Goal: Task Accomplishment & Management: Complete application form

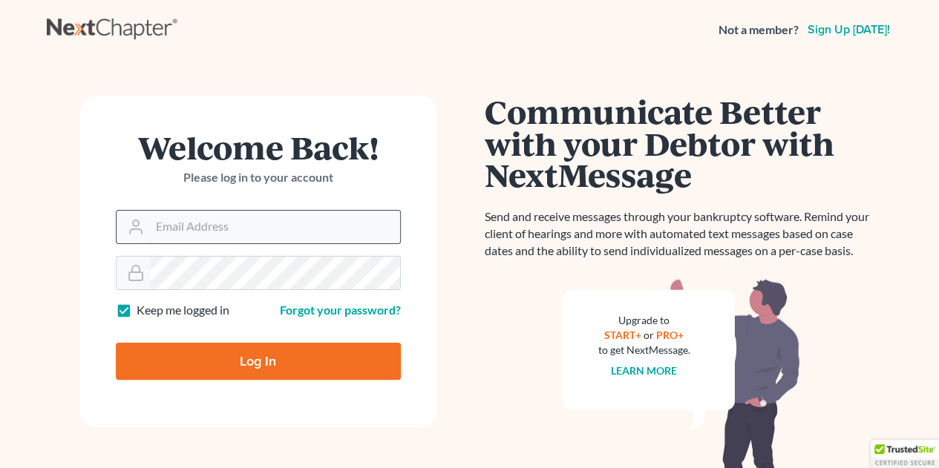
click at [251, 223] on input "Email Address" at bounding box center [275, 227] width 250 height 33
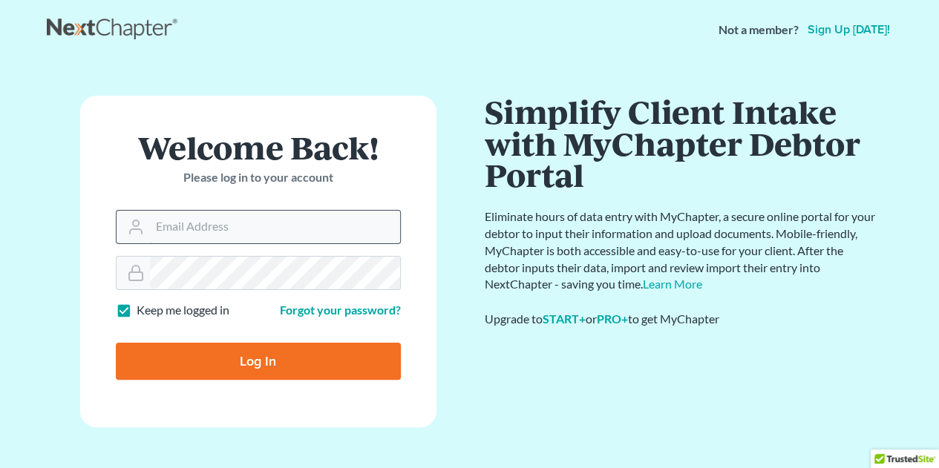
type input "[PERSON_NAME][EMAIL_ADDRESS][DOMAIN_NAME]"
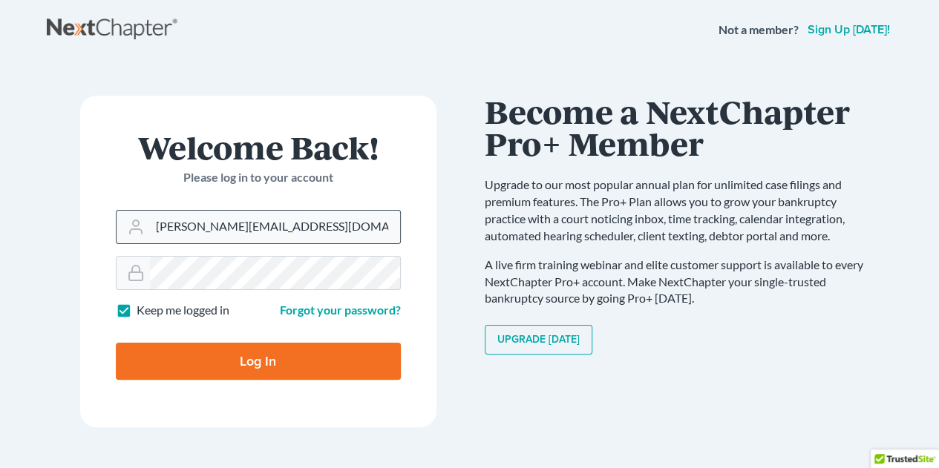
click at [116, 343] on input "Log In" at bounding box center [258, 361] width 285 height 37
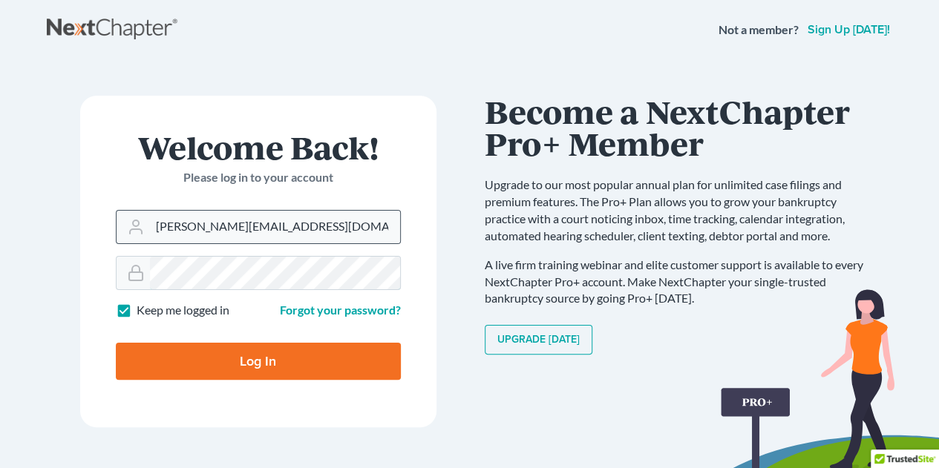
type input "Thinking..."
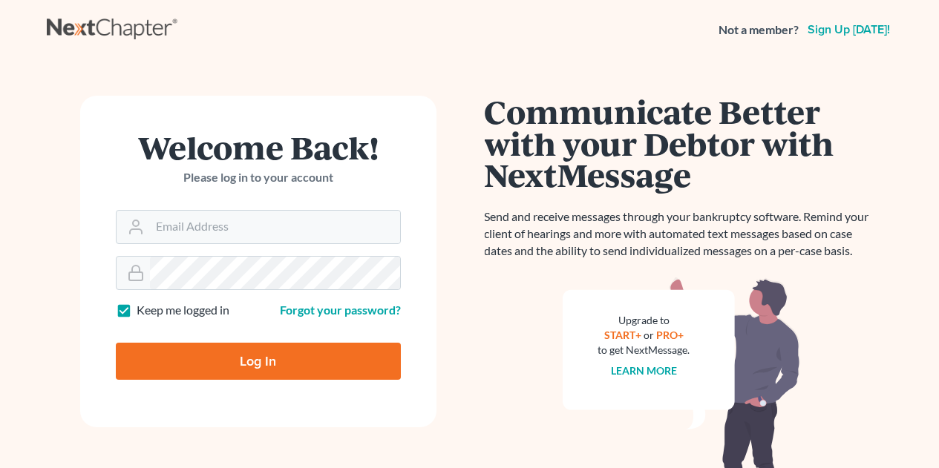
click at [272, 224] on input "Email Address" at bounding box center [275, 227] width 250 height 33
click at [255, 232] on input "Email Address" at bounding box center [275, 227] width 250 height 33
type input "[PERSON_NAME][EMAIL_ADDRESS][DOMAIN_NAME]"
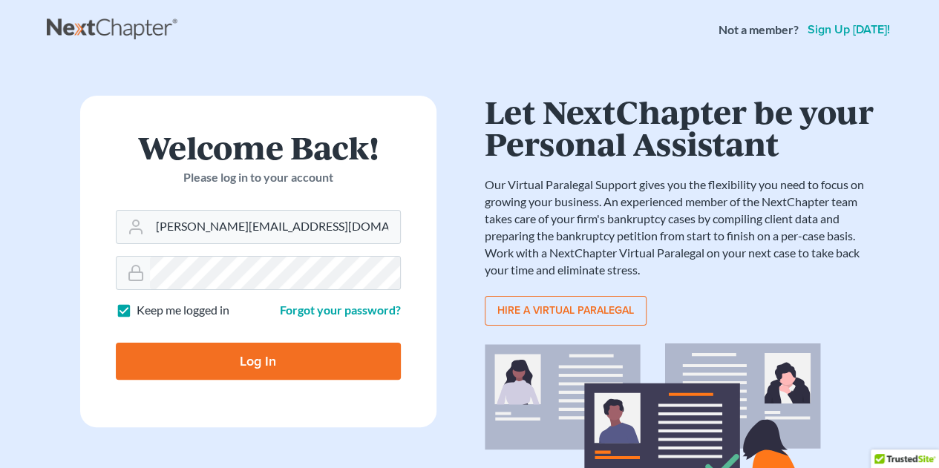
click at [260, 360] on input "Log In" at bounding box center [258, 361] width 285 height 37
type input "Thinking..."
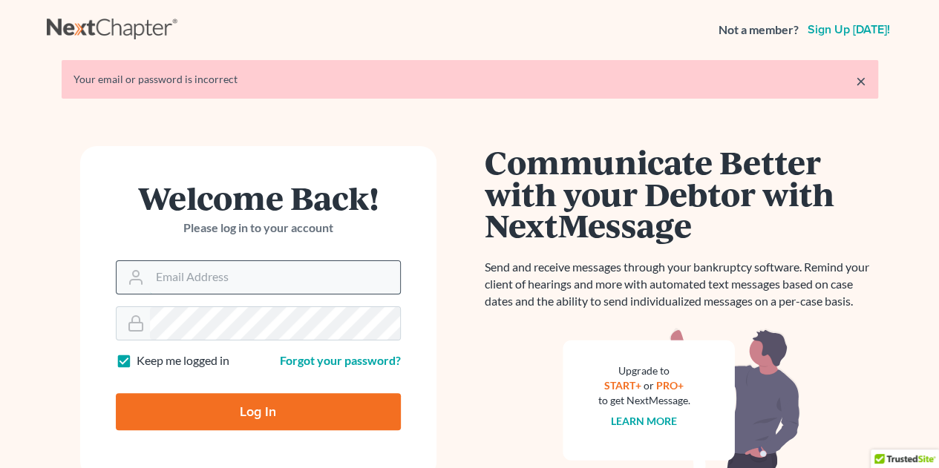
click at [224, 274] on input "Email Address" at bounding box center [275, 277] width 250 height 33
type input "travis@vanwinklelegal.com"
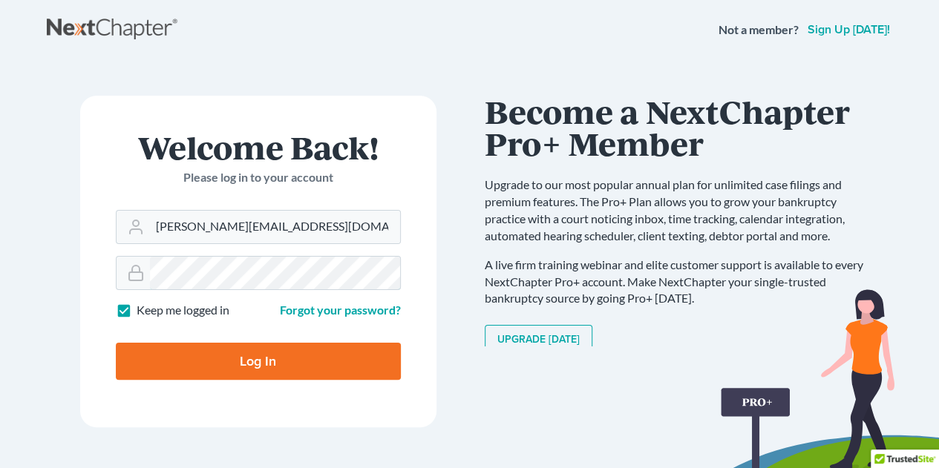
click at [116, 343] on input "Log In" at bounding box center [258, 361] width 285 height 37
type input "Thinking..."
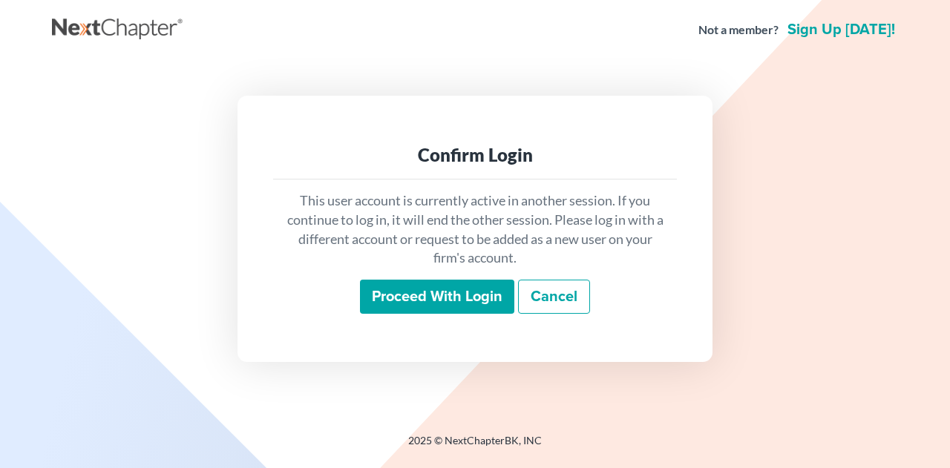
click at [409, 290] on input "Proceed with login" at bounding box center [437, 297] width 154 height 34
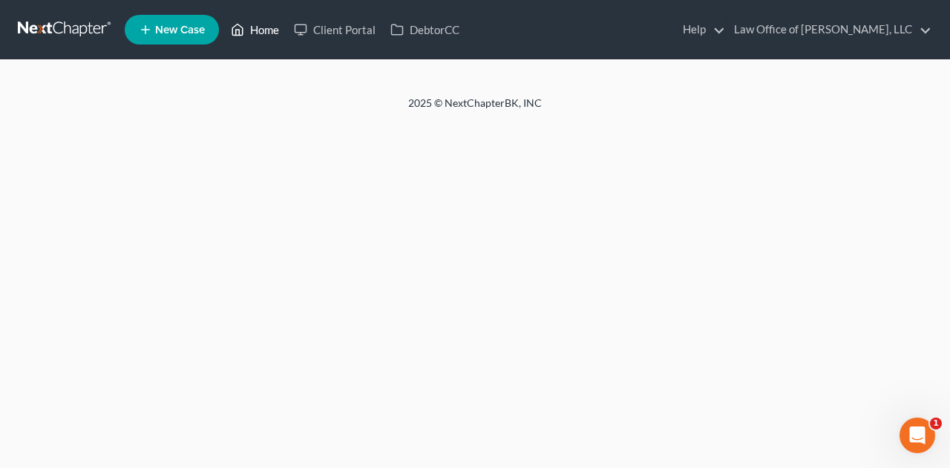
click at [261, 30] on link "Home" at bounding box center [254, 29] width 63 height 27
click at [263, 30] on link "Home" at bounding box center [254, 29] width 63 height 27
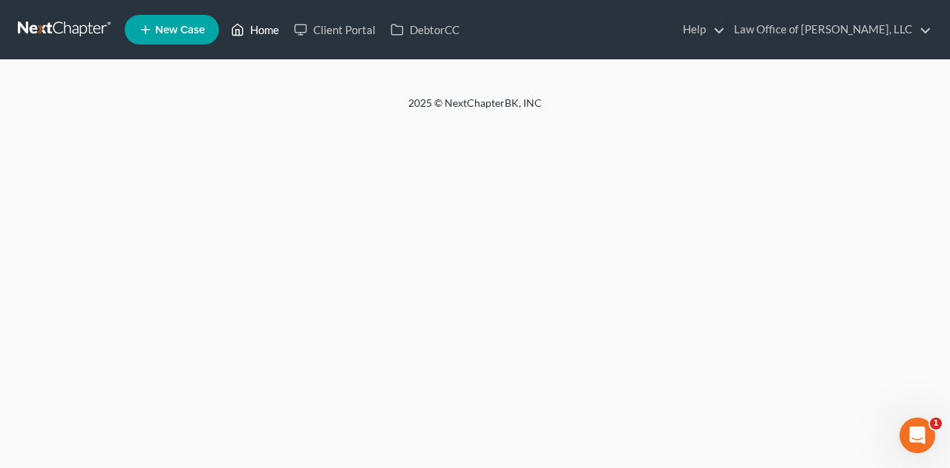
click at [263, 30] on link "Home" at bounding box center [254, 29] width 63 height 27
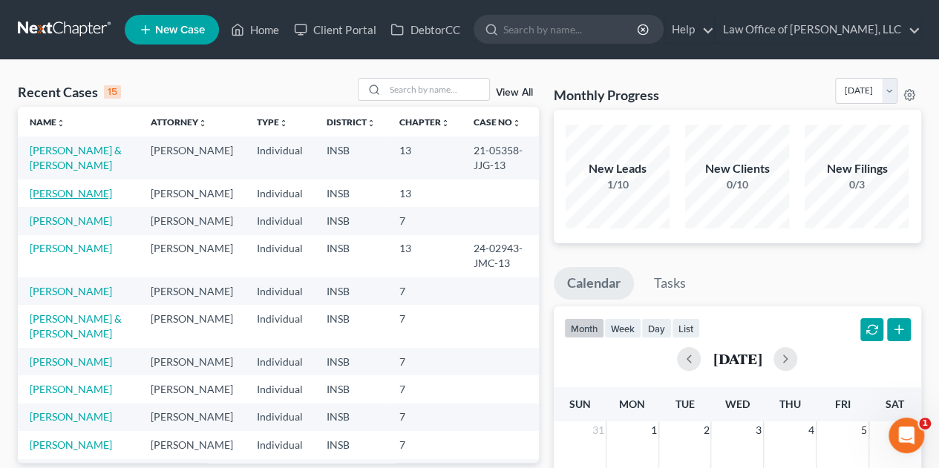
click at [64, 197] on link "[PERSON_NAME]" at bounding box center [71, 193] width 82 height 13
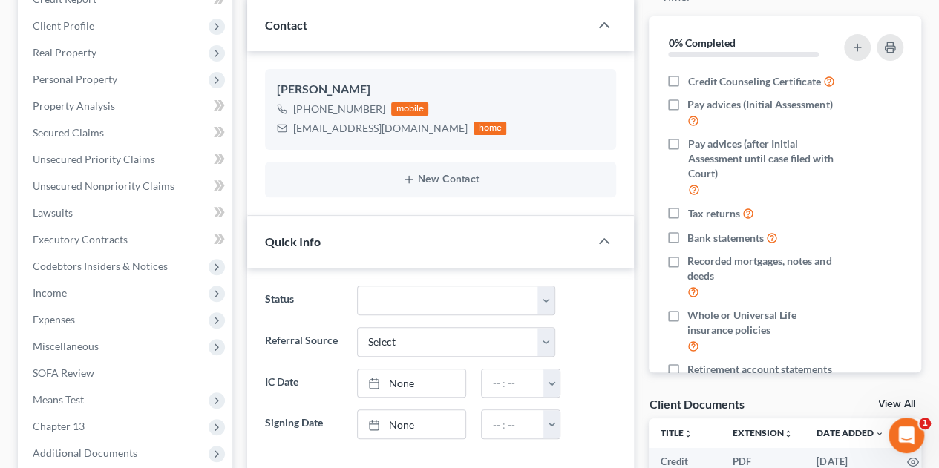
scroll to position [202, 0]
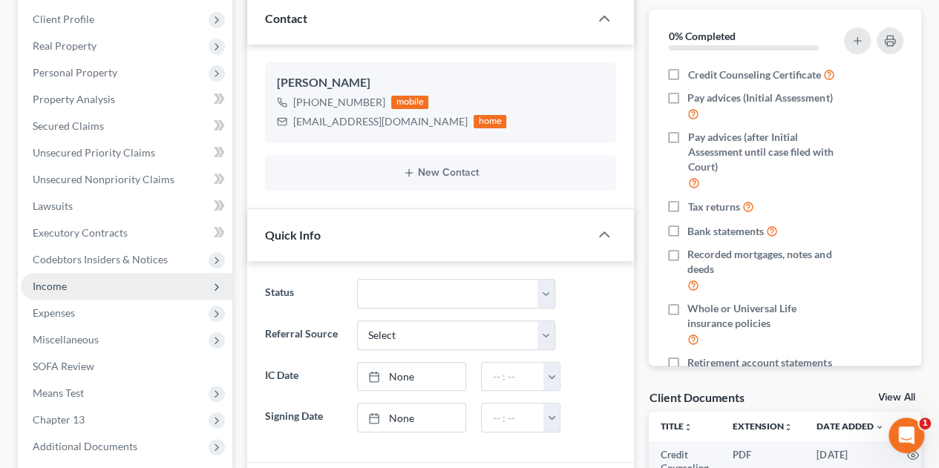
click at [42, 297] on span "Income" at bounding box center [126, 286] width 211 height 27
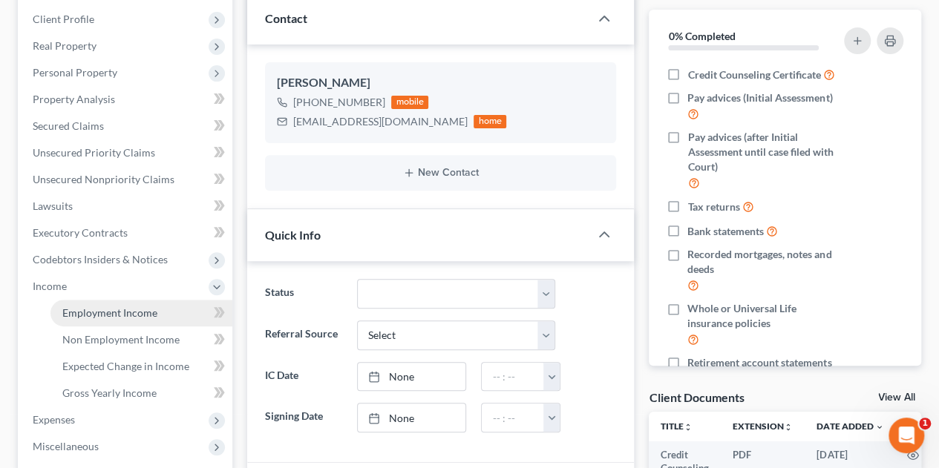
click at [68, 317] on span "Employment Income" at bounding box center [109, 312] width 95 height 13
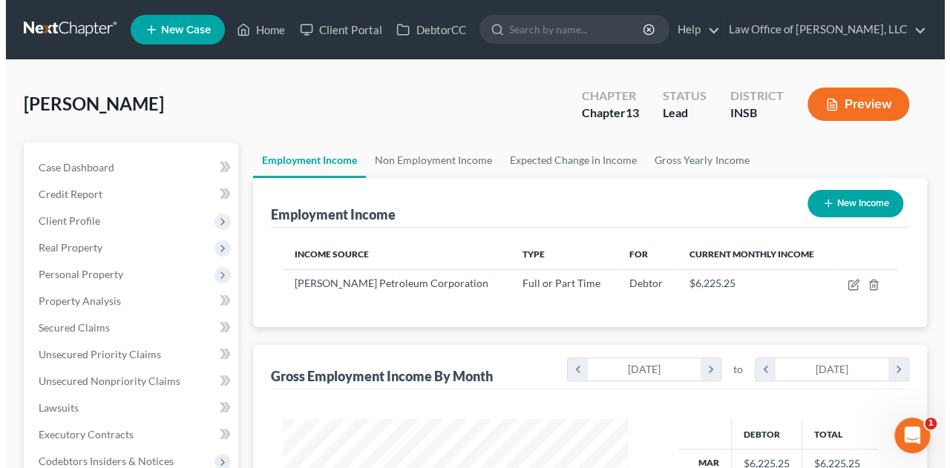
scroll to position [264, 375]
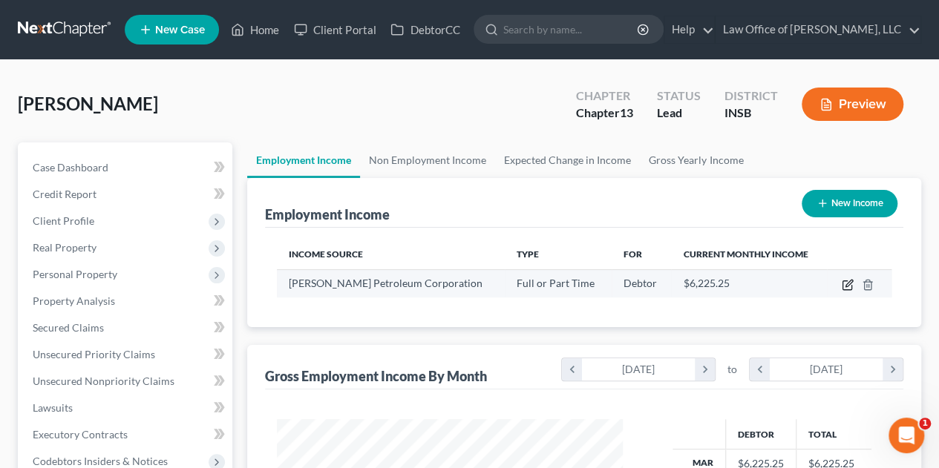
click at [844, 287] on icon "button" at bounding box center [847, 285] width 12 height 12
select select "0"
select select "15"
select select "0"
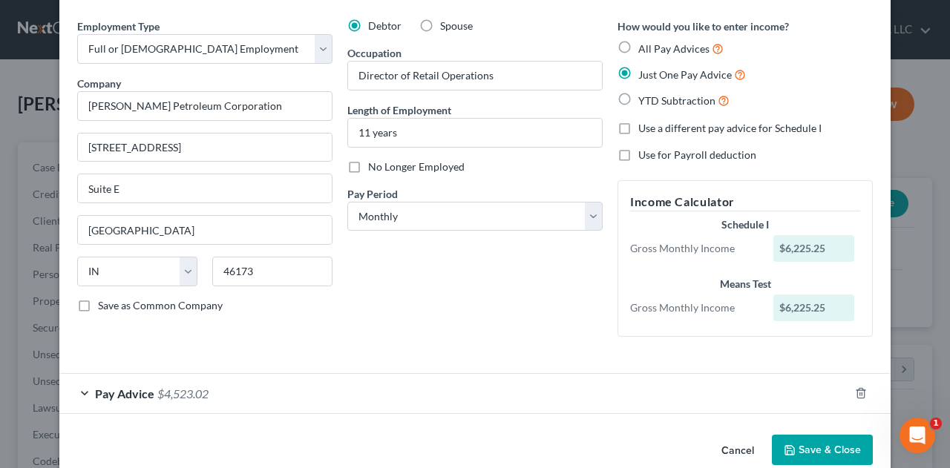
scroll to position [75, 0]
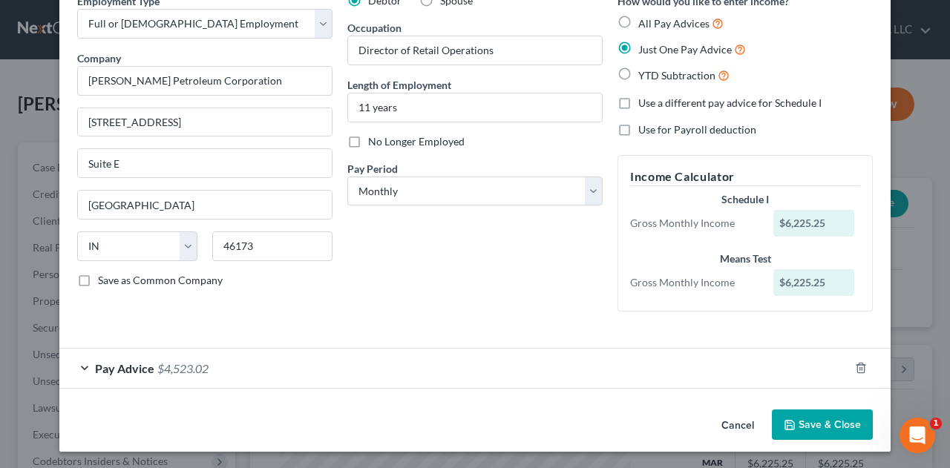
click at [86, 365] on div "Pay Advice $4,523.02" at bounding box center [453, 368] width 789 height 39
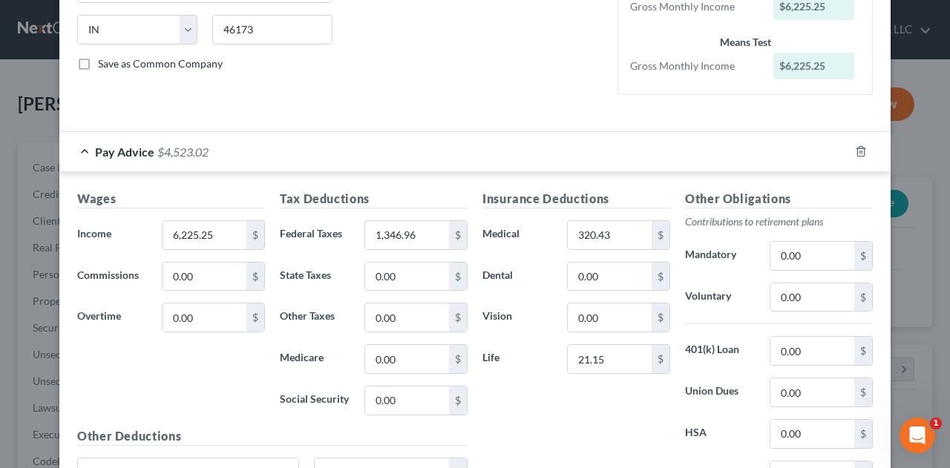
scroll to position [298, 0]
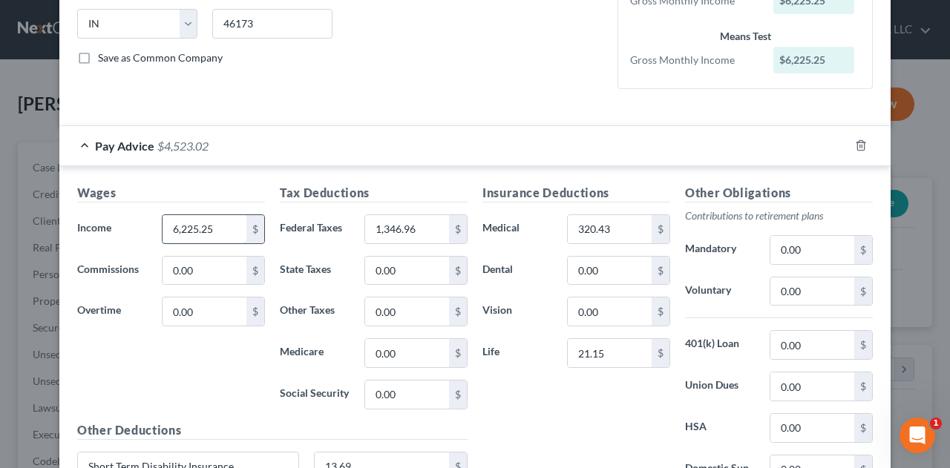
click at [224, 220] on input "6,225.25" at bounding box center [204, 229] width 84 height 28
type input "3"
type input "6,300.24"
click at [430, 229] on input "1,346.96" at bounding box center [407, 229] width 84 height 28
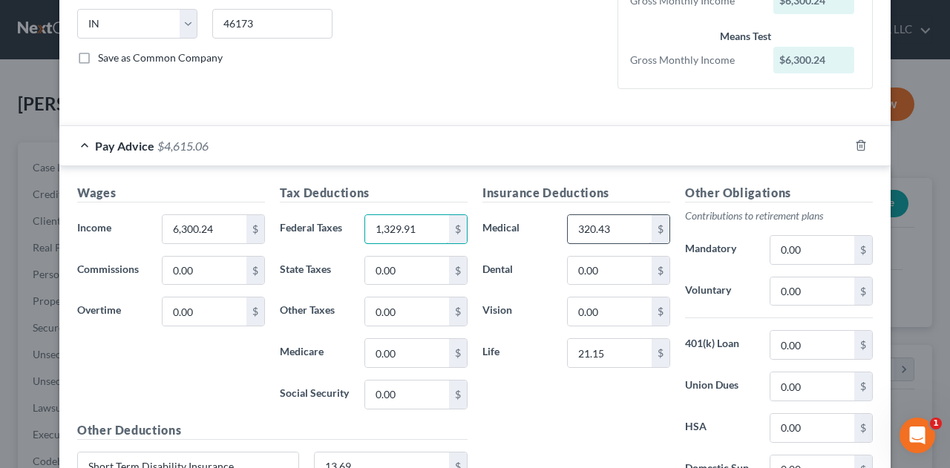
type input "1,329.91"
click at [614, 231] on input "320.43" at bounding box center [610, 229] width 84 height 28
type input "349.58"
click at [610, 358] on input "21.15" at bounding box center [610, 353] width 84 height 28
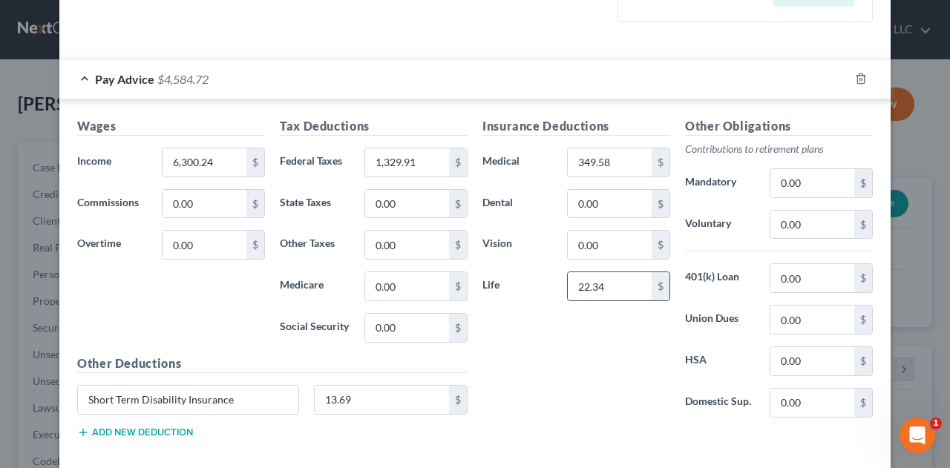
scroll to position [368, 0]
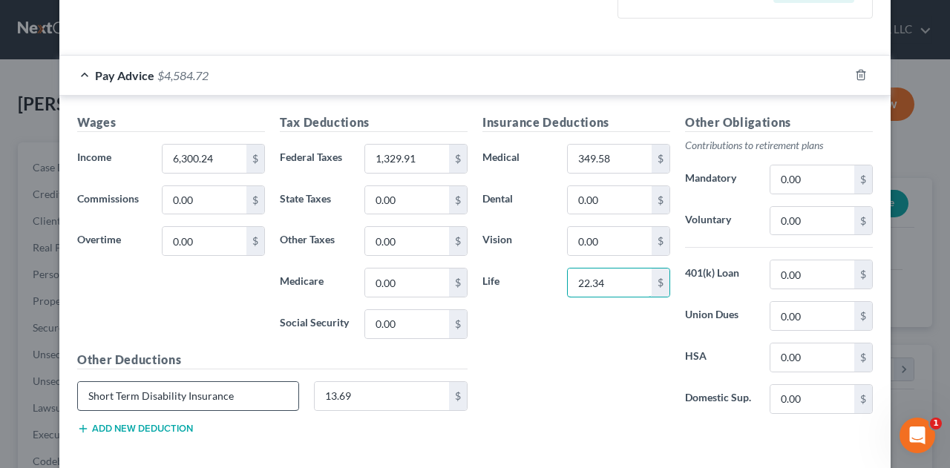
type input "22.34"
click at [263, 383] on input "Short Term Disability Insurance" at bounding box center [188, 396] width 220 height 28
type input "S"
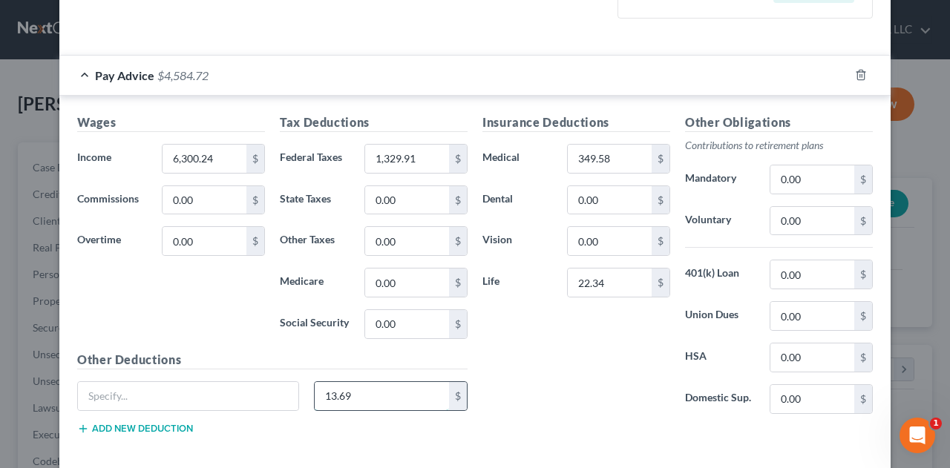
click at [398, 384] on input "13.69" at bounding box center [382, 396] width 135 height 28
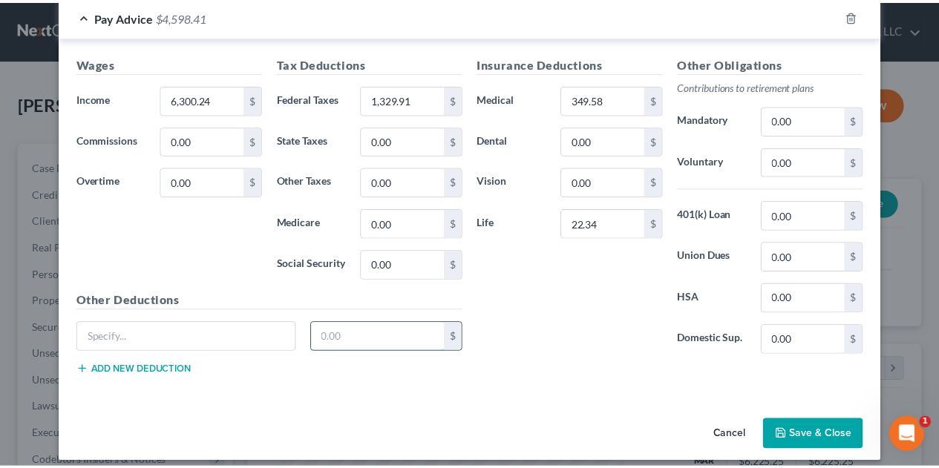
scroll to position [434, 0]
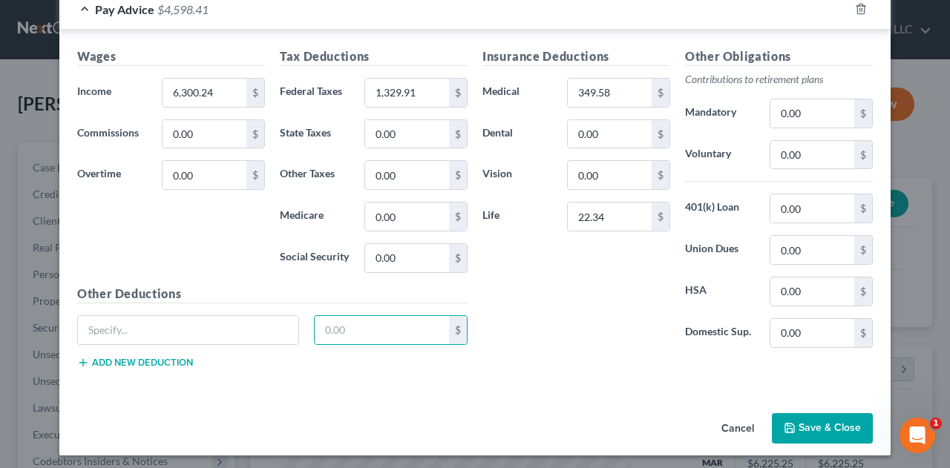
click at [801, 428] on button "Save & Close" at bounding box center [822, 428] width 101 height 31
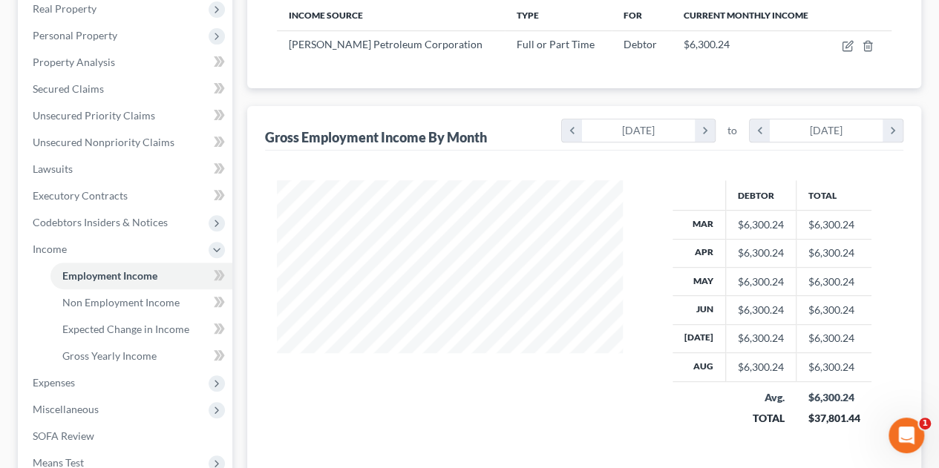
scroll to position [240, 0]
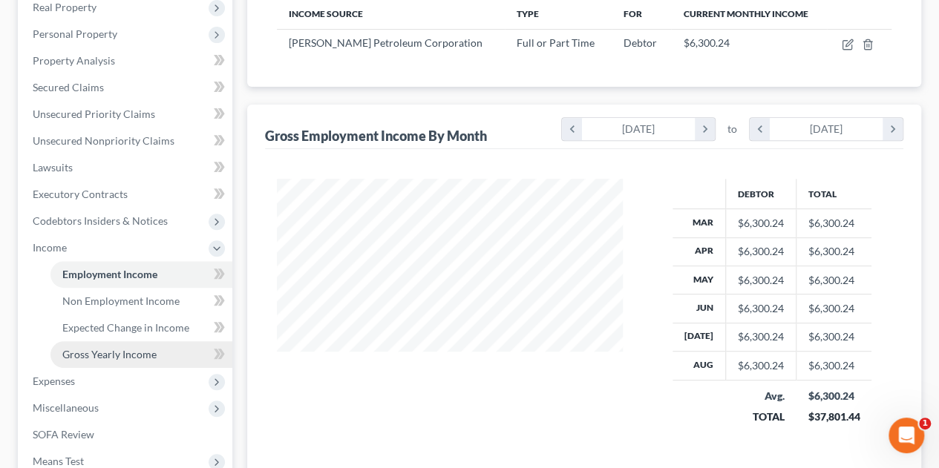
click at [137, 355] on span "Gross Yearly Income" at bounding box center [109, 354] width 94 height 13
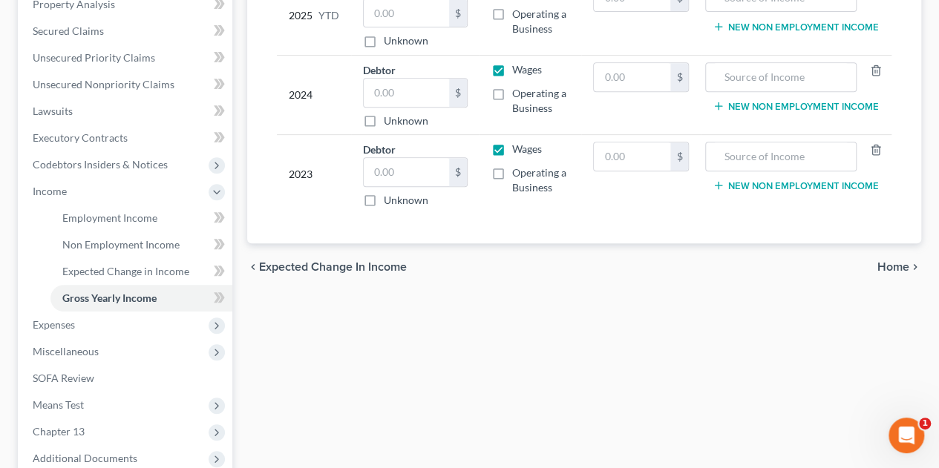
scroll to position [316, 0]
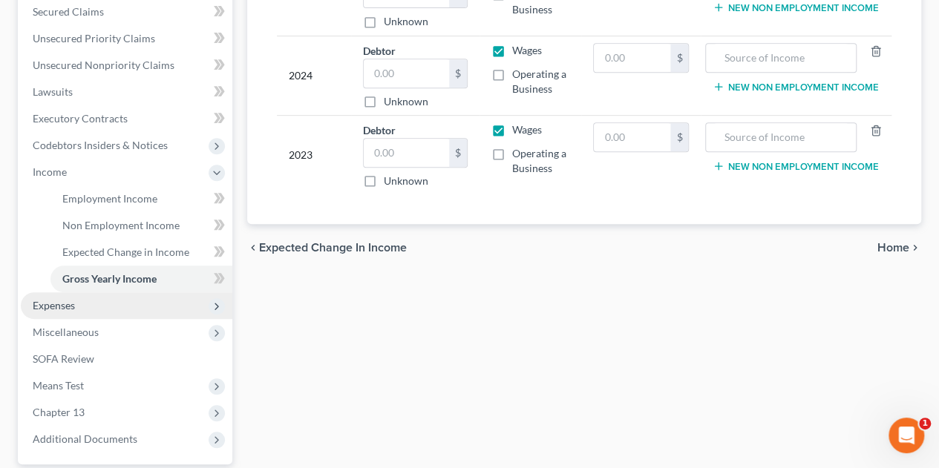
click at [42, 309] on span "Expenses" at bounding box center [54, 305] width 42 height 13
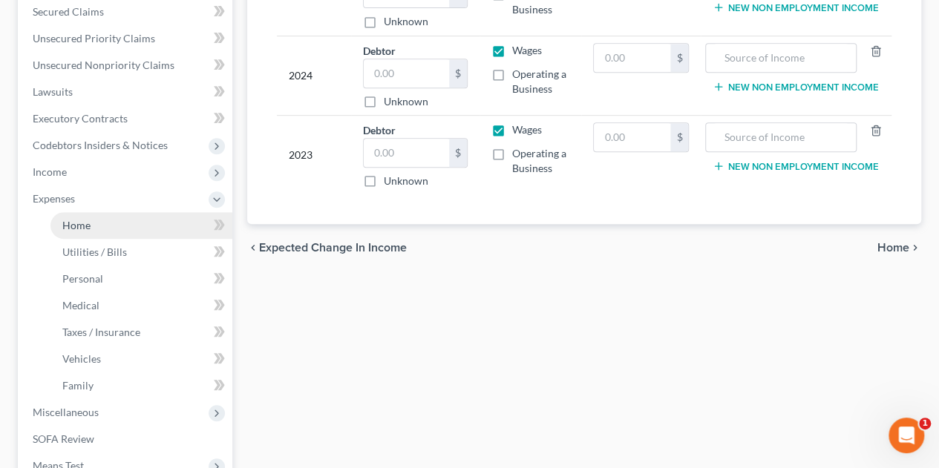
click at [154, 228] on link "Home" at bounding box center [141, 225] width 182 height 27
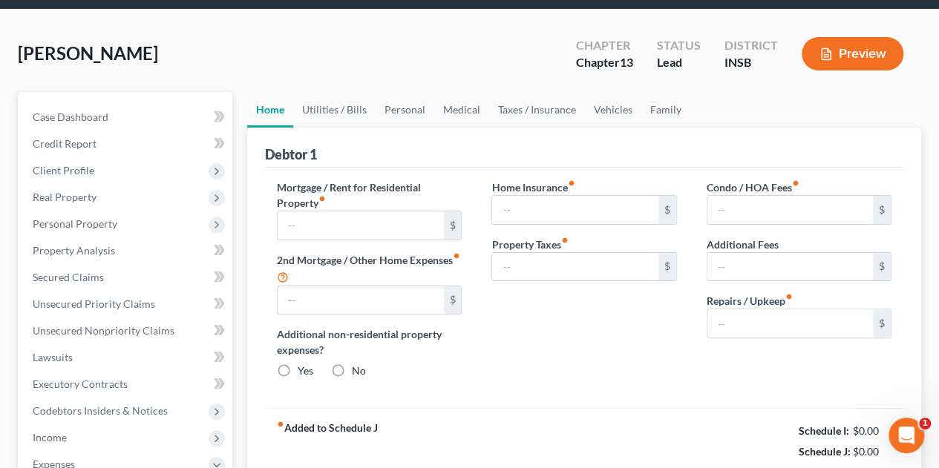
type input "750.00"
type input "0.00"
radio input "true"
type input "0.00"
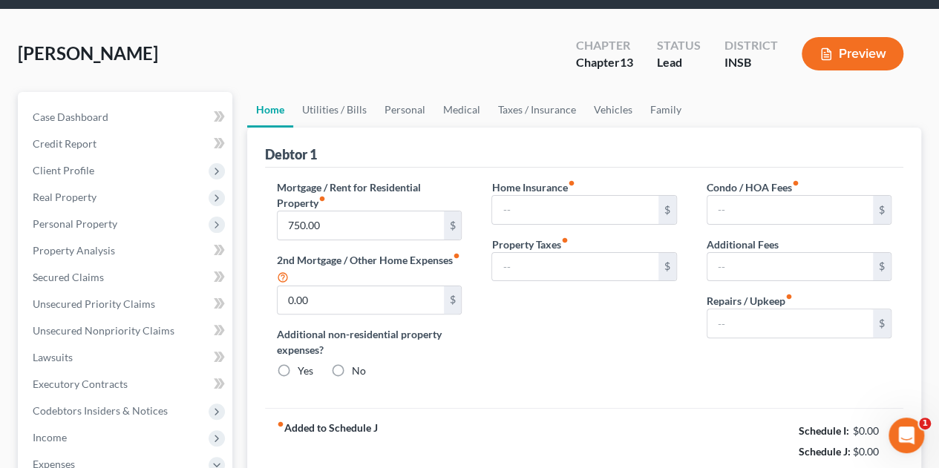
type input "0.00"
type input "35.00"
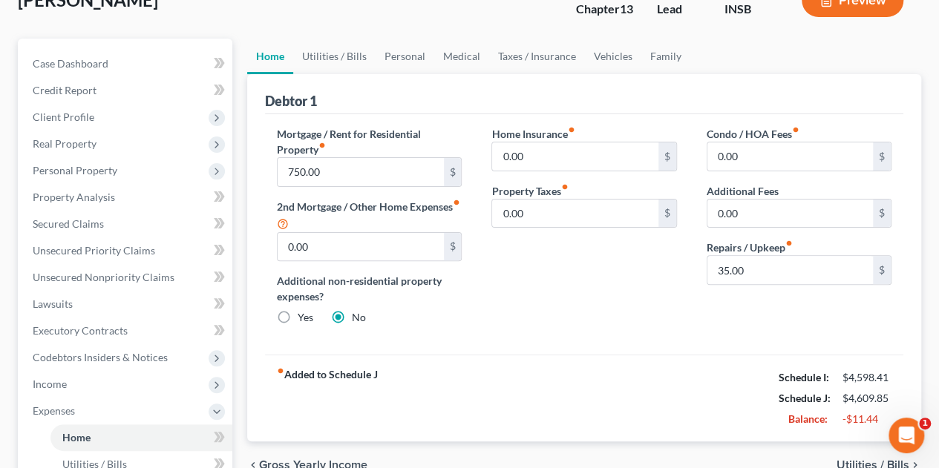
scroll to position [105, 0]
click at [353, 56] on link "Utilities / Bills" at bounding box center [334, 56] width 82 height 36
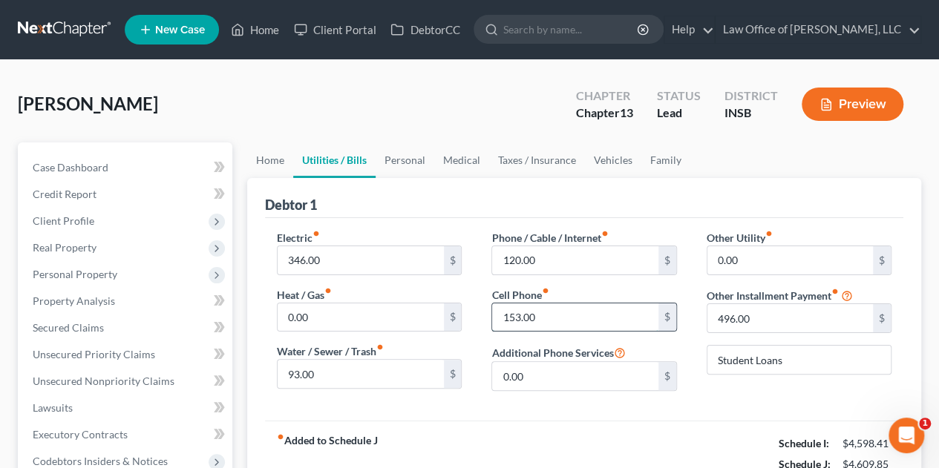
click at [548, 318] on input "153.00" at bounding box center [574, 317] width 165 height 28
type input "143"
type input "121.24"
click at [568, 312] on input "143" at bounding box center [574, 317] width 165 height 28
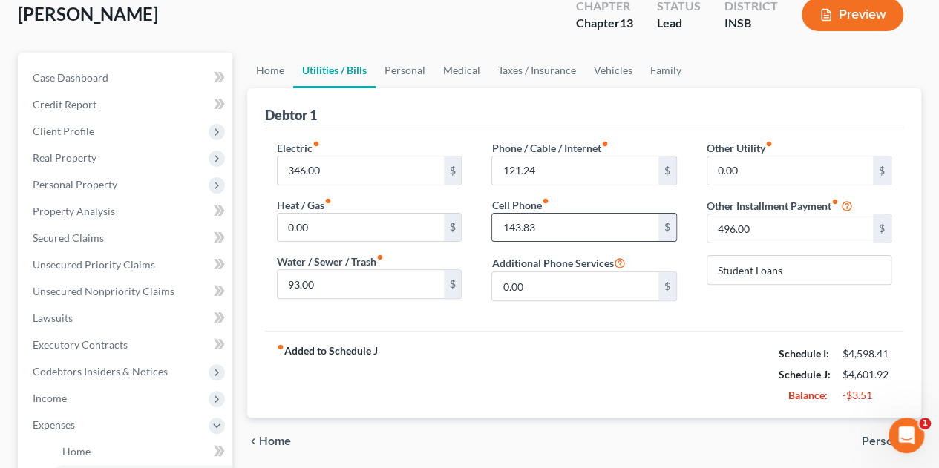
scroll to position [92, 0]
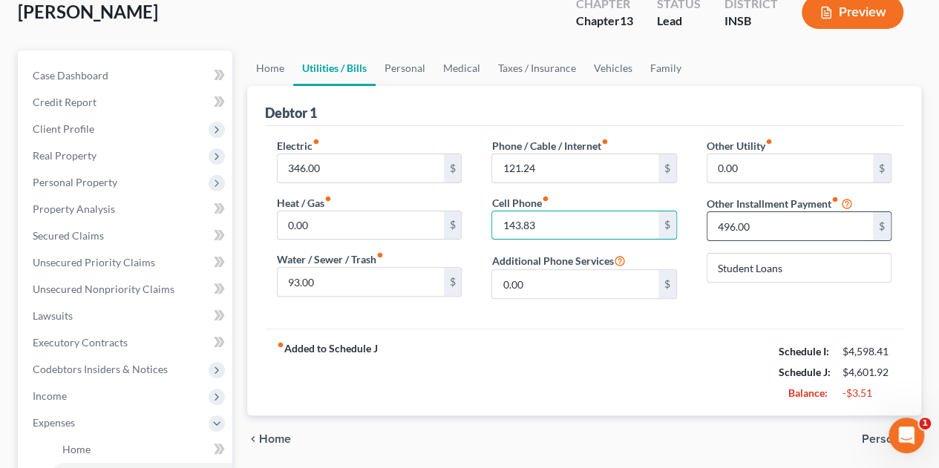
type input "143.83"
click at [828, 232] on input "496.00" at bounding box center [789, 226] width 165 height 28
click at [804, 268] on input "Student Loans" at bounding box center [798, 268] width 183 height 28
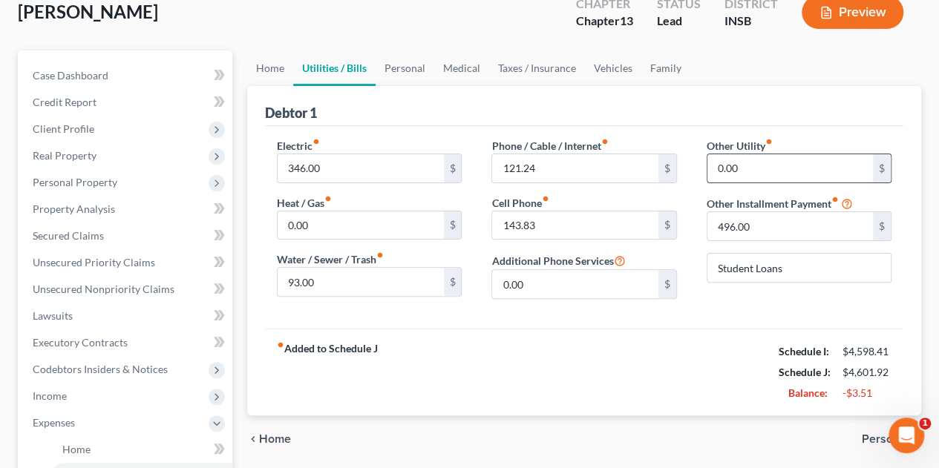
click at [774, 168] on input "0.00" at bounding box center [789, 168] width 165 height 28
click at [418, 278] on input "93.00" at bounding box center [360, 282] width 165 height 28
click at [376, 166] on input "346.00" at bounding box center [360, 168] width 165 height 28
type input "339.00"
click at [371, 173] on input "339.00" at bounding box center [360, 168] width 165 height 28
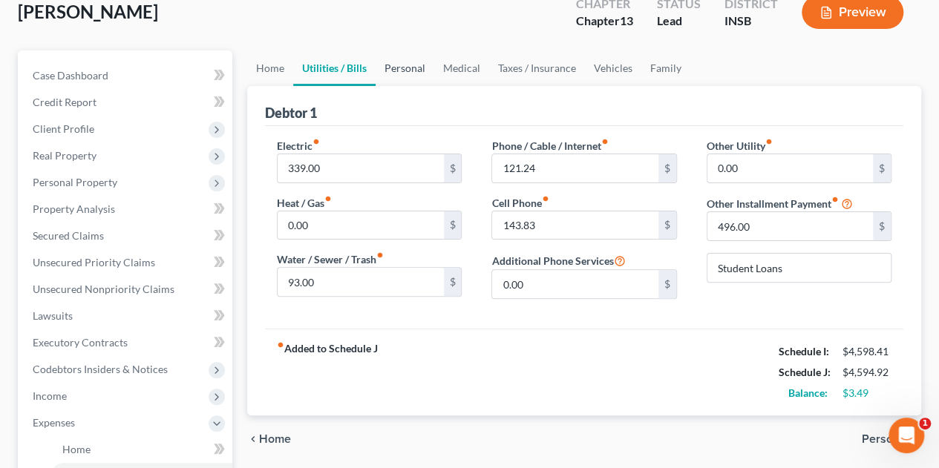
click at [408, 74] on link "Personal" at bounding box center [404, 68] width 59 height 36
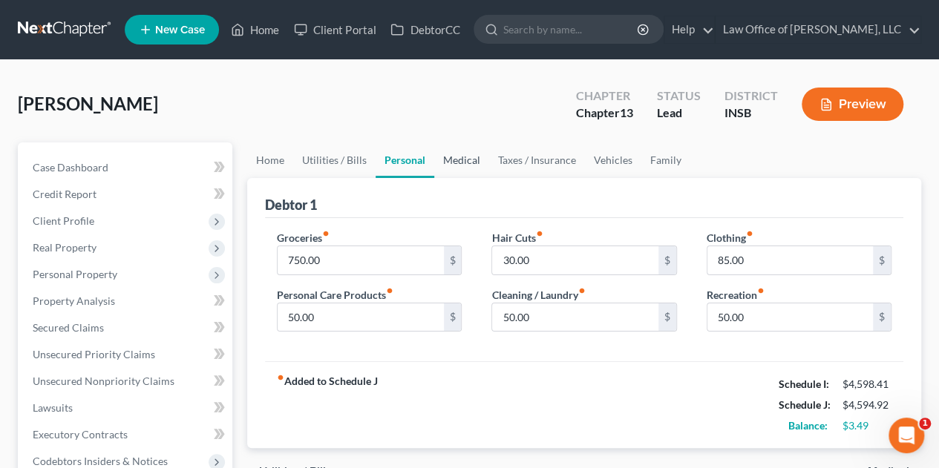
click at [461, 160] on link "Medical" at bounding box center [461, 160] width 55 height 36
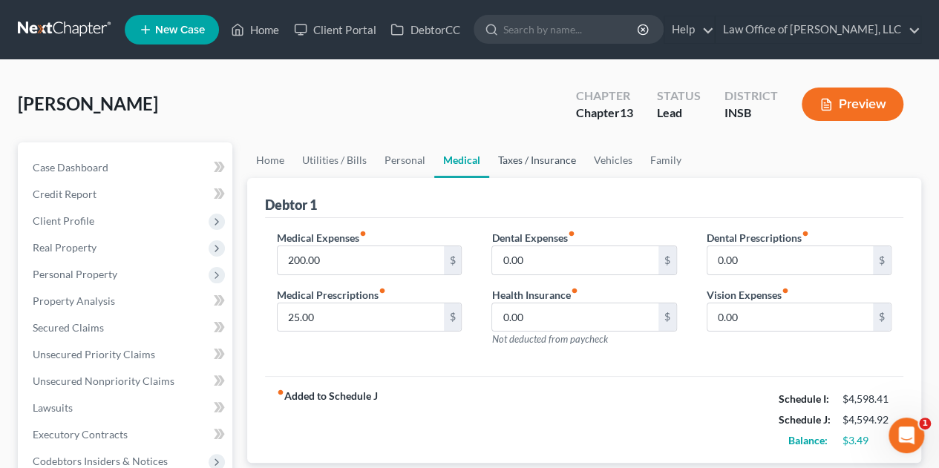
click at [516, 162] on link "Taxes / Insurance" at bounding box center [537, 160] width 96 height 36
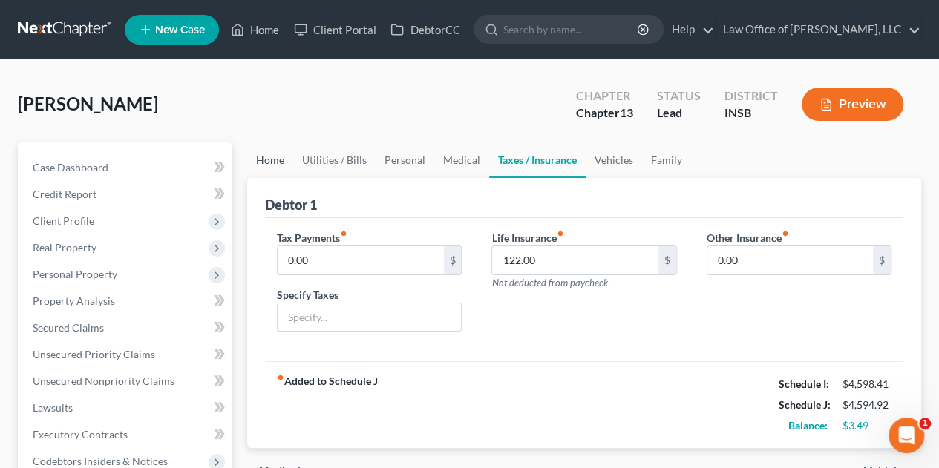
click at [270, 164] on link "Home" at bounding box center [270, 160] width 46 height 36
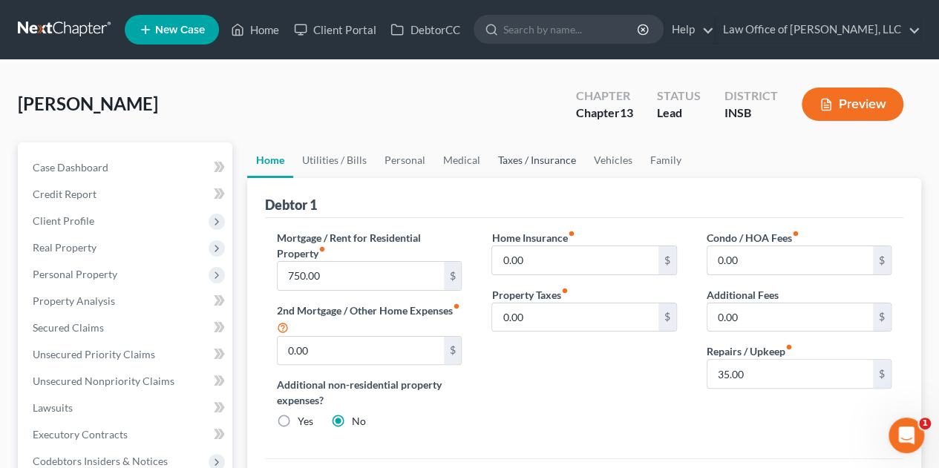
click at [520, 160] on link "Taxes / Insurance" at bounding box center [537, 160] width 96 height 36
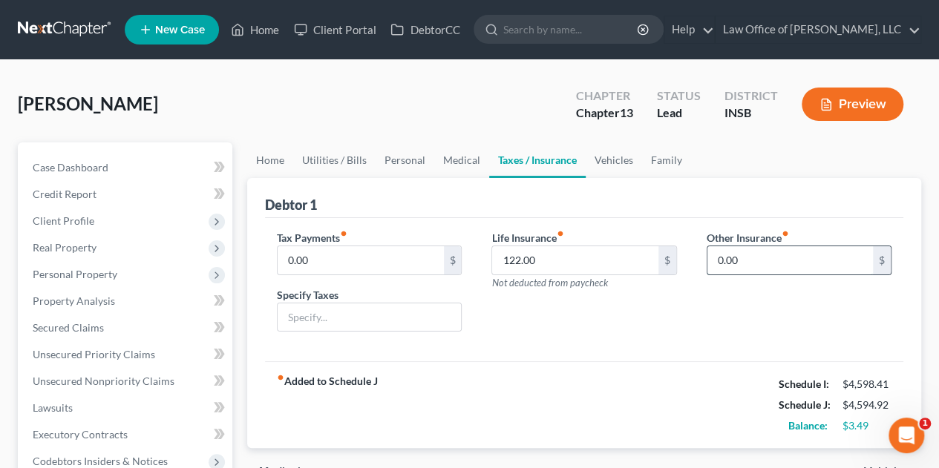
click at [750, 257] on input "0.00" at bounding box center [789, 260] width 165 height 28
type input "36.00"
click at [576, 259] on input "122.00" at bounding box center [574, 260] width 165 height 28
click at [588, 260] on input "122.00" at bounding box center [574, 260] width 165 height 28
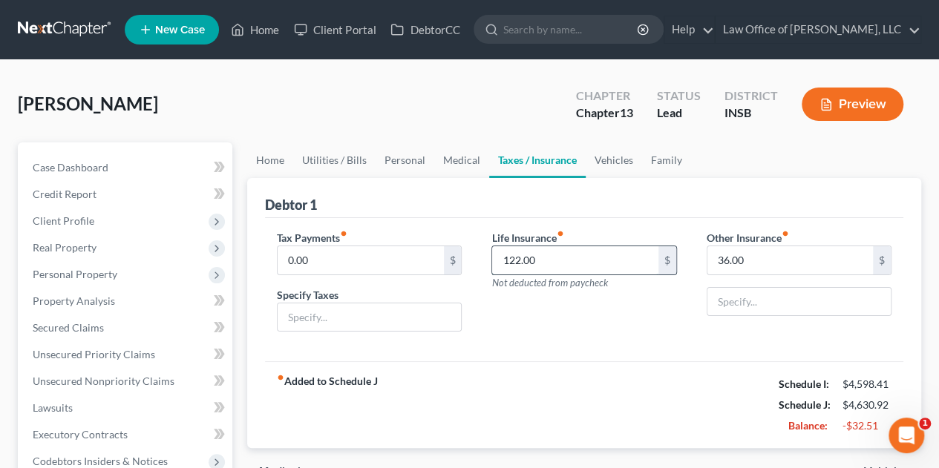
click at [588, 260] on input "122.00" at bounding box center [574, 260] width 165 height 28
type input "86.00"
click at [720, 300] on input "text" at bounding box center [798, 302] width 183 height 28
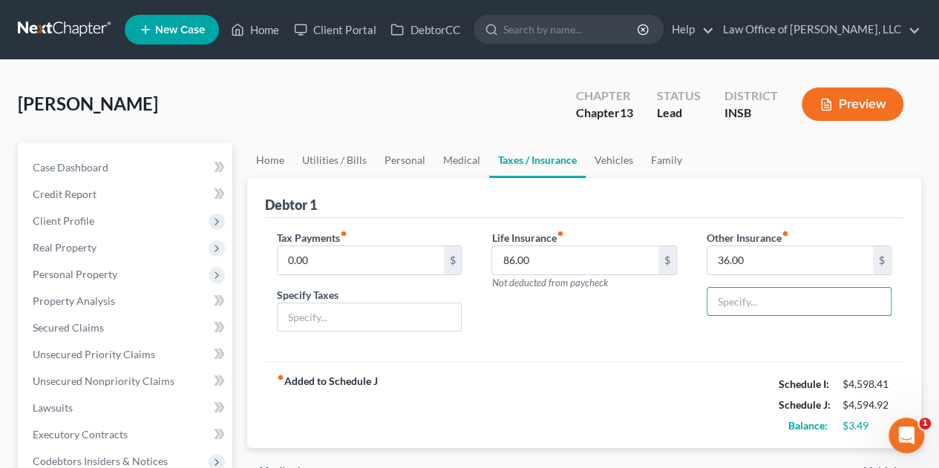
type input "Renter's Insurance"
click at [657, 337] on div "Life Insurance fiber_manual_record 86.00 $ Not deducted from paycheck" at bounding box center [583, 287] width 214 height 114
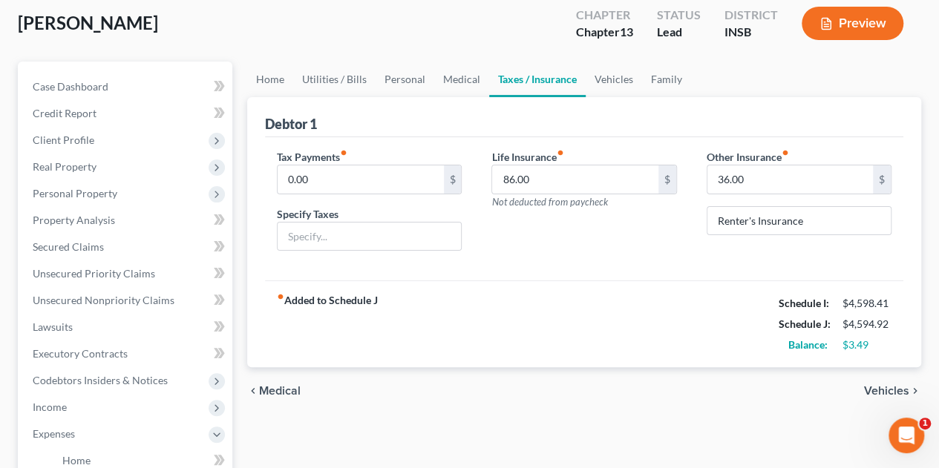
scroll to position [85, 0]
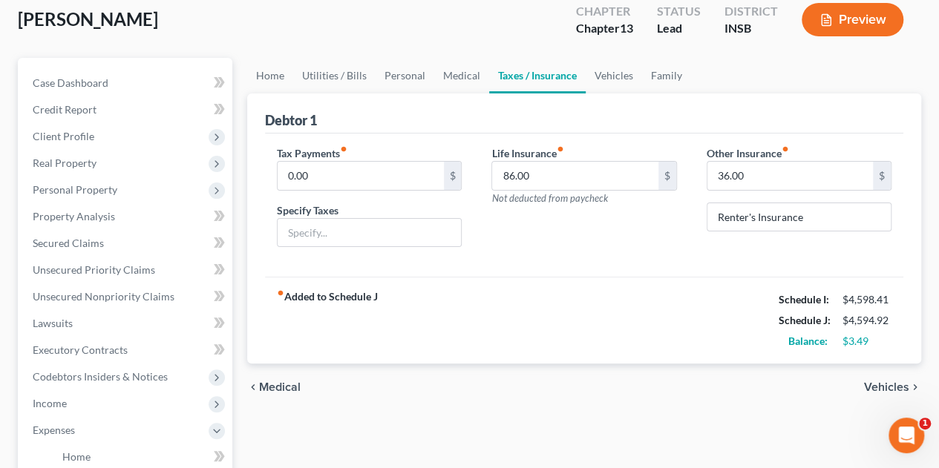
click at [881, 386] on span "Vehicles" at bounding box center [886, 387] width 45 height 12
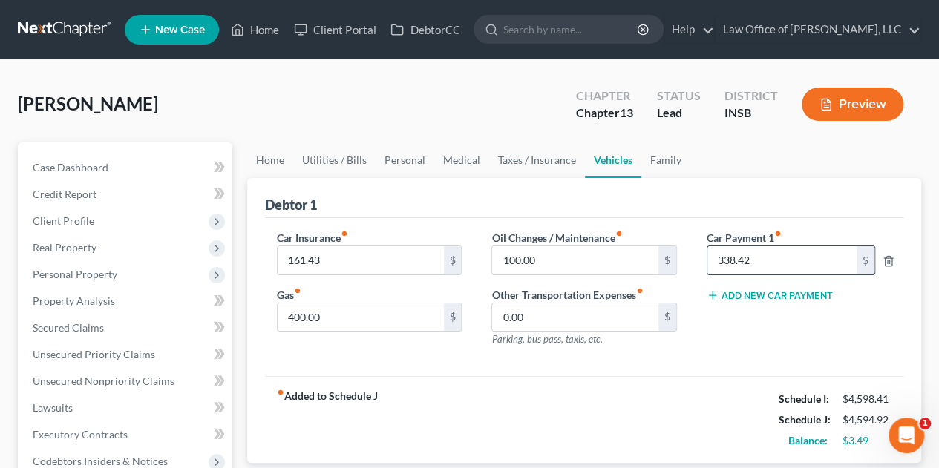
click at [781, 261] on input "338.42" at bounding box center [781, 260] width 149 height 28
click at [763, 329] on div "Car Payment 1 fiber_manual_record 338.42 $ Add New Car Payment" at bounding box center [799, 294] width 214 height 129
click at [662, 164] on link "Family" at bounding box center [665, 160] width 49 height 36
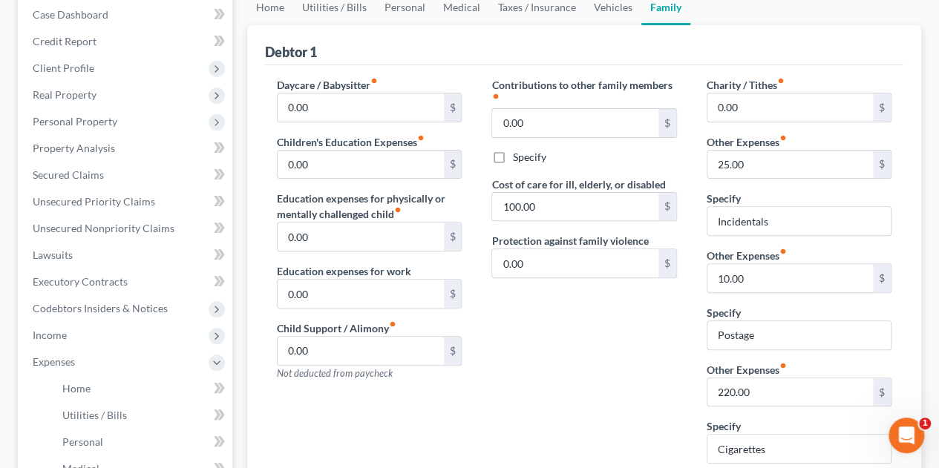
scroll to position [157, 0]
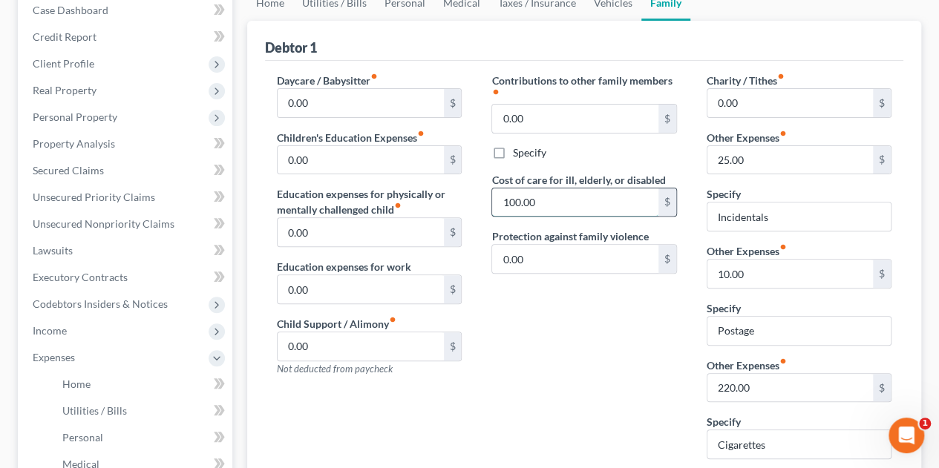
click at [569, 202] on input "100.00" at bounding box center [574, 202] width 165 height 28
click at [763, 157] on input "25.00" at bounding box center [789, 160] width 165 height 28
click at [769, 266] on input "10.00" at bounding box center [789, 274] width 165 height 28
click at [780, 387] on input "220.00" at bounding box center [789, 388] width 165 height 28
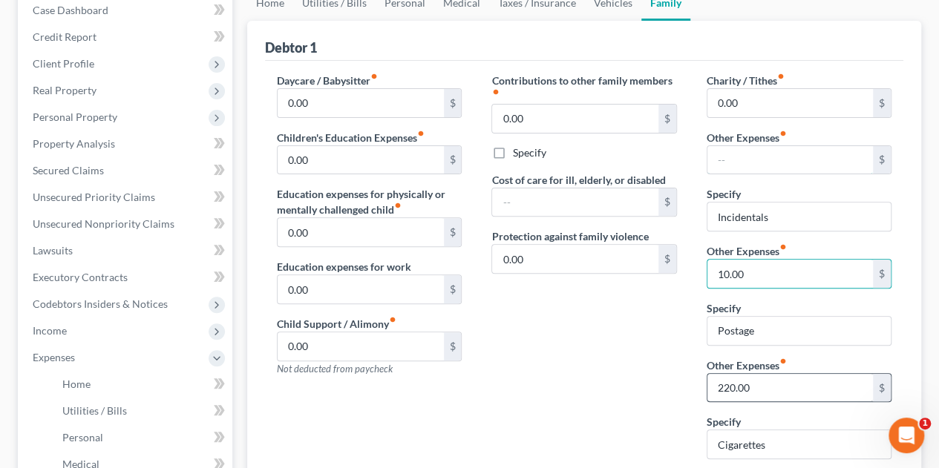
type input "10.00"
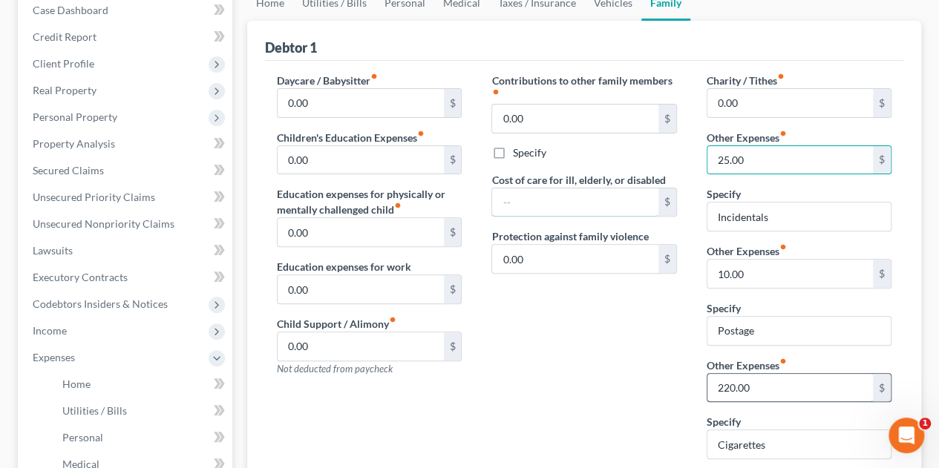
type input "25.00"
type input "100.00"
click at [620, 367] on div "Contributions to other family members fiber_manual_record 0.00 $ Specify Cost o…" at bounding box center [583, 272] width 214 height 398
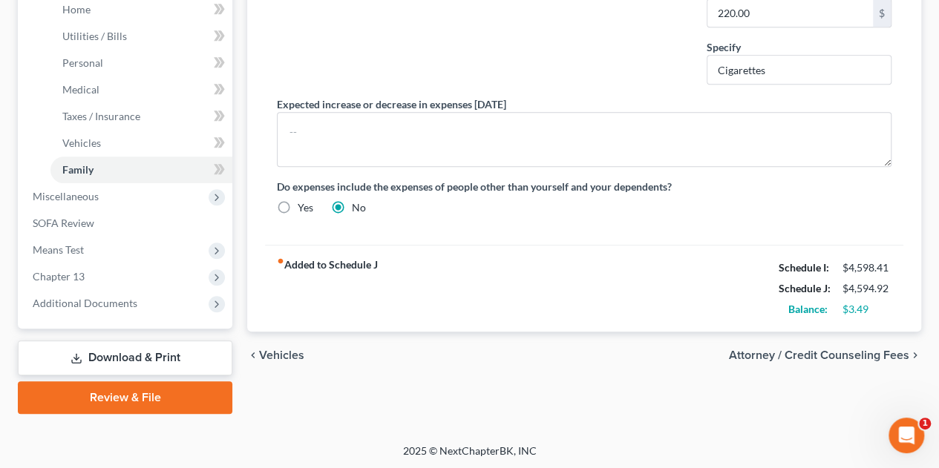
scroll to position [122, 0]
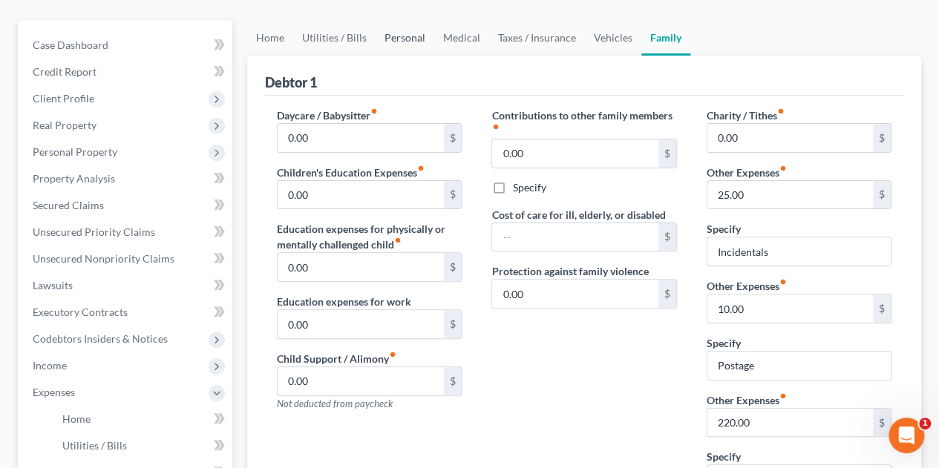
click at [405, 35] on link "Personal" at bounding box center [404, 38] width 59 height 36
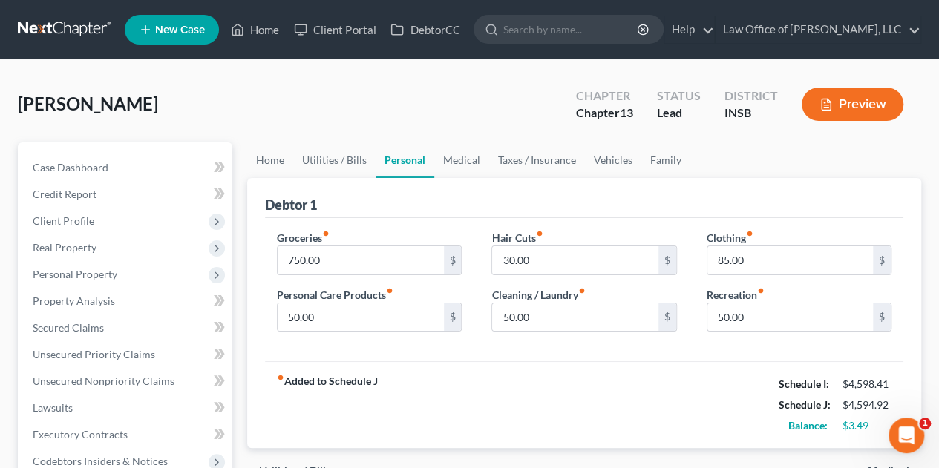
click at [615, 396] on div "fiber_manual_record Added to Schedule J Schedule I: $4,598.41 Schedule J: $4,59…" at bounding box center [584, 404] width 638 height 87
click at [867, 96] on button "Preview" at bounding box center [852, 104] width 102 height 33
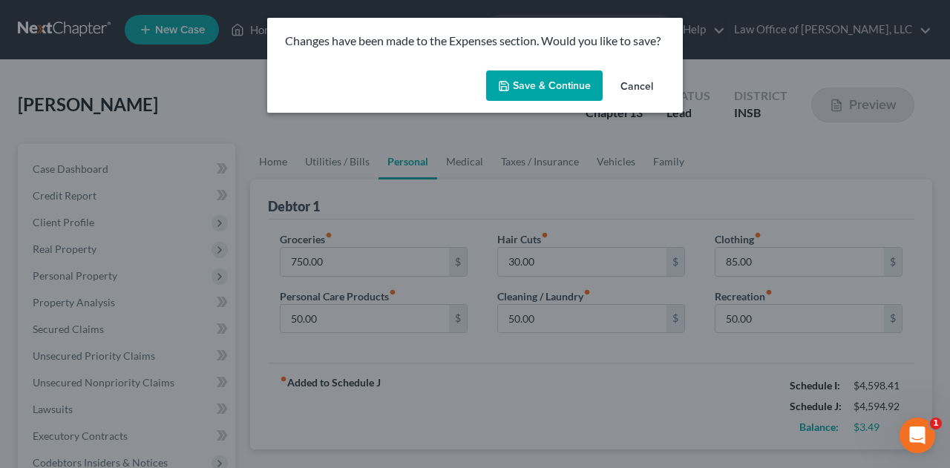
click at [559, 90] on button "Save & Continue" at bounding box center [544, 85] width 116 height 31
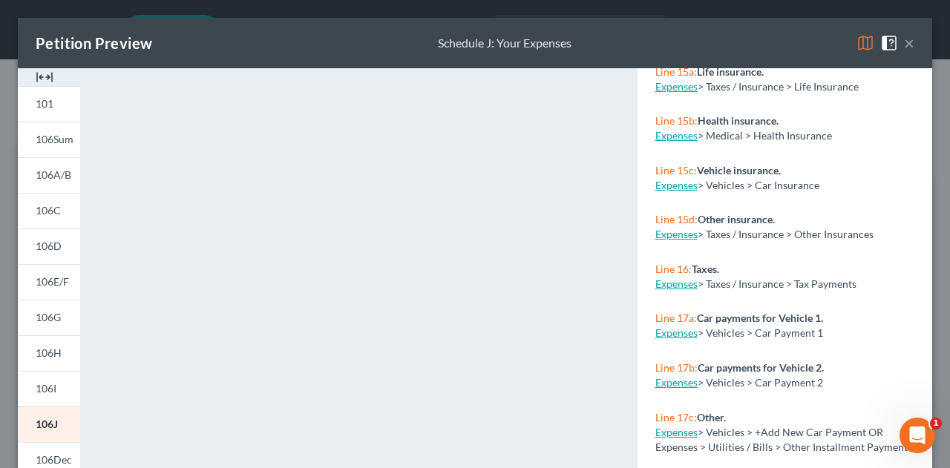
click at [904, 43] on button "×" at bounding box center [909, 43] width 10 height 18
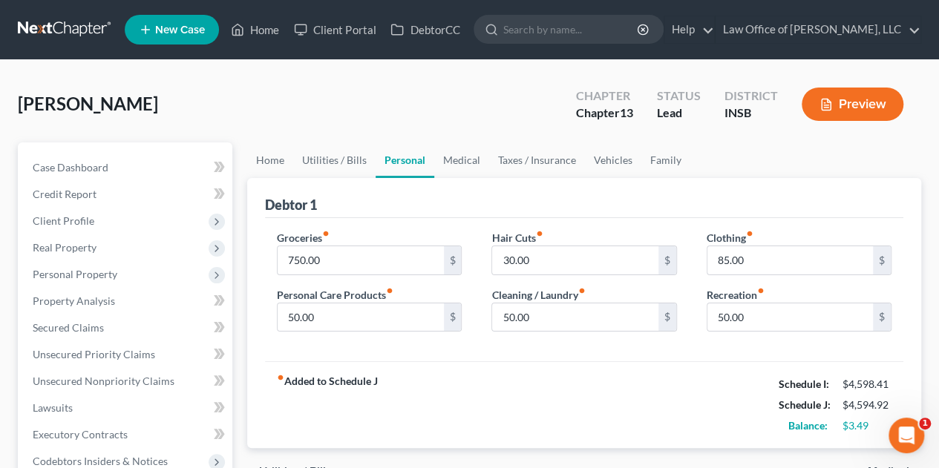
click at [479, 338] on div "Hair Cuts fiber_manual_record 30.00 $ Cleaning / Laundry fiber_manual_record 50…" at bounding box center [583, 287] width 214 height 114
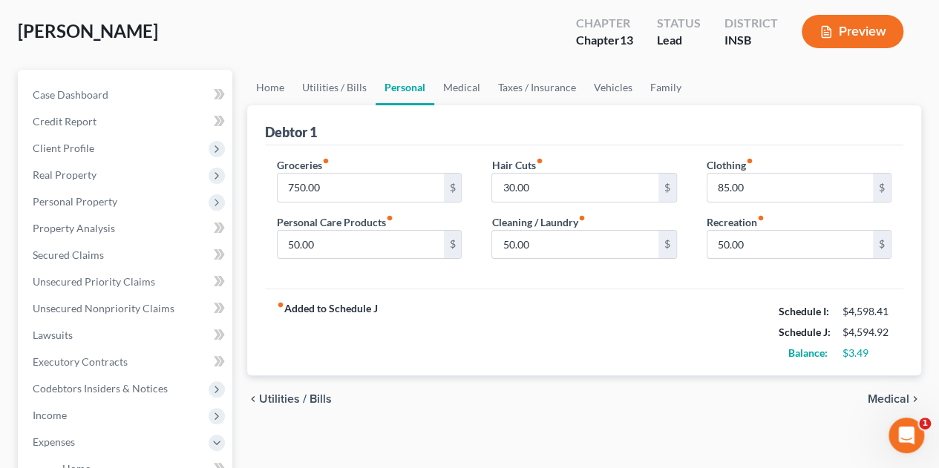
scroll to position [68, 0]
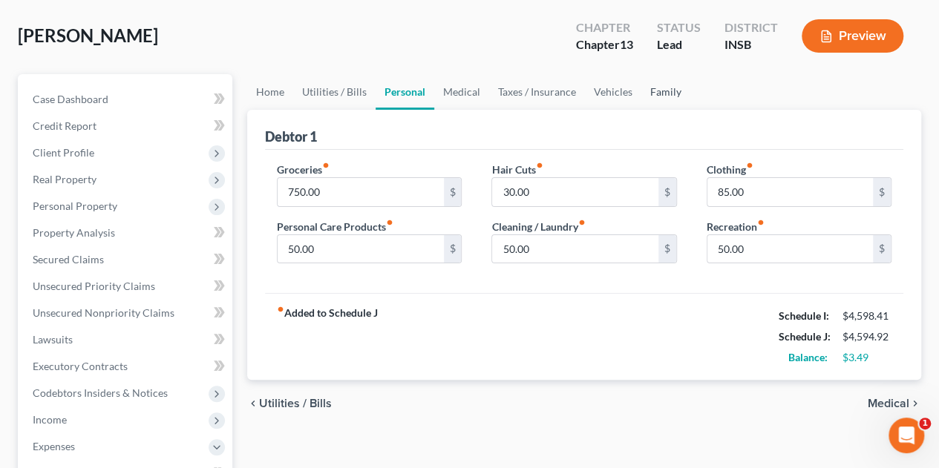
click at [656, 91] on link "Family" at bounding box center [665, 92] width 49 height 36
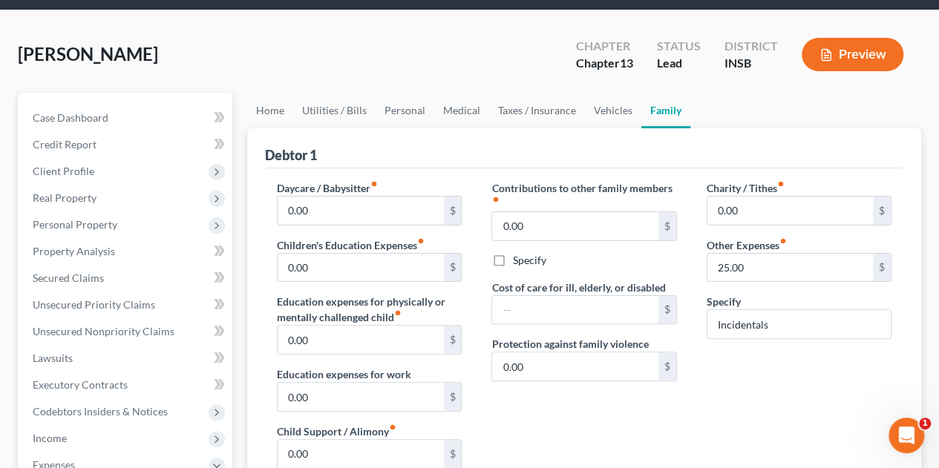
scroll to position [42, 0]
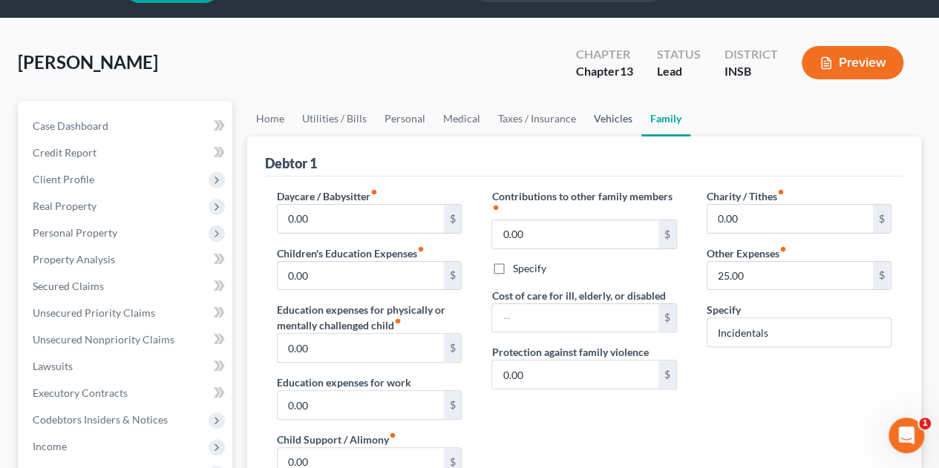
click at [604, 114] on link "Vehicles" at bounding box center [613, 119] width 56 height 36
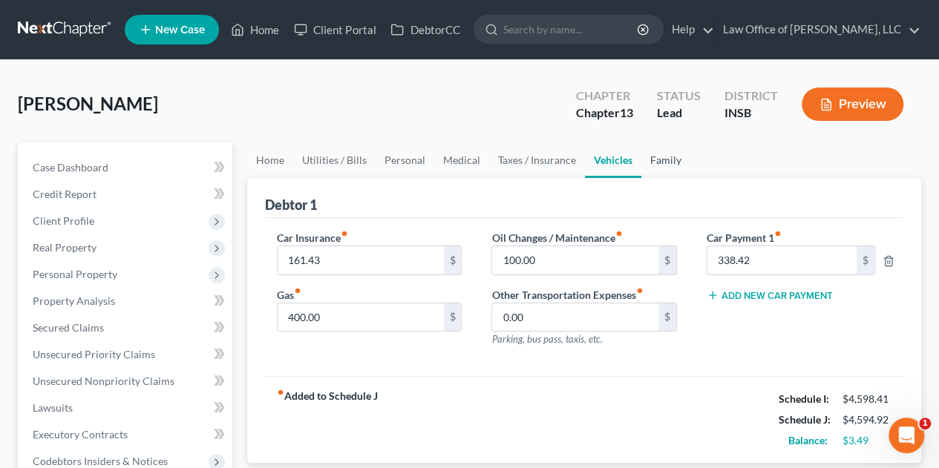
click at [657, 160] on link "Family" at bounding box center [665, 160] width 49 height 36
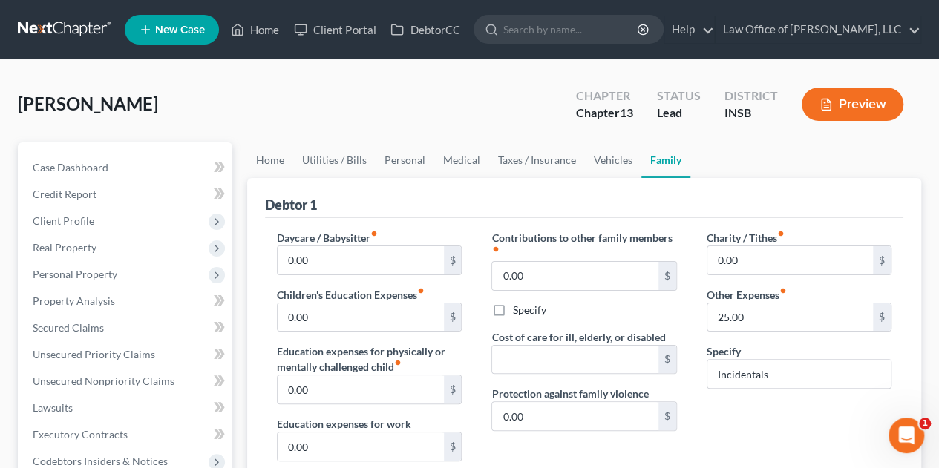
click at [693, 308] on div "Charity / Tithes fiber_manual_record 0.00 $ Other Expenses fiber_manual_record …" at bounding box center [799, 387] width 214 height 315
click at [251, 36] on link "Home" at bounding box center [254, 29] width 63 height 27
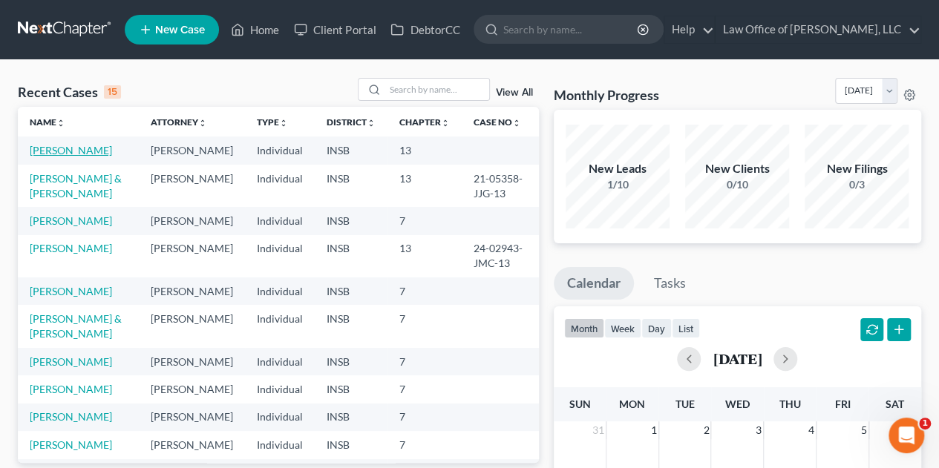
click at [74, 146] on link "[PERSON_NAME]" at bounding box center [71, 150] width 82 height 13
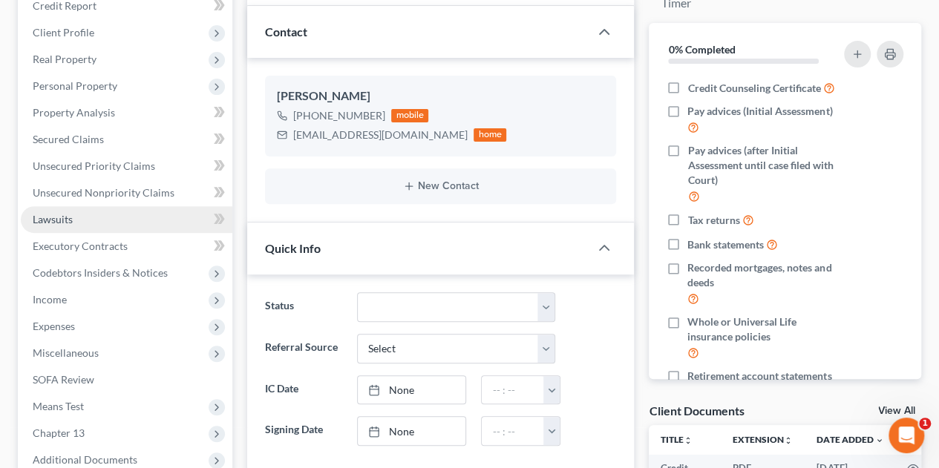
scroll to position [189, 0]
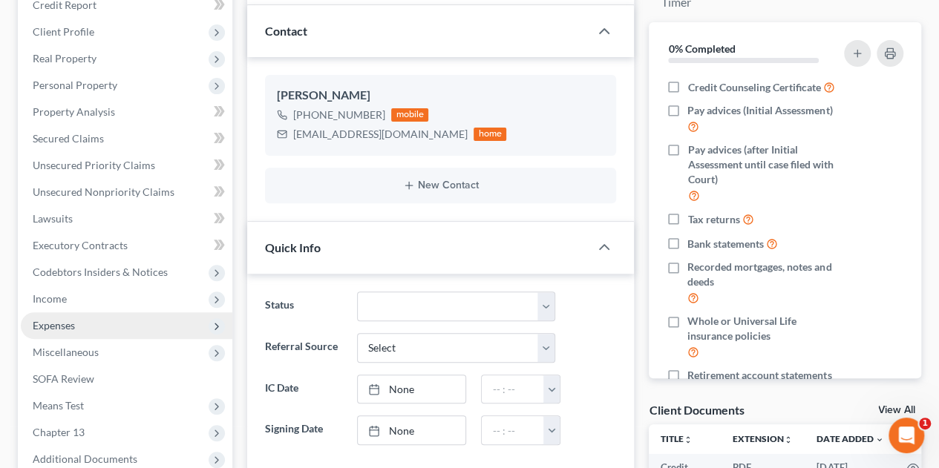
click at [39, 327] on span "Expenses" at bounding box center [54, 325] width 42 height 13
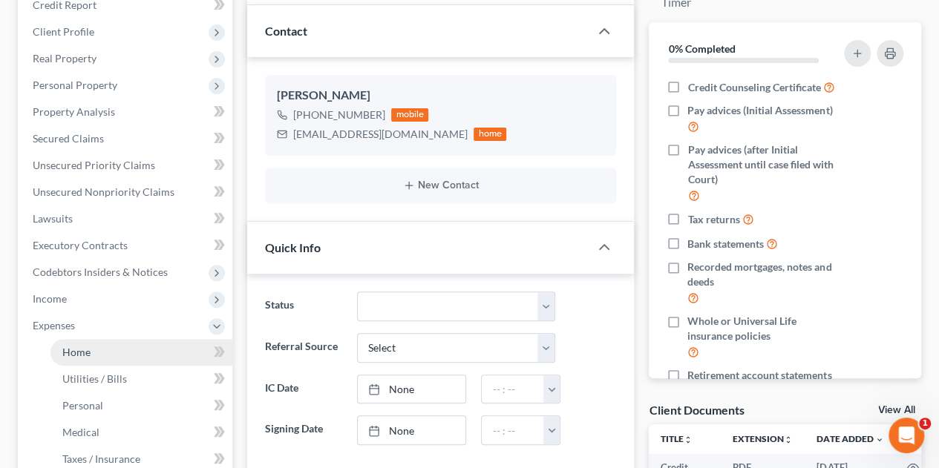
click at [69, 357] on span "Home" at bounding box center [76, 352] width 28 height 13
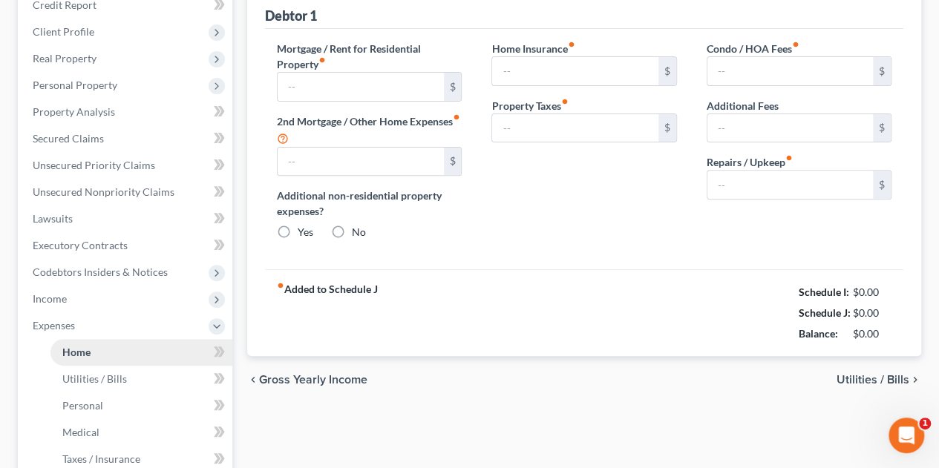
scroll to position [9, 0]
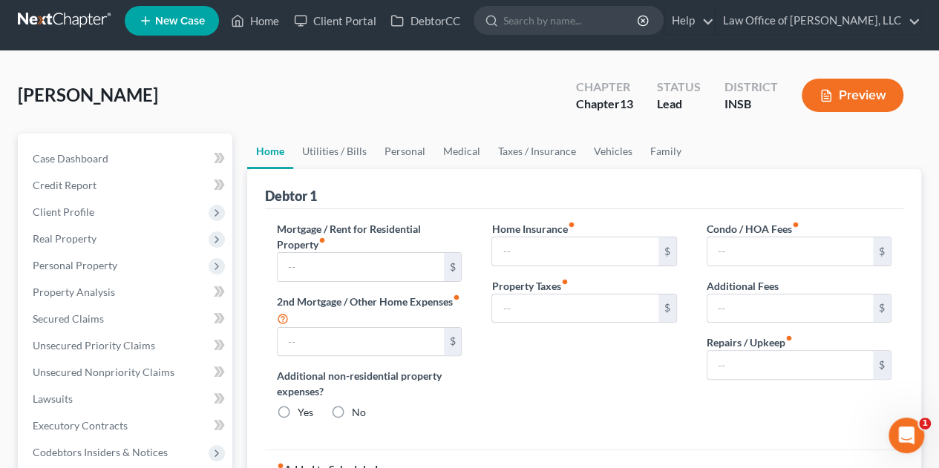
type input "750.00"
type input "0.00"
radio input "true"
type input "0.00"
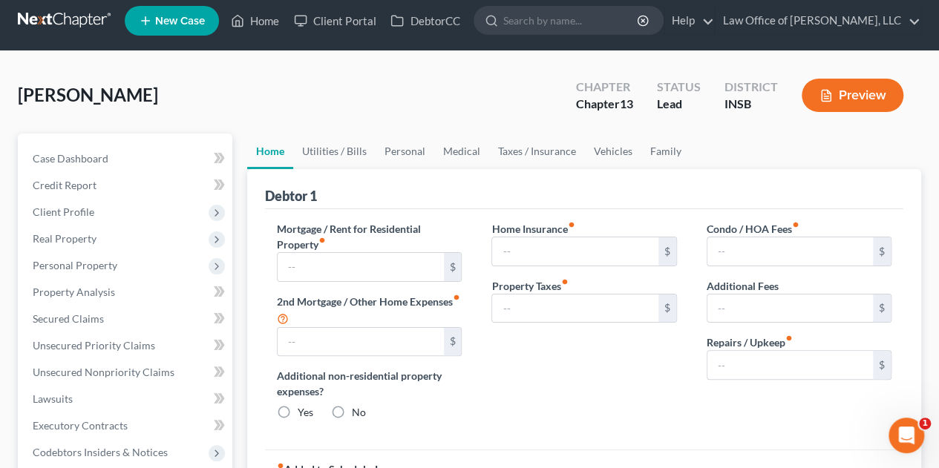
type input "0.00"
type input "35.00"
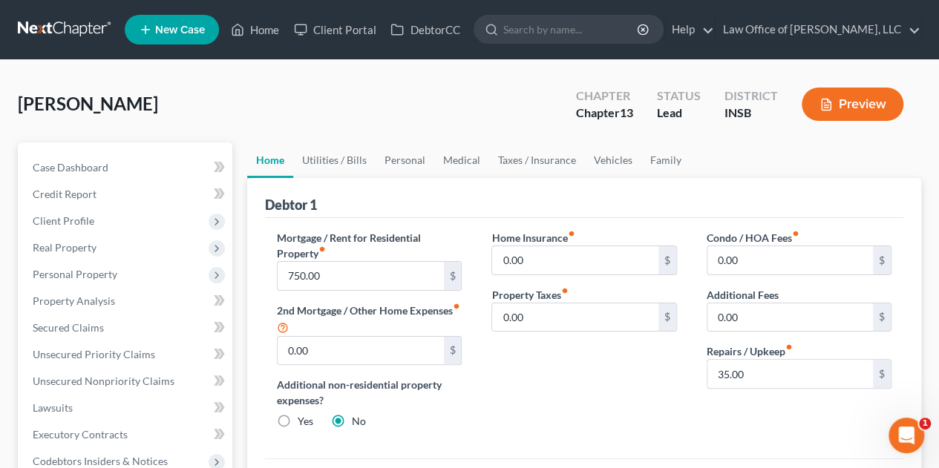
click at [600, 378] on div "Home Insurance fiber_manual_record 0.00 $ Property Taxes fiber_manual_record 0.…" at bounding box center [583, 335] width 214 height 211
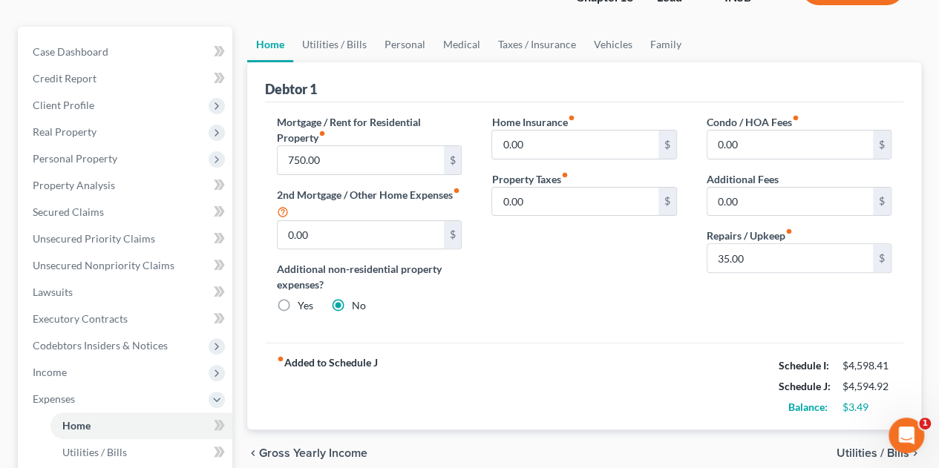
scroll to position [116, 0]
click at [351, 42] on link "Utilities / Bills" at bounding box center [334, 44] width 82 height 36
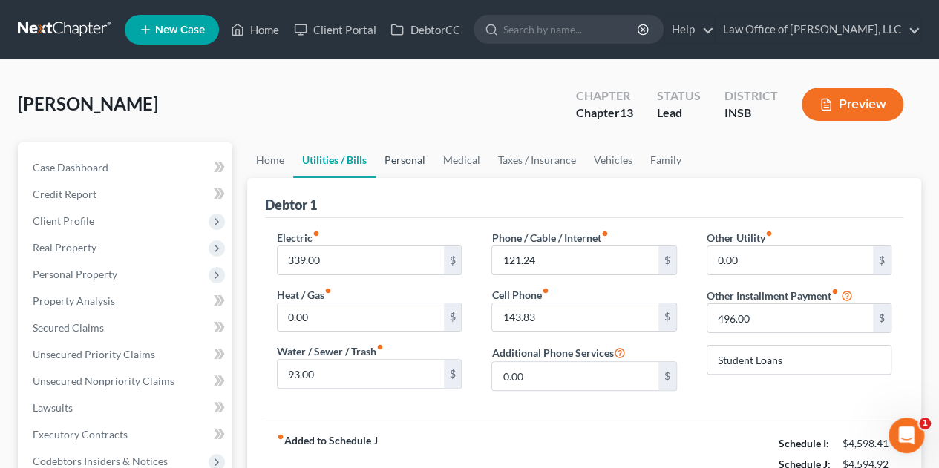
click at [404, 158] on link "Personal" at bounding box center [404, 160] width 59 height 36
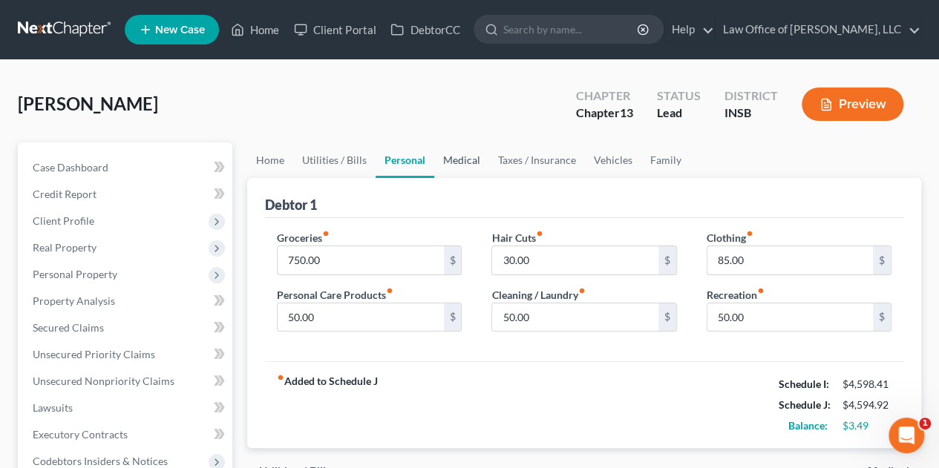
click at [448, 158] on link "Medical" at bounding box center [461, 160] width 55 height 36
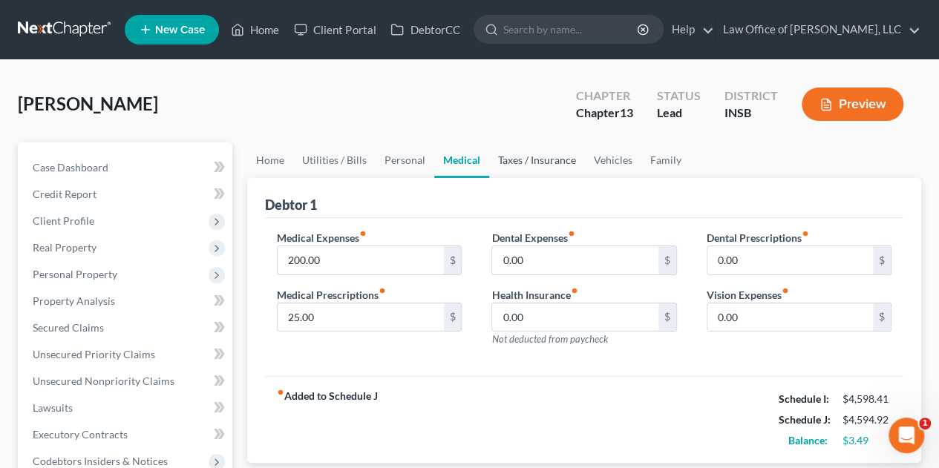
click at [533, 162] on link "Taxes / Insurance" at bounding box center [537, 160] width 96 height 36
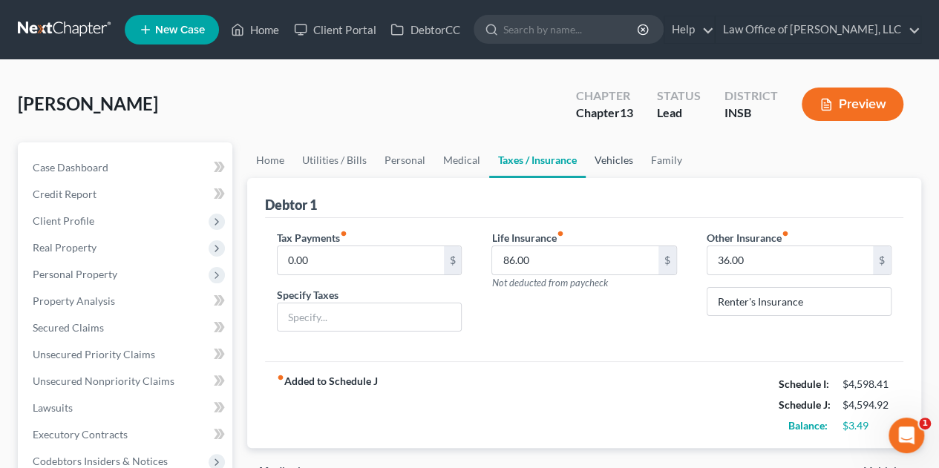
click at [607, 154] on link "Vehicles" at bounding box center [613, 160] width 56 height 36
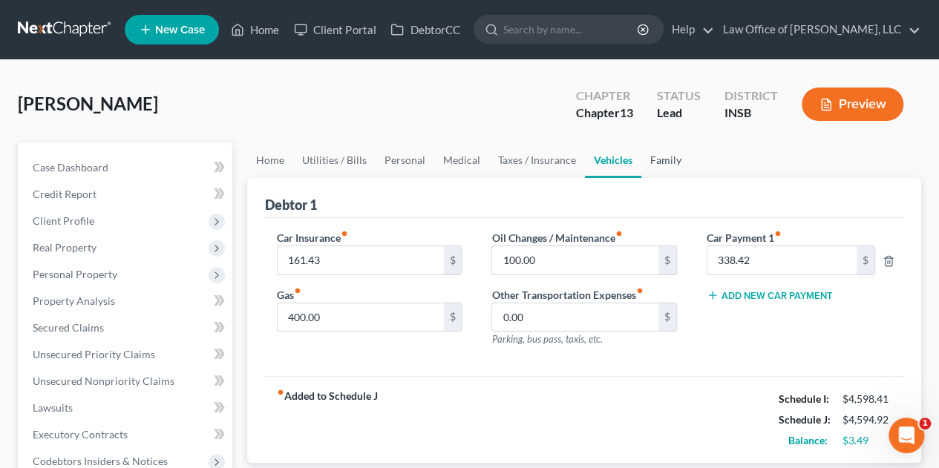
click at [656, 161] on link "Family" at bounding box center [665, 160] width 49 height 36
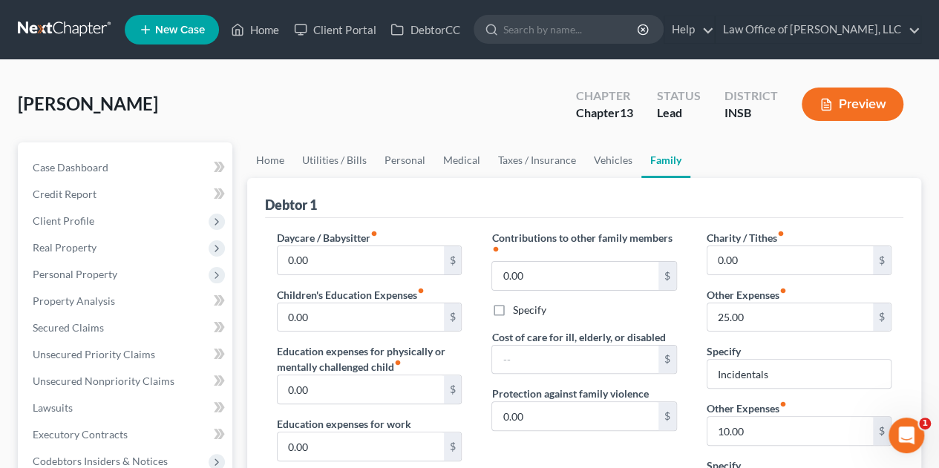
click at [695, 312] on div "Charity / Tithes fiber_manual_record 0.00 $ Other Expenses fiber_manual_record …" at bounding box center [799, 429] width 214 height 398
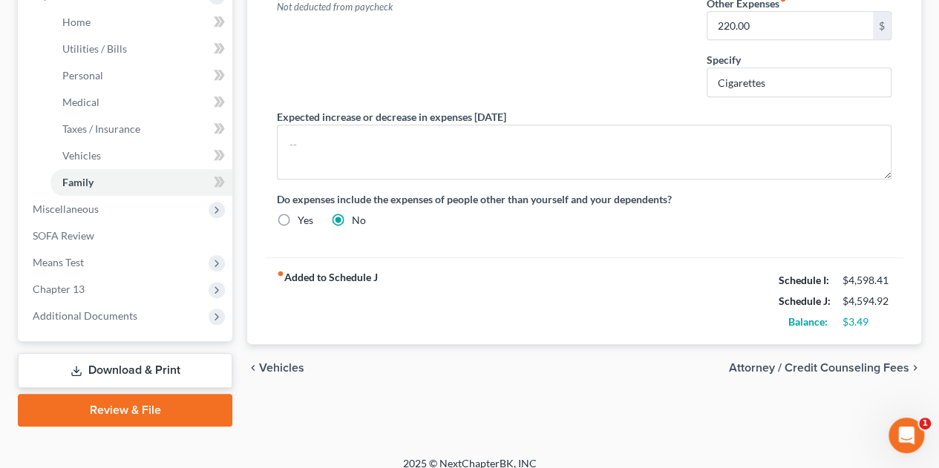
scroll to position [532, 0]
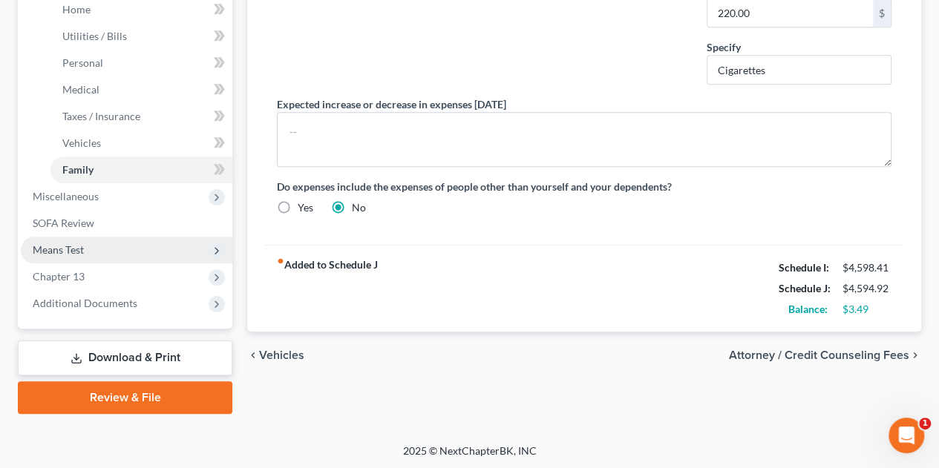
click at [145, 252] on span "Means Test" at bounding box center [126, 250] width 211 height 27
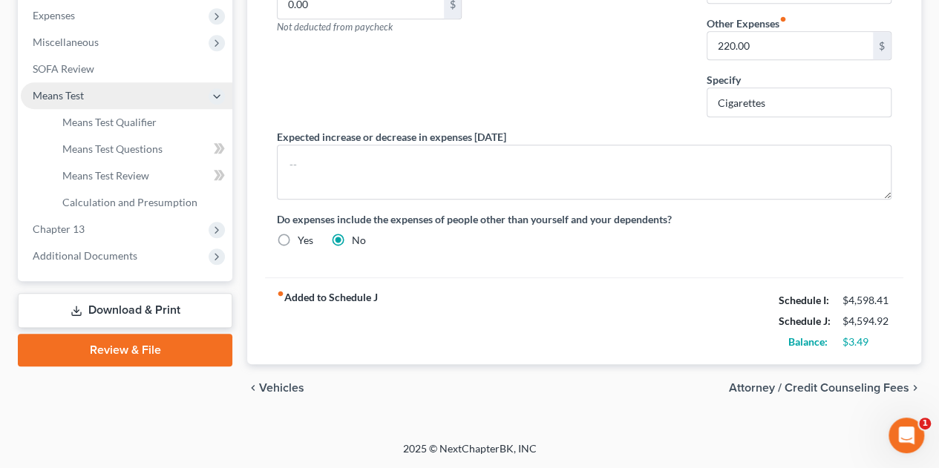
scroll to position [494, 0]
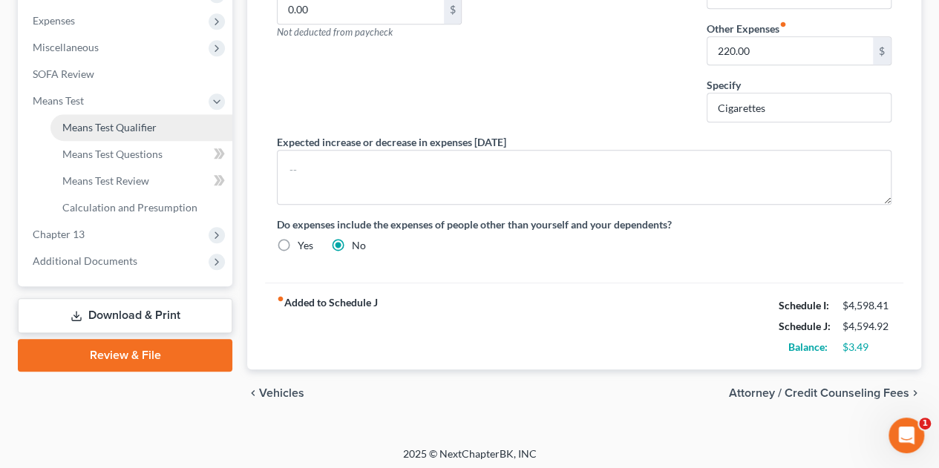
click at [91, 124] on span "Means Test Qualifier" at bounding box center [109, 127] width 94 height 13
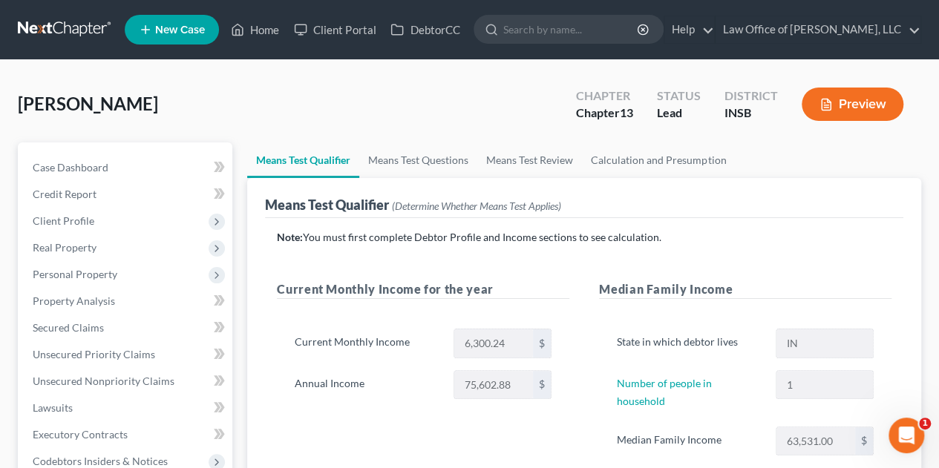
click at [585, 339] on div "Median Family Income State in which debtor lives IN Number of people in househo…" at bounding box center [745, 383] width 322 height 206
click at [68, 220] on span "Client Profile" at bounding box center [64, 220] width 62 height 13
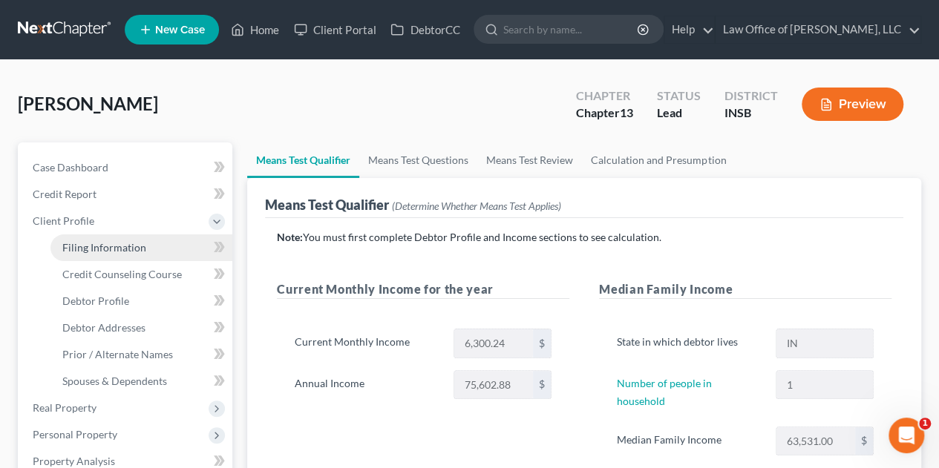
click at [92, 247] on span "Filing Information" at bounding box center [104, 247] width 84 height 13
select select "1"
select select "0"
select select "3"
select select "15"
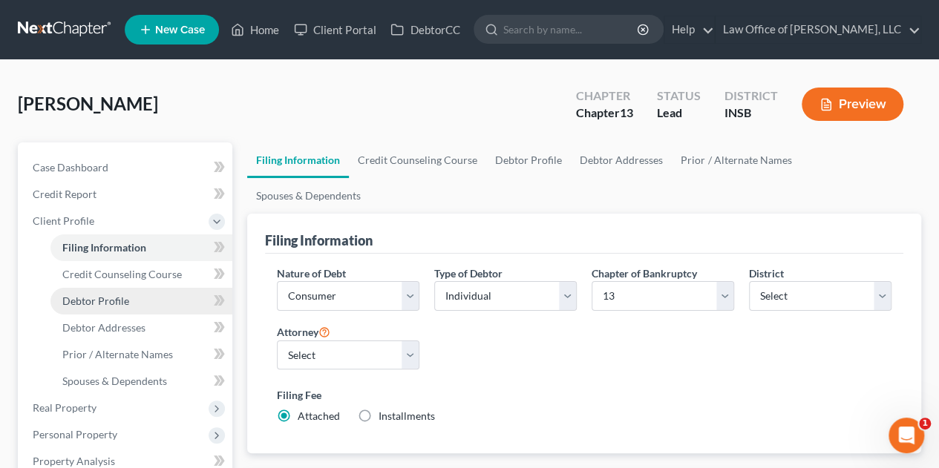
click at [105, 296] on span "Debtor Profile" at bounding box center [95, 301] width 67 height 13
select select "3"
select select "0"
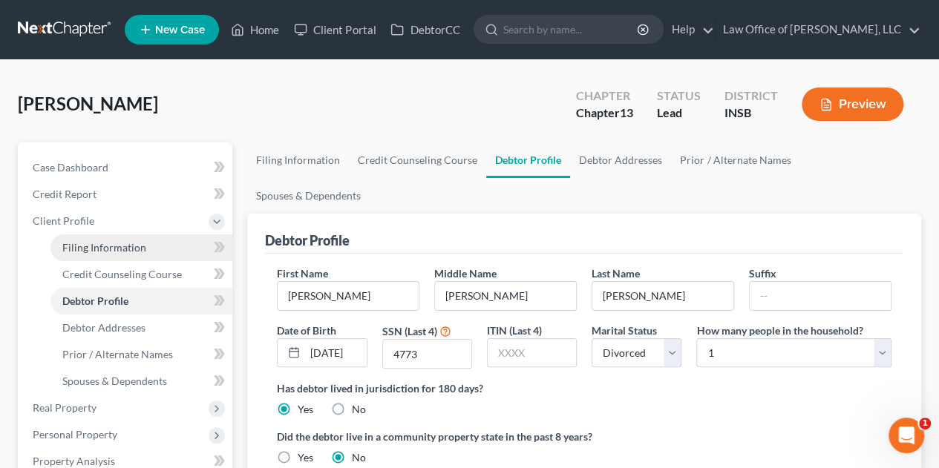
click at [86, 241] on span "Filing Information" at bounding box center [104, 247] width 84 height 13
select select "1"
select select "0"
select select "3"
select select "28"
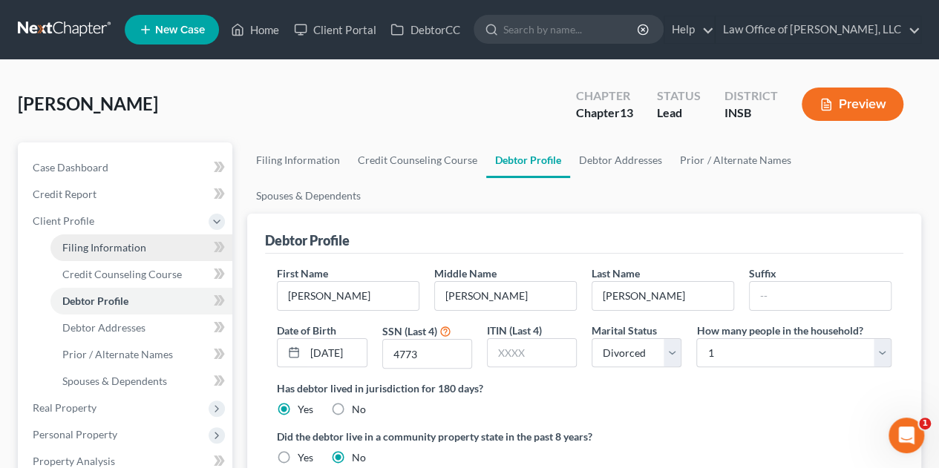
select select "0"
select select "15"
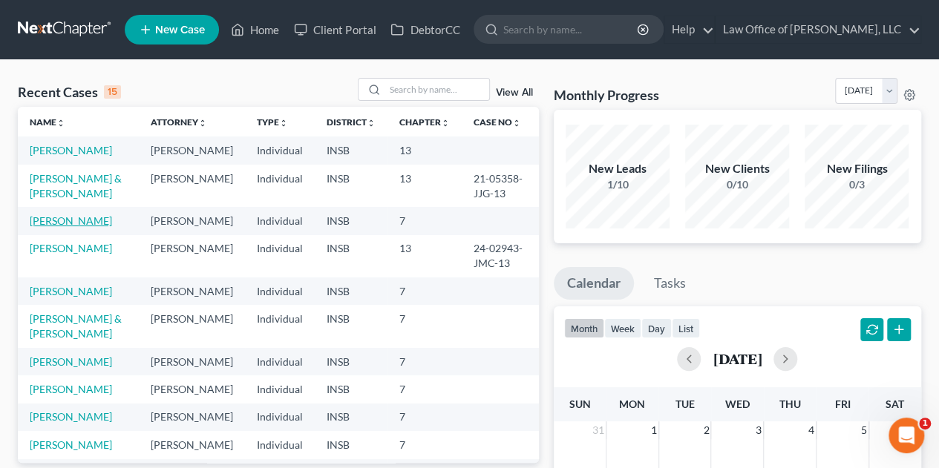
click at [65, 227] on link "[PERSON_NAME]" at bounding box center [71, 220] width 82 height 13
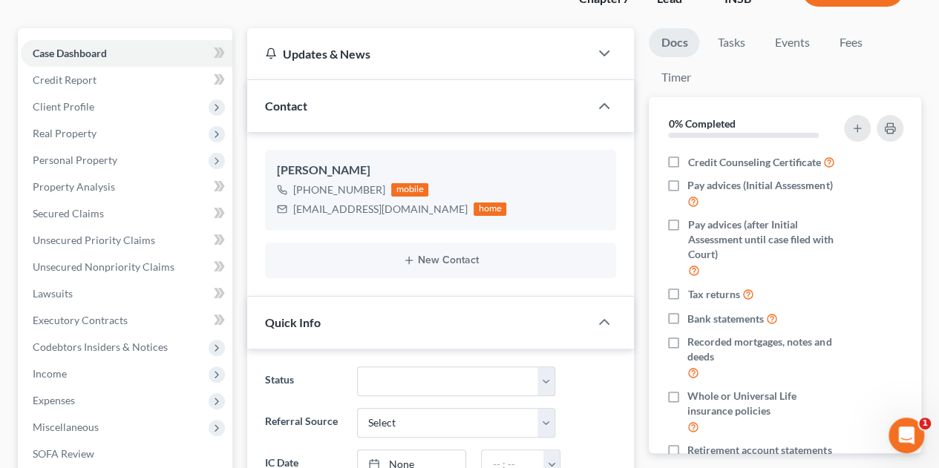
scroll to position [119, 0]
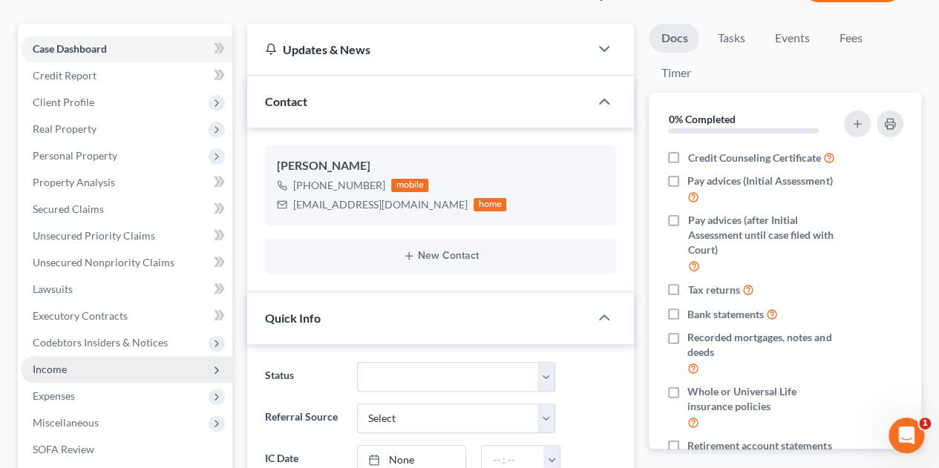
click at [40, 375] on span "Income" at bounding box center [126, 369] width 211 height 27
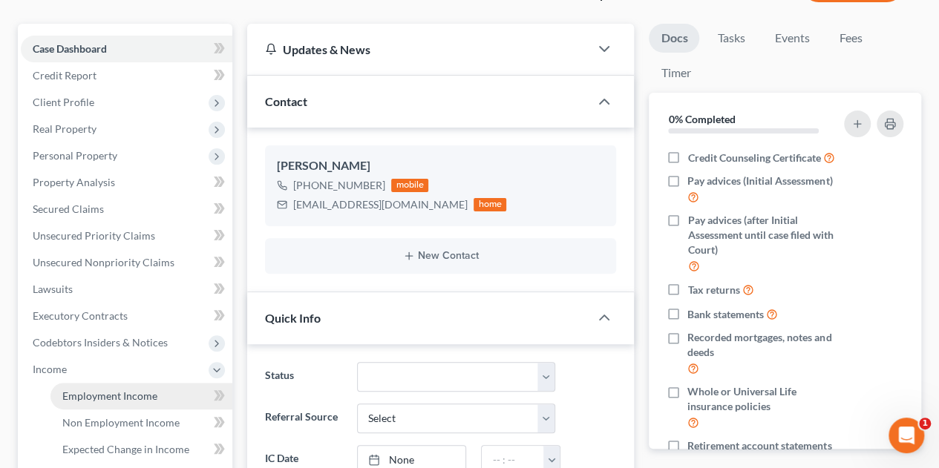
click at [76, 399] on span "Employment Income" at bounding box center [109, 396] width 95 height 13
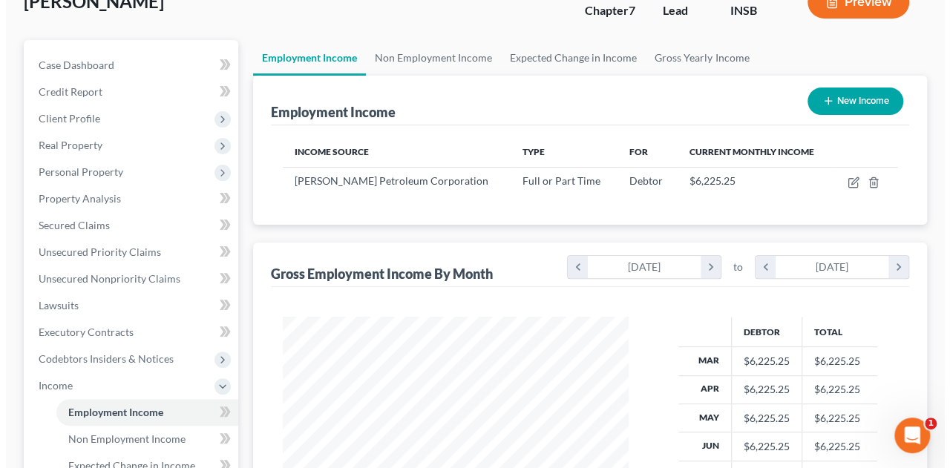
scroll to position [55, 0]
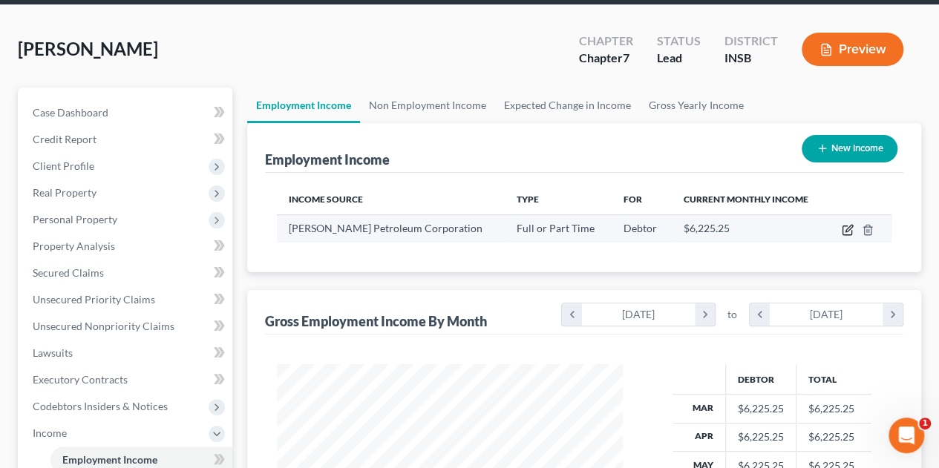
click at [844, 229] on icon "button" at bounding box center [847, 230] width 12 height 12
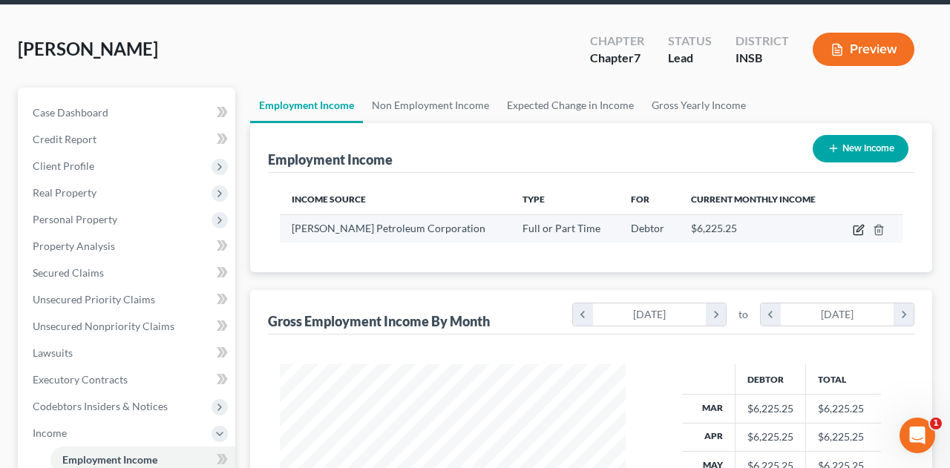
scroll to position [264, 380]
select select "0"
select select "15"
select select "0"
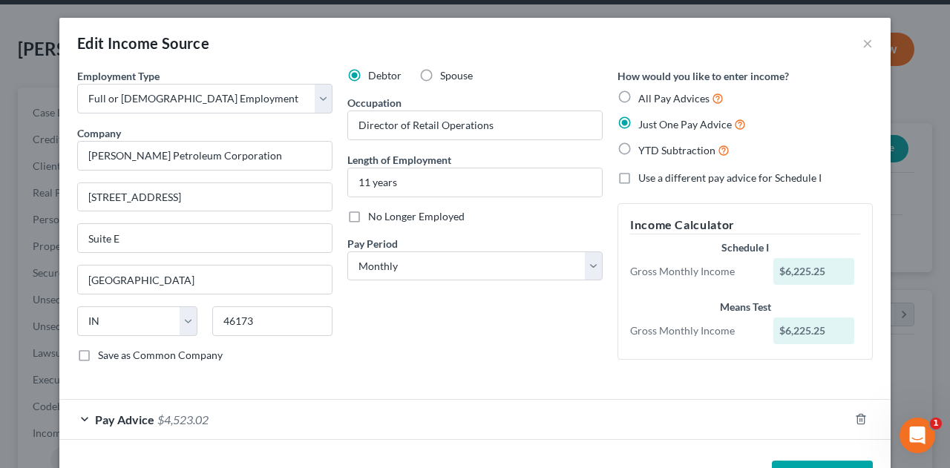
click at [80, 430] on div "Pay Advice $4,523.02" at bounding box center [453, 419] width 789 height 39
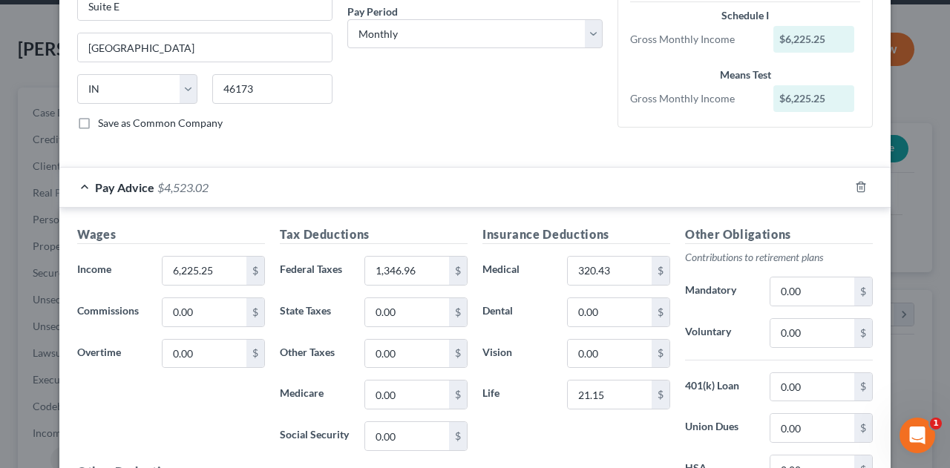
scroll to position [233, 0]
click at [214, 265] on input "6,225.25" at bounding box center [204, 270] width 84 height 28
type input "6,300.25"
type input "1,329.91"
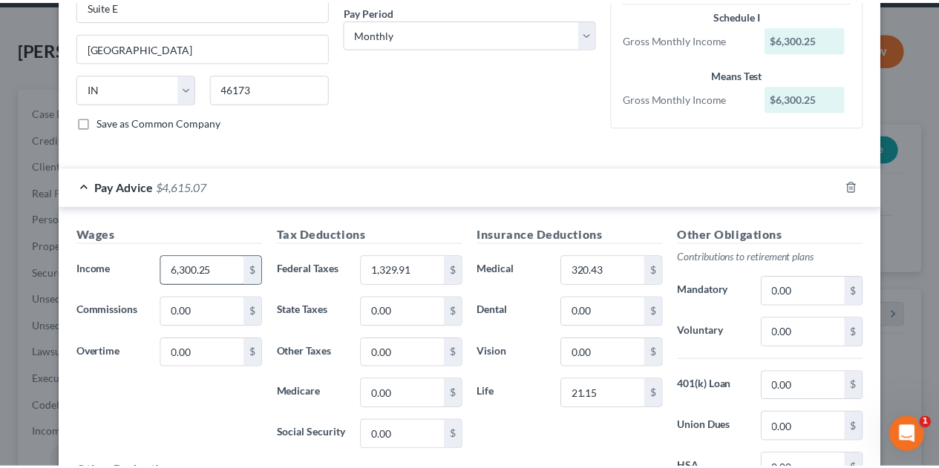
scroll to position [408, 0]
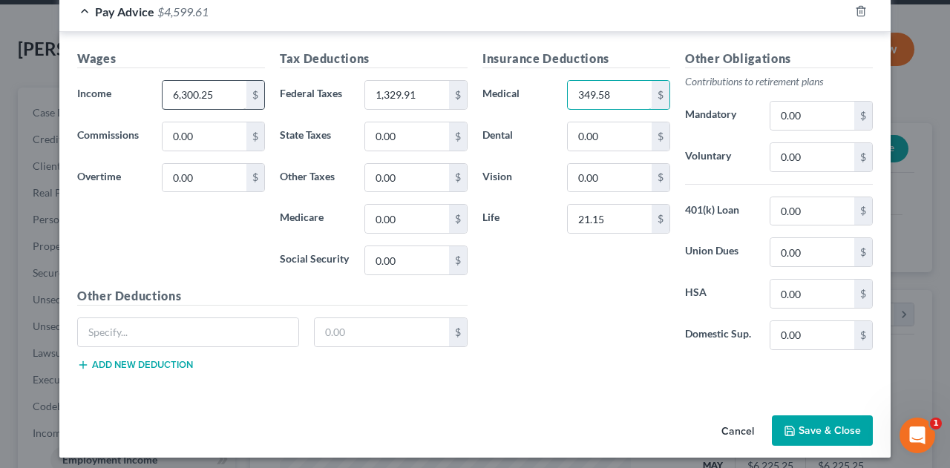
type input "349.58"
type input "22.34"
click at [798, 427] on button "Save & Close" at bounding box center [822, 431] width 101 height 31
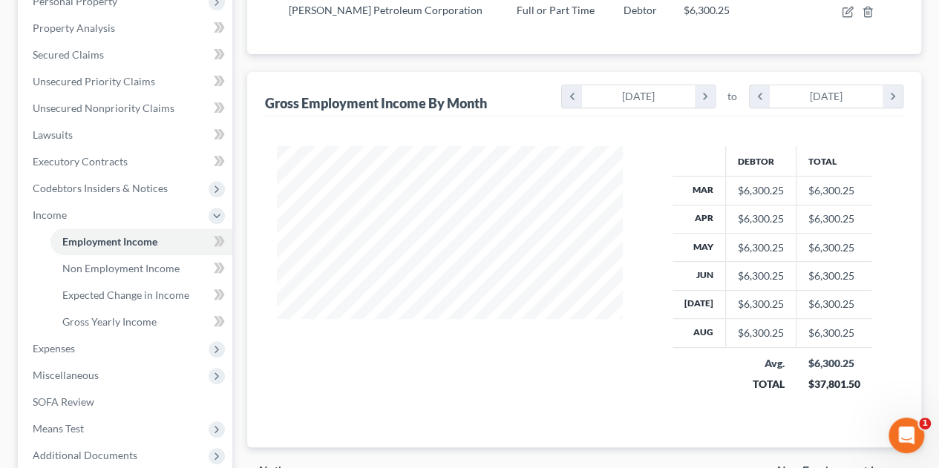
scroll to position [275, 0]
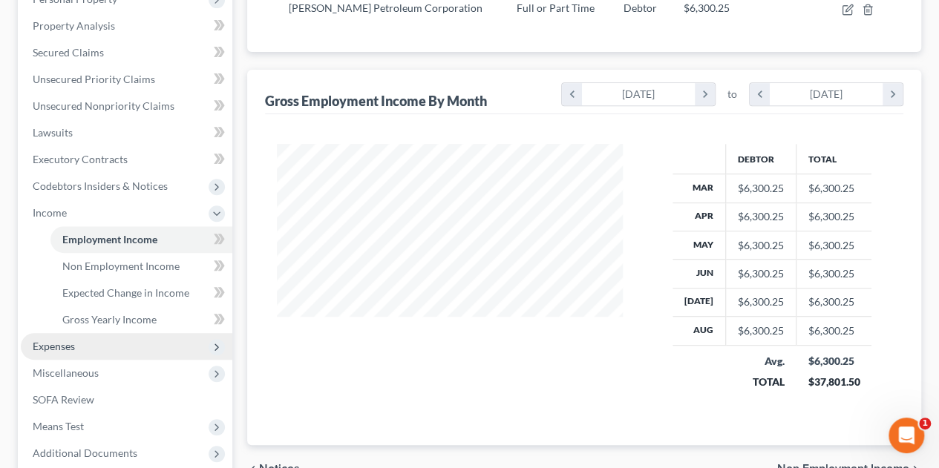
click at [38, 350] on span "Expenses" at bounding box center [54, 346] width 42 height 13
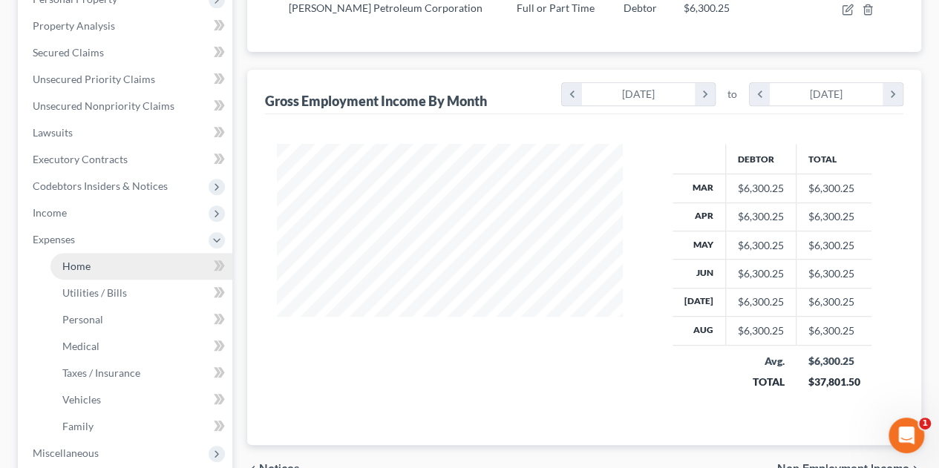
click at [113, 265] on link "Home" at bounding box center [141, 266] width 182 height 27
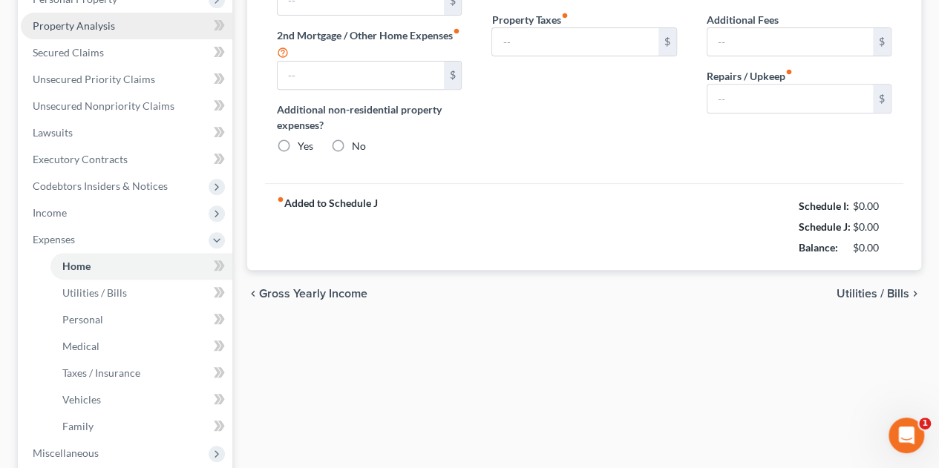
type input "750.00"
type input "0.00"
radio input "true"
type input "0.00"
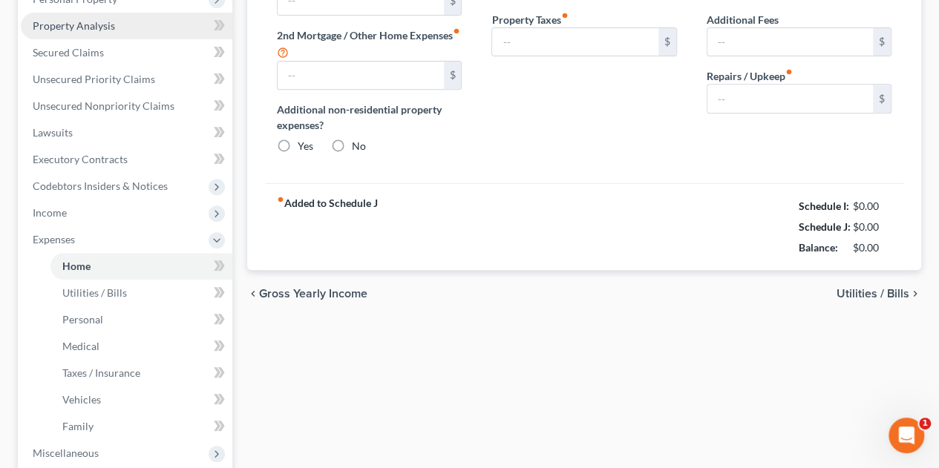
type input "0.00"
type input "35.00"
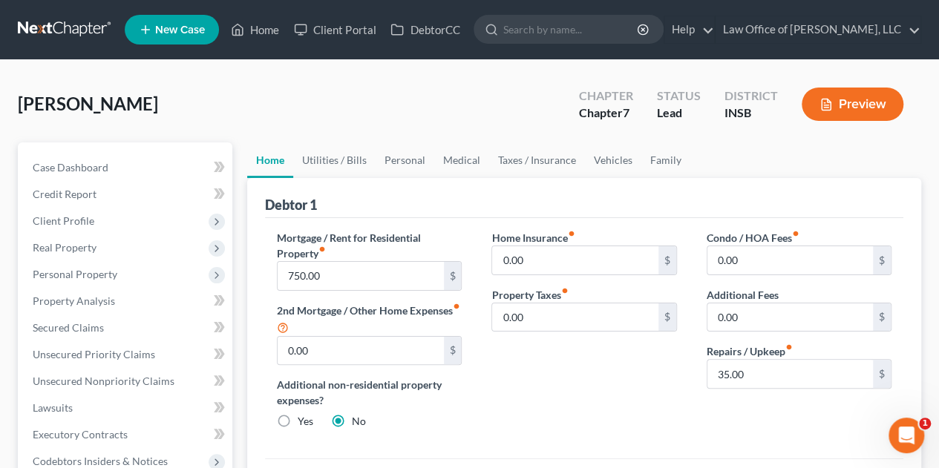
click at [571, 381] on div "Home Insurance fiber_manual_record 0.00 $ Property Taxes fiber_manual_record 0.…" at bounding box center [583, 335] width 214 height 211
click at [652, 165] on link "Family" at bounding box center [665, 160] width 49 height 36
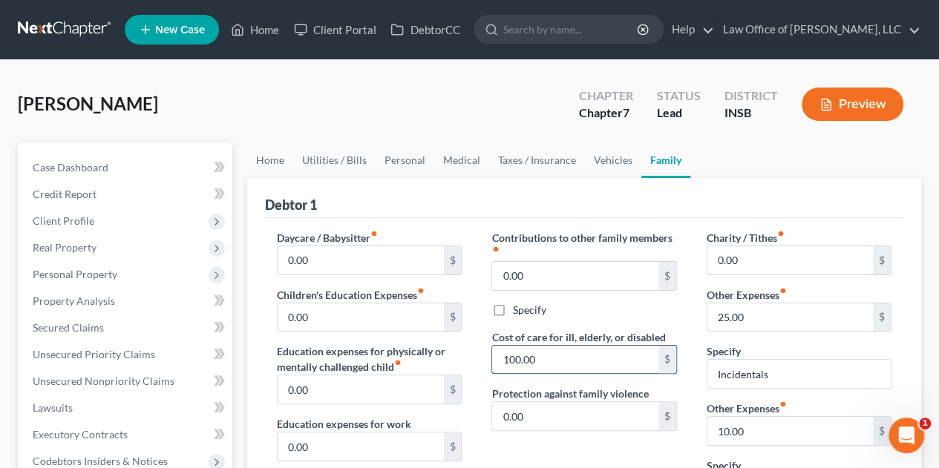
click at [554, 370] on input "100.00" at bounding box center [574, 360] width 165 height 28
click at [694, 203] on div "Debtor 1" at bounding box center [584, 198] width 638 height 40
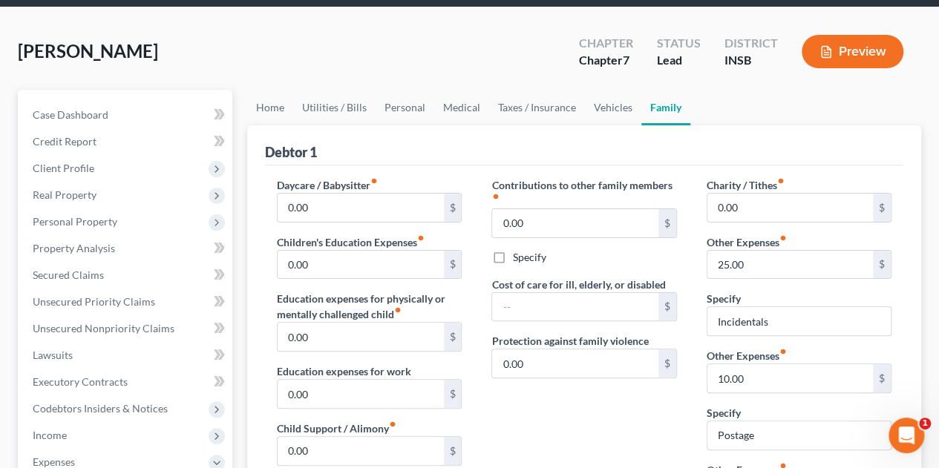
scroll to position [36, 0]
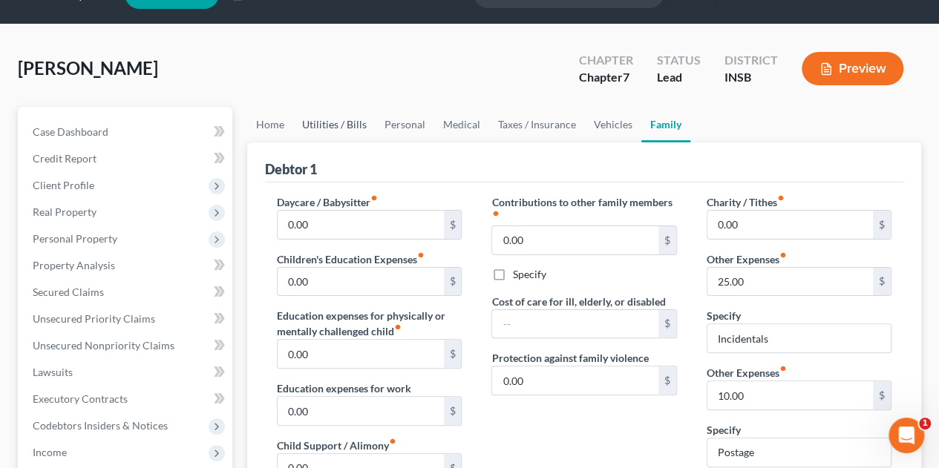
click at [340, 130] on link "Utilities / Bills" at bounding box center [334, 125] width 82 height 36
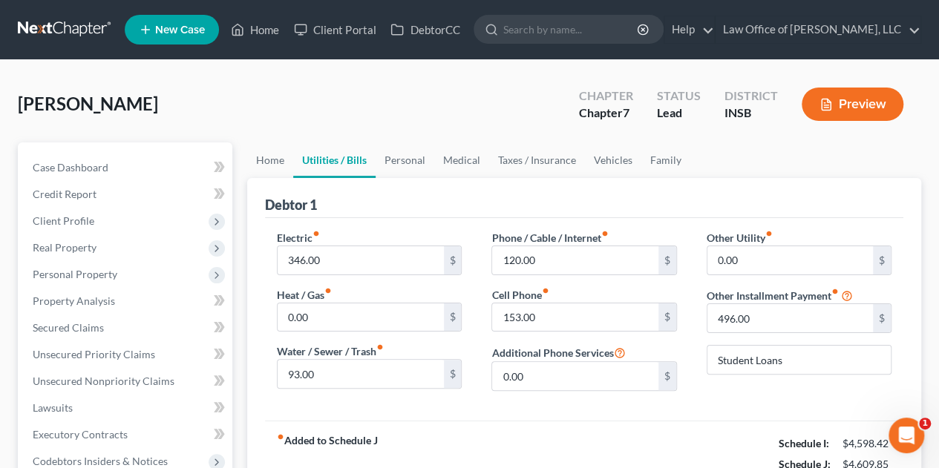
click at [453, 197] on div "Debtor 1" at bounding box center [584, 198] width 638 height 40
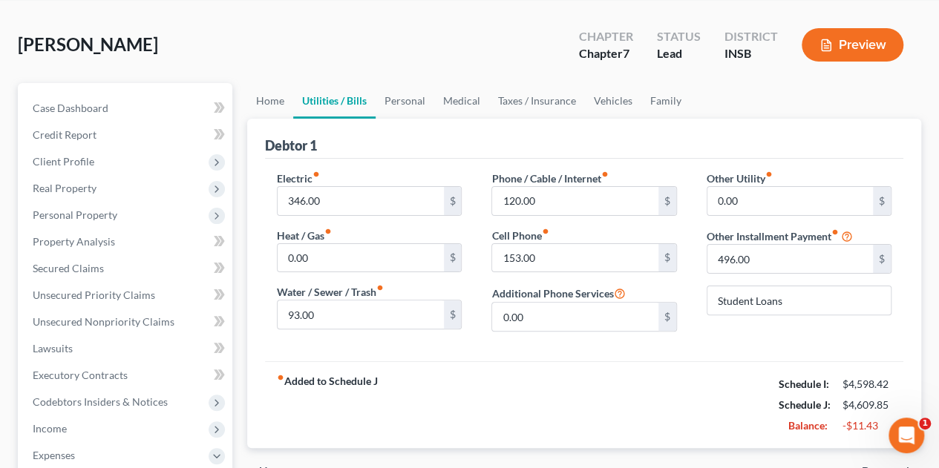
scroll to position [89, 0]
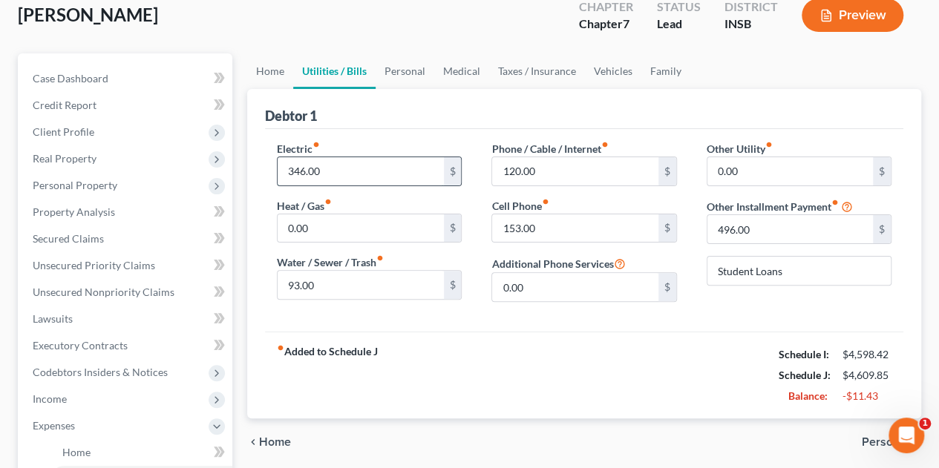
click at [324, 174] on input "346.00" at bounding box center [360, 171] width 165 height 28
type input "339"
click at [472, 177] on div "Electric fiber_manual_record 339 $ Heat / Gas fiber_manual_record 0.00 $ Water …" at bounding box center [369, 227] width 214 height 173
click at [542, 171] on input "120.00" at bounding box center [574, 171] width 165 height 28
type input "121.47"
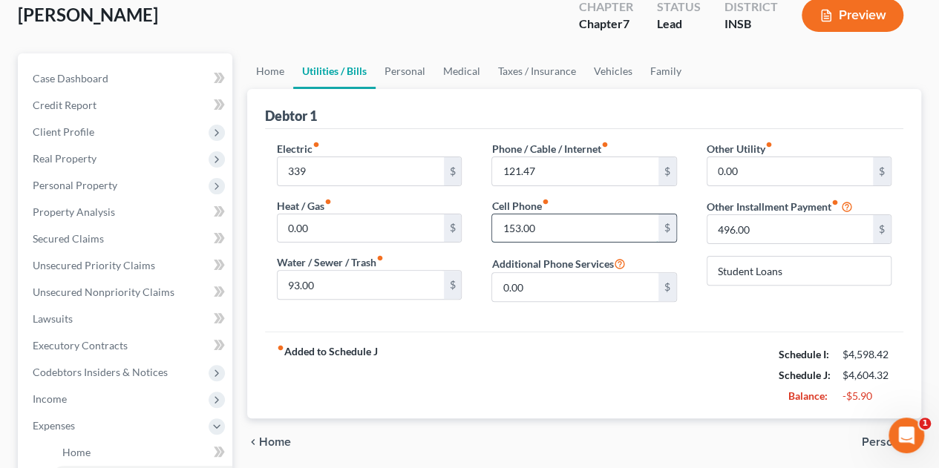
click at [565, 232] on input "153.00" at bounding box center [574, 228] width 165 height 28
type input "143.83"
click at [401, 76] on link "Personal" at bounding box center [404, 71] width 59 height 36
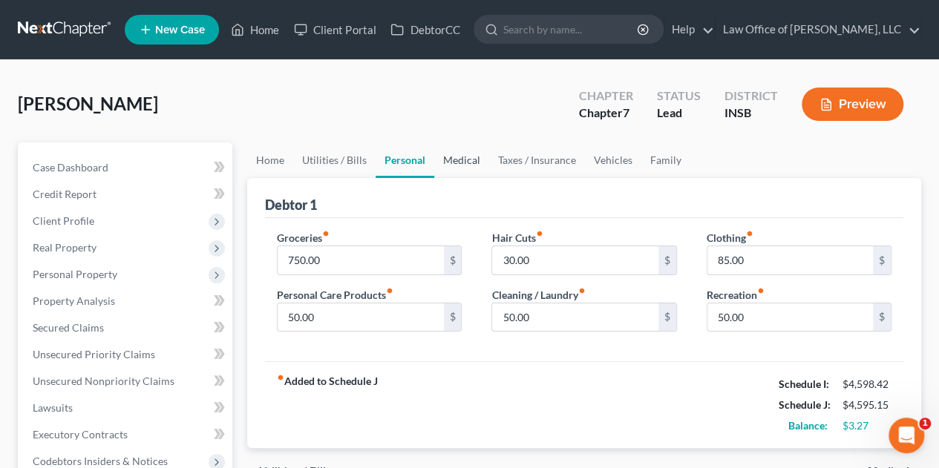
click at [466, 161] on link "Medical" at bounding box center [461, 160] width 55 height 36
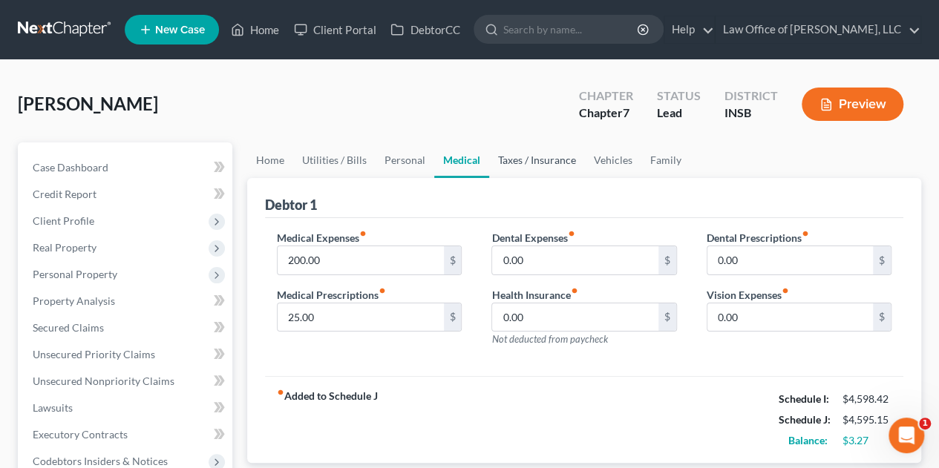
click at [523, 169] on link "Taxes / Insurance" at bounding box center [537, 160] width 96 height 36
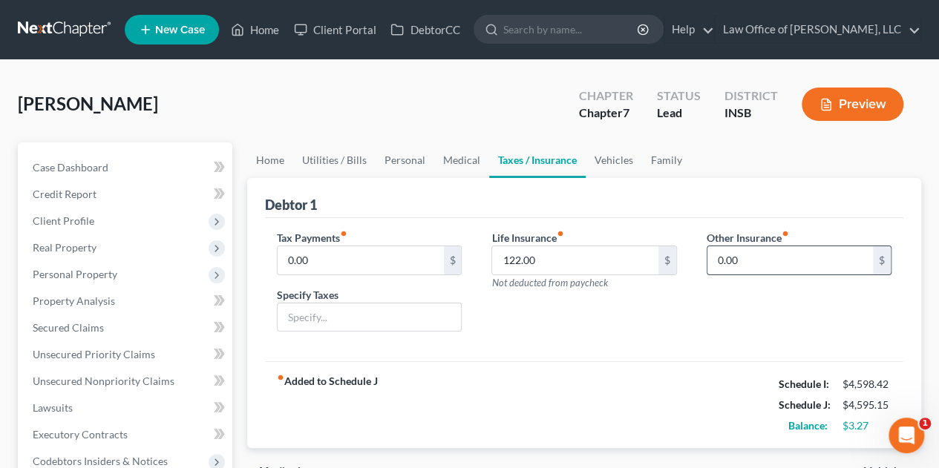
click at [753, 255] on input "0.00" at bounding box center [789, 260] width 165 height 28
type input "36.00"
click at [588, 259] on input "122.00" at bounding box center [574, 260] width 165 height 28
click at [533, 255] on input "89" at bounding box center [574, 260] width 165 height 28
type input "86"
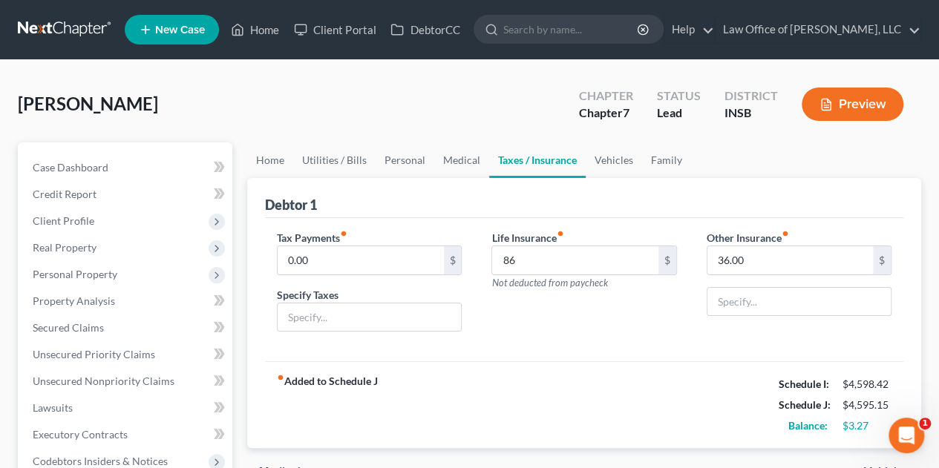
click at [565, 317] on div "Life Insurance fiber_manual_record 86 $ Not deducted from paycheck" at bounding box center [583, 287] width 214 height 114
click at [609, 162] on link "Vehicles" at bounding box center [613, 160] width 56 height 36
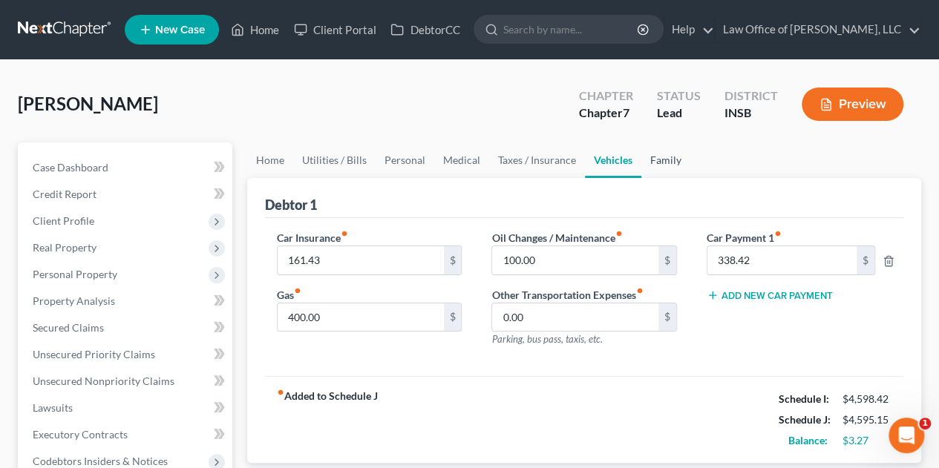
click at [663, 159] on link "Family" at bounding box center [665, 160] width 49 height 36
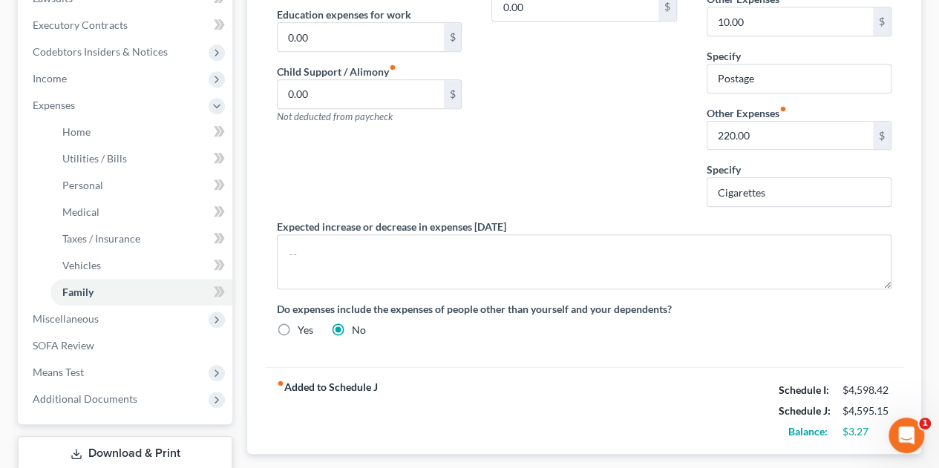
scroll to position [505, 0]
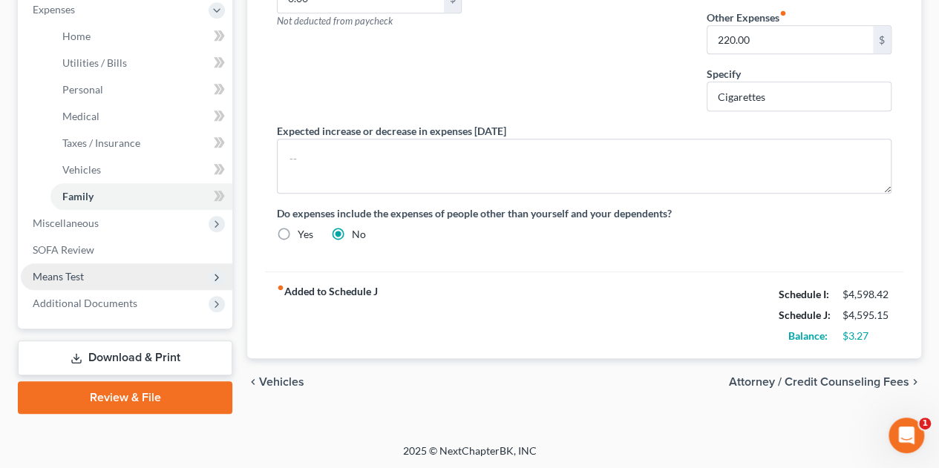
click at [71, 278] on span "Means Test" at bounding box center [58, 276] width 51 height 13
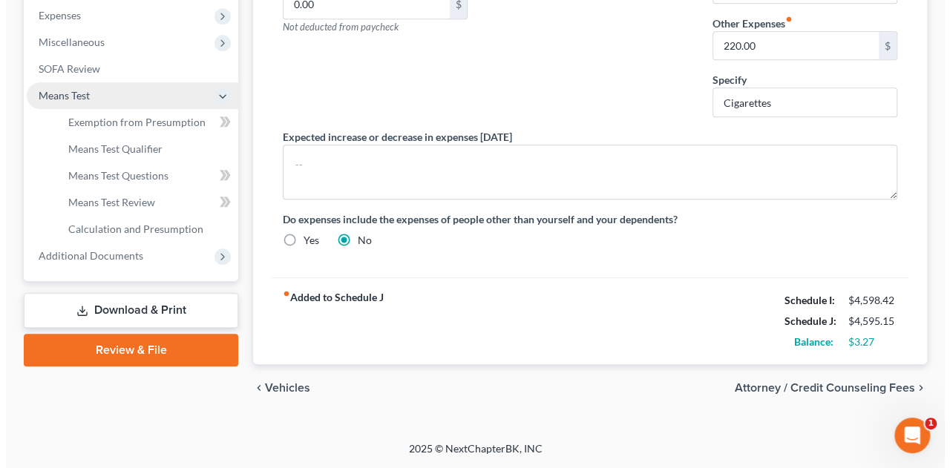
scroll to position [494, 0]
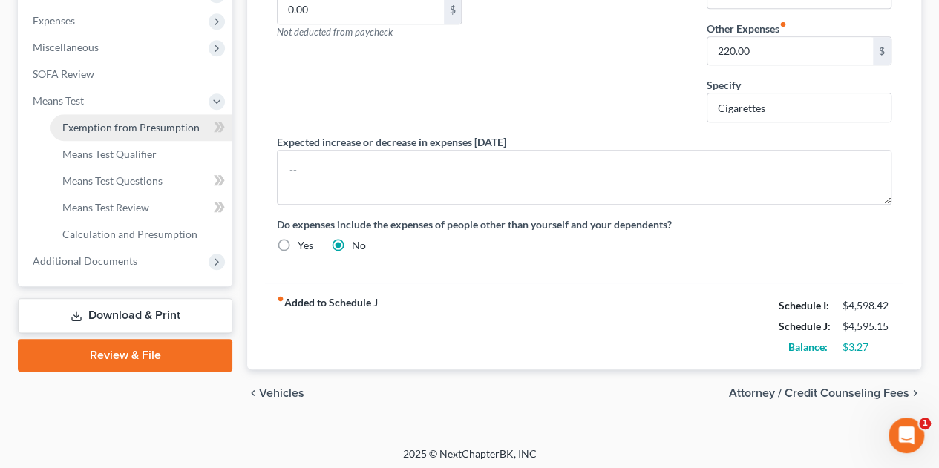
click at [124, 137] on link "Exemption from Presumption" at bounding box center [141, 127] width 182 height 27
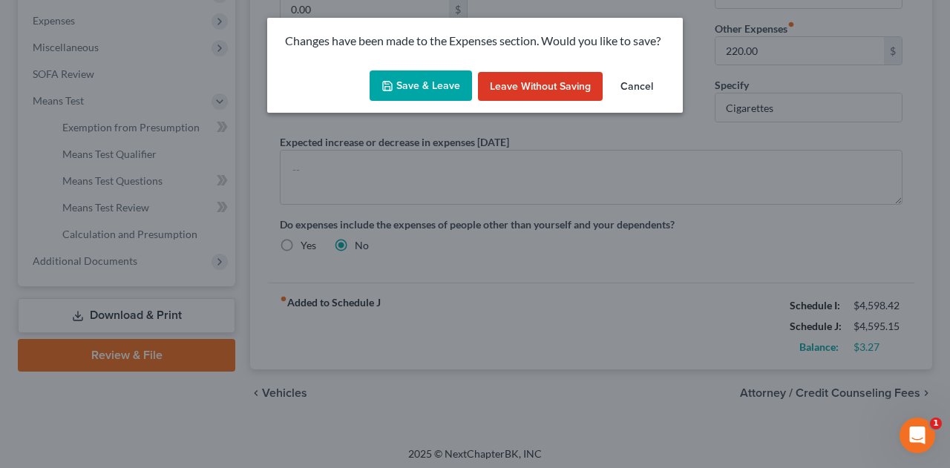
click at [415, 86] on button "Save & Leave" at bounding box center [421, 85] width 102 height 31
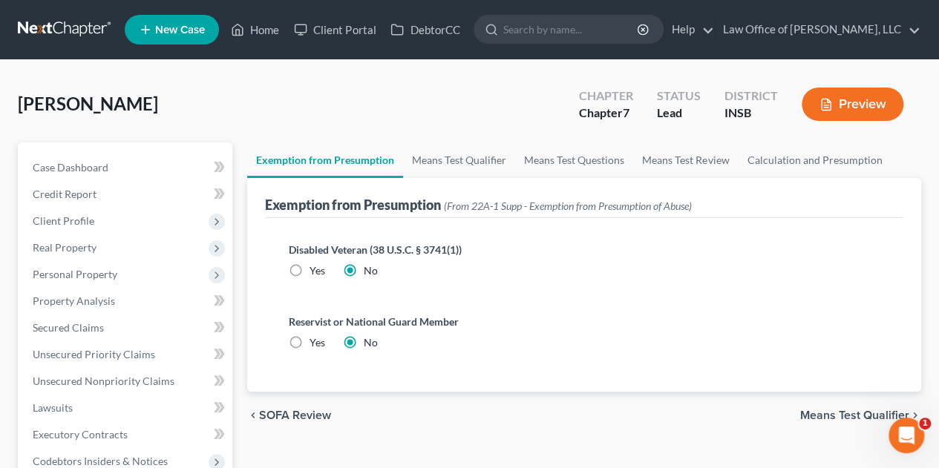
click at [817, 412] on span "Means Test Qualifier" at bounding box center [854, 416] width 109 height 12
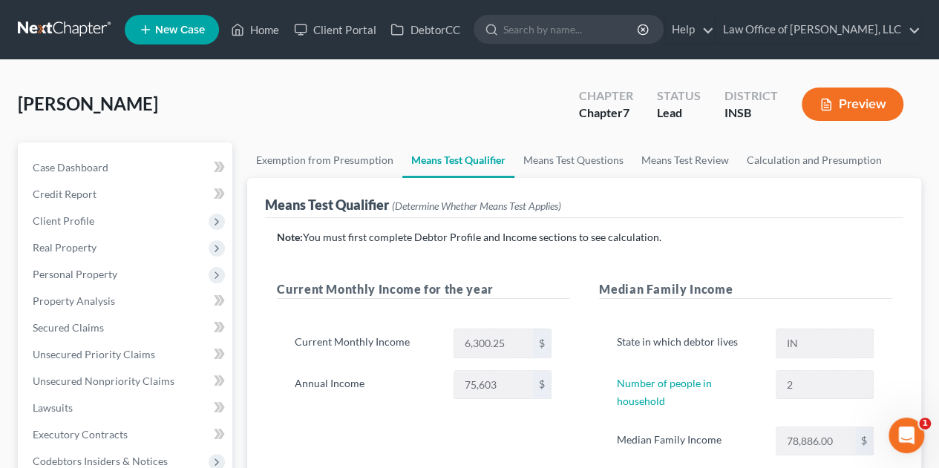
click at [832, 262] on div "Note: You must first complete Debtor Profile and Income sections to see calcula…" at bounding box center [584, 413] width 614 height 366
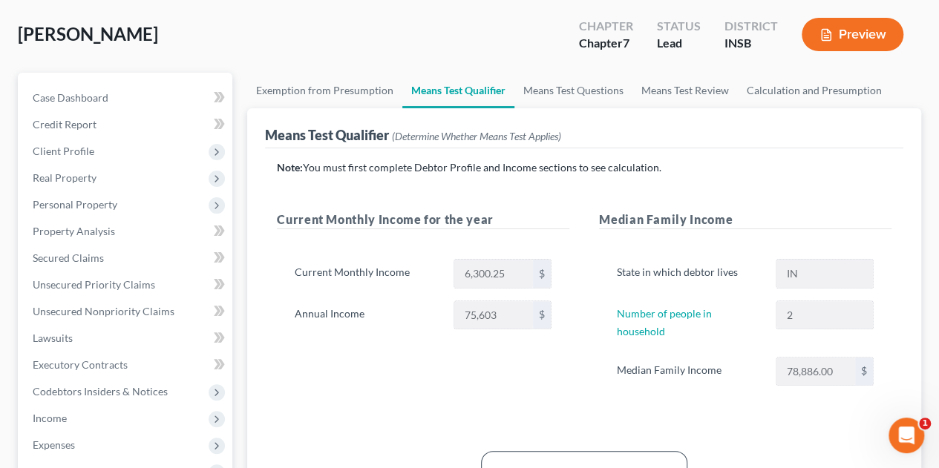
scroll to position [39, 0]
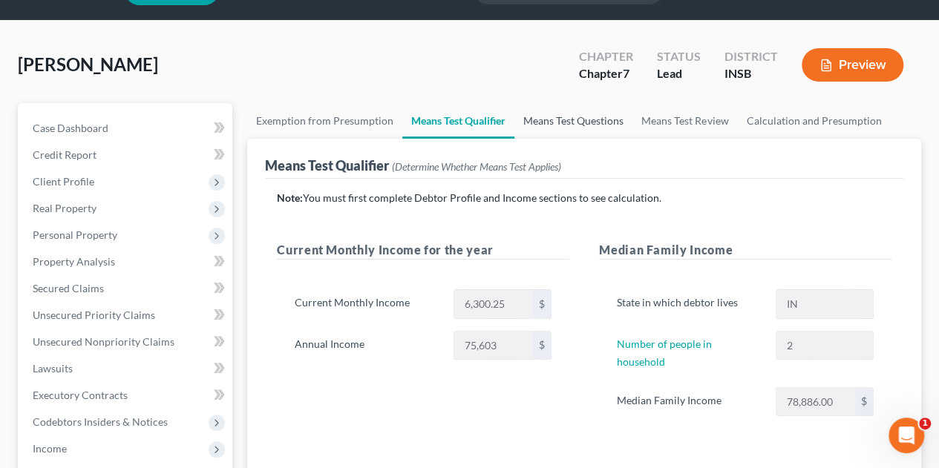
click at [585, 116] on link "Means Test Questions" at bounding box center [573, 121] width 118 height 36
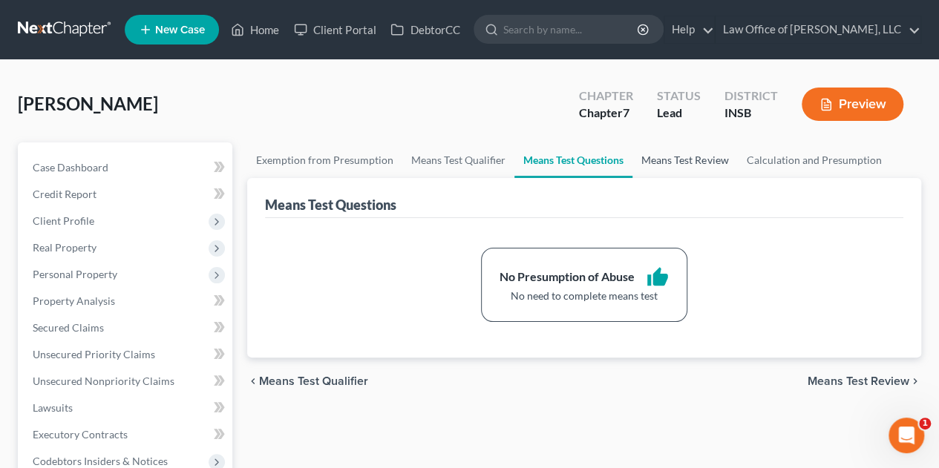
click at [662, 162] on link "Means Test Review" at bounding box center [684, 160] width 105 height 36
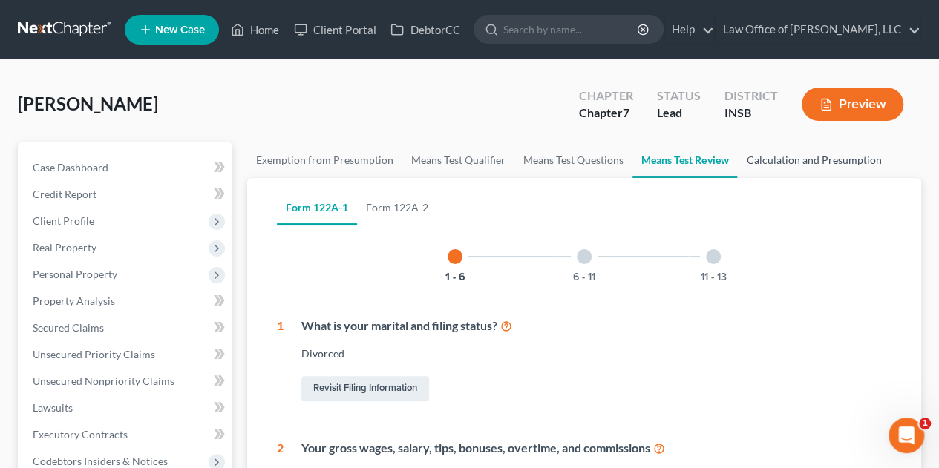
click at [793, 161] on link "Calculation and Presumption" at bounding box center [813, 160] width 153 height 36
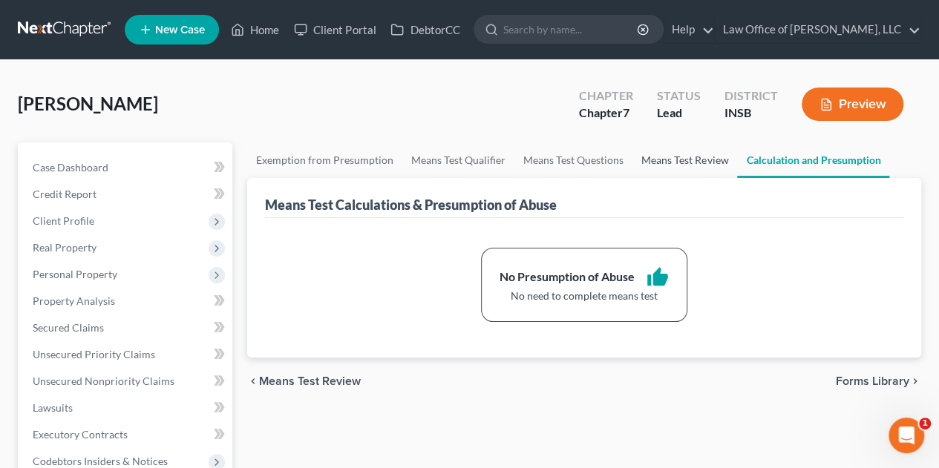
click at [685, 164] on link "Means Test Review" at bounding box center [684, 160] width 105 height 36
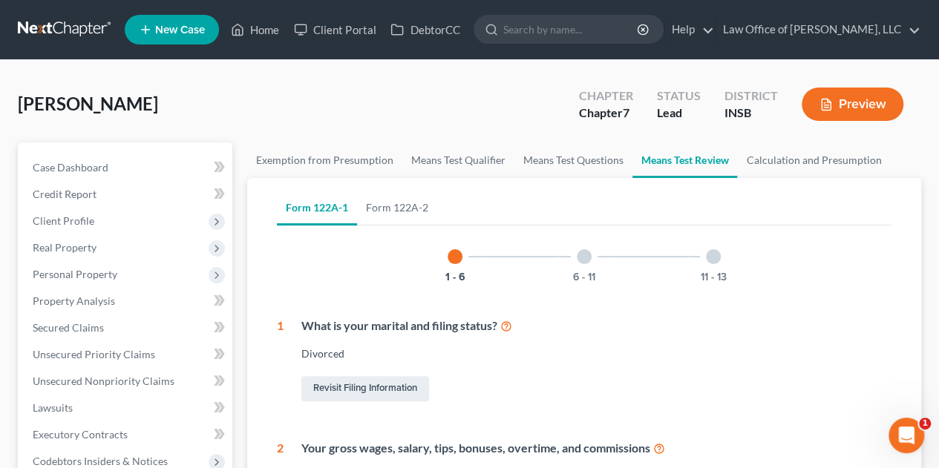
click at [851, 106] on button "Preview" at bounding box center [852, 104] width 102 height 33
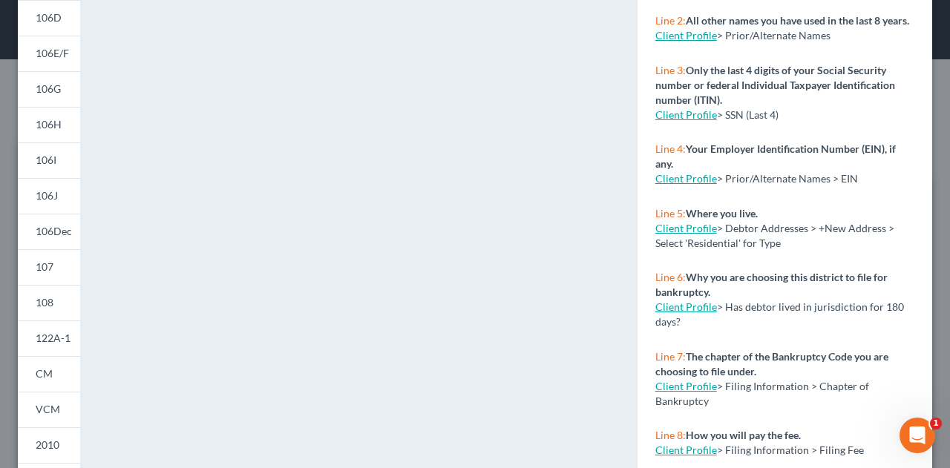
scroll to position [220, 0]
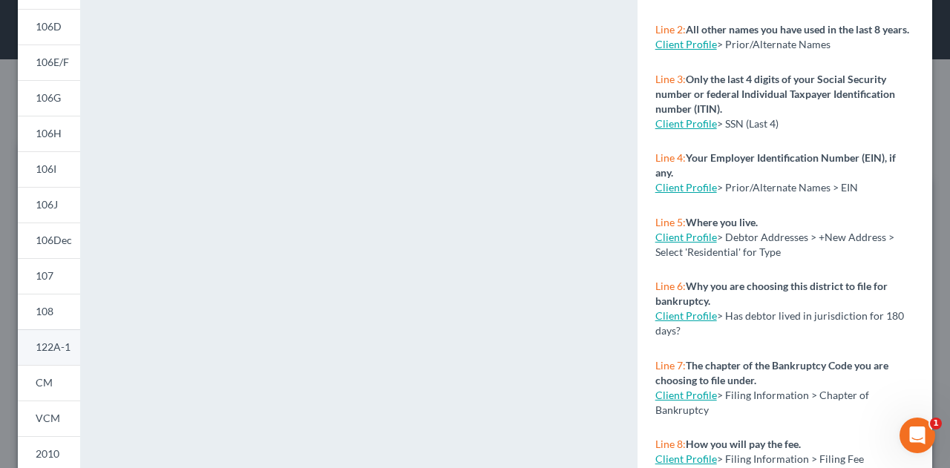
click at [49, 349] on span "122A-1" at bounding box center [53, 347] width 35 height 13
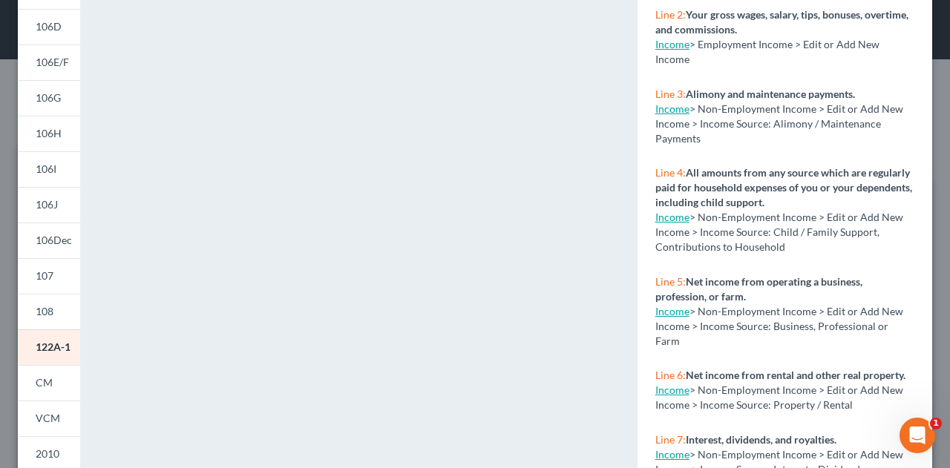
scroll to position [0, 0]
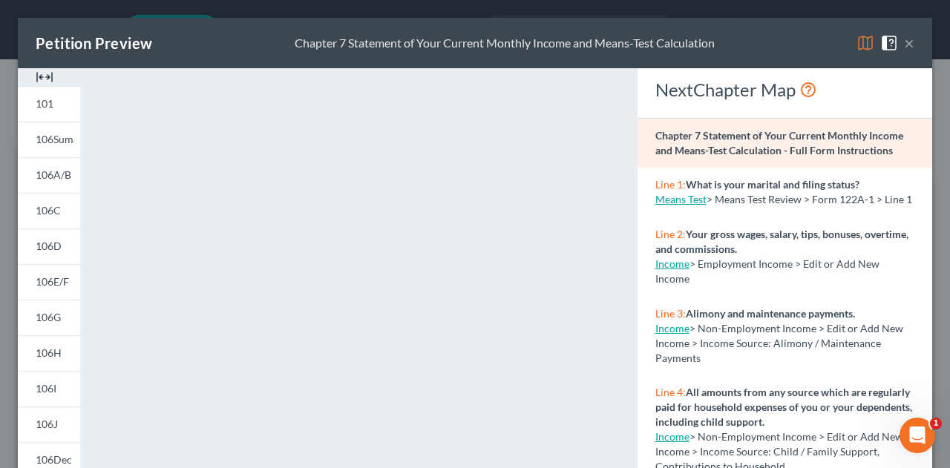
click at [904, 47] on button "×" at bounding box center [909, 43] width 10 height 18
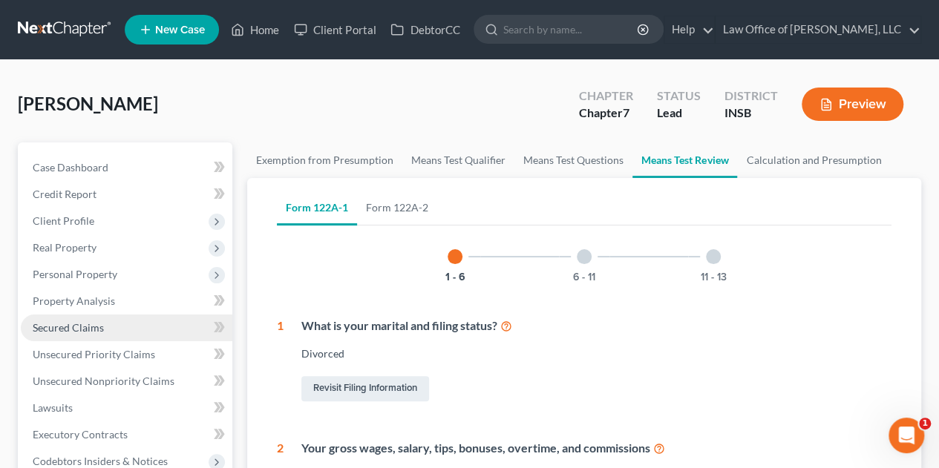
click at [93, 329] on span "Secured Claims" at bounding box center [68, 327] width 71 height 13
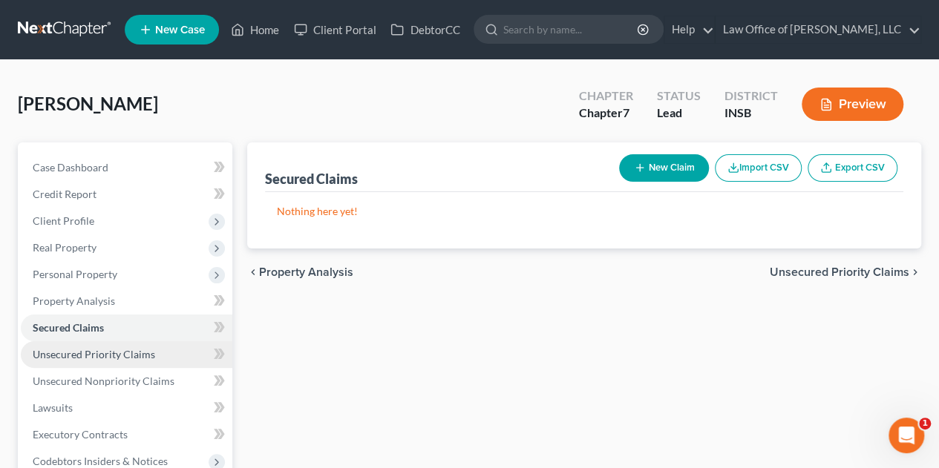
click at [105, 355] on span "Unsecured Priority Claims" at bounding box center [94, 354] width 122 height 13
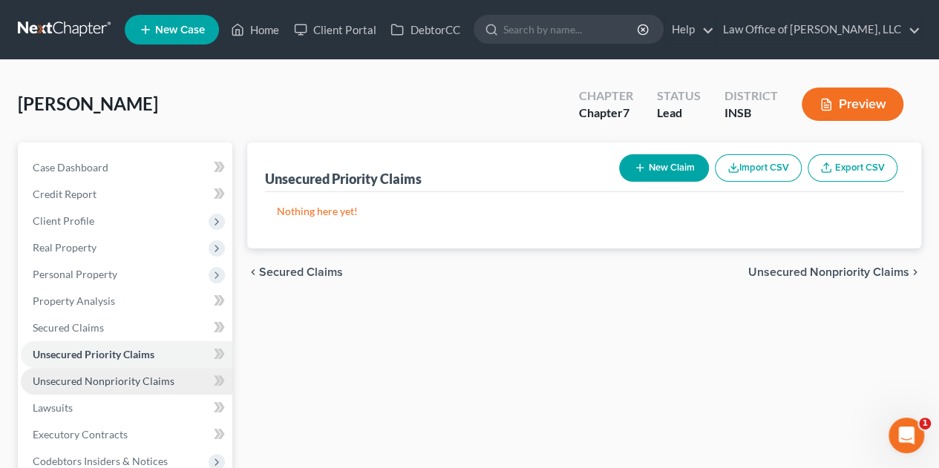
click at [142, 379] on span "Unsecured Nonpriority Claims" at bounding box center [104, 381] width 142 height 13
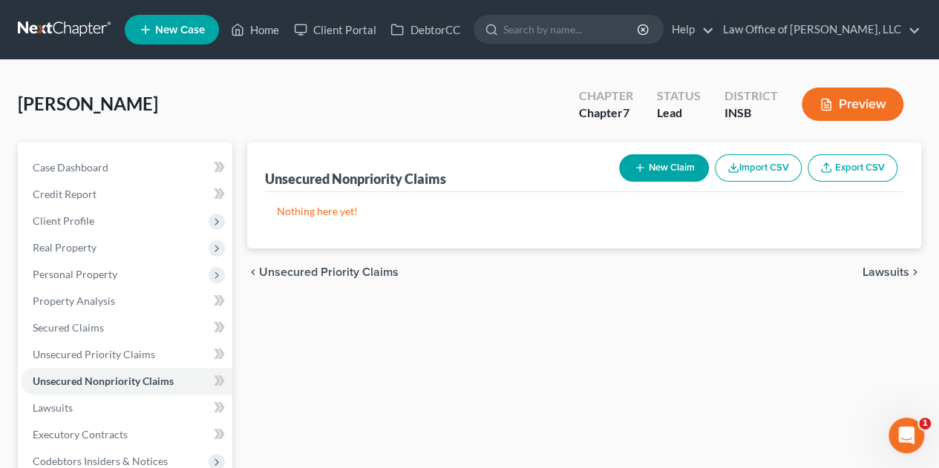
click at [646, 167] on button "New Claim" at bounding box center [664, 167] width 90 height 27
select select "0"
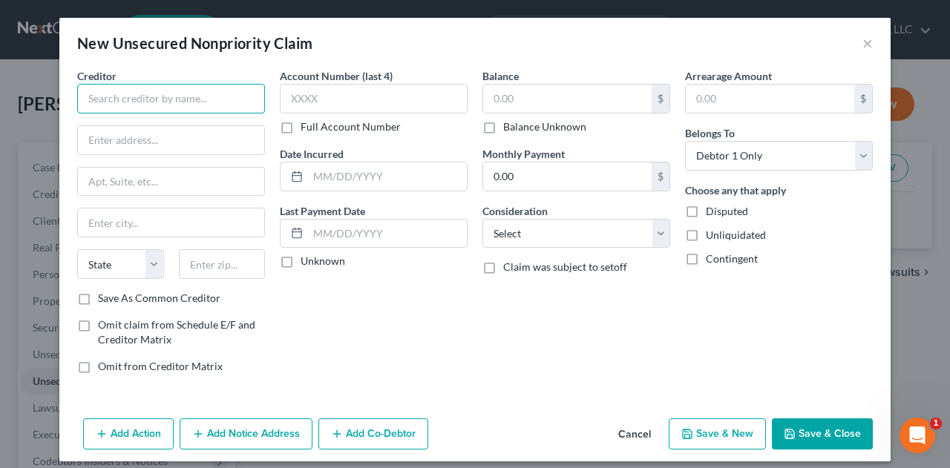
click at [208, 99] on input "text" at bounding box center [171, 99] width 188 height 30
type input "Achieve Personal Loans"
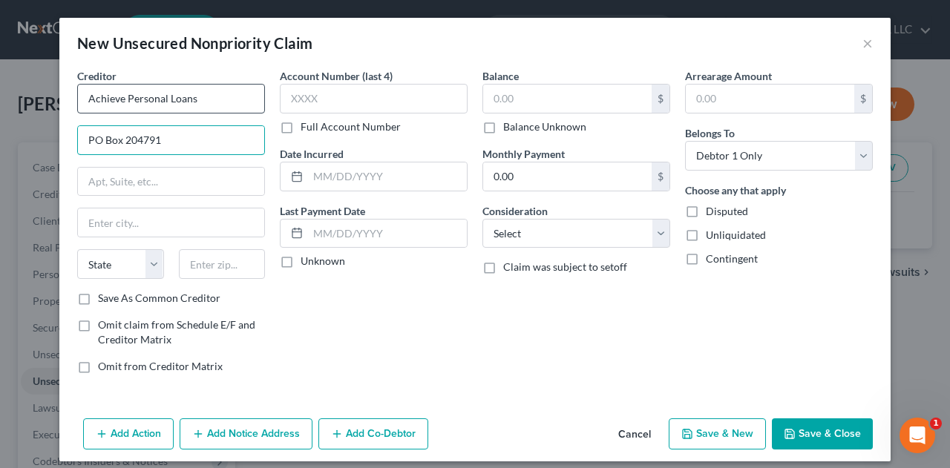
type input "PO Box 204791"
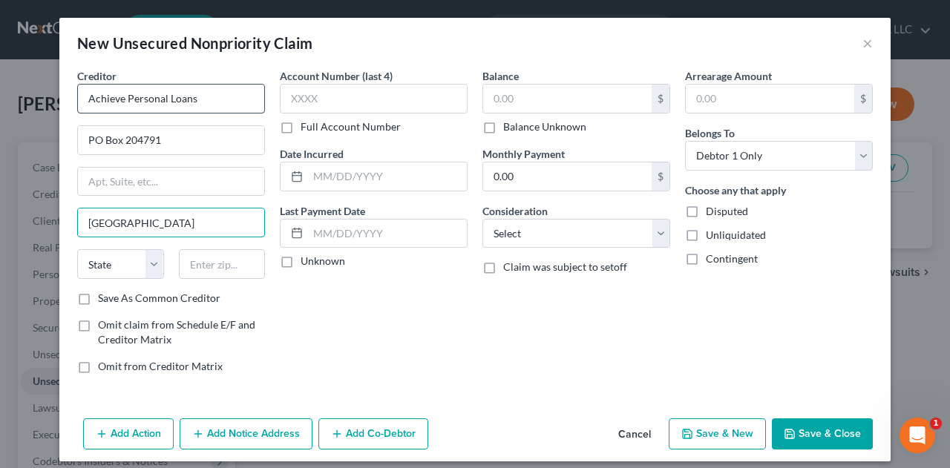
type input "Dallas"
select select "45"
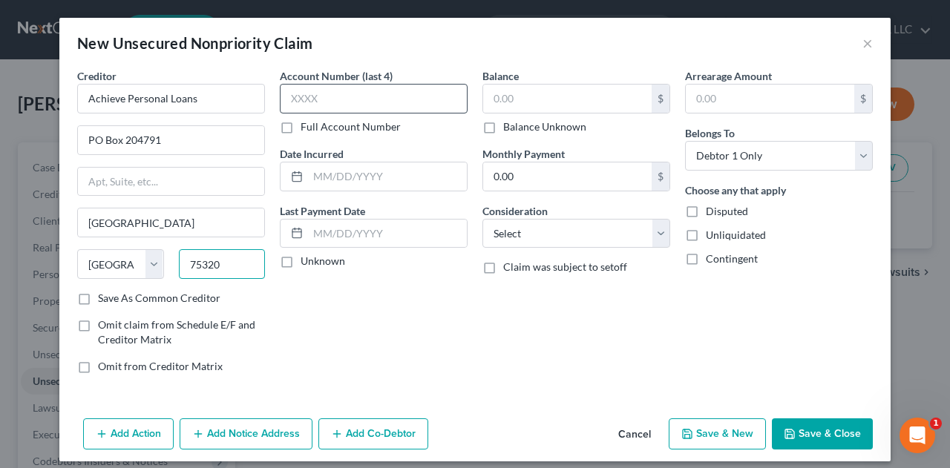
type input "75320"
click at [328, 98] on input "text" at bounding box center [374, 99] width 188 height 30
type input "0141"
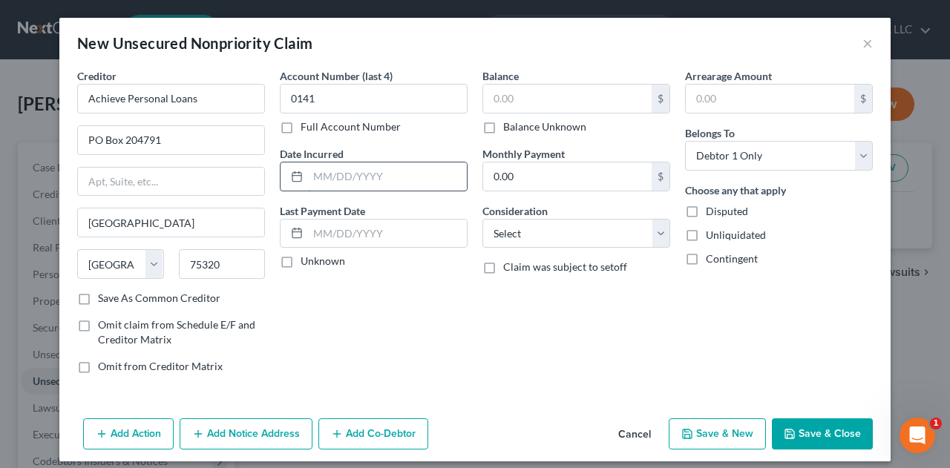
click at [357, 177] on input "text" at bounding box center [387, 176] width 159 height 28
type input "6/2022"
click at [522, 98] on input "text" at bounding box center [567, 99] width 168 height 28
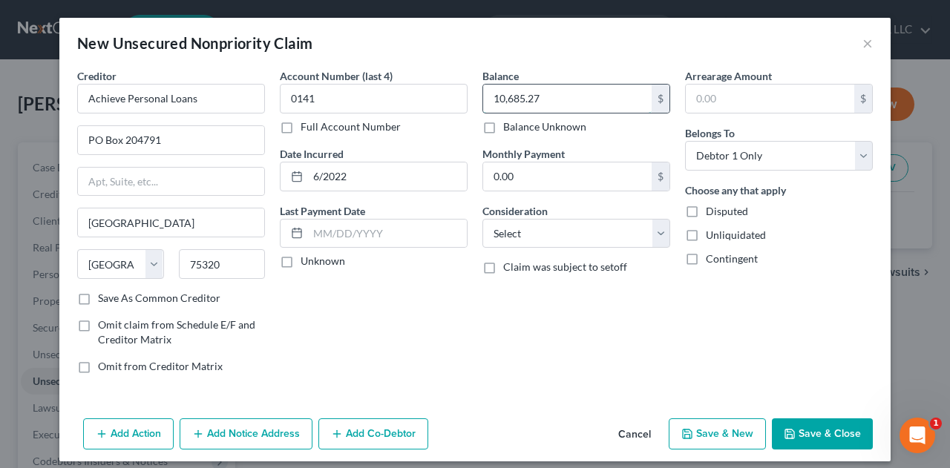
type input "10,685.27"
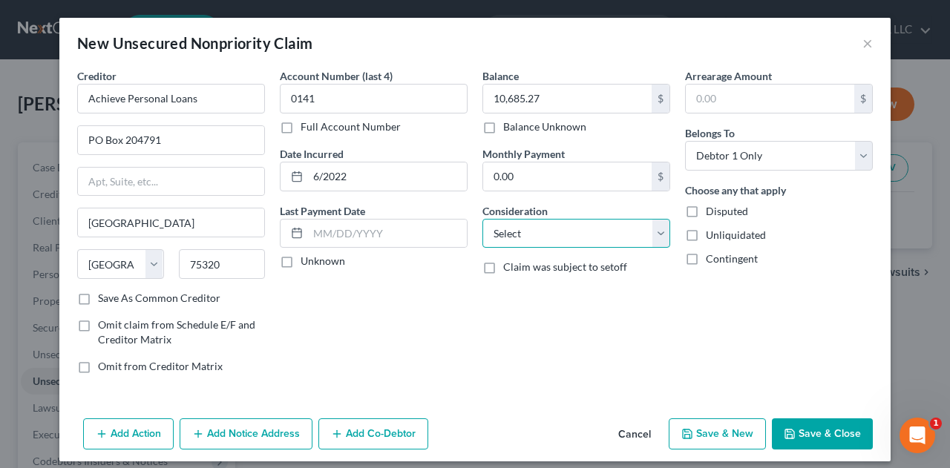
click at [546, 237] on select "Select Cable / Satellite Services Collection Agency Credit Card Debt Debt Couns…" at bounding box center [576, 234] width 188 height 30
select select "10"
click at [482, 219] on select "Select Cable / Satellite Services Collection Agency Credit Card Debt Debt Couns…" at bounding box center [576, 234] width 188 height 30
click at [804, 430] on button "Save & Close" at bounding box center [822, 433] width 101 height 31
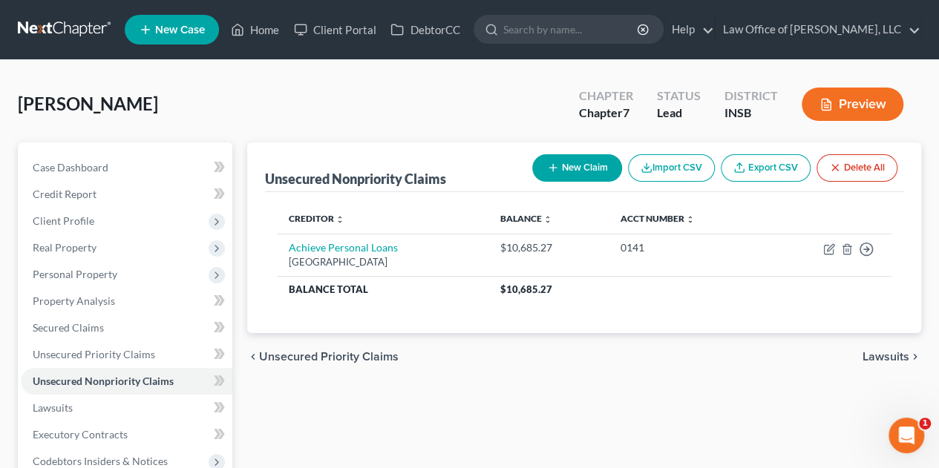
click at [580, 168] on button "New Claim" at bounding box center [577, 167] width 90 height 27
select select "0"
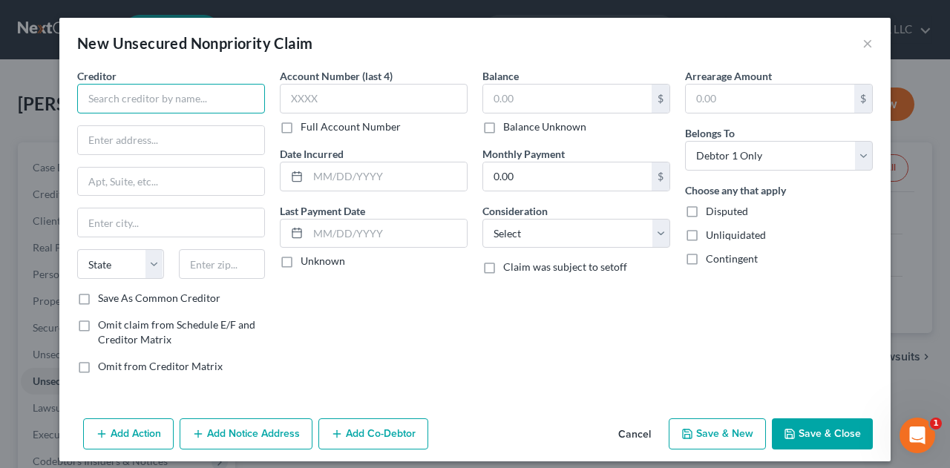
click at [200, 97] on input "text" at bounding box center [171, 99] width 188 height 30
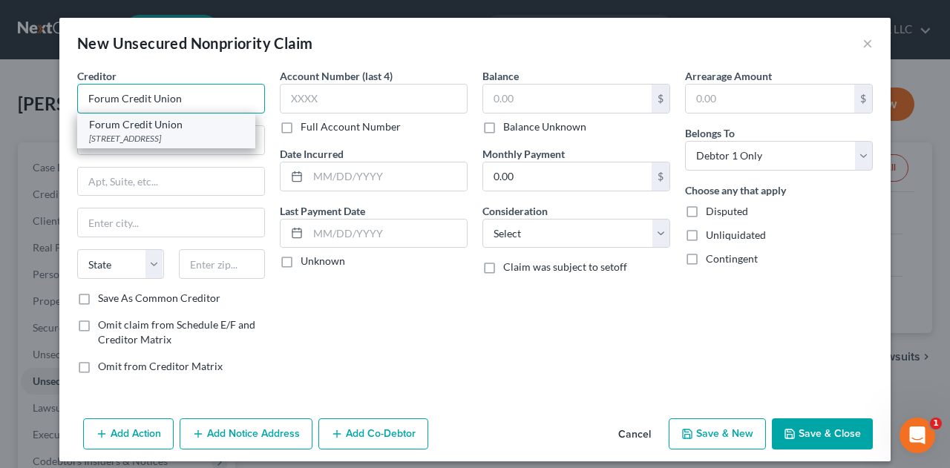
type input "Forum Credit Union"
click at [182, 127] on div "Forum Credit Union" at bounding box center [166, 124] width 154 height 15
type input "11313 USA Parkway"
type input "Fishers"
select select "15"
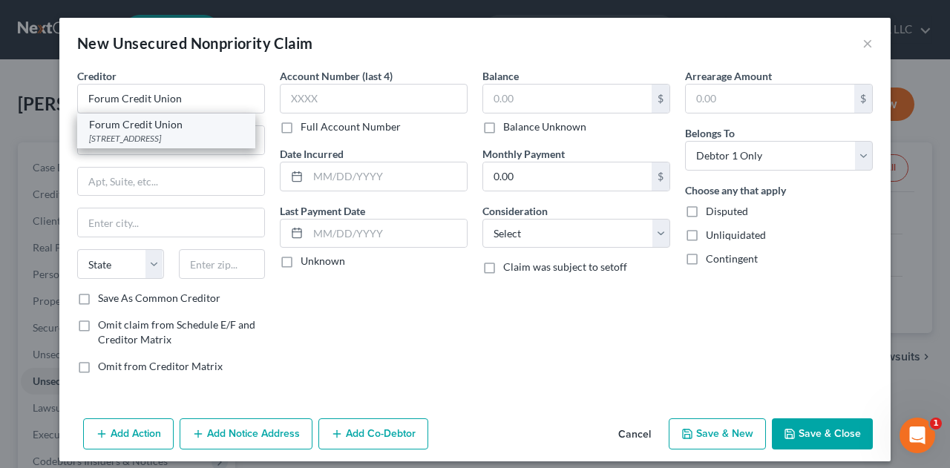
type input "66038"
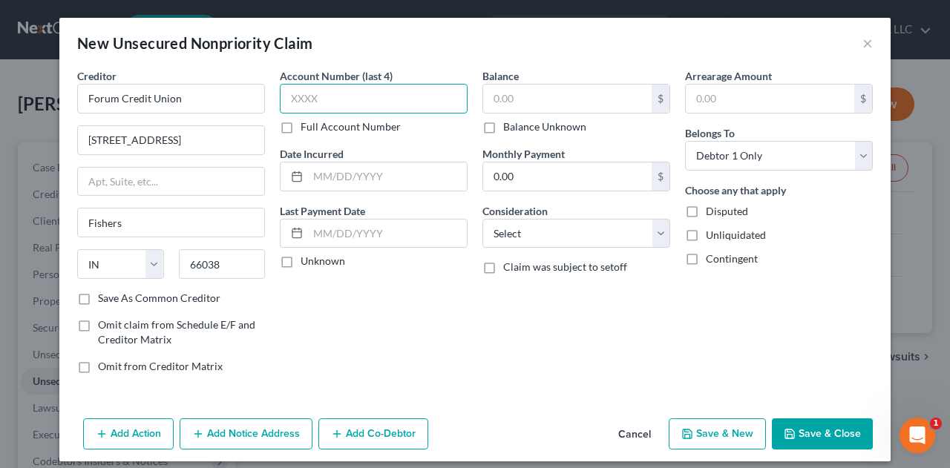
click at [315, 96] on input "text" at bounding box center [374, 99] width 188 height 30
type input "8941"
type input "3/2023"
type input "4,984.28"
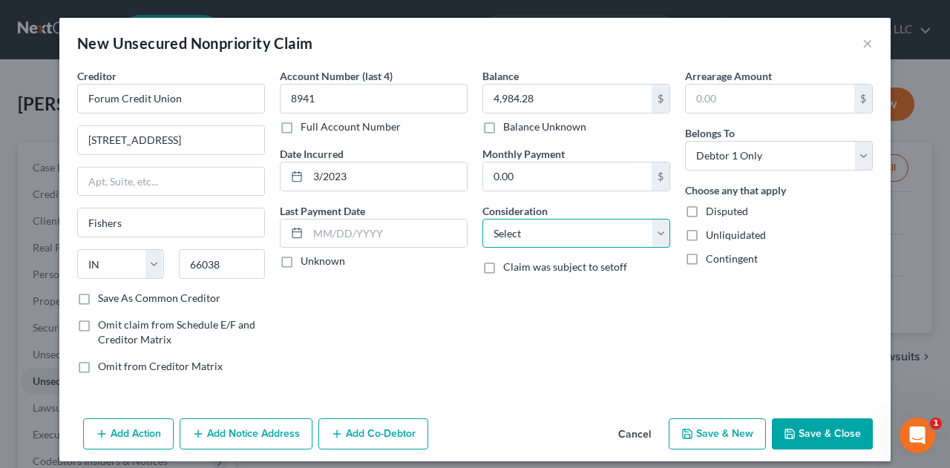
click at [496, 230] on select "Select Cable / Satellite Services Collection Agency Credit Card Debt Debt Couns…" at bounding box center [576, 234] width 188 height 30
select select "2"
click at [482, 219] on select "Select Cable / Satellite Services Collection Agency Credit Card Debt Debt Couns…" at bounding box center [576, 234] width 188 height 30
click at [791, 425] on button "Save & Close" at bounding box center [822, 433] width 101 height 31
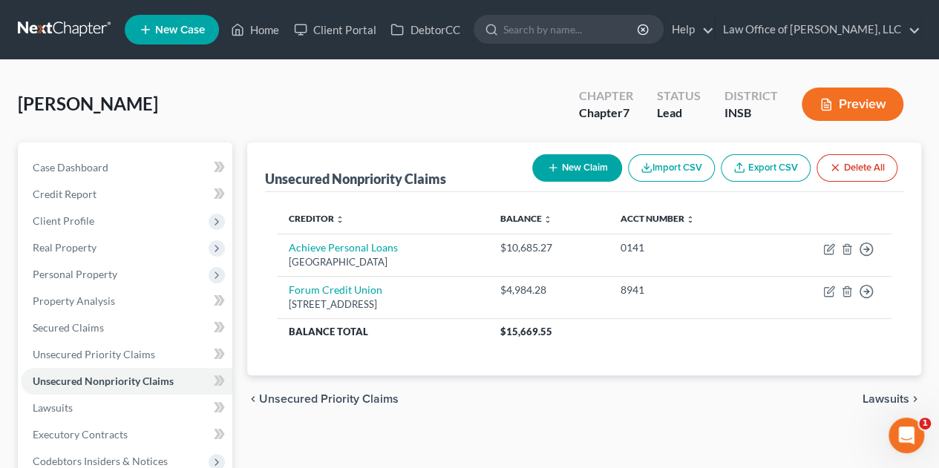
click at [574, 165] on button "New Claim" at bounding box center [577, 167] width 90 height 27
select select "0"
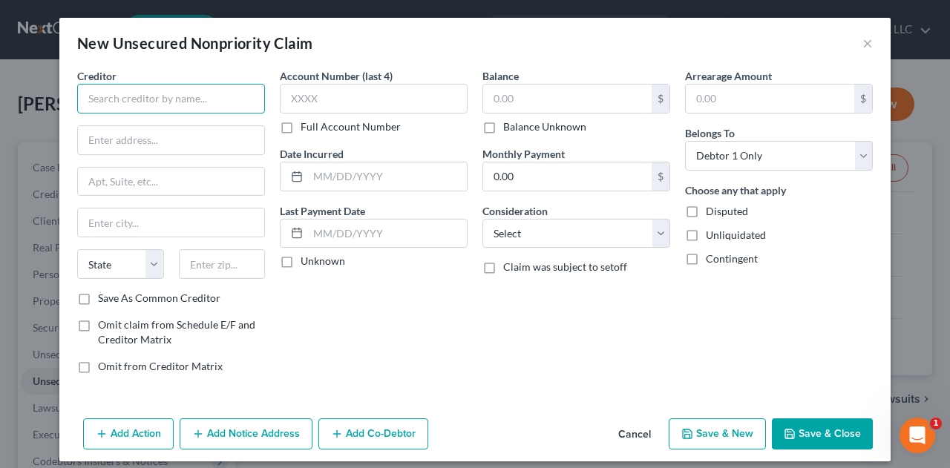
click at [178, 100] on input "text" at bounding box center [171, 99] width 188 height 30
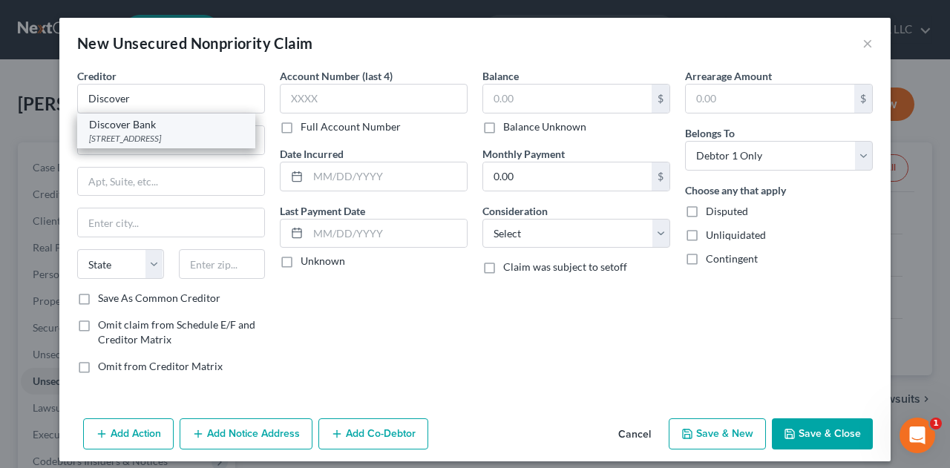
click at [122, 122] on div "Discover Bank" at bounding box center [166, 124] width 154 height 15
type input "Discover Bank"
type input "PO Box 30943"
type input "Salt Lake City"
select select "46"
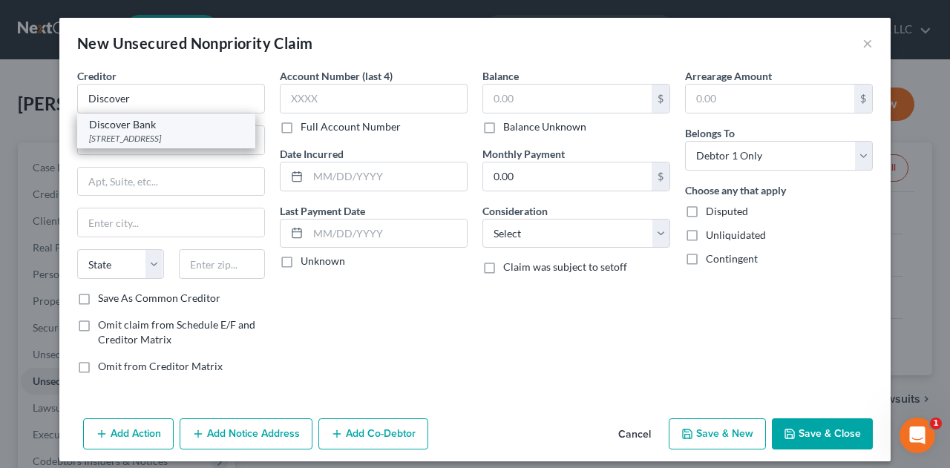
type input "84130"
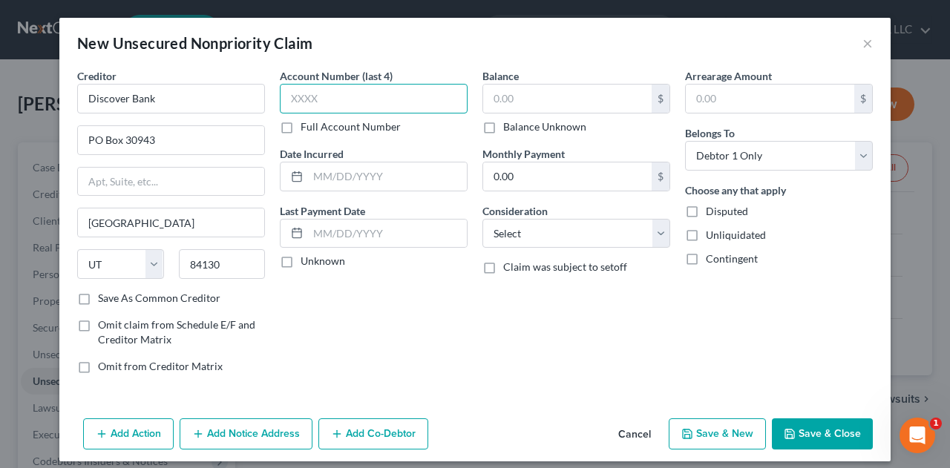
click at [347, 93] on input "text" at bounding box center [374, 99] width 188 height 30
type input "6387"
type input "0"
type input "10/2018"
type input "6,780.92"
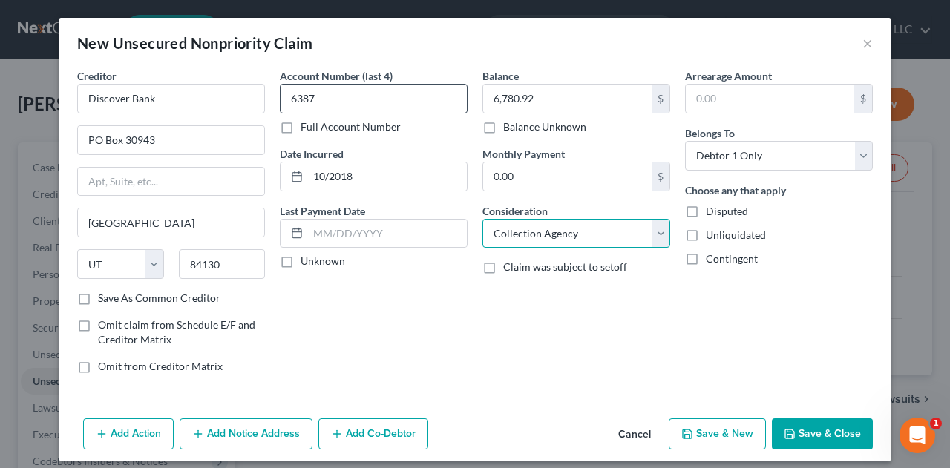
select select "2"
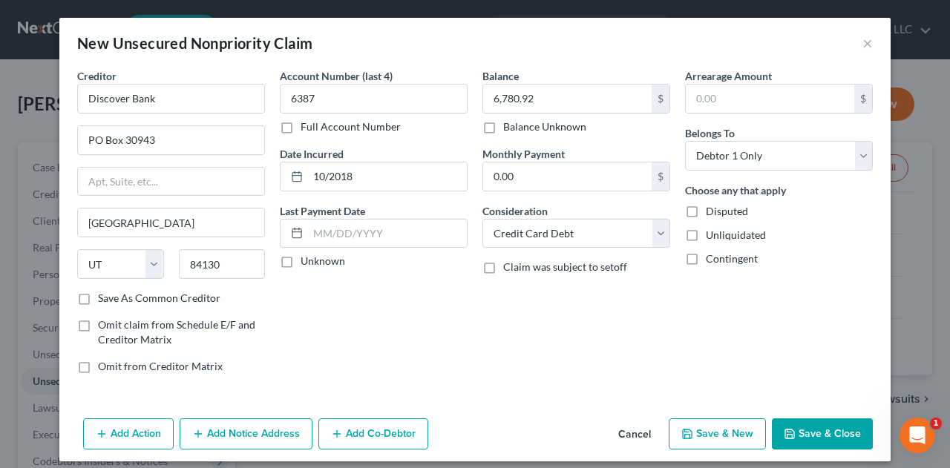
click at [801, 427] on button "Save & Close" at bounding box center [822, 433] width 101 height 31
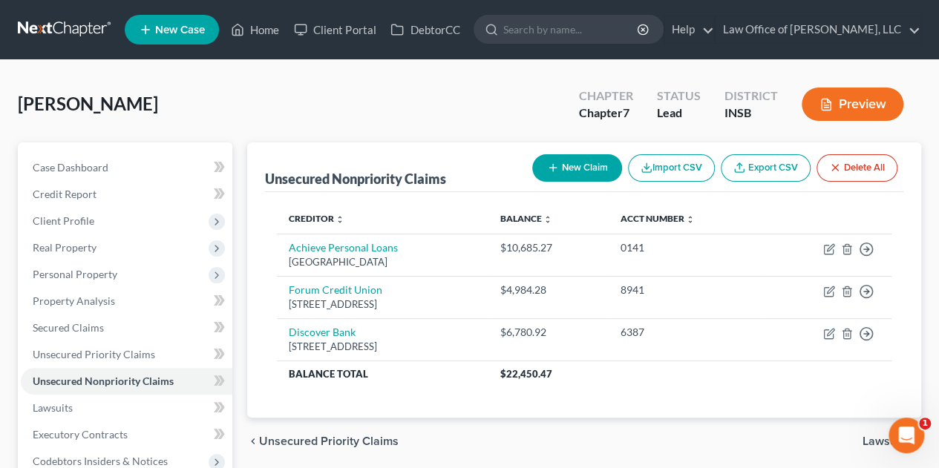
click at [571, 155] on button "New Claim" at bounding box center [577, 167] width 90 height 27
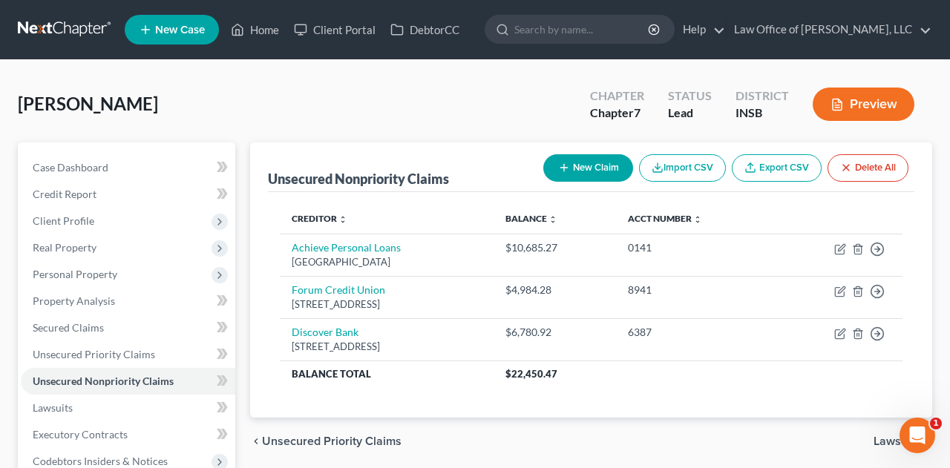
select select "0"
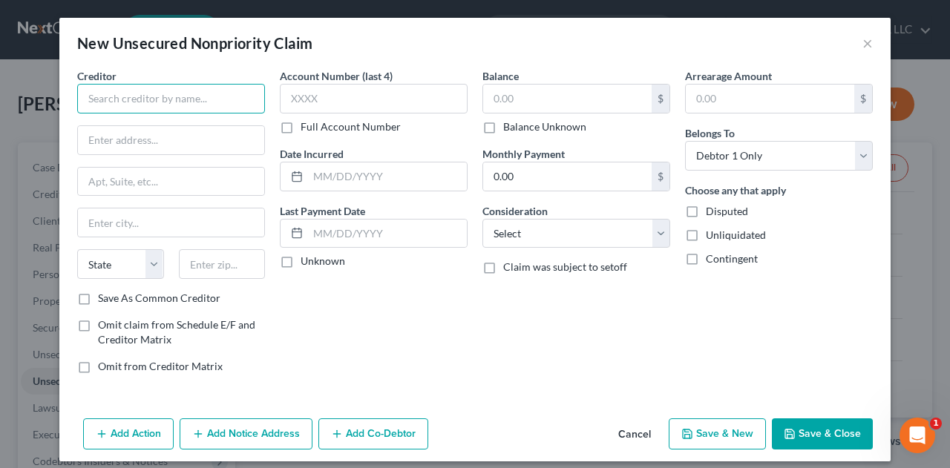
click at [211, 99] on input "text" at bounding box center [171, 99] width 188 height 30
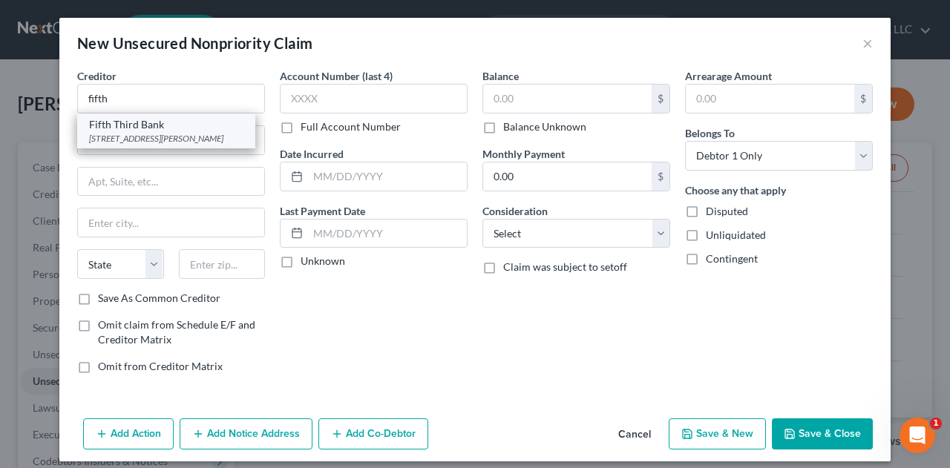
click at [191, 128] on div "Fifth Third Bank" at bounding box center [166, 124] width 154 height 15
type input "Fifth Third Bank"
type input "5050 Kingsley Drive"
type input "MD 1MOCFP"
type input "Cincinnati"
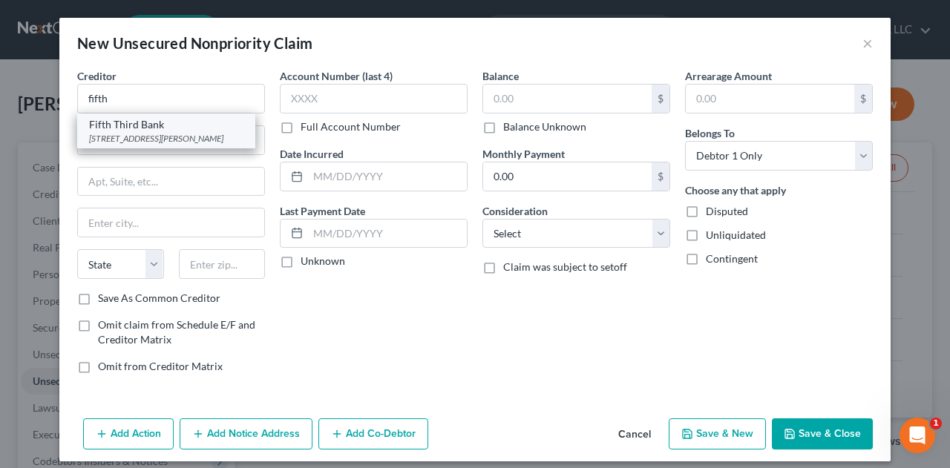
select select "36"
type input "45263"
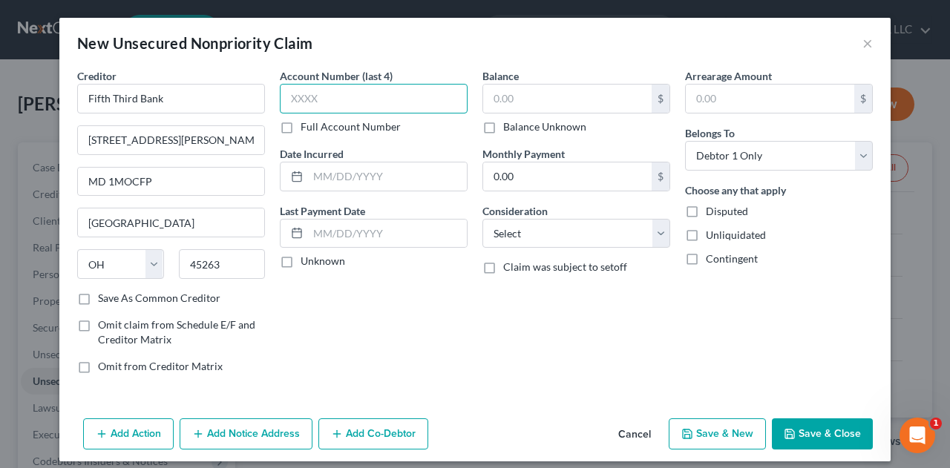
click at [312, 99] on input "text" at bounding box center [374, 99] width 188 height 30
type input "1575"
click at [358, 179] on input "text" at bounding box center [387, 176] width 159 height 28
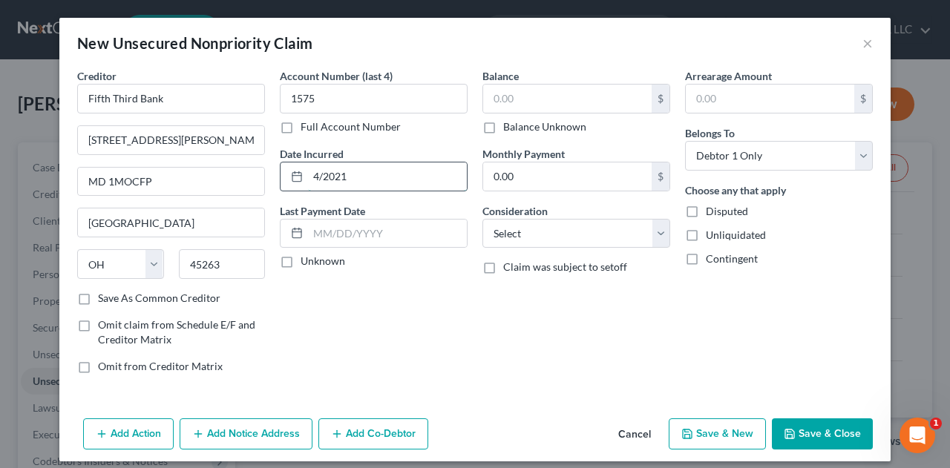
type input "4/2021"
click at [502, 96] on input "text" at bounding box center [567, 99] width 168 height 28
type input "3,987.43"
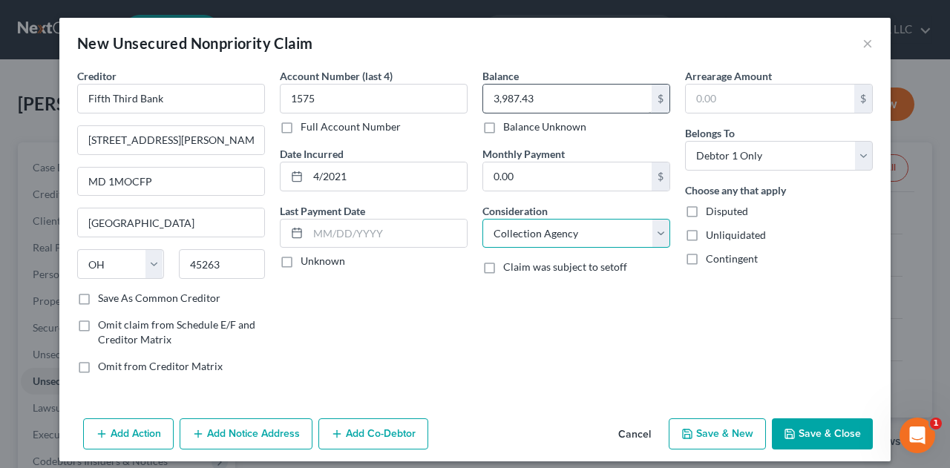
select select "2"
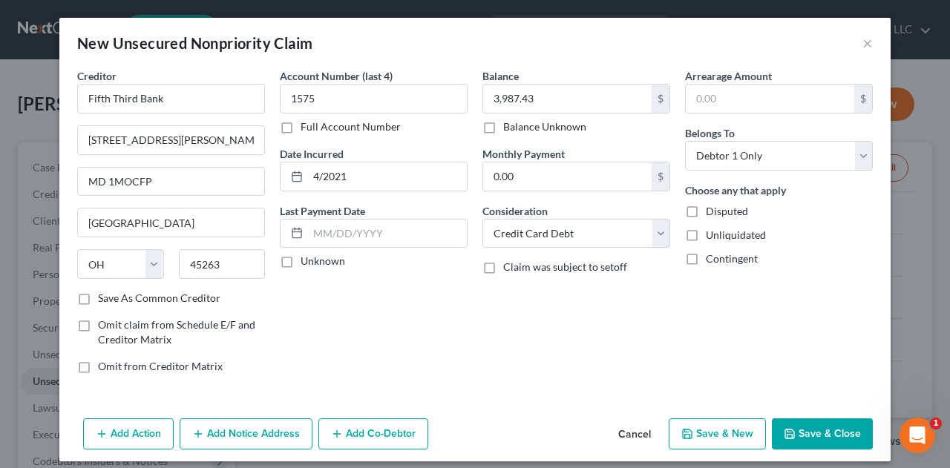
click at [805, 433] on button "Save & Close" at bounding box center [822, 433] width 101 height 31
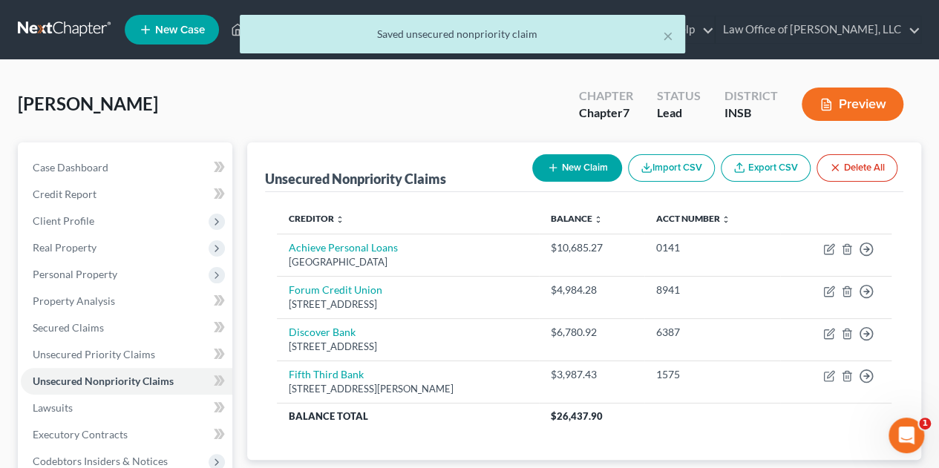
click at [596, 164] on button "New Claim" at bounding box center [577, 167] width 90 height 27
select select "0"
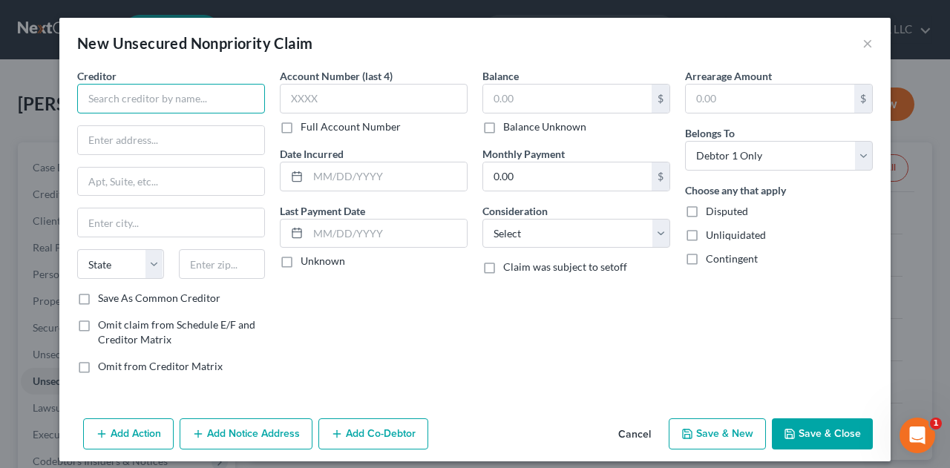
click at [226, 92] on input "text" at bounding box center [171, 99] width 188 height 30
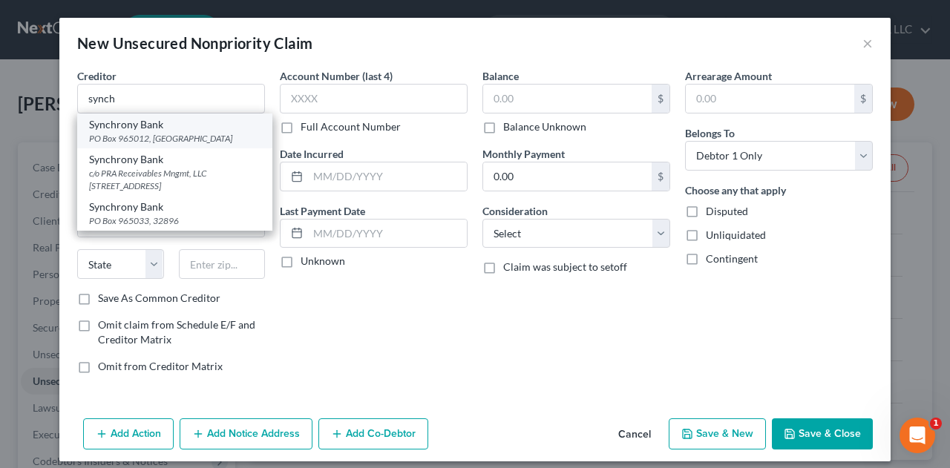
click at [226, 134] on div "PO Box 965012, Orlando, FL 32896" at bounding box center [174, 138] width 171 height 13
type input "Synchrony Bank"
type input "PO Box 965012"
type input "Orlando"
select select "9"
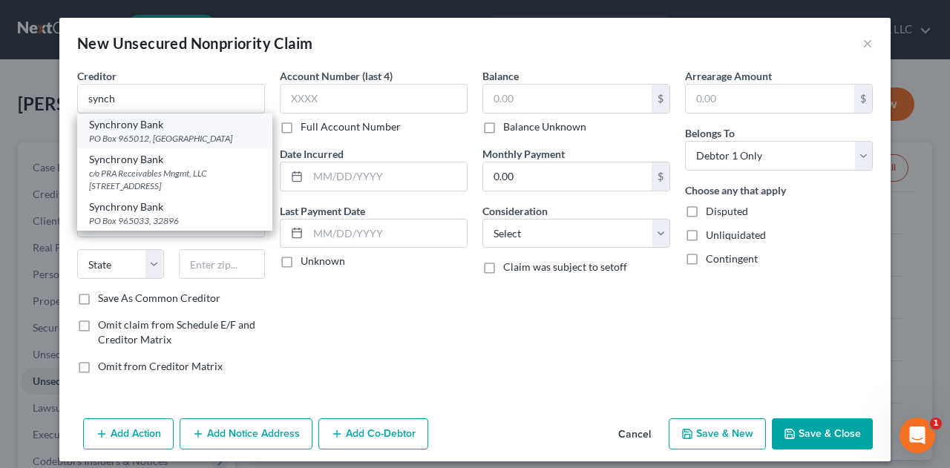
type input "32896"
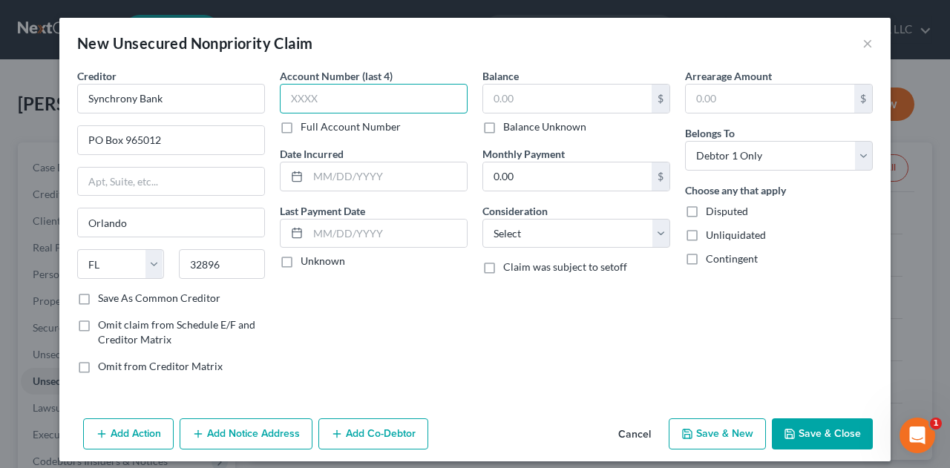
click at [300, 97] on input "text" at bounding box center [374, 99] width 188 height 30
type input "6210"
click at [328, 180] on input "text" at bounding box center [387, 176] width 159 height 28
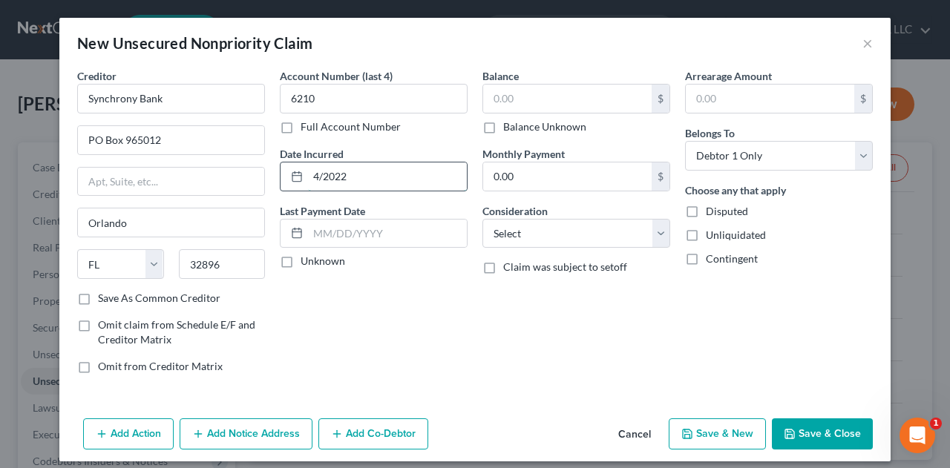
type input "4/2022"
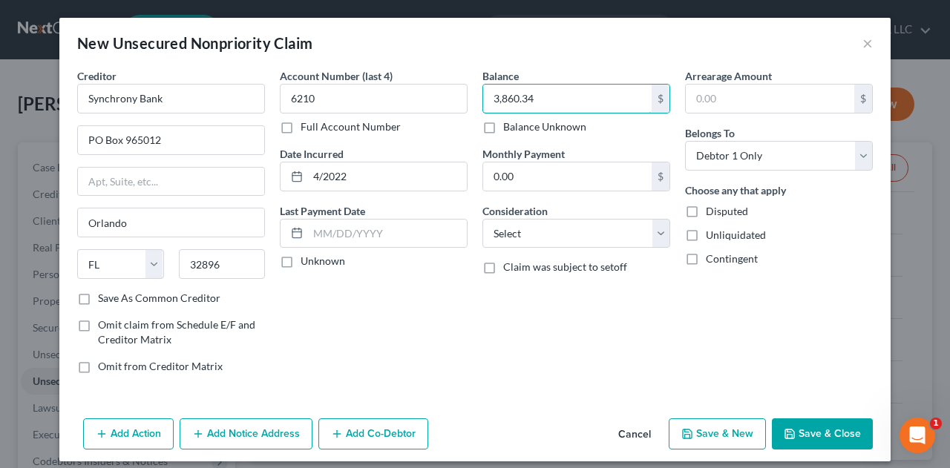
type input "3,860.34"
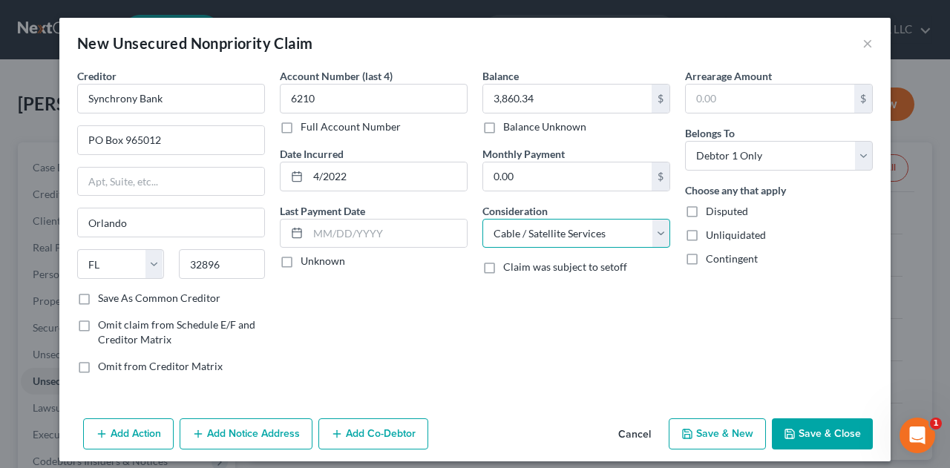
select select "2"
click at [790, 421] on button "Save & Close" at bounding box center [822, 433] width 101 height 31
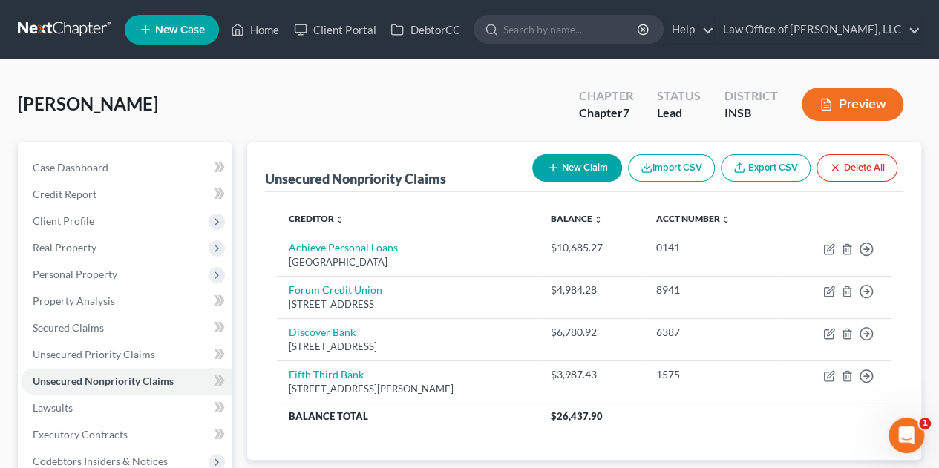
click at [569, 157] on button "New Claim" at bounding box center [577, 167] width 90 height 27
select select "0"
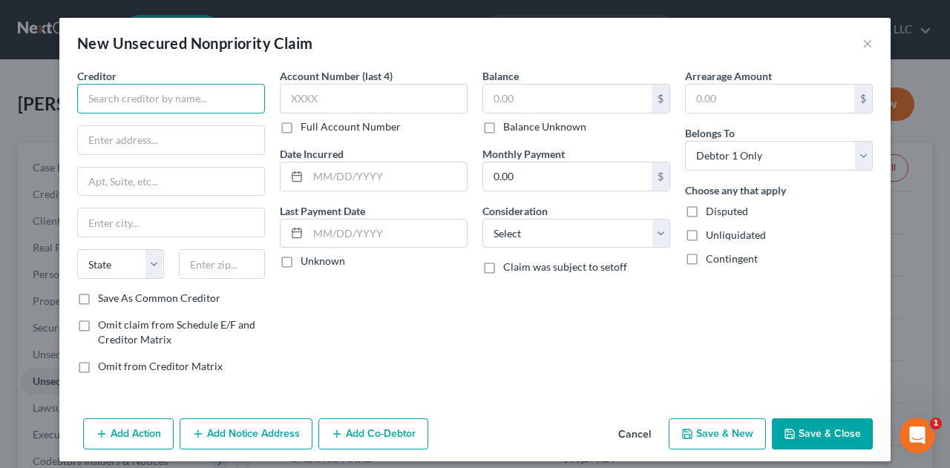
click at [221, 99] on input "text" at bounding box center [171, 99] width 188 height 30
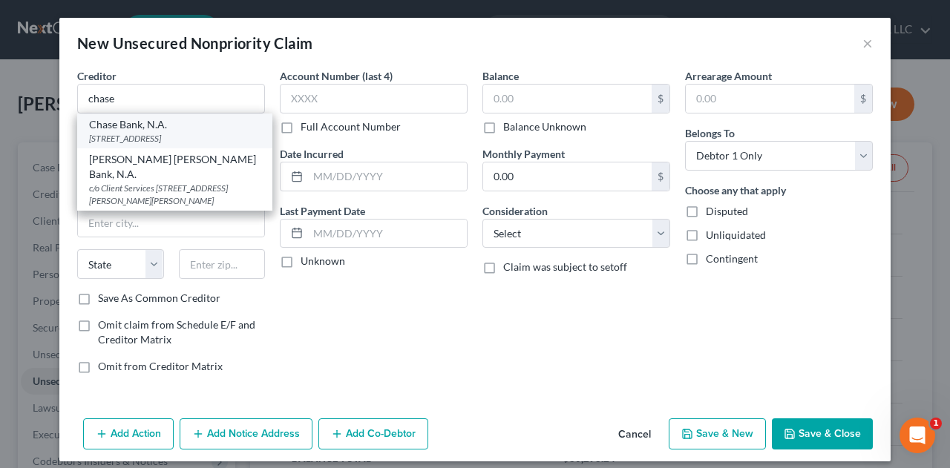
click at [211, 125] on div "Chase Bank, N.A." at bounding box center [174, 124] width 171 height 15
type input "Chase Bank, N.A."
type input "PO Box 15298"
type input "Wilmington"
select select "7"
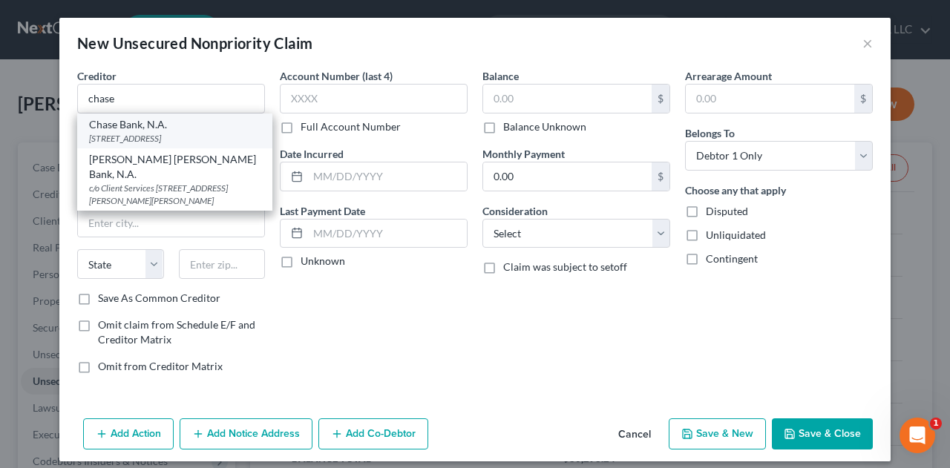
type input "19850"
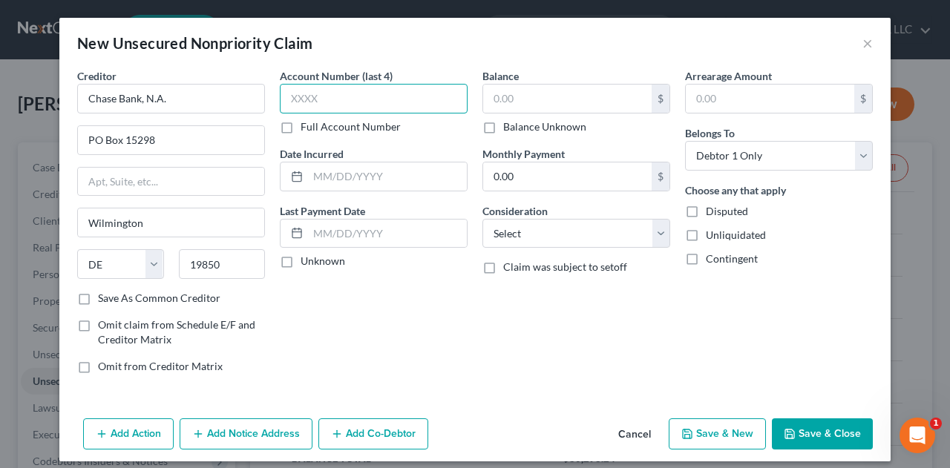
click at [320, 94] on input "text" at bounding box center [374, 99] width 188 height 30
type input "6926"
click at [347, 174] on input "text" at bounding box center [387, 176] width 159 height 28
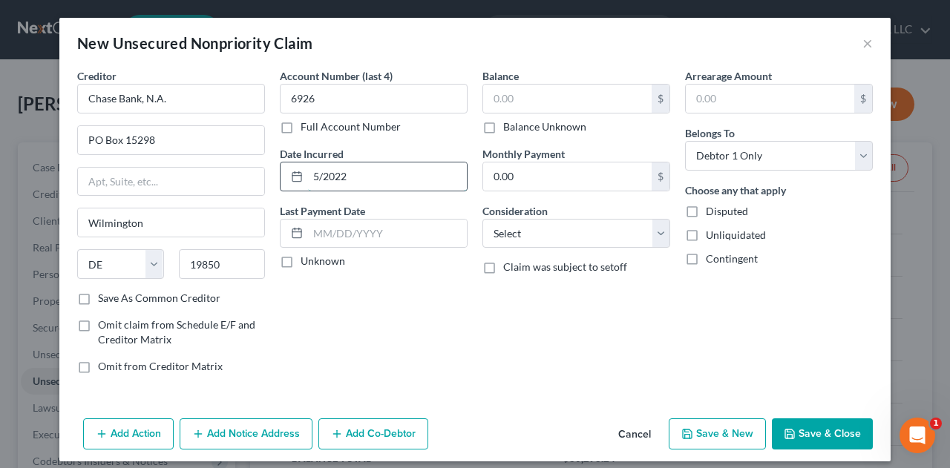
type input "5/2022"
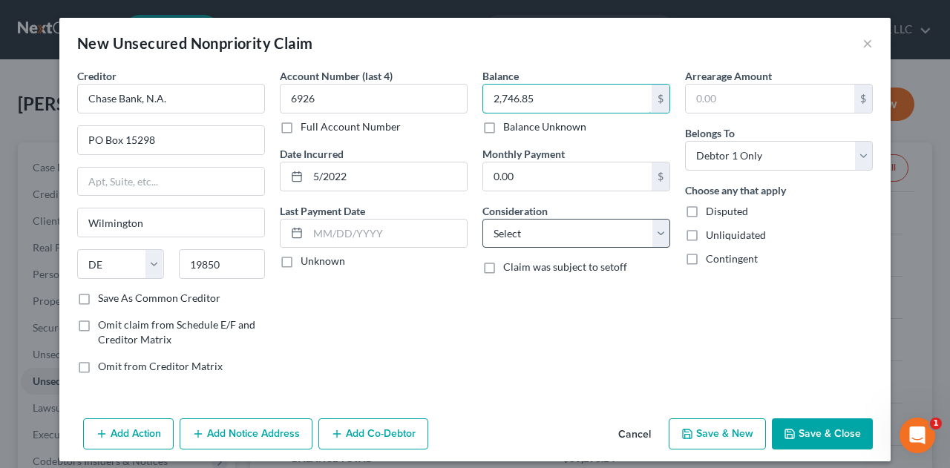
type input "2,746.85"
click at [541, 235] on select "Select Cable / Satellite Services Collection Agency Credit Card Debt Debt Couns…" at bounding box center [576, 234] width 188 height 30
select select "2"
click at [482, 219] on select "Select Cable / Satellite Services Collection Agency Credit Card Debt Debt Couns…" at bounding box center [576, 234] width 188 height 30
click at [784, 428] on icon "button" at bounding box center [790, 434] width 12 height 12
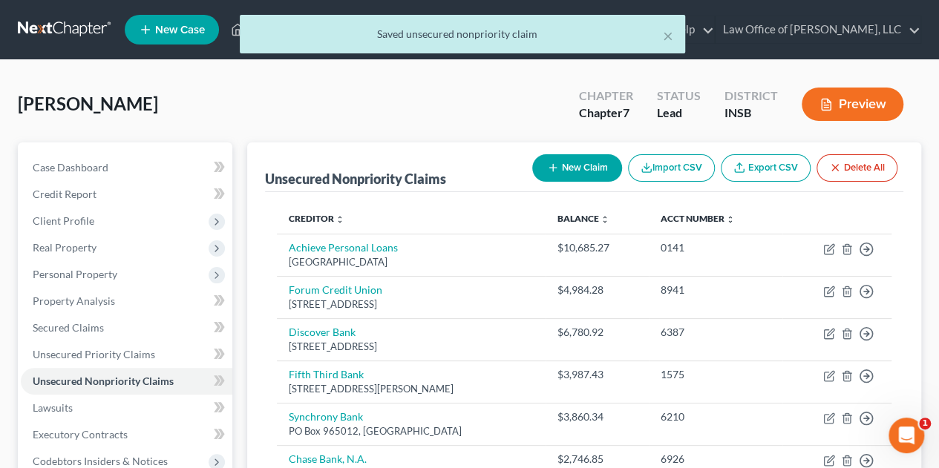
click at [579, 167] on button "New Claim" at bounding box center [577, 167] width 90 height 27
select select "0"
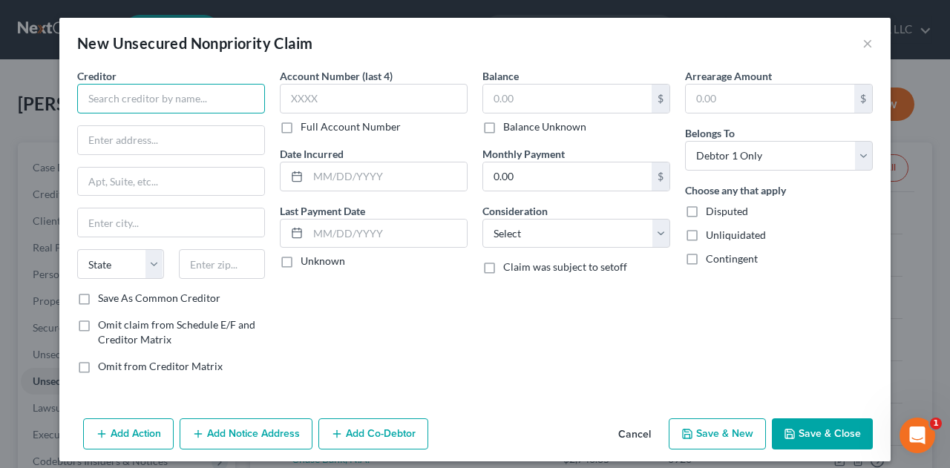
click at [188, 97] on input "text" at bounding box center [171, 99] width 188 height 30
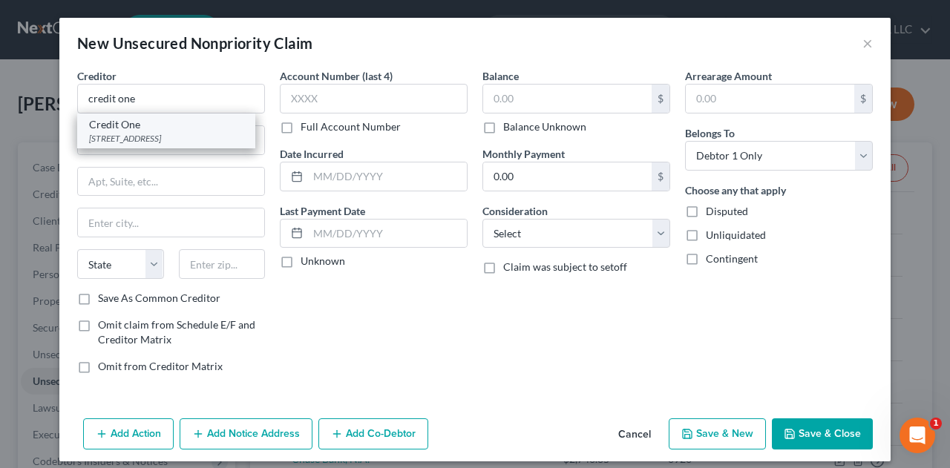
click at [151, 135] on div "PO Box 98873, Las Vegas, NV 89193" at bounding box center [166, 138] width 154 height 13
type input "Credit One"
type input "PO Box 98873"
type input "Las Vegas"
select select "31"
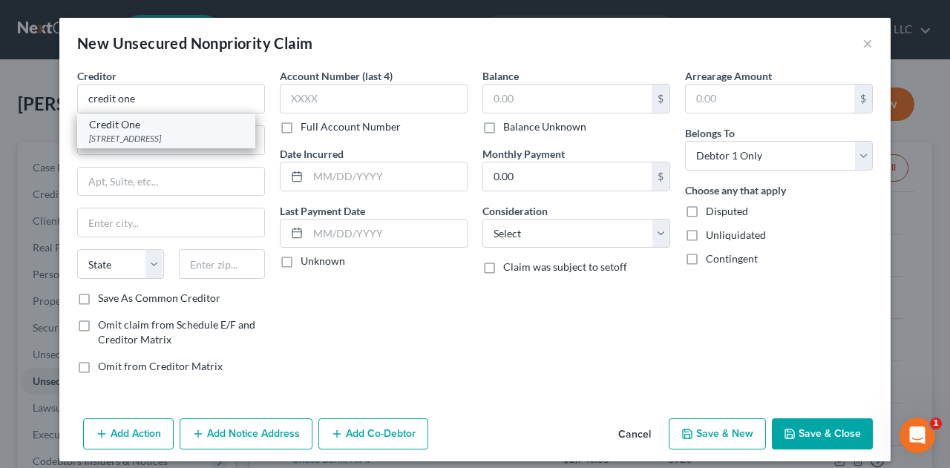
type input "89193"
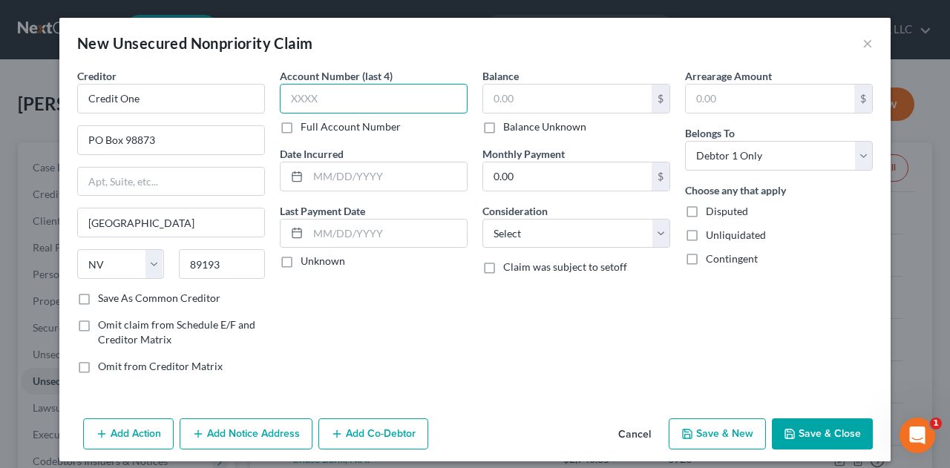
click at [297, 99] on input "text" at bounding box center [374, 99] width 188 height 30
type input "3243"
click at [335, 170] on input "text" at bounding box center [387, 176] width 159 height 28
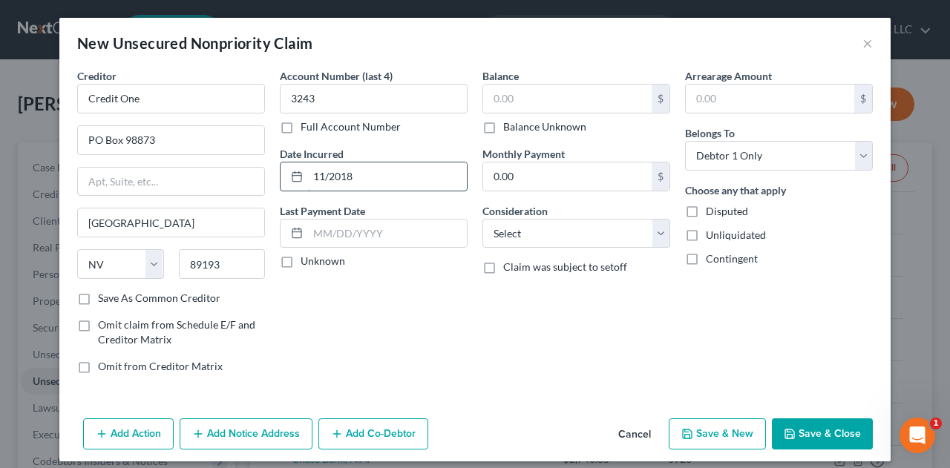
type input "11/2018"
type input "1,324.59"
select select "2"
click at [807, 439] on button "Save & Close" at bounding box center [822, 433] width 101 height 31
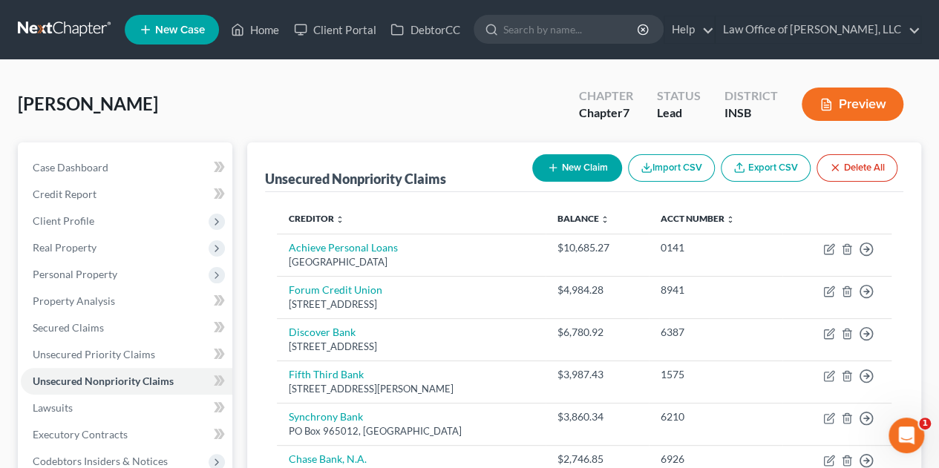
click at [577, 175] on button "New Claim" at bounding box center [577, 167] width 90 height 27
select select "0"
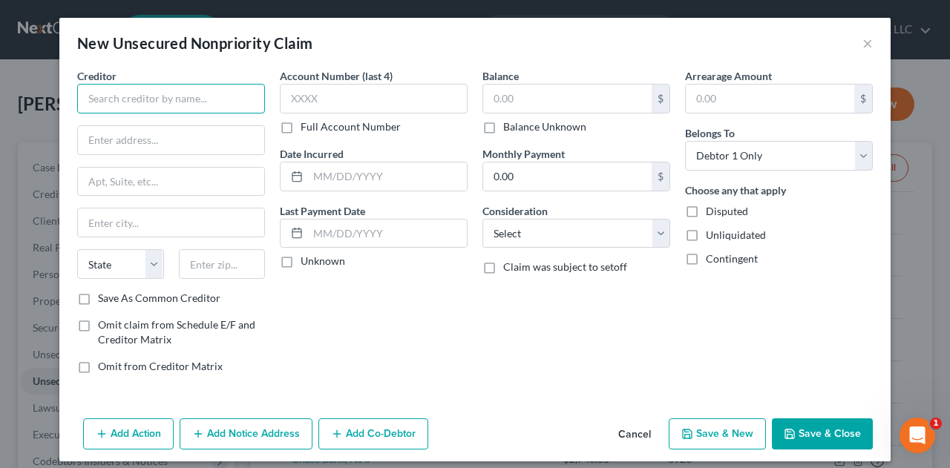
click at [207, 94] on input "text" at bounding box center [171, 99] width 188 height 30
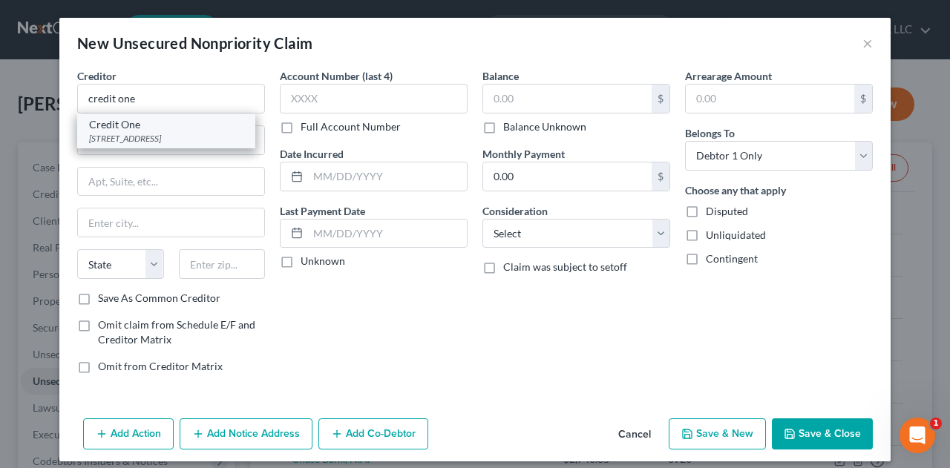
click at [171, 127] on div "Credit One" at bounding box center [166, 124] width 154 height 15
type input "Credit One"
type input "PO Box 98873"
type input "Las Vegas"
select select "31"
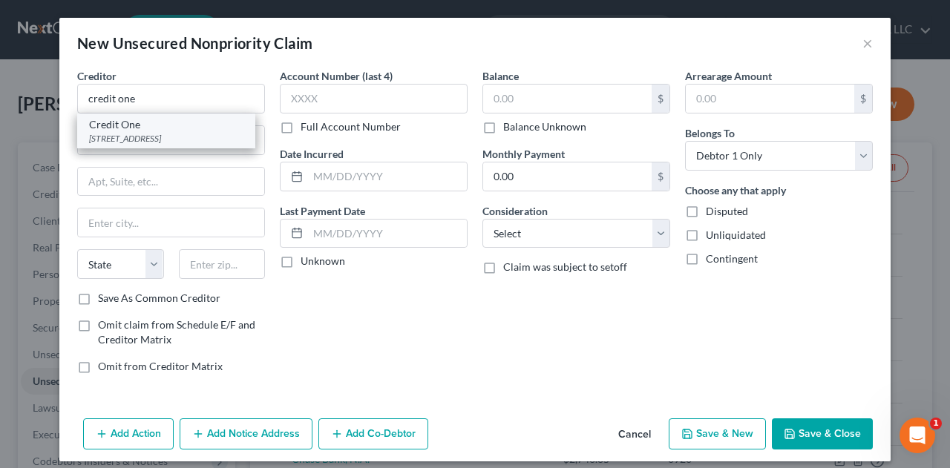
type input "89193"
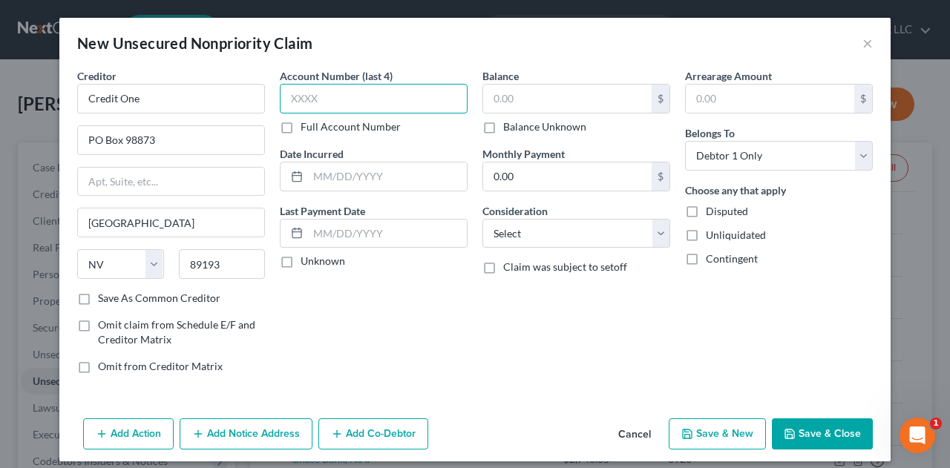
click at [301, 94] on input "text" at bounding box center [374, 99] width 188 height 30
type input "7533"
type input "7/2023"
type input "1,453.54"
select select "2"
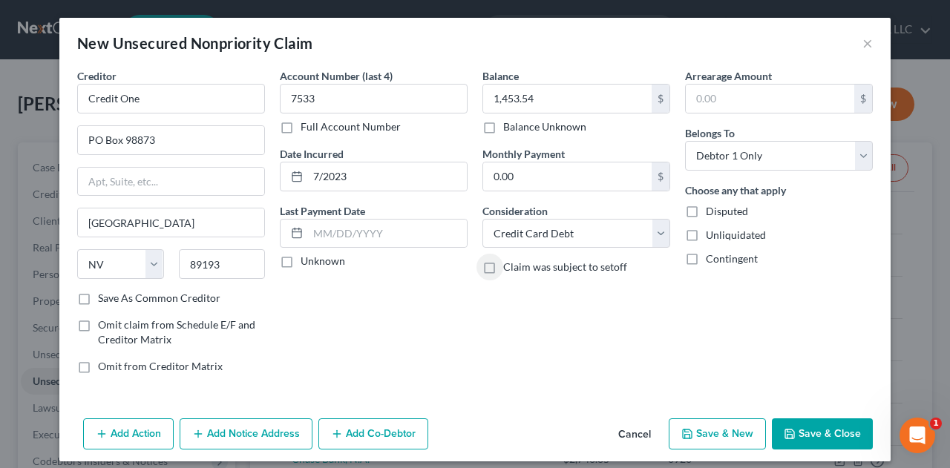
click at [807, 431] on button "Save & Close" at bounding box center [822, 433] width 101 height 31
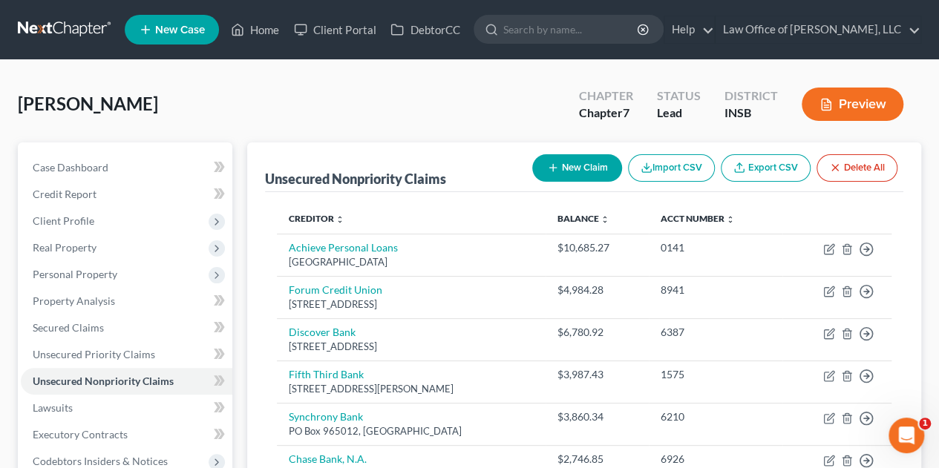
click at [556, 180] on button "New Claim" at bounding box center [577, 167] width 90 height 27
select select "0"
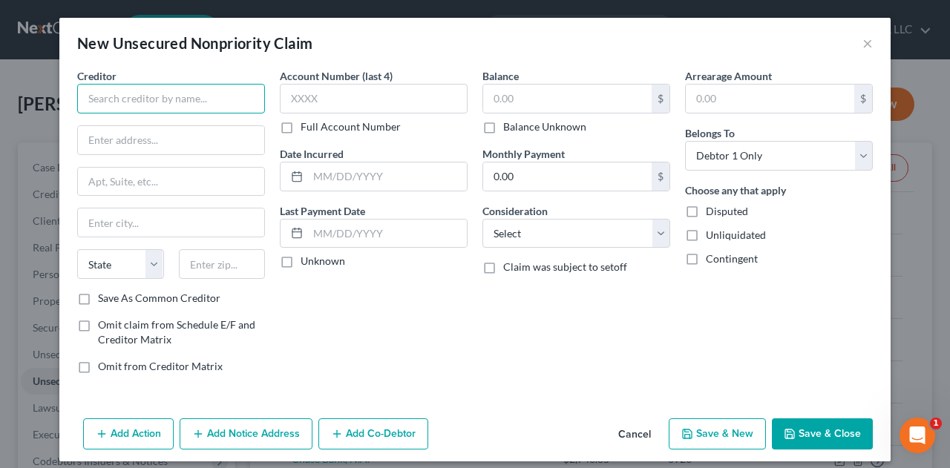
click at [185, 100] on input "text" at bounding box center [171, 99] width 188 height 30
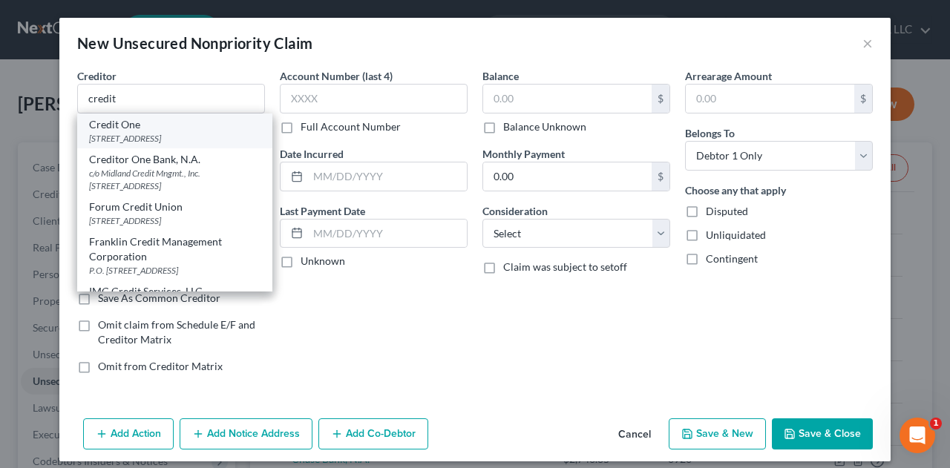
click at [125, 130] on div "Credit One" at bounding box center [174, 124] width 171 height 15
type input "Credit One"
type input "PO Box 98873"
type input "Las Vegas"
select select "31"
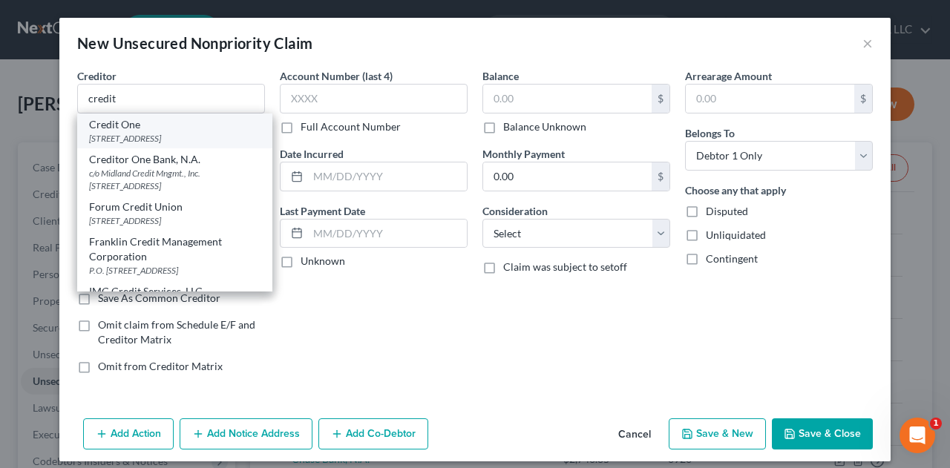
type input "89193"
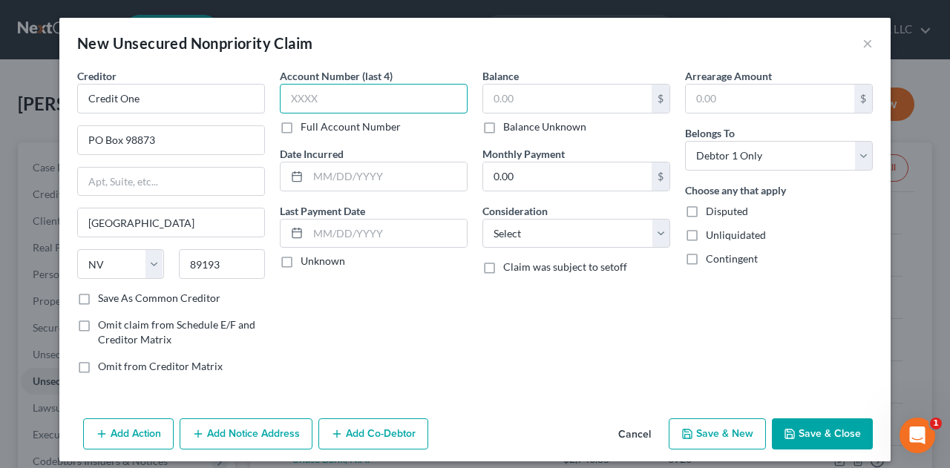
click at [316, 90] on input "text" at bounding box center [374, 99] width 188 height 30
type input "0992"
type input "3"
type input "3/2024"
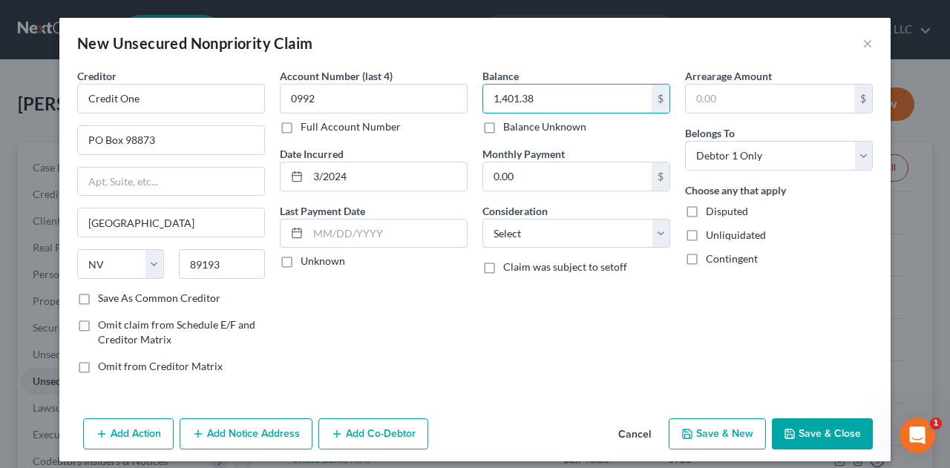
type input "1,401.38"
click at [784, 429] on icon "button" at bounding box center [790, 434] width 12 height 12
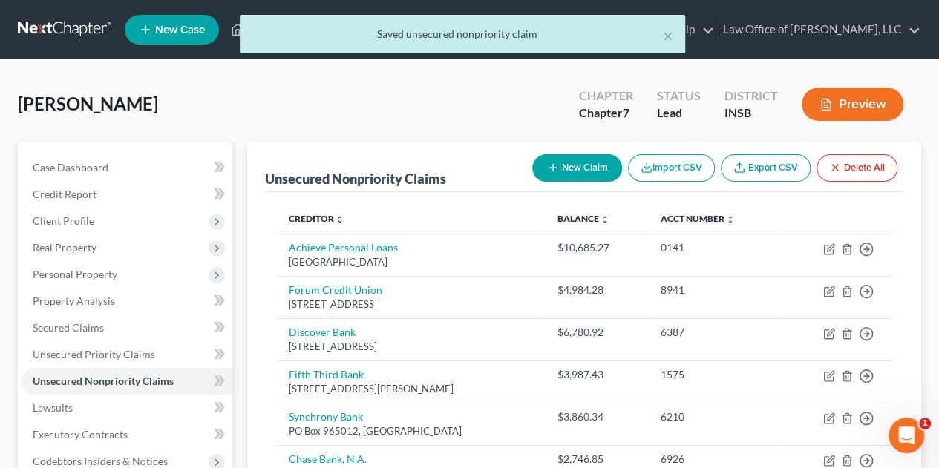
click at [555, 168] on icon "button" at bounding box center [553, 168] width 12 height 12
select select "0"
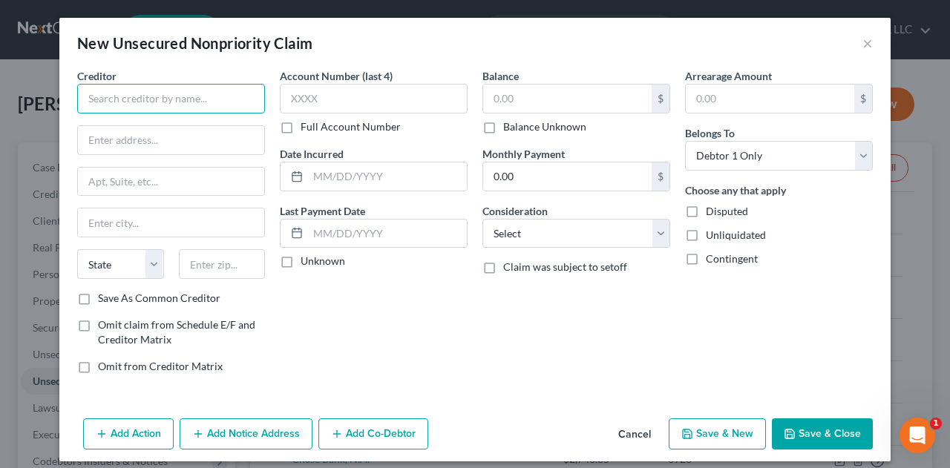
click at [218, 100] on input "text" at bounding box center [171, 99] width 188 height 30
type input "Synch/PayPal Credit"
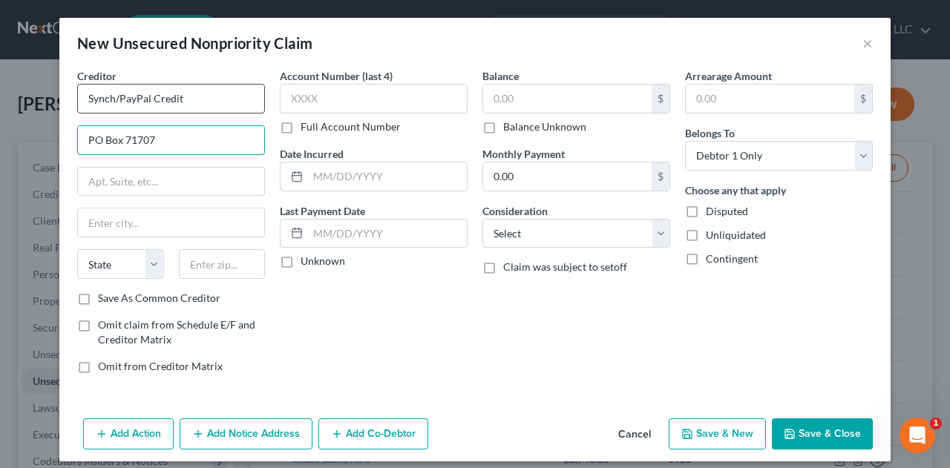
type input "PO Box 71707"
type input "19176"
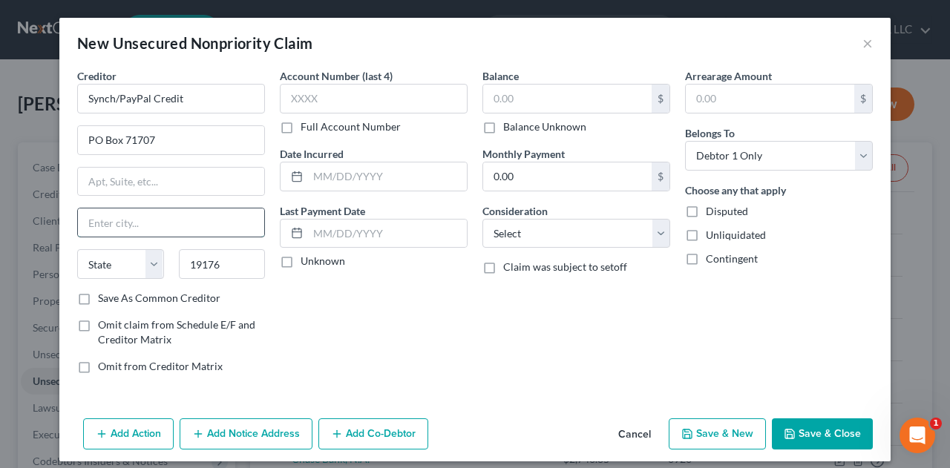
click at [159, 224] on input "text" at bounding box center [171, 223] width 186 height 28
type input "Philadelphia"
select select "39"
click at [306, 103] on input "text" at bounding box center [374, 99] width 188 height 30
type input "1089"
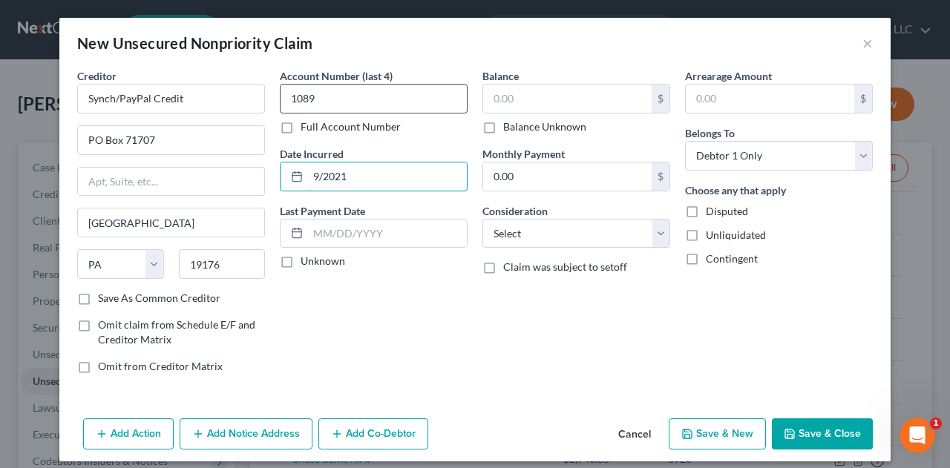
type input "9/2021"
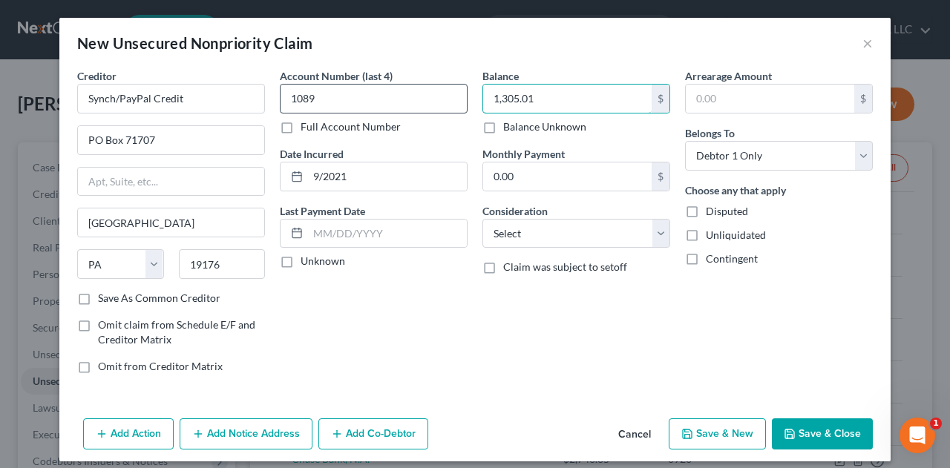
type input "1,305.01"
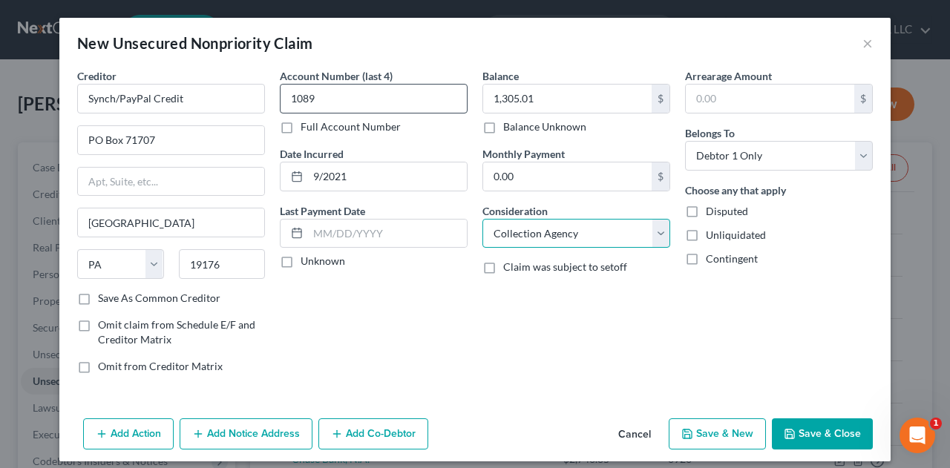
select select "2"
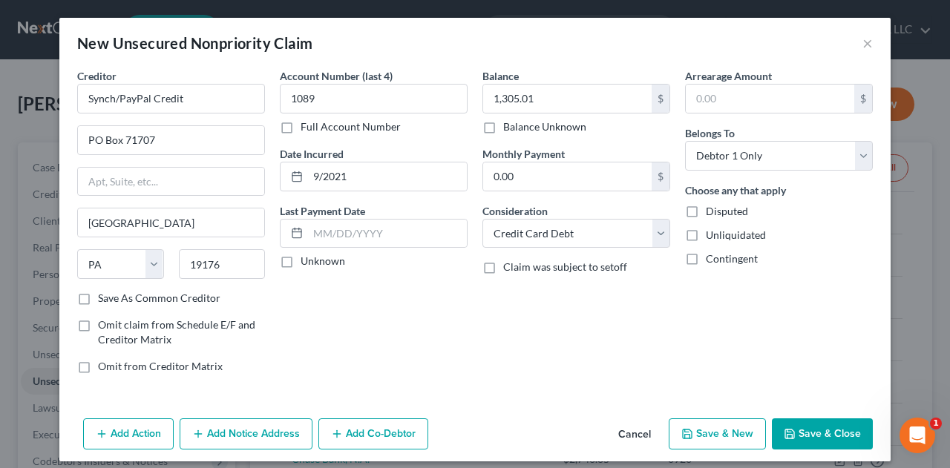
click at [804, 430] on button "Save & Close" at bounding box center [822, 433] width 101 height 31
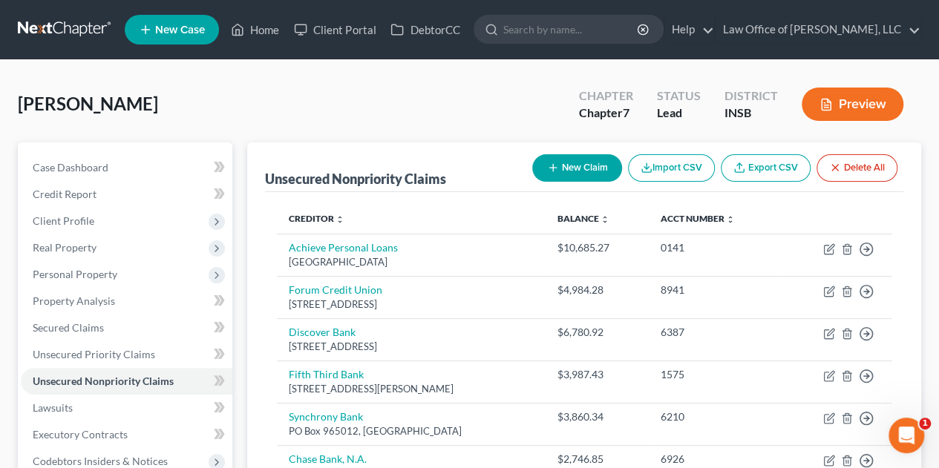
click at [582, 167] on button "New Claim" at bounding box center [577, 167] width 90 height 27
select select "0"
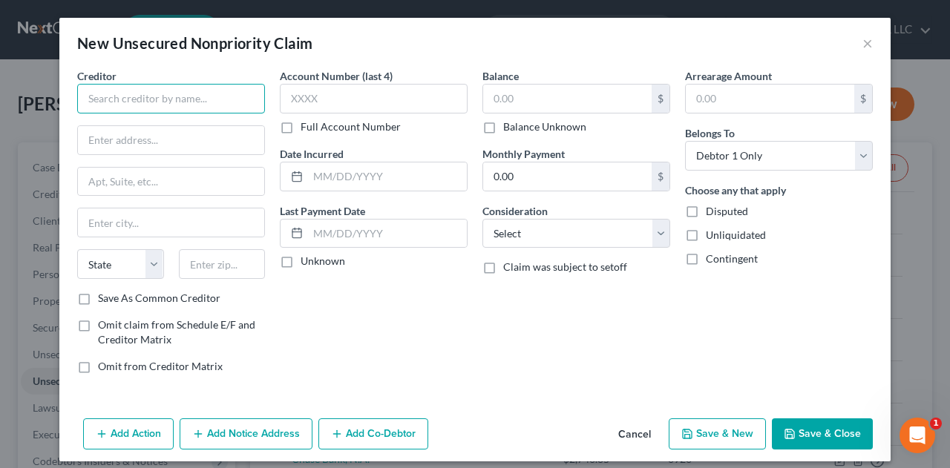
click at [246, 102] on input "text" at bounding box center [171, 99] width 188 height 30
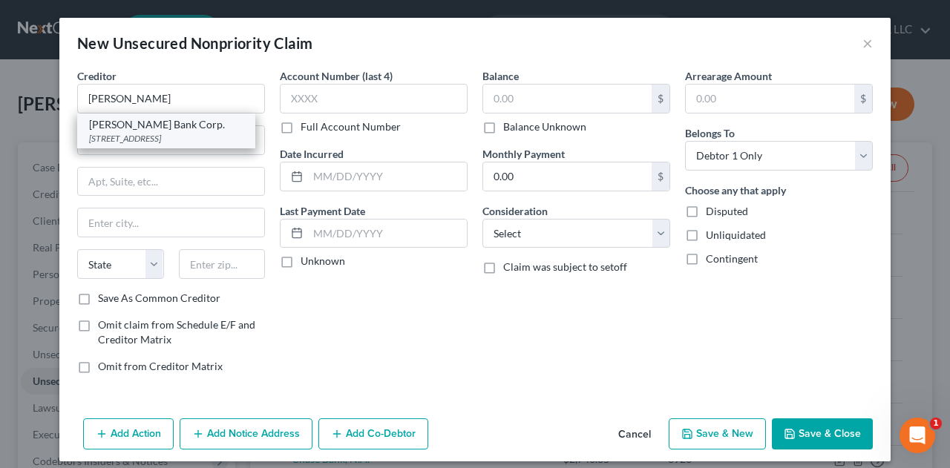
click at [174, 120] on div "Merrick Bank Corp." at bounding box center [166, 124] width 154 height 15
type input "Merrick Bank Corp."
type input "PO Box 9201"
type input "Old Bethpage"
select select "35"
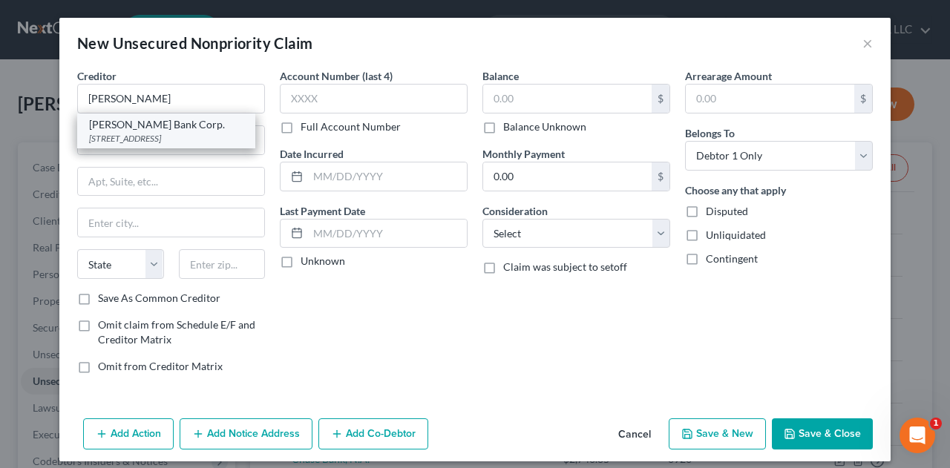
type input "11804"
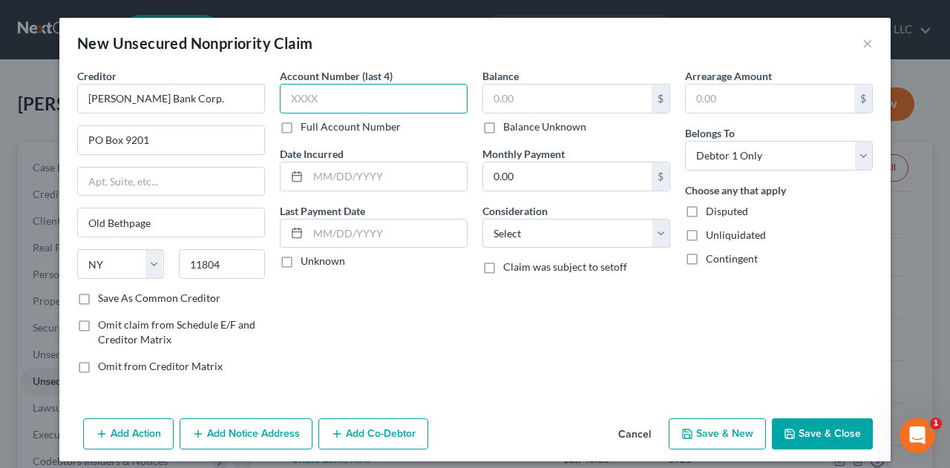
click at [306, 101] on input "text" at bounding box center [374, 99] width 188 height 30
type input "5111"
type input "11/2021"
type input "1,810.29"
select select "2"
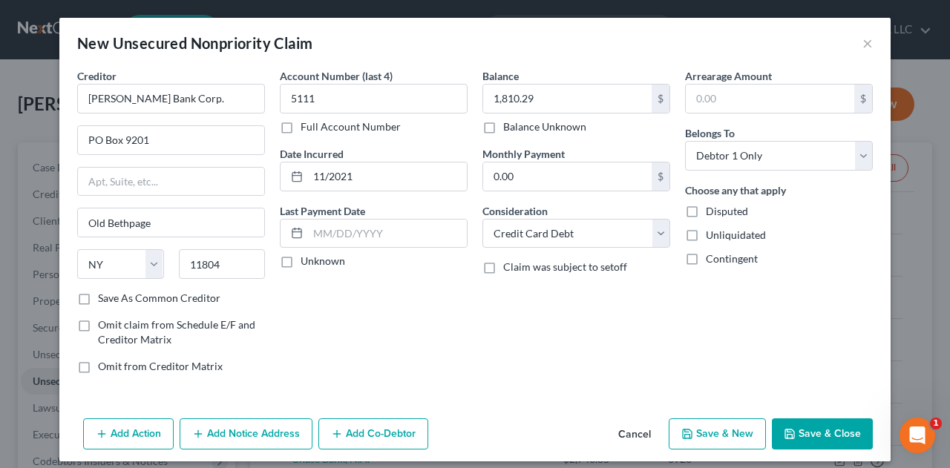
click at [788, 434] on icon "button" at bounding box center [790, 434] width 12 height 12
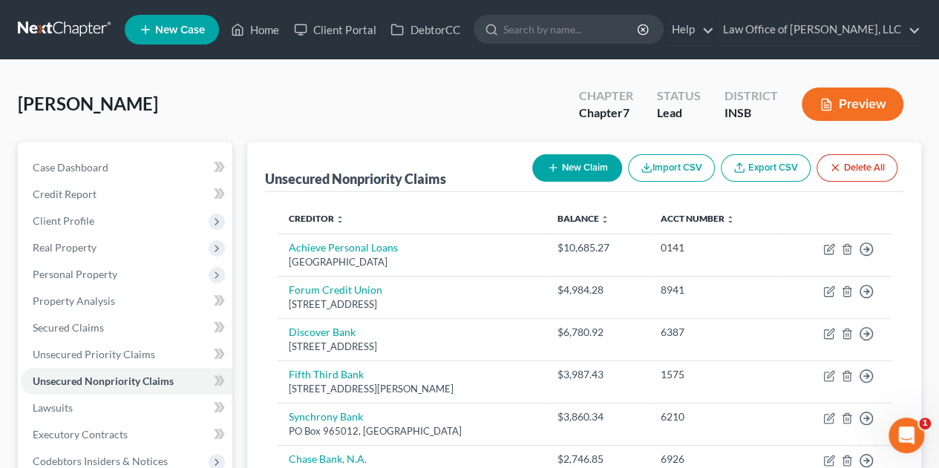
click at [571, 161] on button "New Claim" at bounding box center [577, 167] width 90 height 27
select select "0"
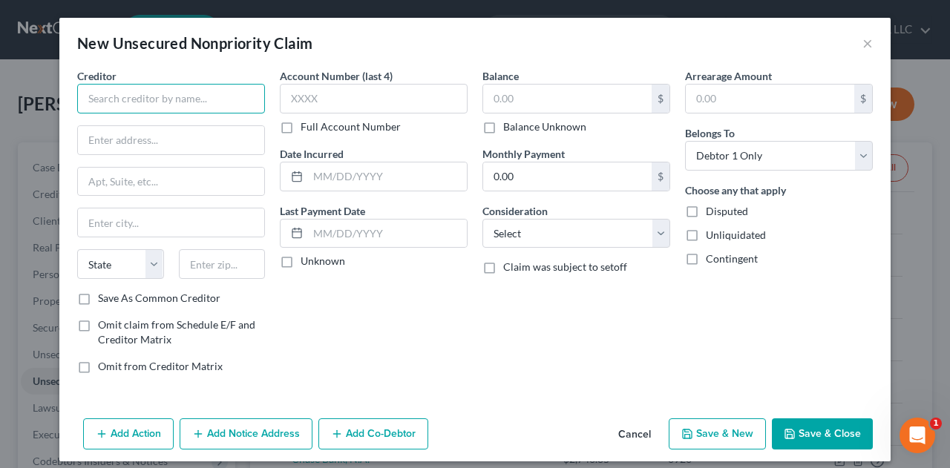
click at [172, 91] on input "text" at bounding box center [171, 99] width 188 height 30
type input "Revel Credit"
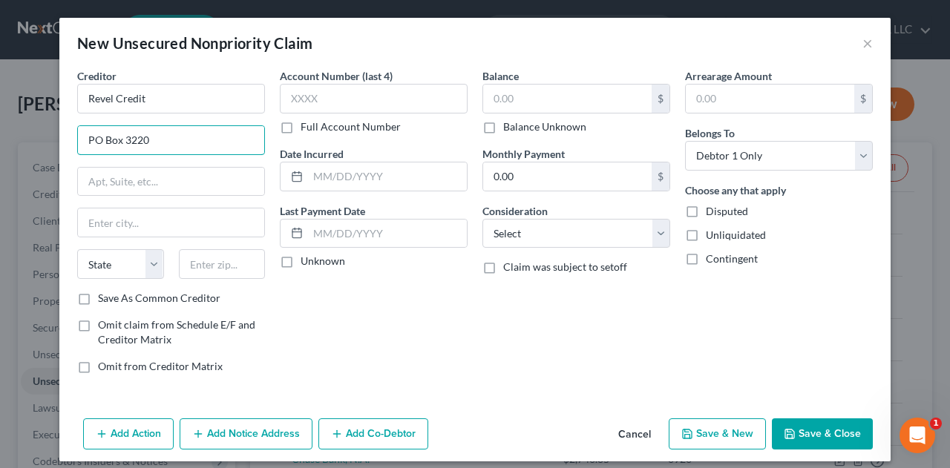
type input "PO Box 3220"
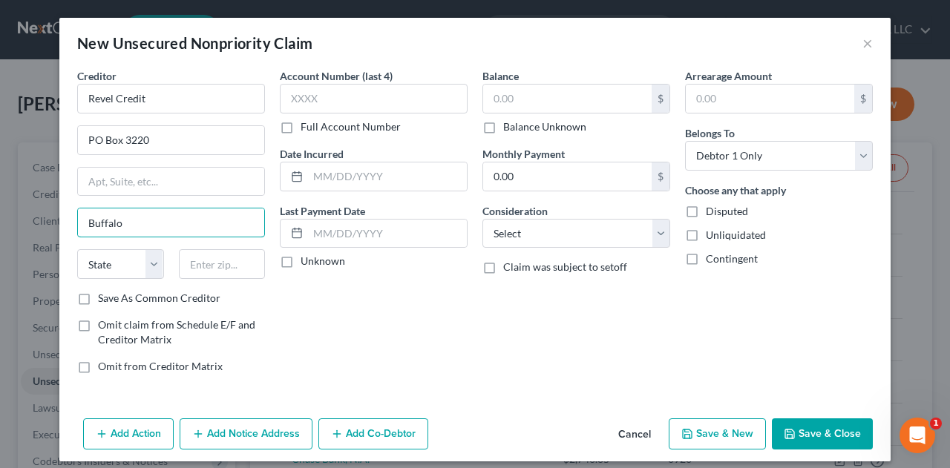
type input "Buffalo"
select select "35"
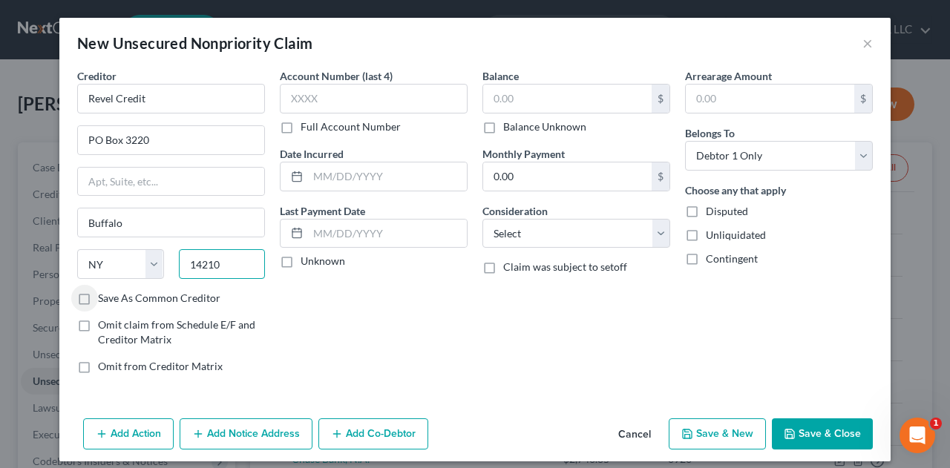
click at [253, 255] on input "14210" at bounding box center [222, 264] width 87 height 30
type input "14240"
click at [344, 88] on input "text" at bounding box center [374, 99] width 188 height 30
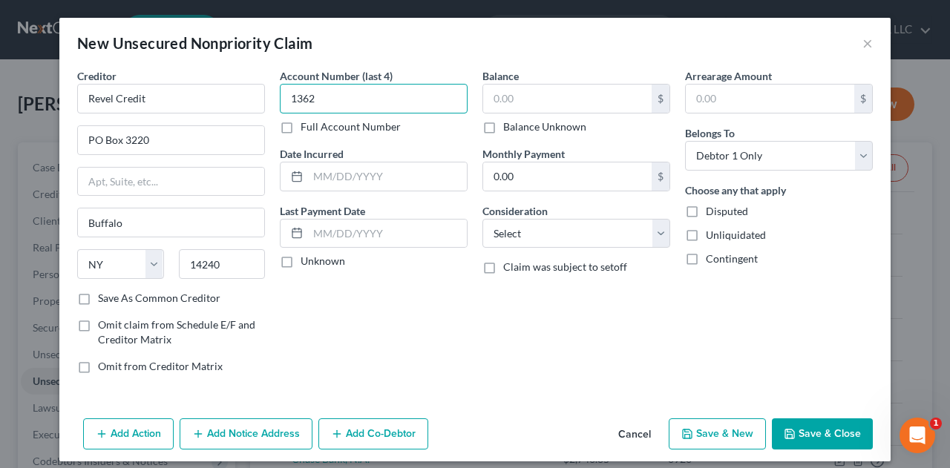
type input "1362"
type input "7/2020"
type input "1,363"
select select "2"
click at [789, 428] on icon "button" at bounding box center [790, 434] width 12 height 12
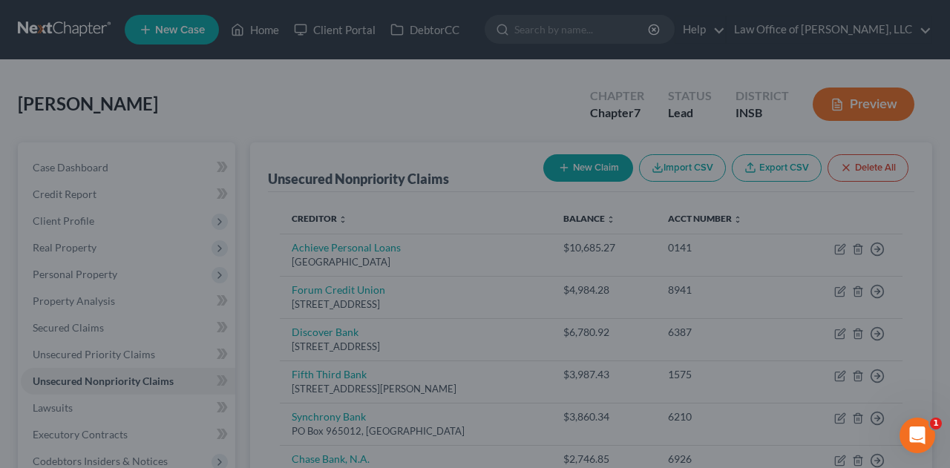
type input "1,363.00"
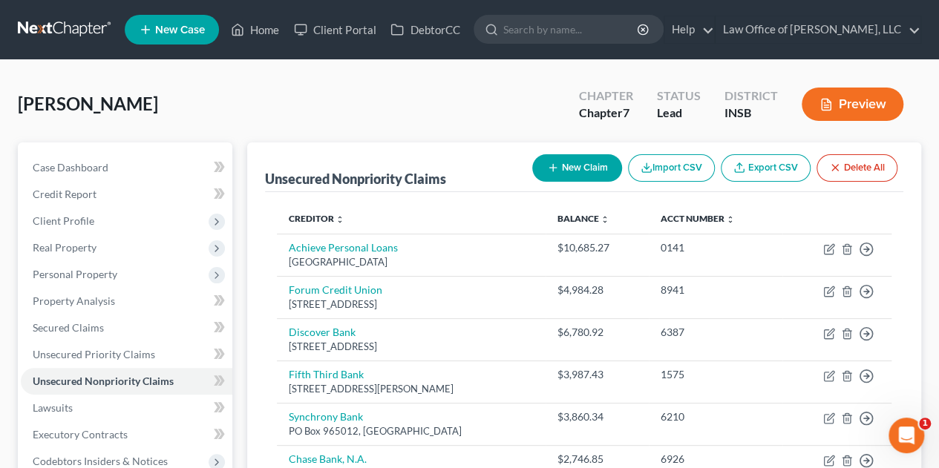
click at [580, 170] on button "New Claim" at bounding box center [577, 167] width 90 height 27
select select "0"
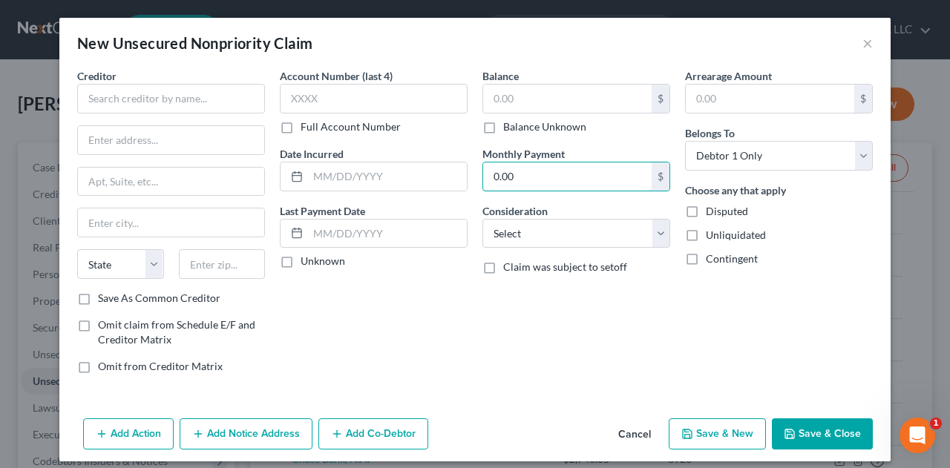
click at [580, 170] on input "0.00" at bounding box center [567, 176] width 168 height 28
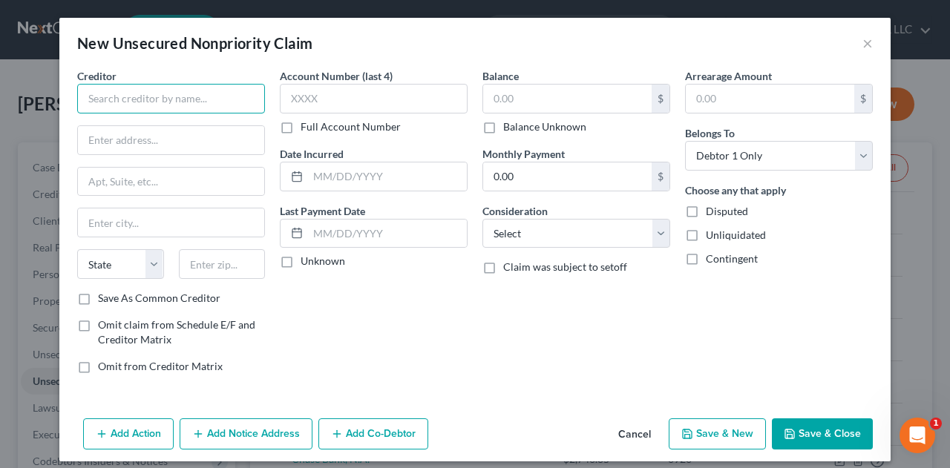
click at [213, 96] on input "text" at bounding box center [171, 99] width 188 height 30
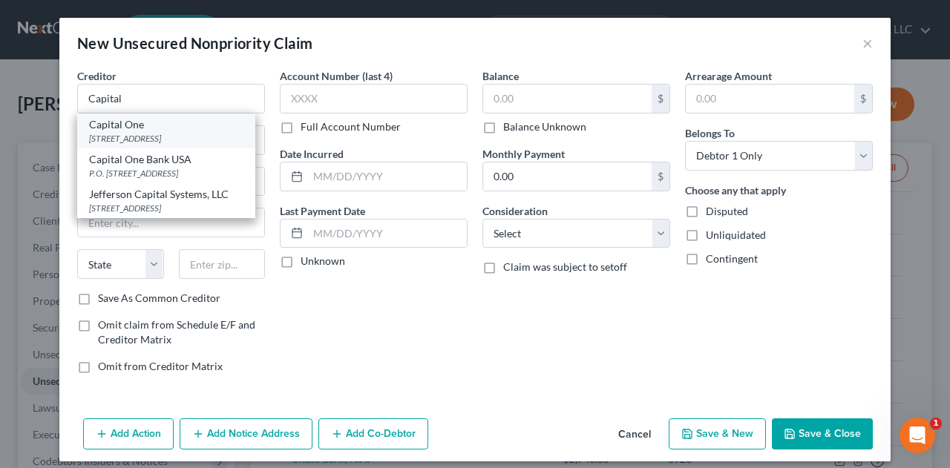
click at [203, 135] on div "PO Box 6492, Carol Stream, IL 60197" at bounding box center [166, 138] width 154 height 13
type input "Capital One"
type input "PO Box 6492"
type input "Carol Stream"
select select "14"
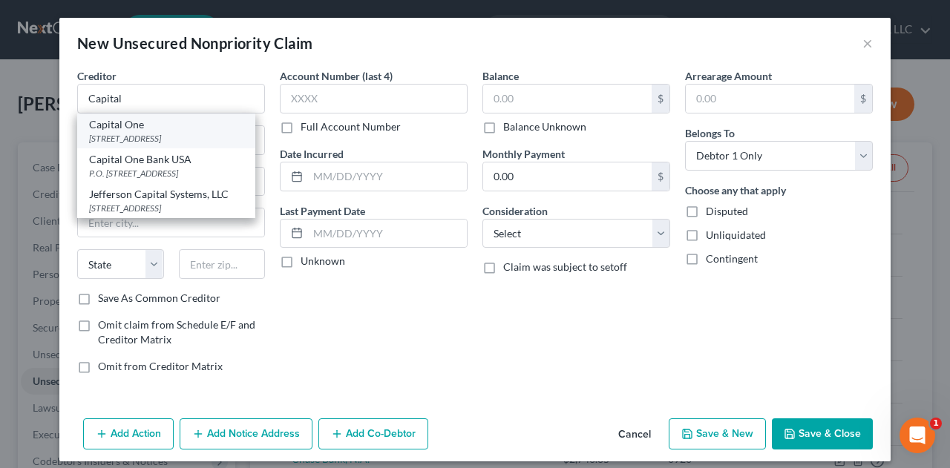
type input "60197"
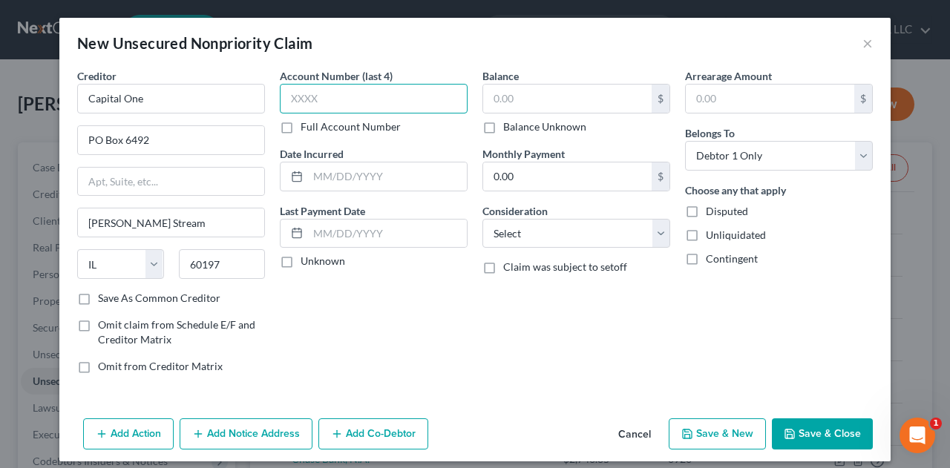
click at [395, 99] on input "text" at bounding box center [374, 99] width 188 height 30
type input "6102"
type input "2/2018"
type input "340.77"
select select "2"
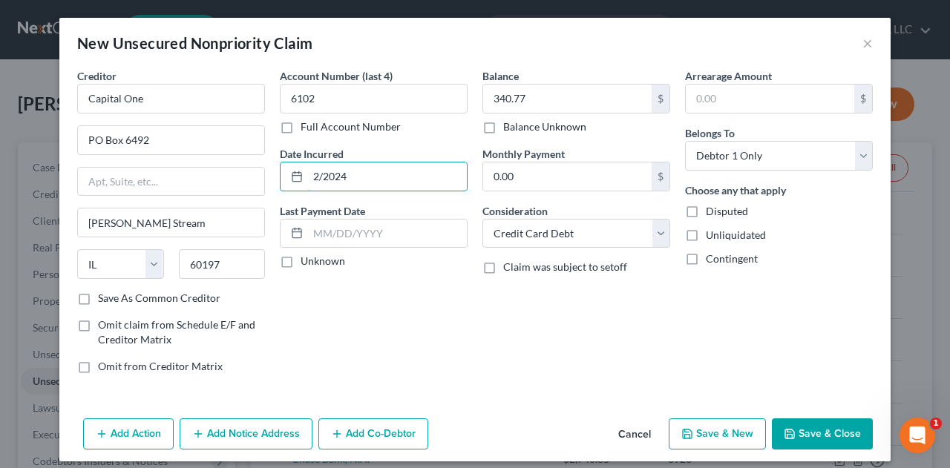
type input "2/2024"
click at [792, 440] on button "Save & Close" at bounding box center [822, 433] width 101 height 31
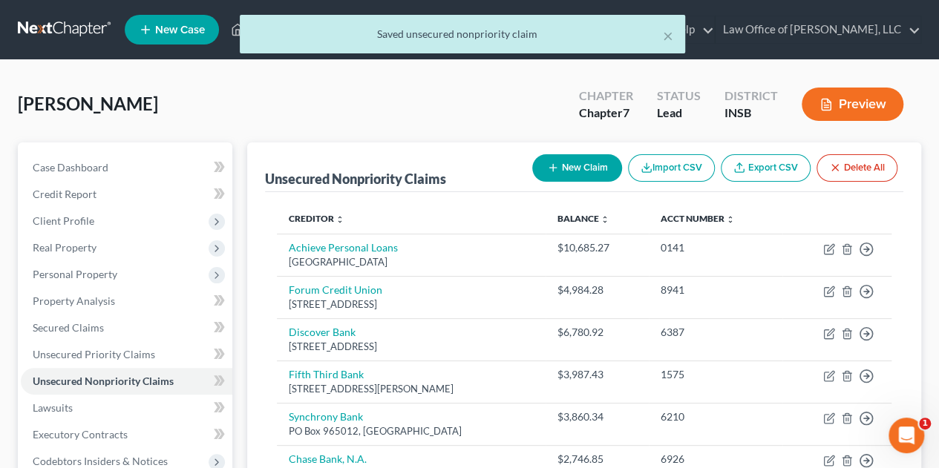
click at [574, 165] on button "New Claim" at bounding box center [577, 167] width 90 height 27
select select "0"
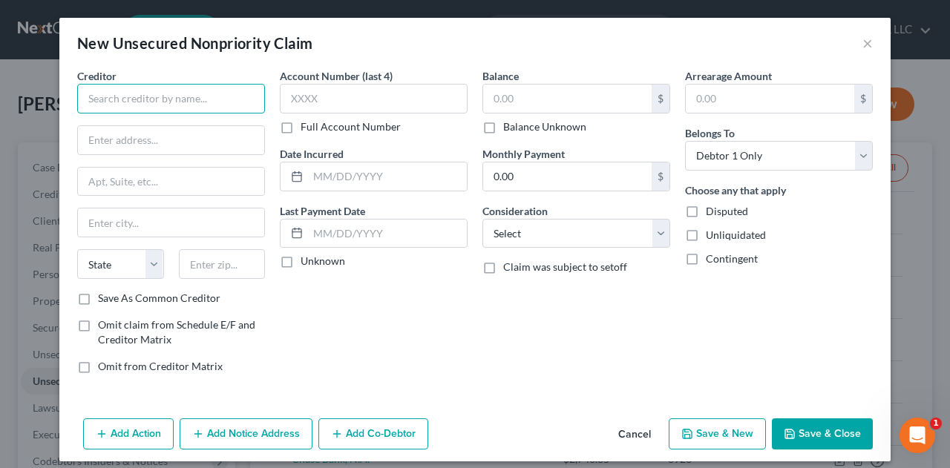
click at [177, 101] on input "text" at bounding box center [171, 99] width 188 height 30
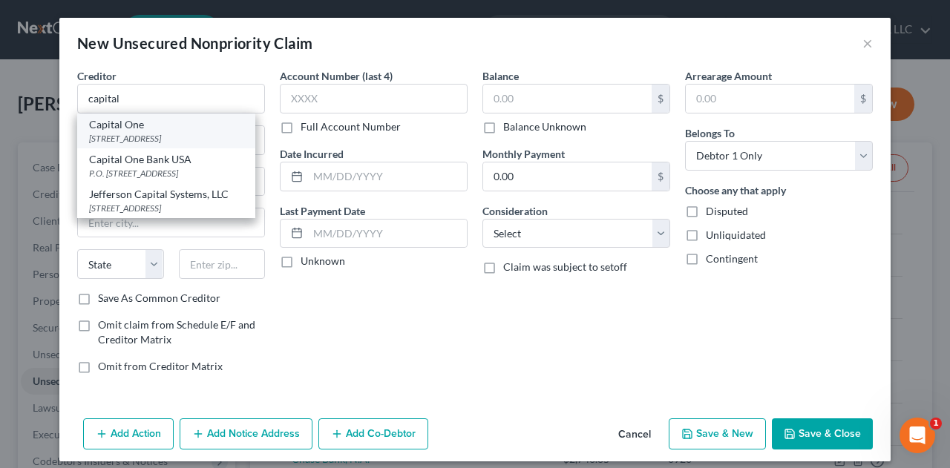
click at [182, 137] on div "PO Box 6492, Carol Stream, IL 60197" at bounding box center [166, 138] width 154 height 13
type input "Capital One"
type input "PO Box 6492"
type input "Carol Stream"
select select "14"
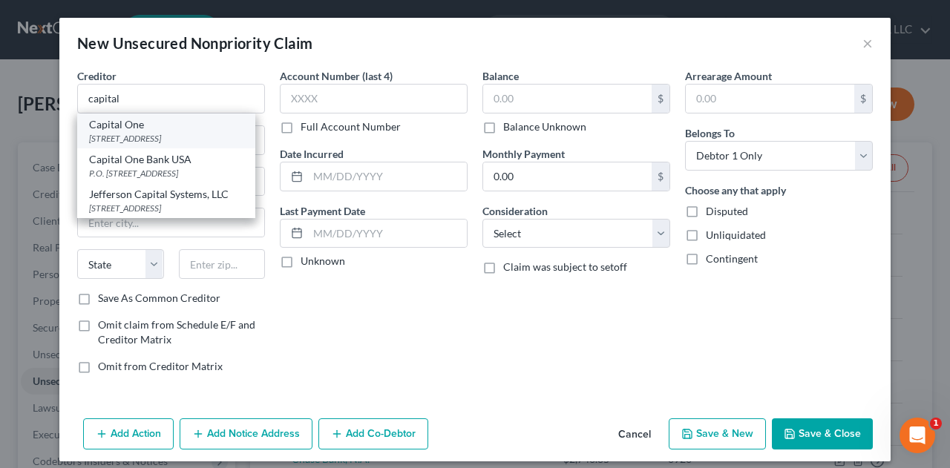
type input "60197"
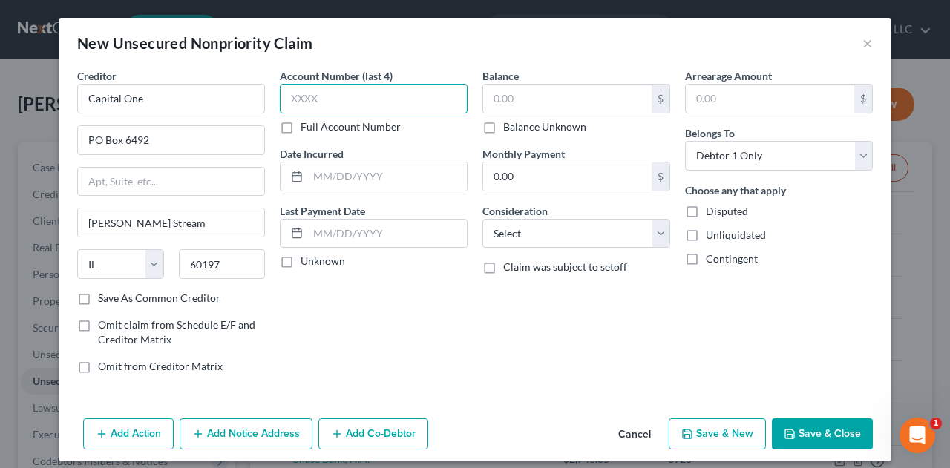
click at [328, 103] on input "text" at bounding box center [374, 99] width 188 height 30
type input "0137"
type input "5/2020"
type input "0,137"
select select "2"
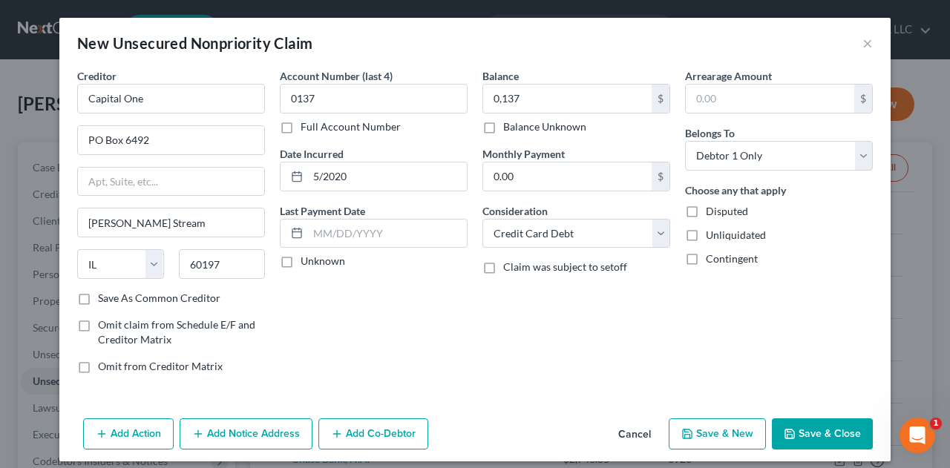
click at [795, 434] on button "Save & Close" at bounding box center [822, 433] width 101 height 31
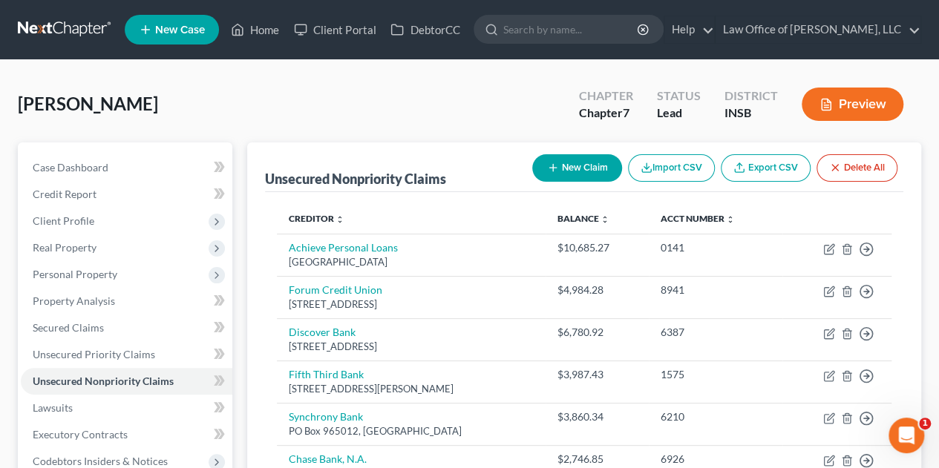
click at [571, 158] on button "New Claim" at bounding box center [577, 167] width 90 height 27
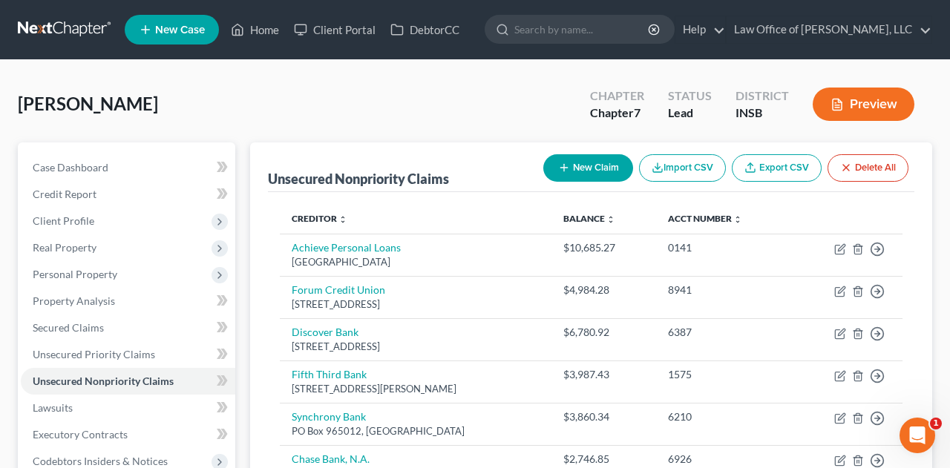
select select "0"
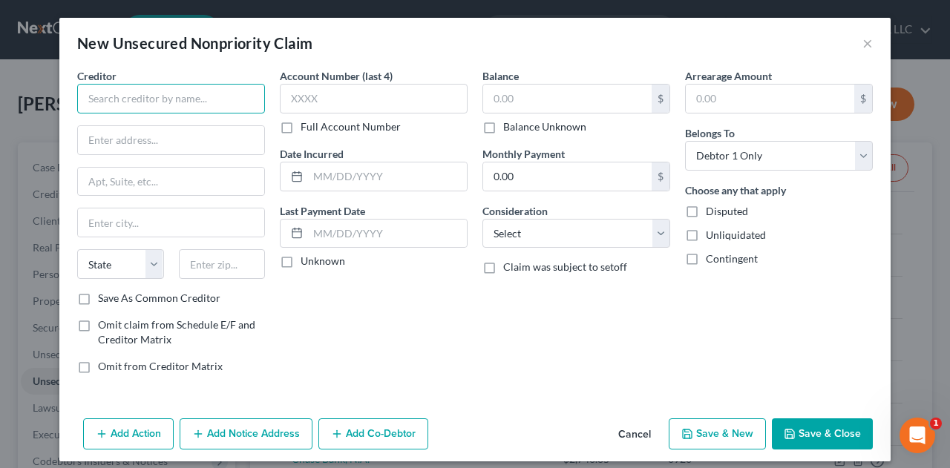
click at [160, 102] on input "text" at bounding box center [171, 99] width 188 height 30
type input "Indiana University"
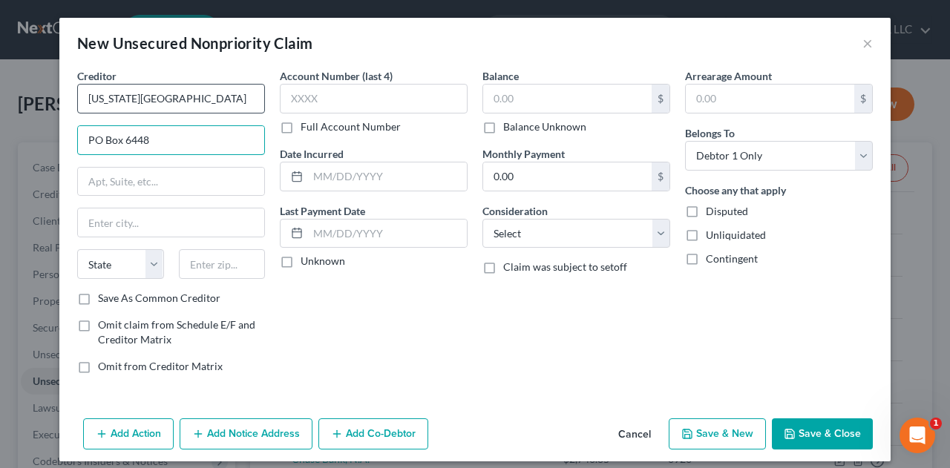
type input "PO Box 6448"
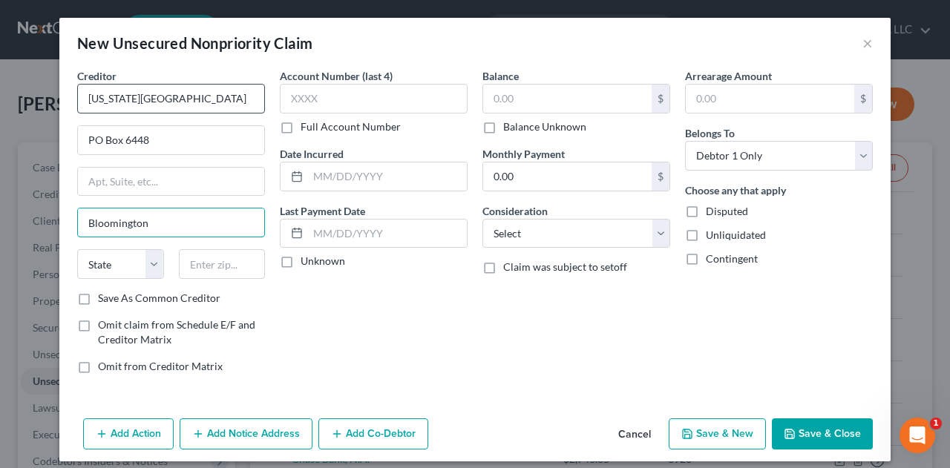
type input "Bloomington"
select select "15"
type input "47407"
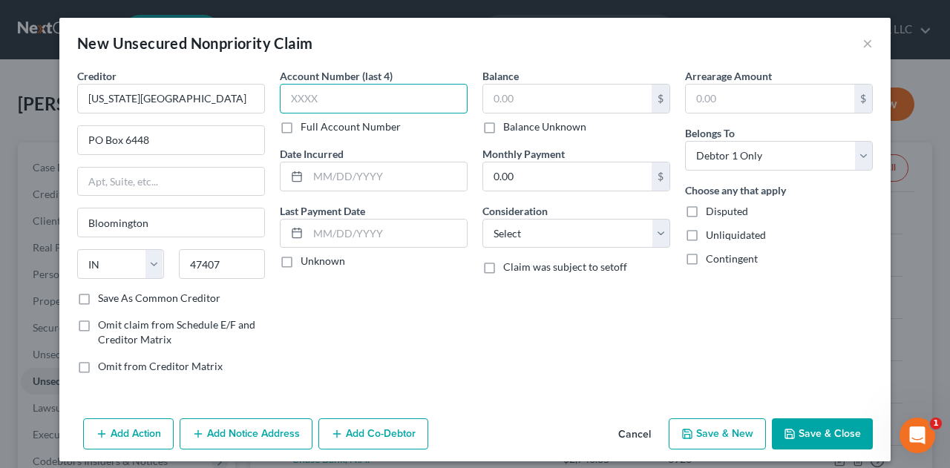
click at [325, 99] on input "text" at bounding box center [374, 99] width 188 height 30
type input "5676"
type input "1"
type input "8/2009"
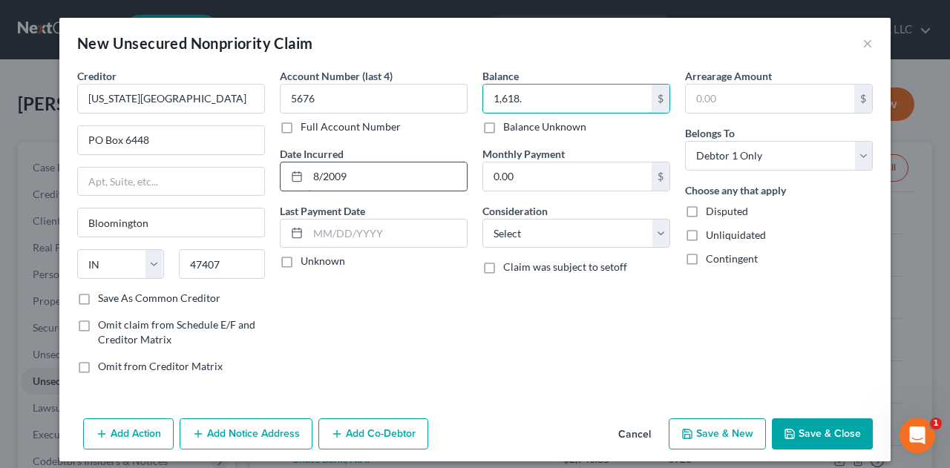
type input "1,618."
click at [364, 179] on input "8/2009" at bounding box center [387, 176] width 159 height 28
type input "8"
type input "08/2009"
type input "1,618.75"
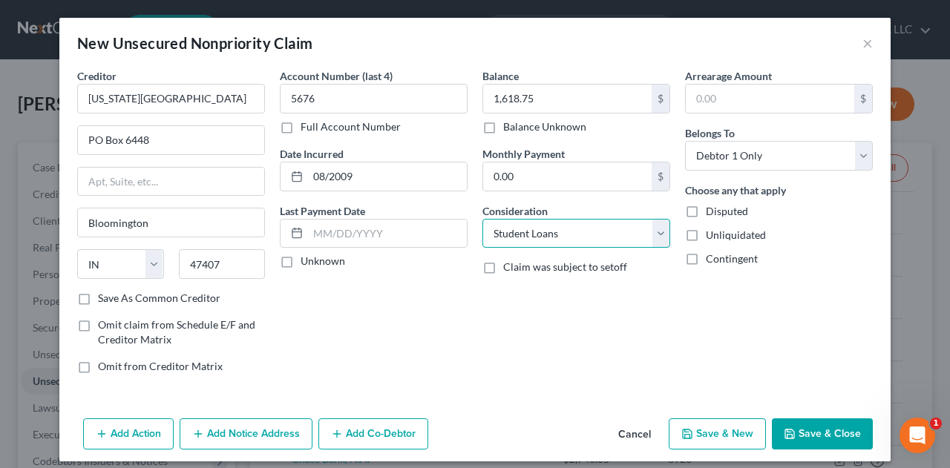
click at [653, 232] on select "Select Cable / Satellite Services Collection Agency Credit Card Debt Debt Couns…" at bounding box center [576, 234] width 188 height 30
select select "10"
click at [482, 219] on select "Select Cable / Satellite Services Collection Agency Credit Card Debt Debt Couns…" at bounding box center [576, 234] width 188 height 30
click at [800, 444] on button "Save & Close" at bounding box center [822, 433] width 101 height 31
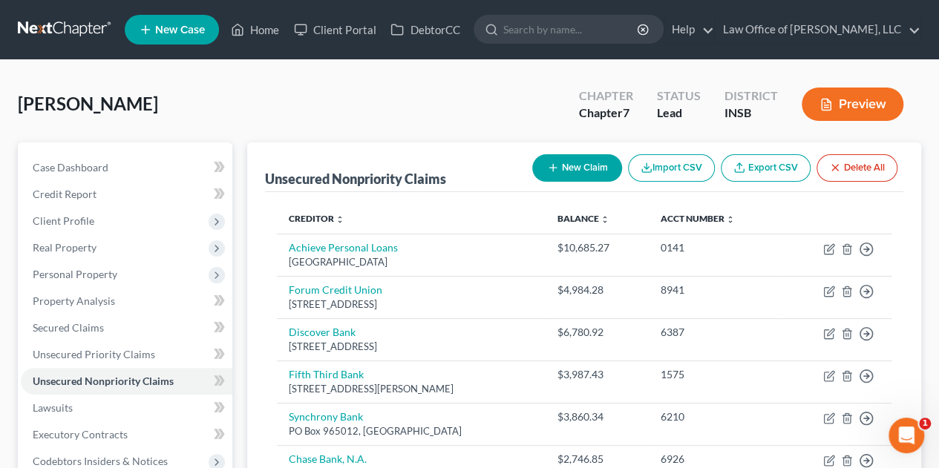
click at [611, 232] on th "Balance expand_more expand_less unfold_more" at bounding box center [596, 219] width 103 height 30
click at [595, 164] on button "New Claim" at bounding box center [577, 167] width 90 height 27
select select "0"
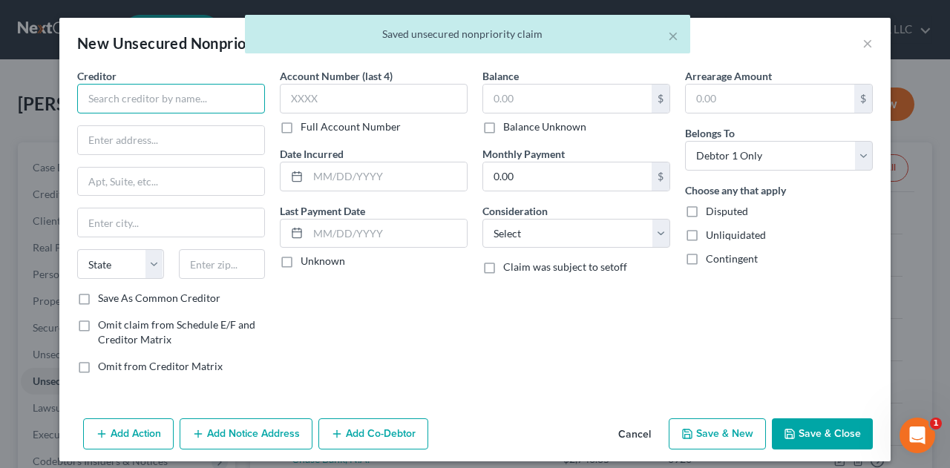
click at [224, 92] on input "text" at bounding box center [171, 99] width 188 height 30
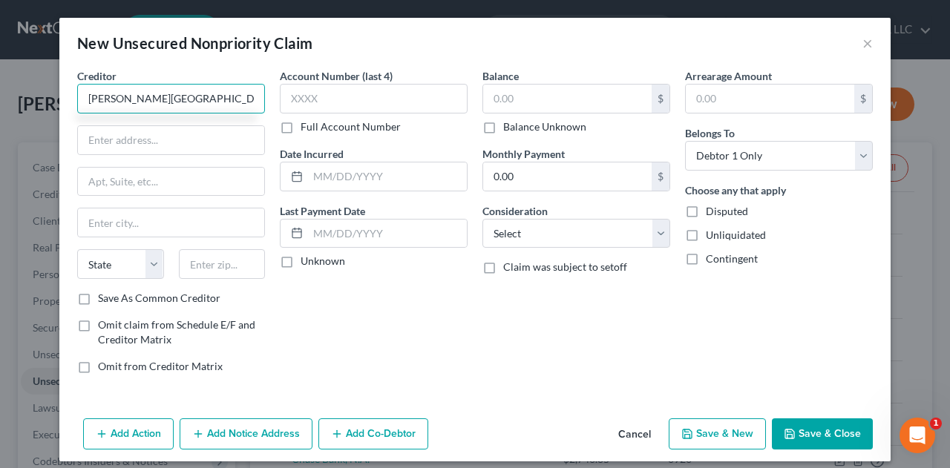
type input "Reid Health Hospital"
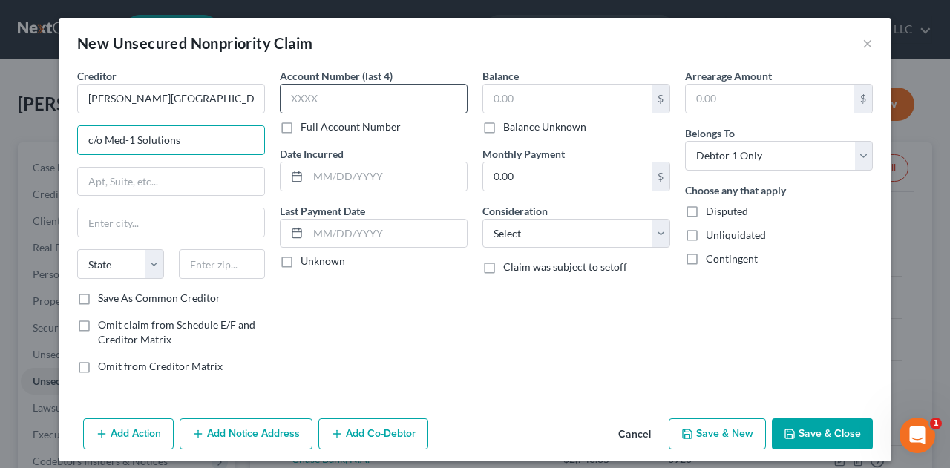
type input "c/o Med-1 Solutions"
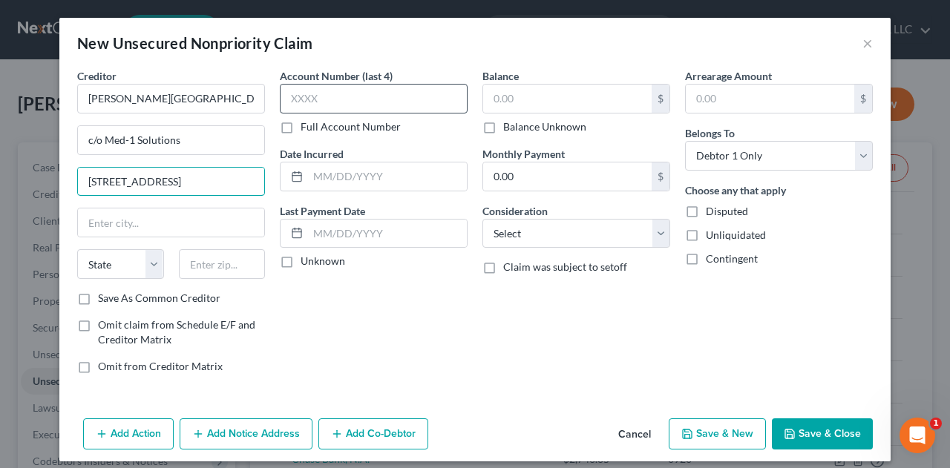
type input "517 US Hwy 31 N"
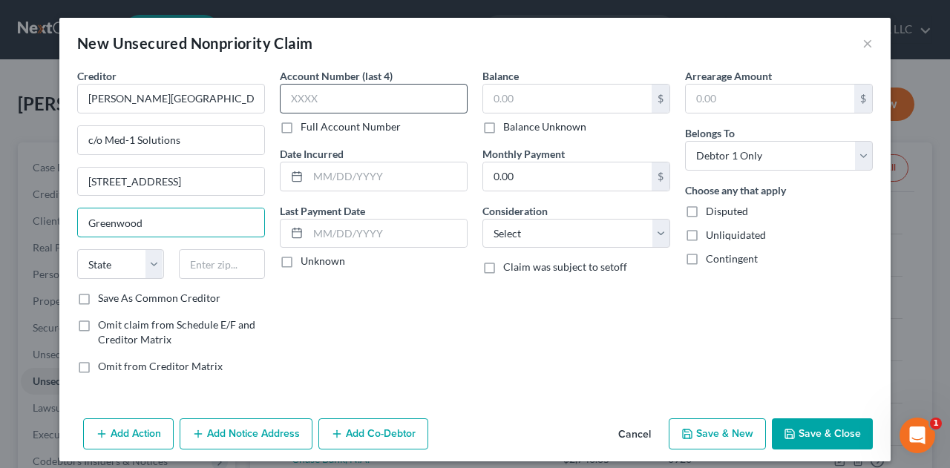
type input "Greenwood"
select select "15"
type input "46142"
click at [381, 94] on input "text" at bounding box center [374, 99] width 188 height 30
type input "0335"
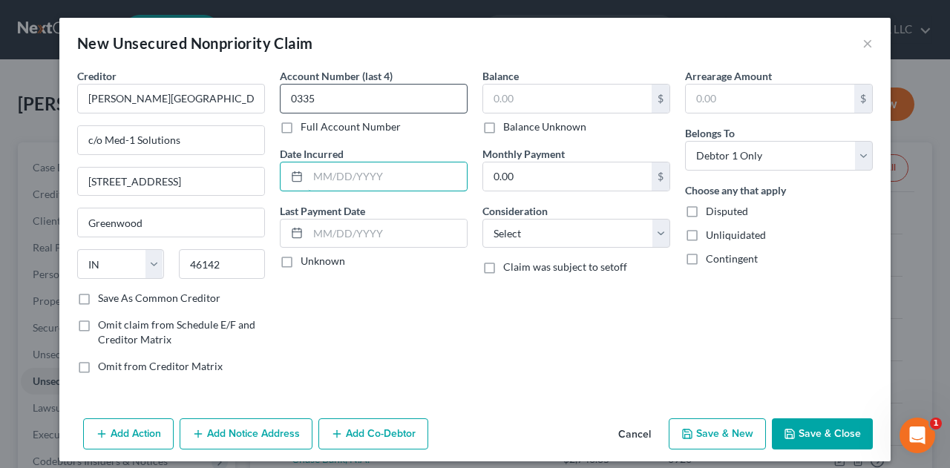
type input "9"
type input "11/2023"
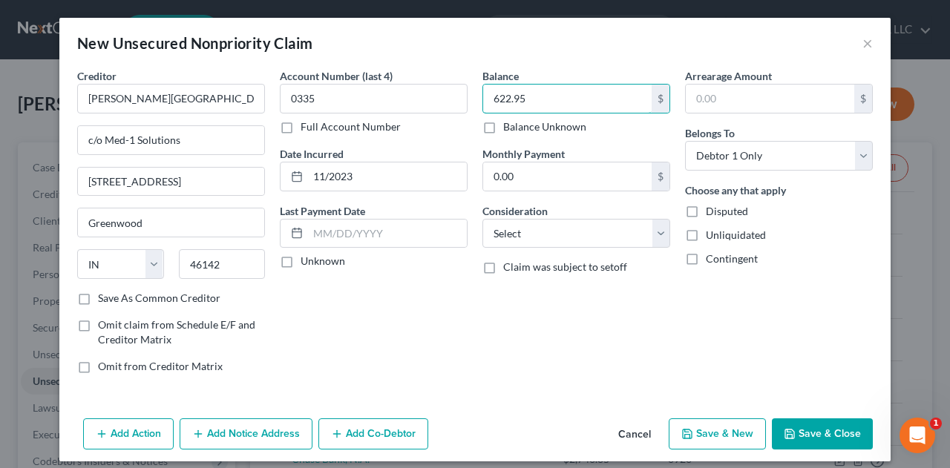
type input "622.95"
click at [806, 439] on button "Save & Close" at bounding box center [822, 433] width 101 height 31
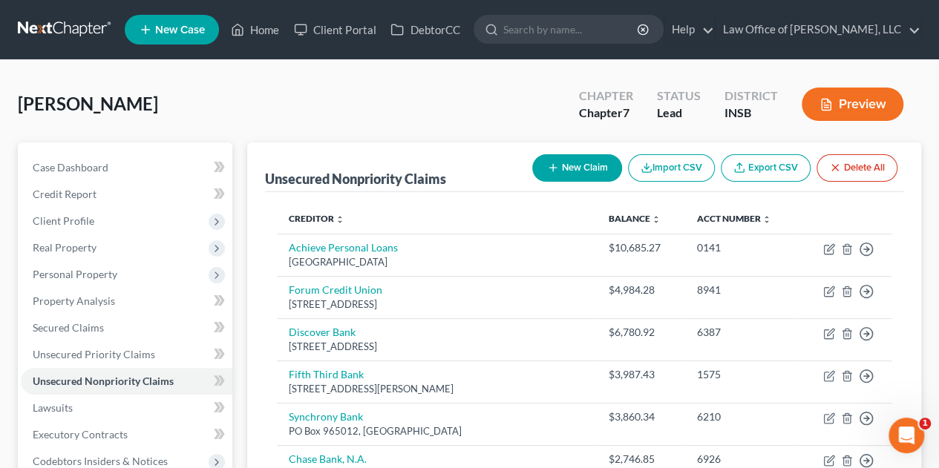
click at [548, 171] on icon "button" at bounding box center [553, 168] width 12 height 12
select select "0"
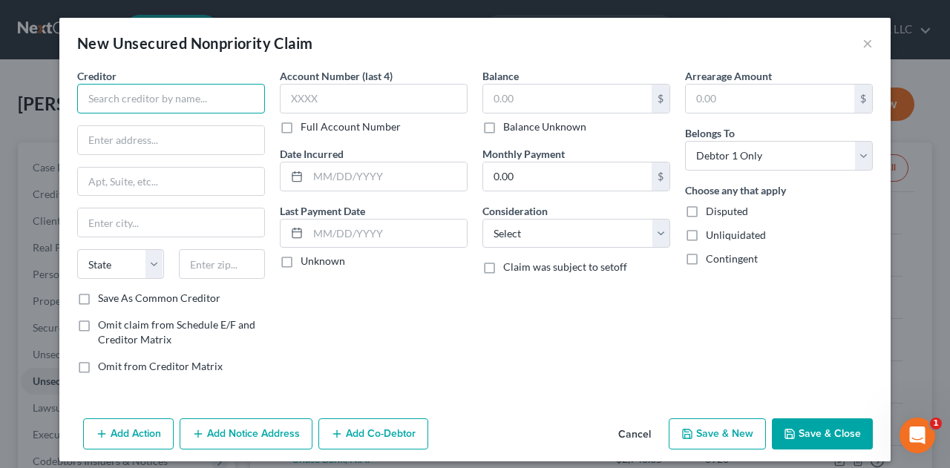
click at [219, 101] on input "text" at bounding box center [171, 99] width 188 height 30
type input "Jefferson Capital"
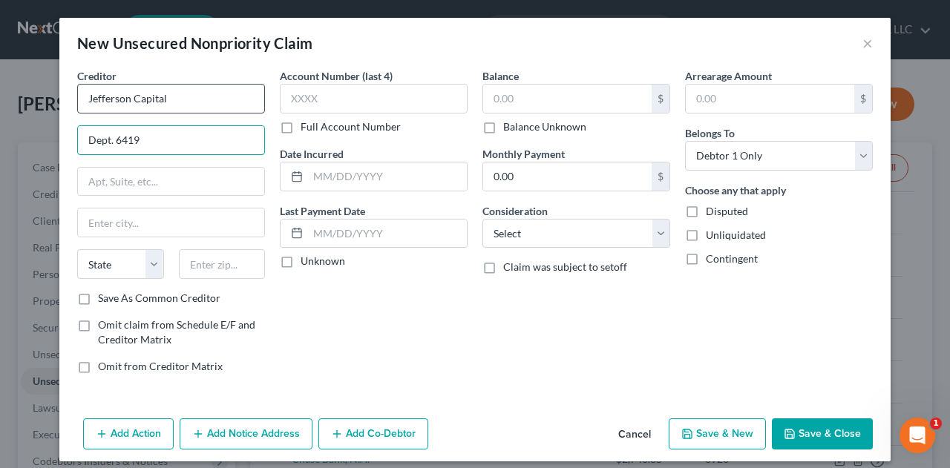
type input "Dept. 6419"
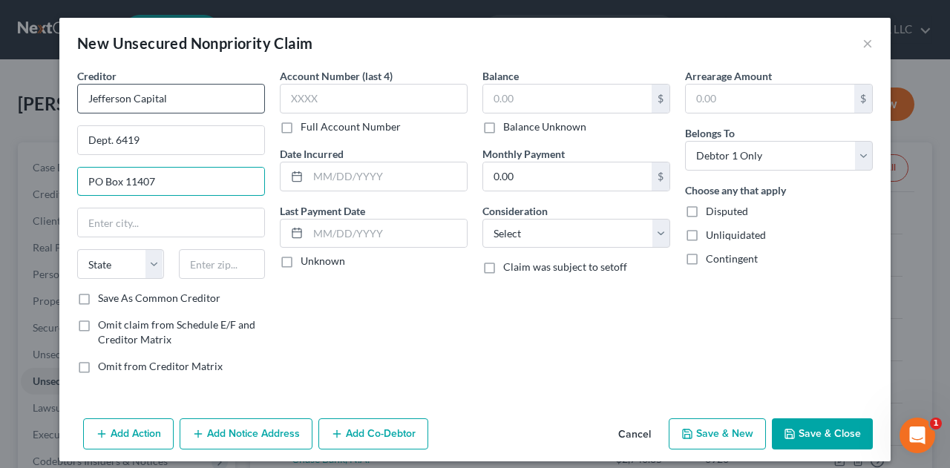
type input "PO Box 11407"
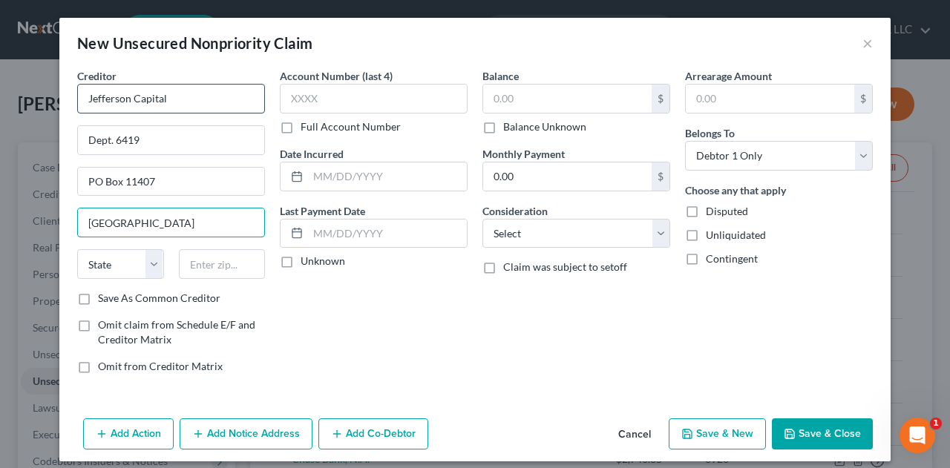
type input "Birmingham"
select select "0"
type input "35246"
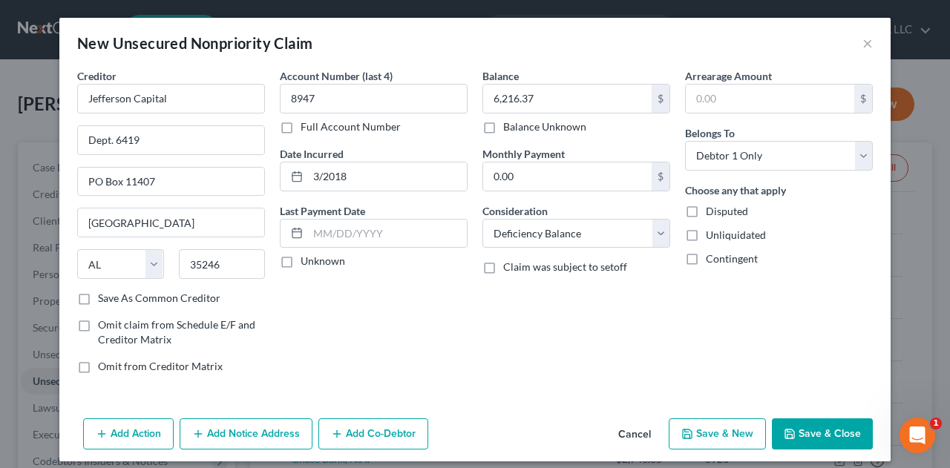
click at [819, 432] on button "Save & Close" at bounding box center [822, 433] width 101 height 31
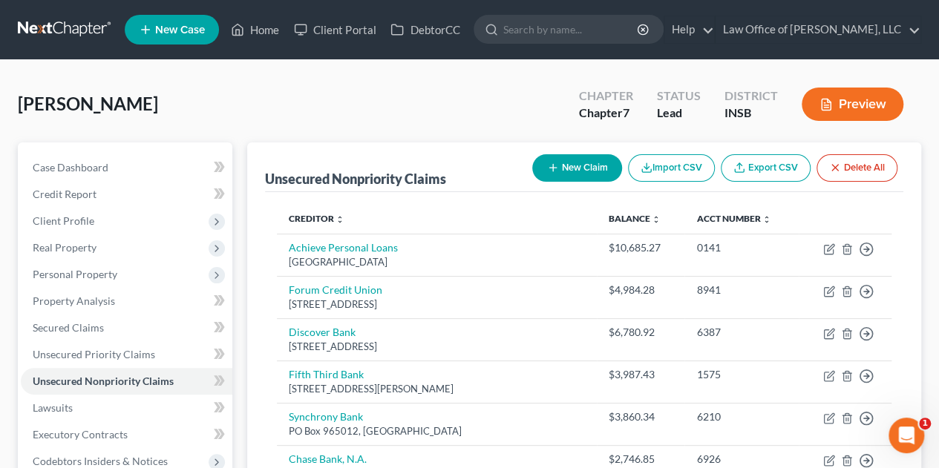
click at [558, 173] on button "New Claim" at bounding box center [577, 167] width 90 height 27
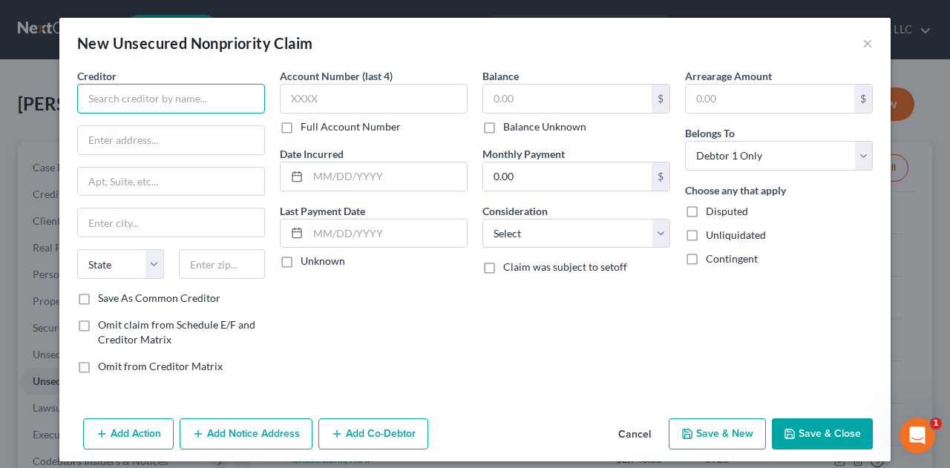
click at [220, 103] on input "text" at bounding box center [171, 99] width 188 height 30
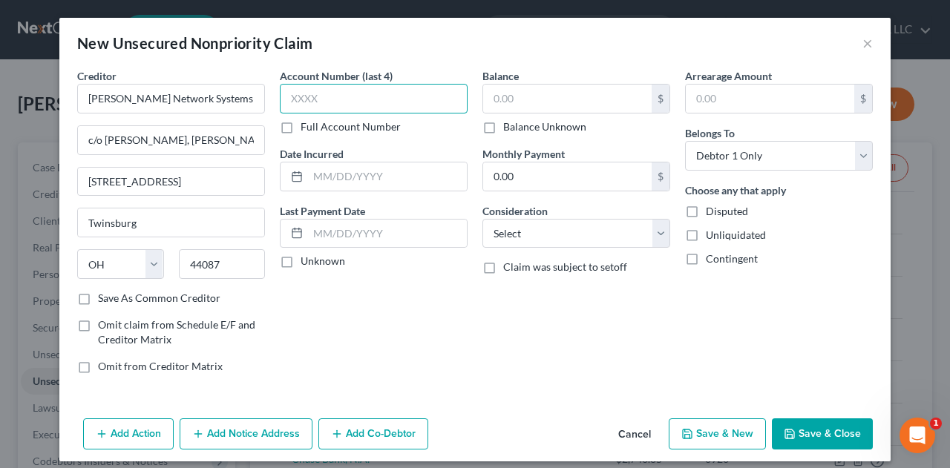
click at [307, 106] on input "text" at bounding box center [374, 99] width 188 height 30
click at [338, 173] on input "text" at bounding box center [387, 176] width 159 height 28
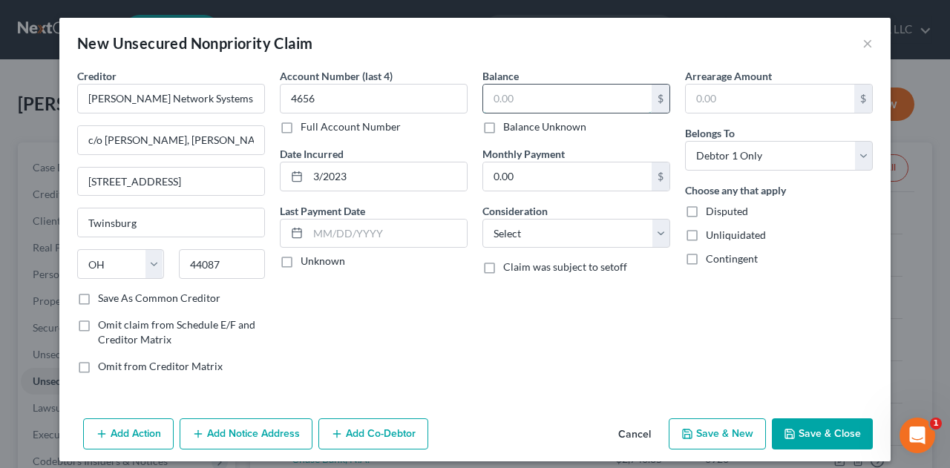
click at [513, 93] on input "text" at bounding box center [567, 99] width 168 height 28
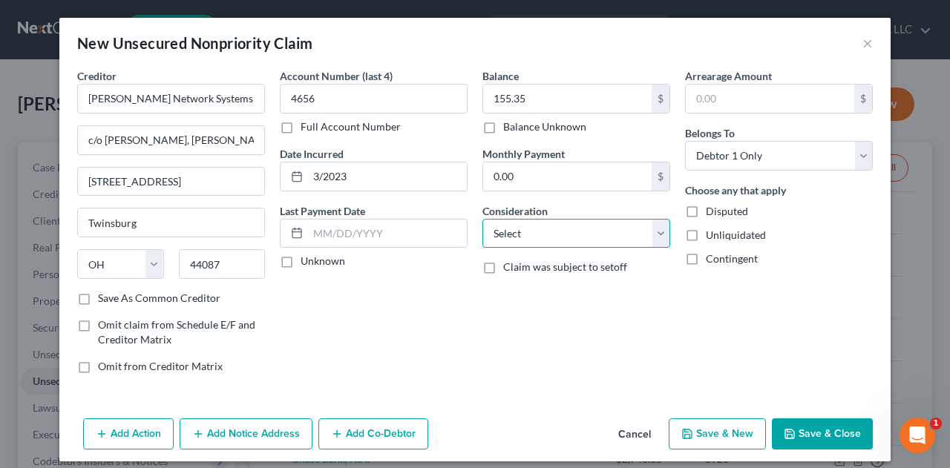
click at [554, 232] on select "Select Cable / Satellite Services Collection Agency Credit Card Debt Debt Couns…" at bounding box center [576, 234] width 188 height 30
click at [482, 219] on select "Select Cable / Satellite Services Collection Agency Credit Card Debt Debt Couns…" at bounding box center [576, 234] width 188 height 30
click at [651, 234] on select "Select Cable / Satellite Services Collection Agency Credit Card Debt Debt Couns…" at bounding box center [576, 234] width 188 height 30
click at [482, 219] on select "Select Cable / Satellite Services Collection Agency Credit Card Debt Debt Couns…" at bounding box center [576, 234] width 188 height 30
click at [797, 434] on button "Save & Close" at bounding box center [822, 433] width 101 height 31
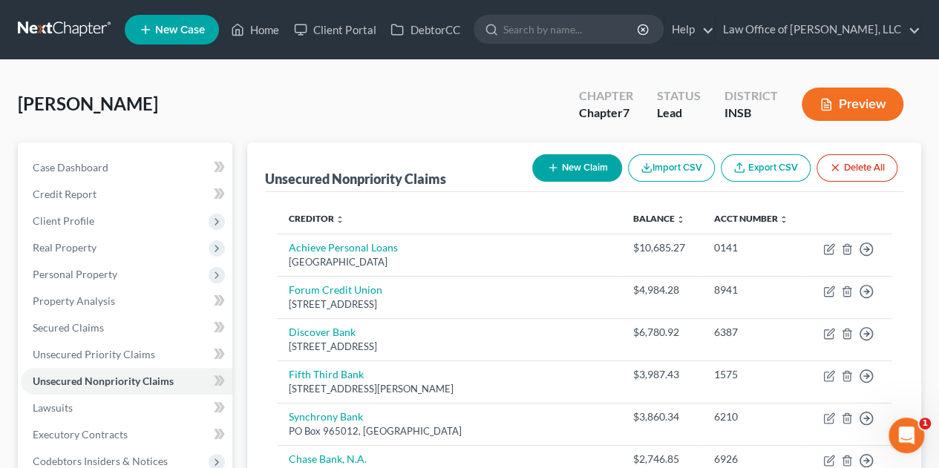
click at [582, 174] on button "New Claim" at bounding box center [577, 167] width 90 height 27
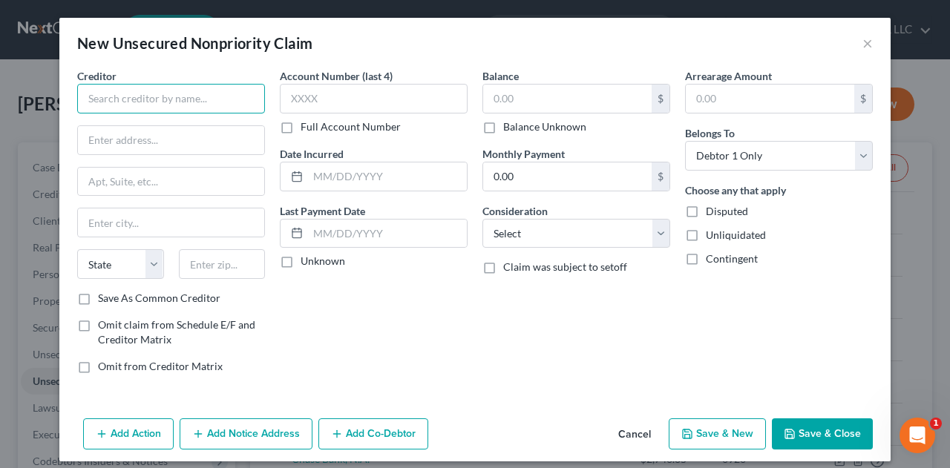
click at [241, 97] on input "text" at bounding box center [171, 99] width 188 height 30
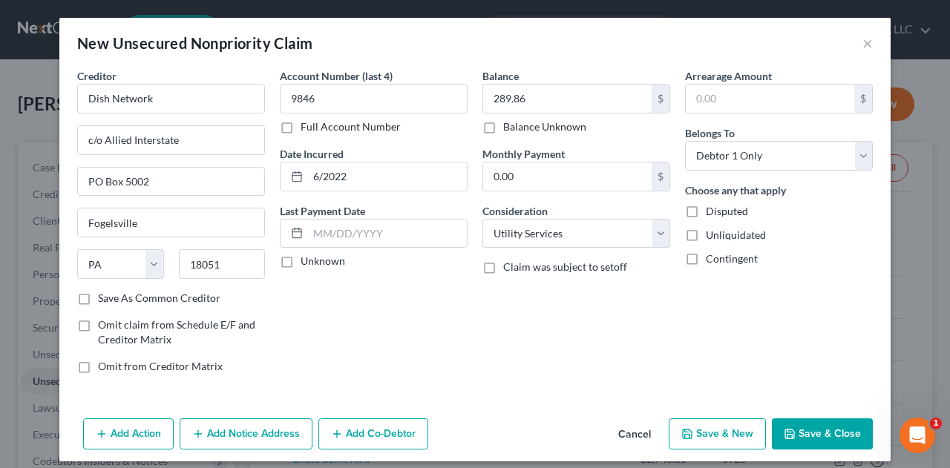
click at [823, 433] on button "Save & Close" at bounding box center [822, 433] width 101 height 31
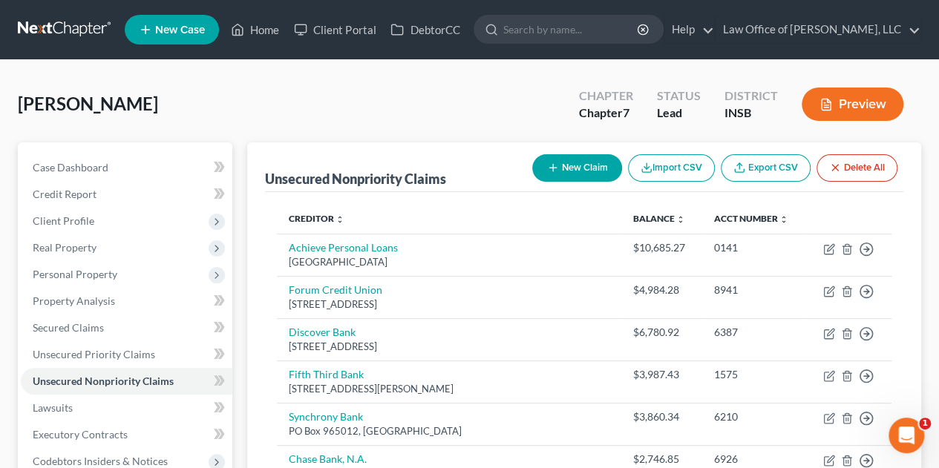
click at [571, 165] on button "New Claim" at bounding box center [577, 167] width 90 height 27
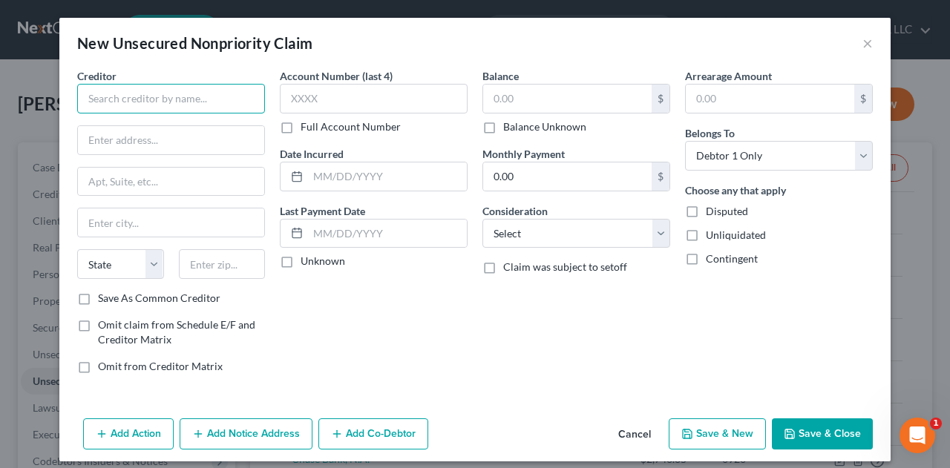
click at [202, 99] on input "text" at bounding box center [171, 99] width 188 height 30
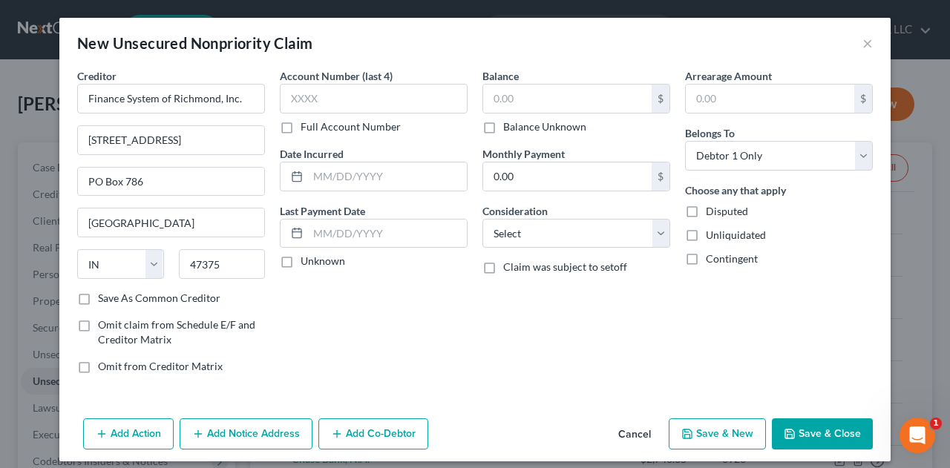
click at [266, 435] on button "Add Notice Address" at bounding box center [246, 433] width 133 height 31
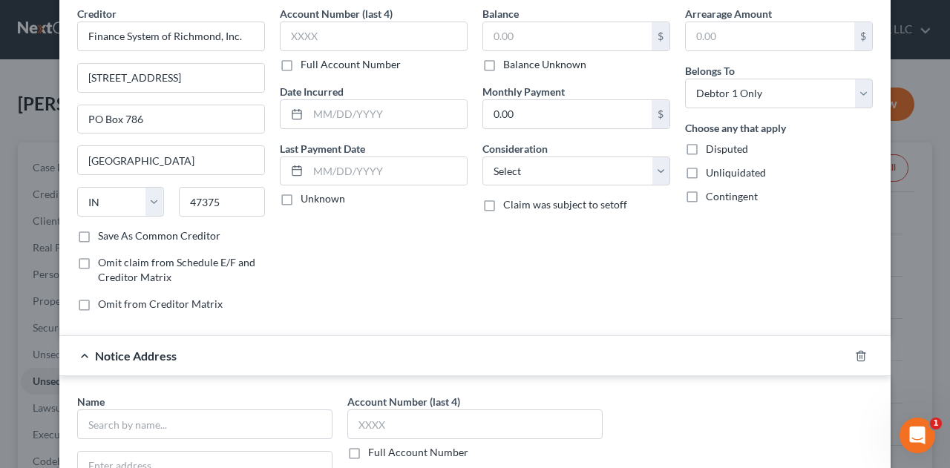
scroll to position [162, 0]
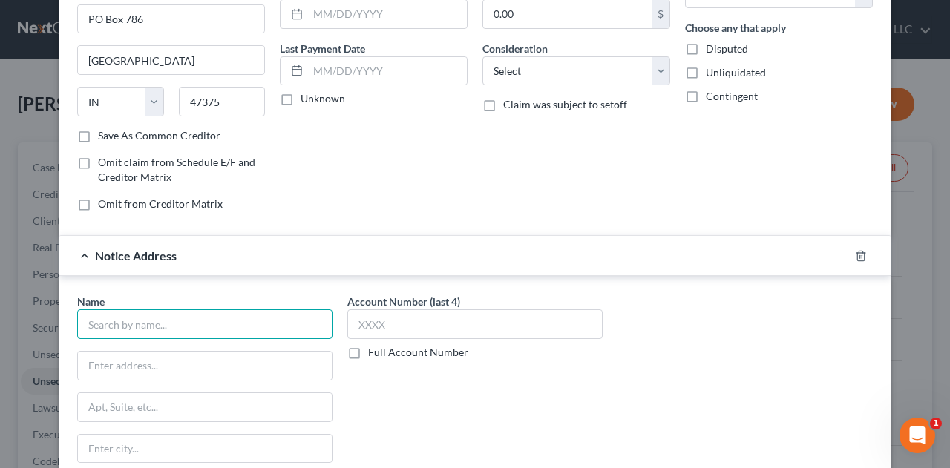
click at [99, 319] on input "text" at bounding box center [204, 324] width 255 height 30
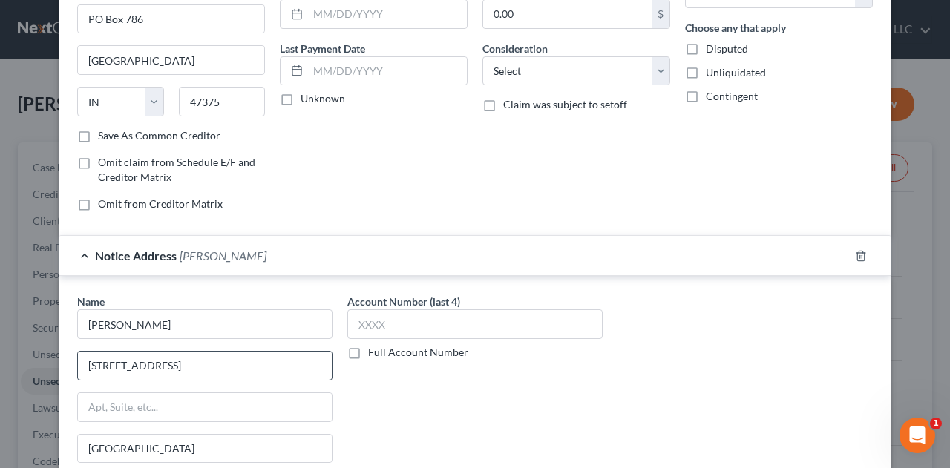
scroll to position [325, 0]
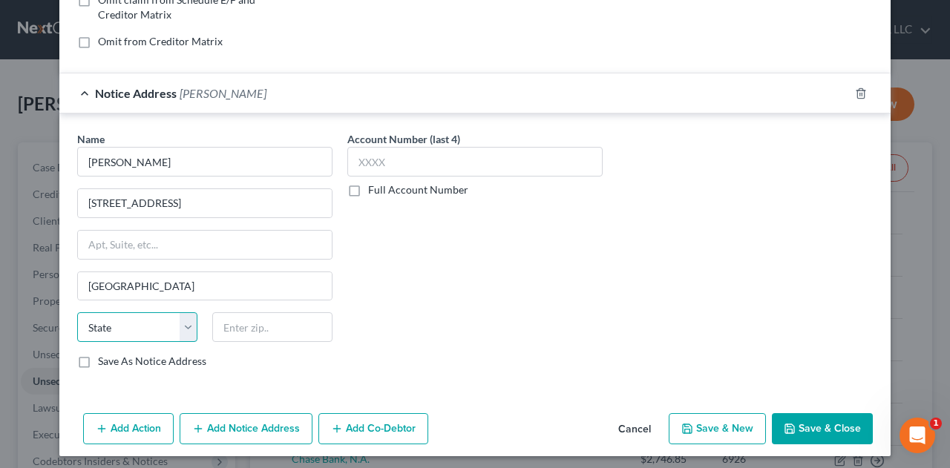
click at [119, 321] on select "State AL AK AR AZ CA CO CT DE DC FL GA GU HI ID IL IN IA KS KY LA ME MD MA MI M…" at bounding box center [137, 327] width 120 height 30
click at [77, 312] on select "State AL AK AR AZ CA CO CT DE DC FL GA GU HI ID IL IN IA KS KY LA ME MD MA MI M…" at bounding box center [137, 327] width 120 height 30
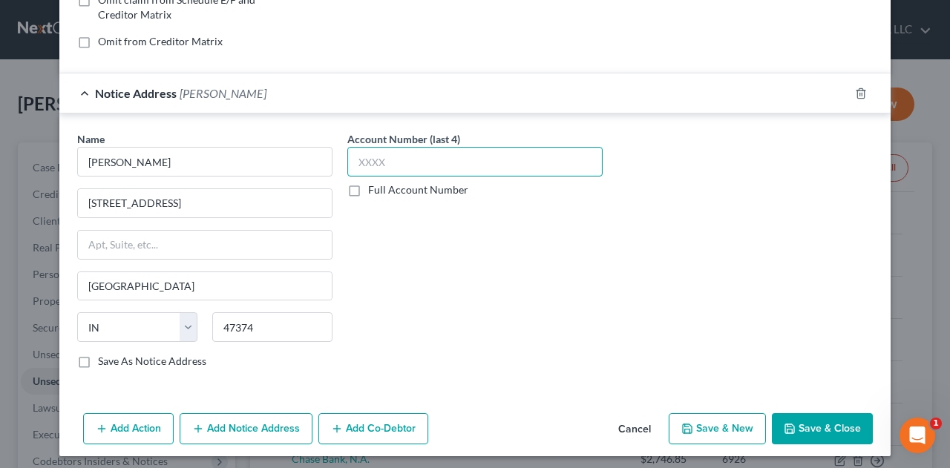
click at [398, 158] on input "text" at bounding box center [474, 162] width 255 height 30
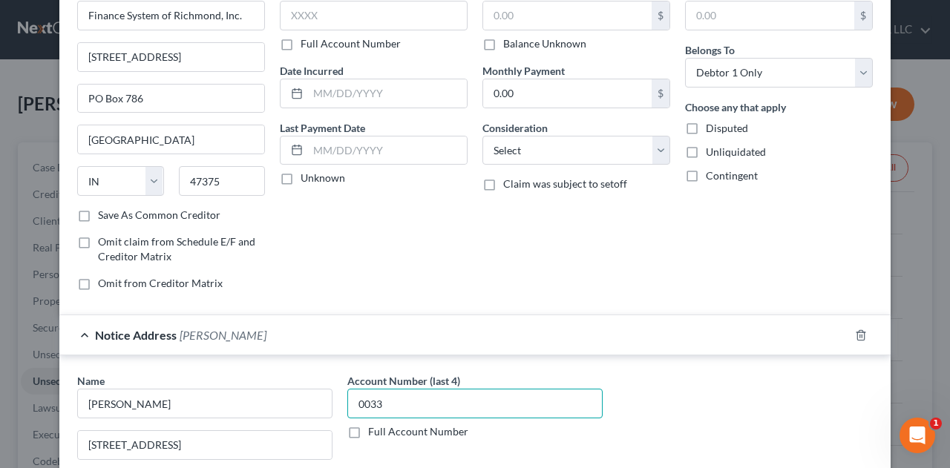
scroll to position [3, 0]
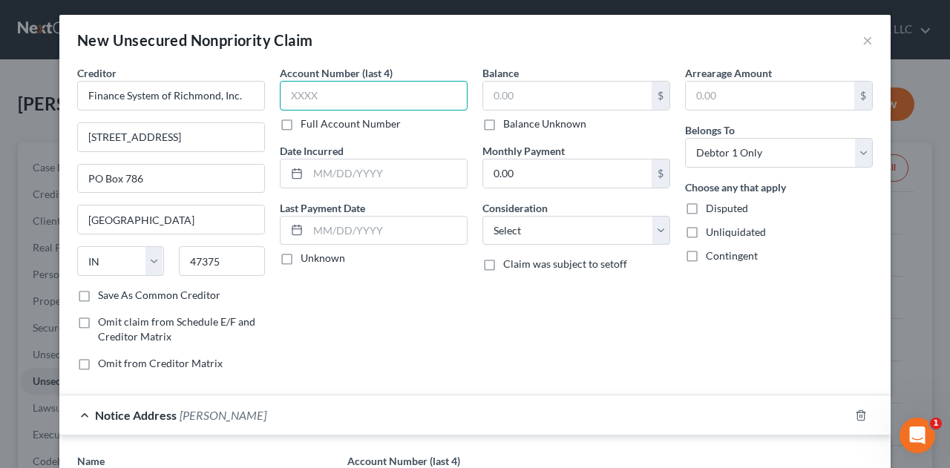
click at [313, 92] on input "text" at bounding box center [374, 96] width 188 height 30
click at [404, 177] on input "text" at bounding box center [387, 174] width 159 height 28
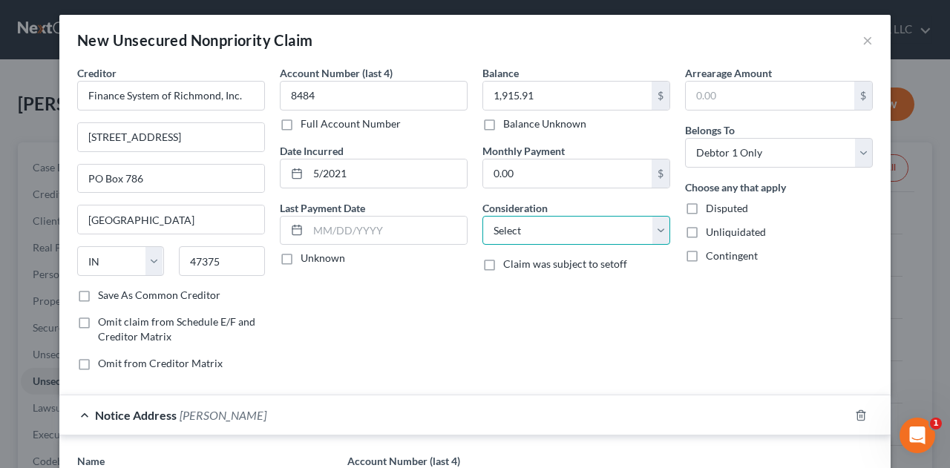
click at [509, 236] on select "Select Cable / Satellite Services Collection Agency Credit Card Debt Debt Couns…" at bounding box center [576, 231] width 188 height 30
click at [482, 216] on select "Select Cable / Satellite Services Collection Agency Credit Card Debt Debt Couns…" at bounding box center [576, 231] width 188 height 30
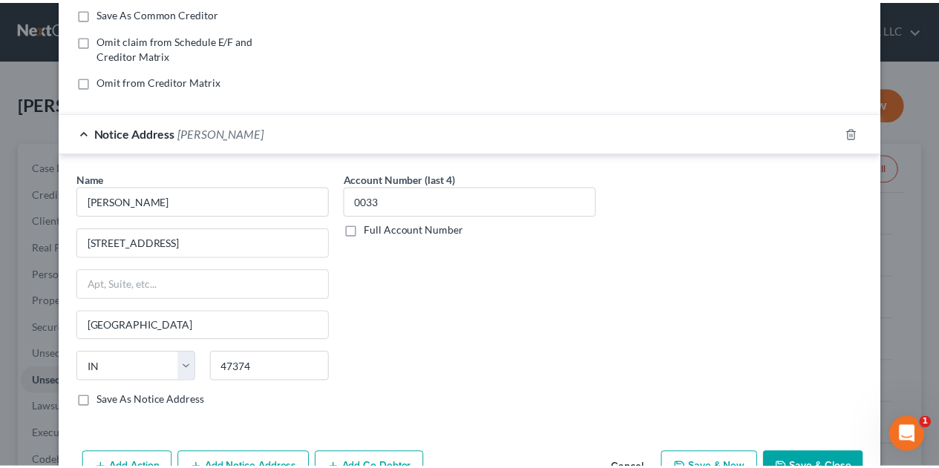
scroll to position [325, 0]
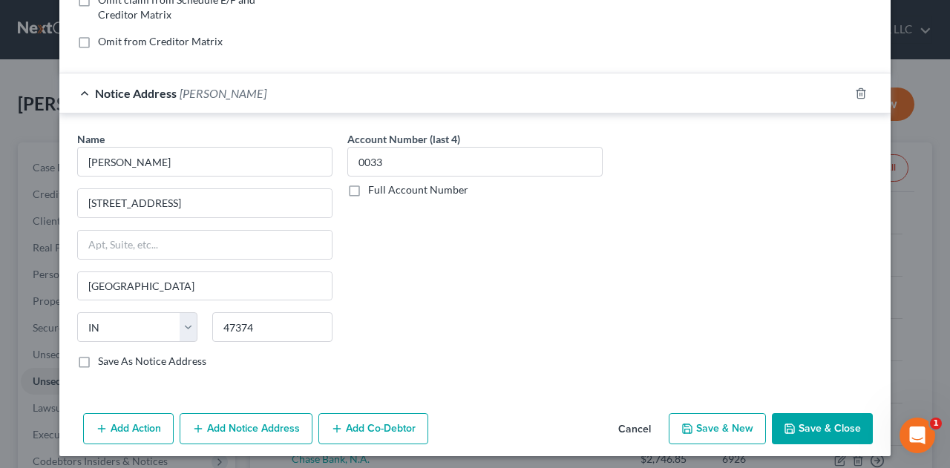
click at [784, 423] on icon "button" at bounding box center [790, 429] width 12 height 12
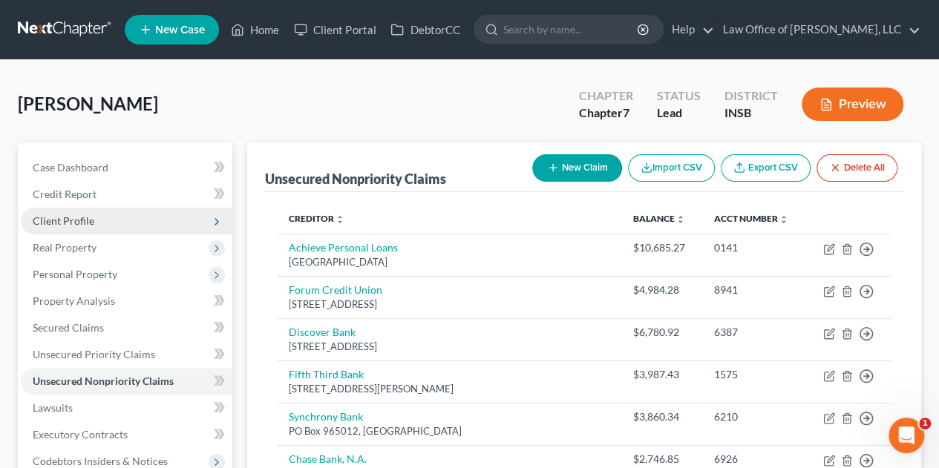
click at [73, 222] on span "Client Profile" at bounding box center [64, 220] width 62 height 13
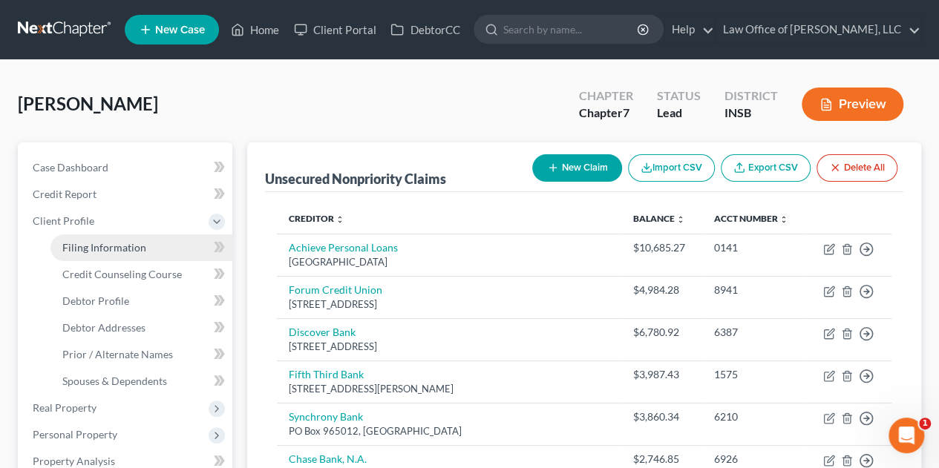
click at [122, 247] on span "Filing Information" at bounding box center [104, 247] width 84 height 13
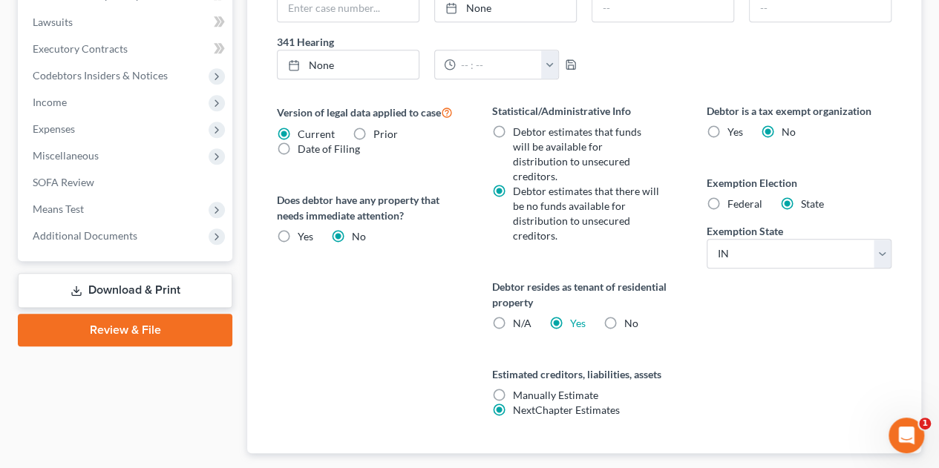
scroll to position [567, 0]
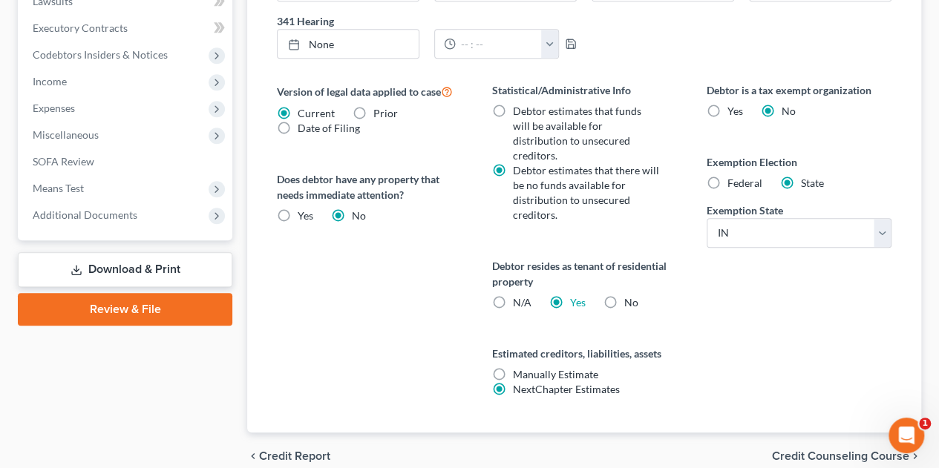
click at [792, 450] on span "Credit Counseling Course" at bounding box center [840, 456] width 137 height 12
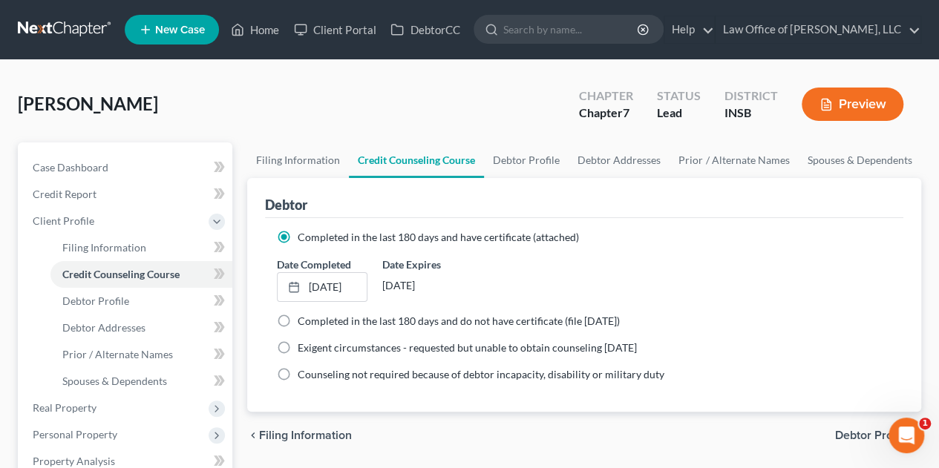
click at [515, 278] on div "Date Completed 9/10/2025 close Date 9/10/2025 Time 12:00 AM chevron_left Septem…" at bounding box center [583, 279] width 629 height 45
click at [79, 303] on span "Debtor Profile" at bounding box center [95, 301] width 67 height 13
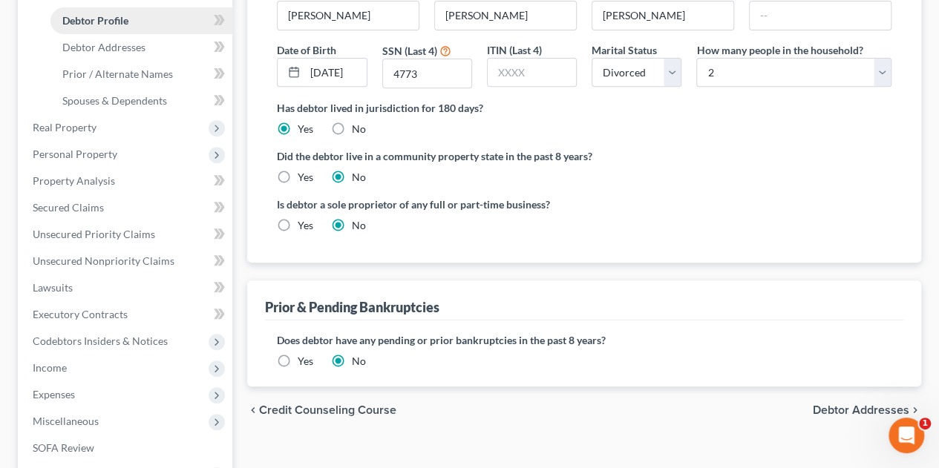
scroll to position [292, 0]
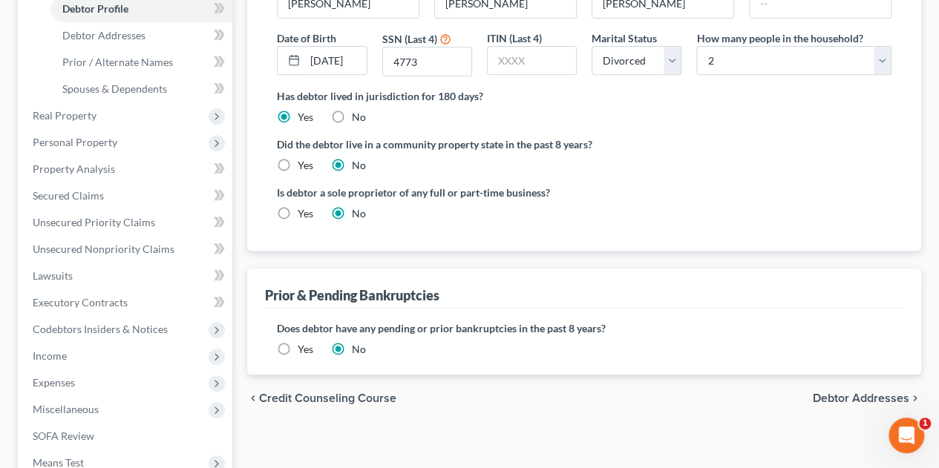
click at [825, 393] on span "Debtor Addresses" at bounding box center [860, 399] width 96 height 12
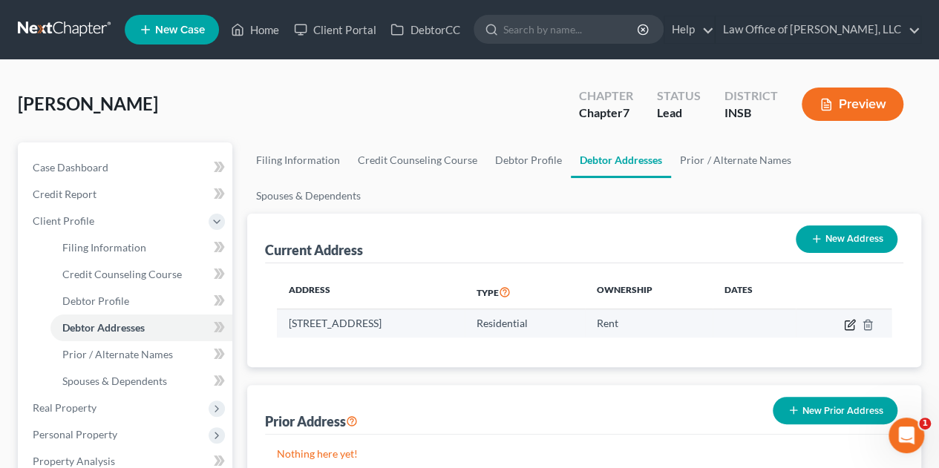
click at [846, 319] on icon "button" at bounding box center [850, 325] width 12 height 12
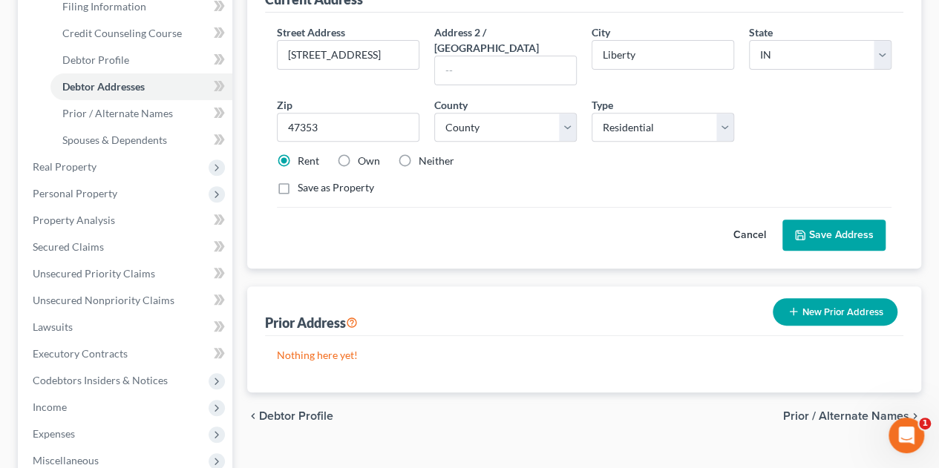
scroll to position [245, 0]
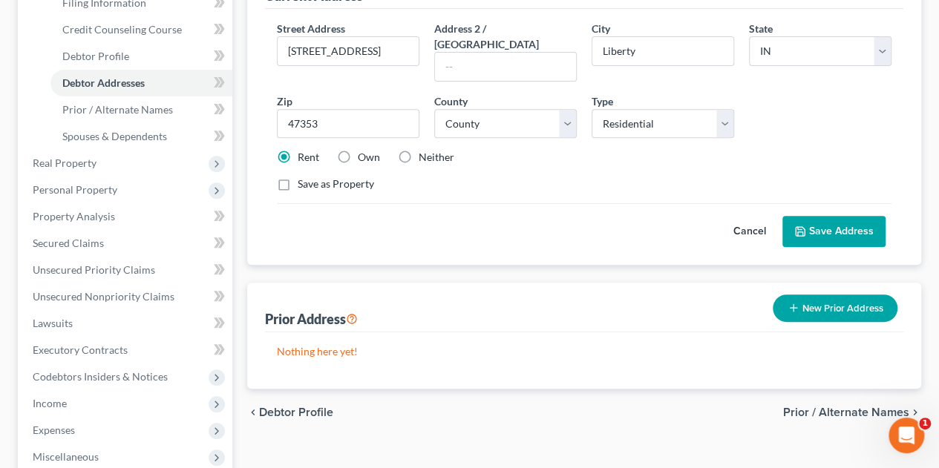
click at [819, 407] on span "Prior / Alternate Names" at bounding box center [846, 413] width 126 height 12
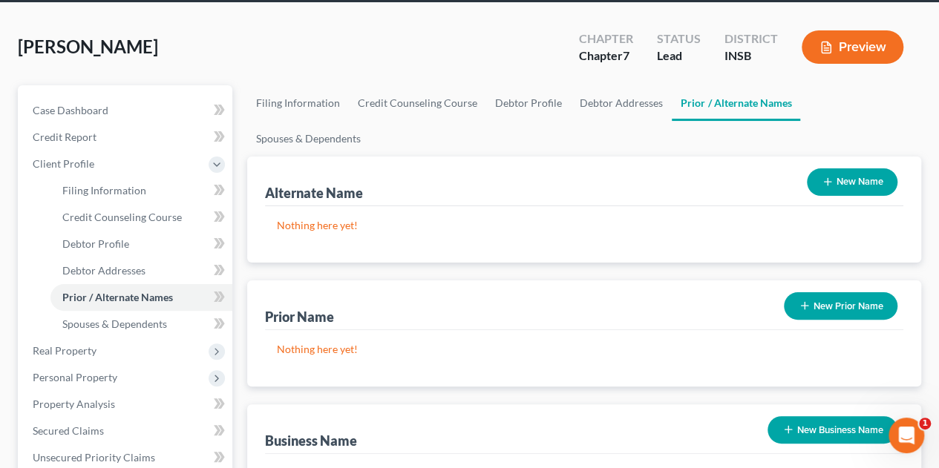
scroll to position [58, 0]
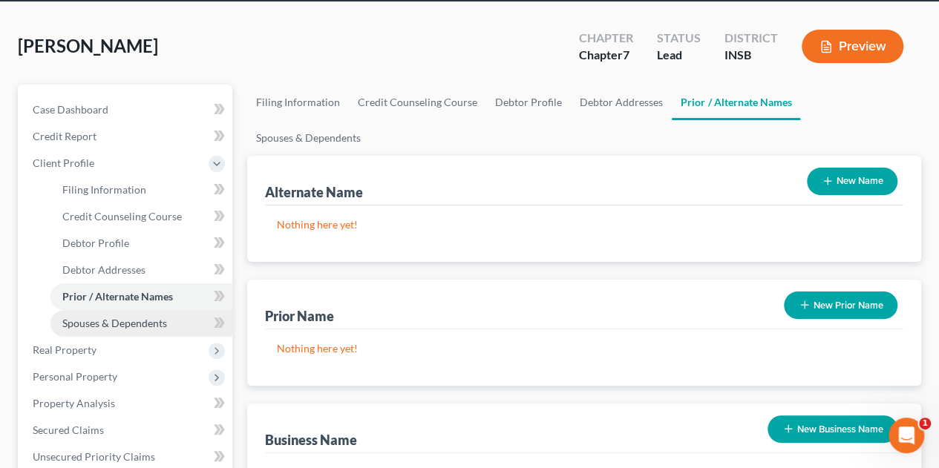
click at [76, 328] on span "Spouses & Dependents" at bounding box center [114, 323] width 105 height 13
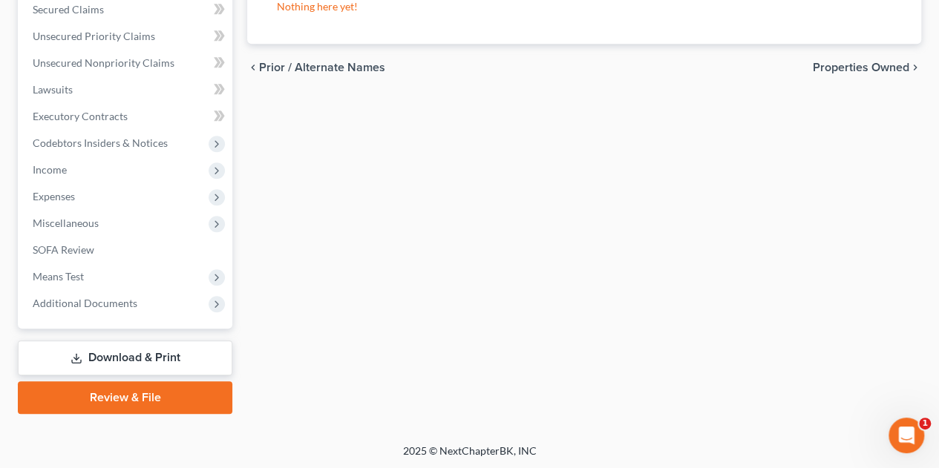
click at [86, 401] on link "Review & File" at bounding box center [125, 397] width 214 height 33
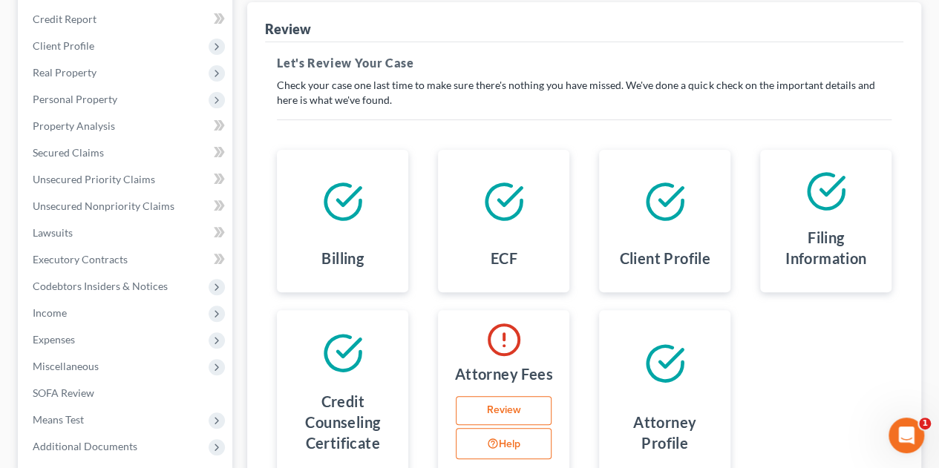
scroll to position [177, 0]
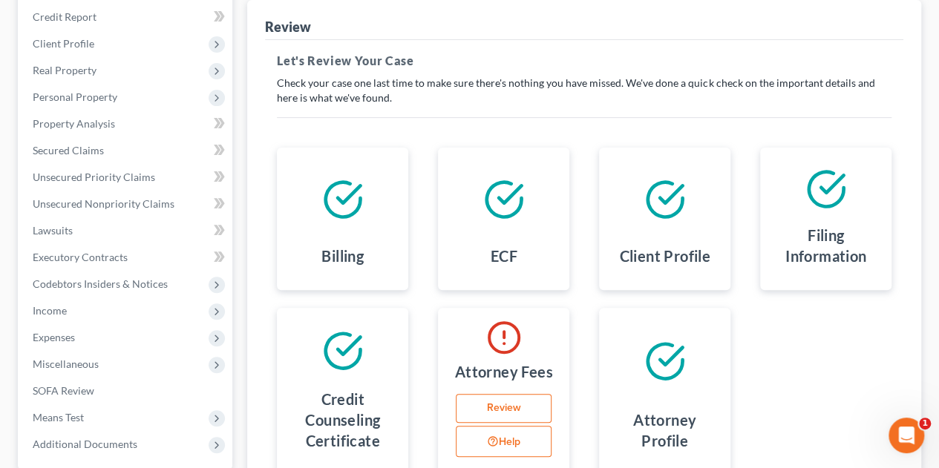
click at [504, 344] on line at bounding box center [504, 344] width 0 height 0
click at [545, 409] on link "Review" at bounding box center [504, 409] width 96 height 30
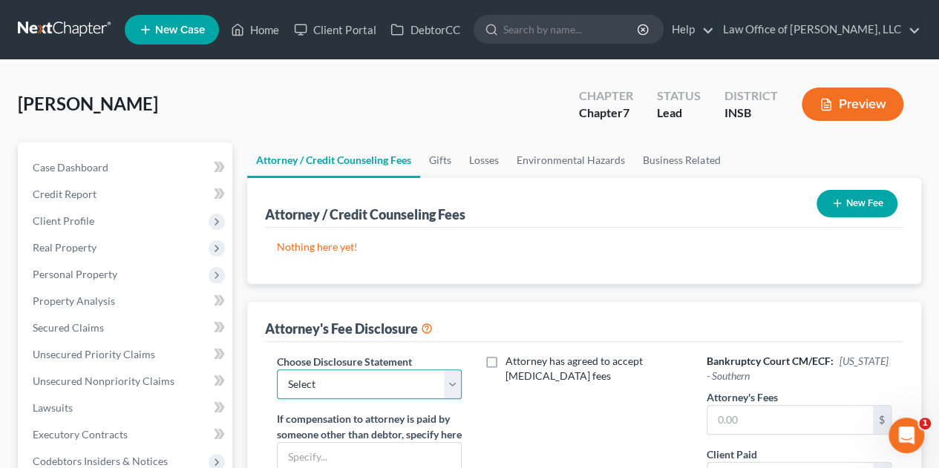
click at [449, 381] on select "Select Attorney" at bounding box center [369, 385] width 185 height 30
click at [277, 370] on select "Select Attorney" at bounding box center [369, 385] width 185 height 30
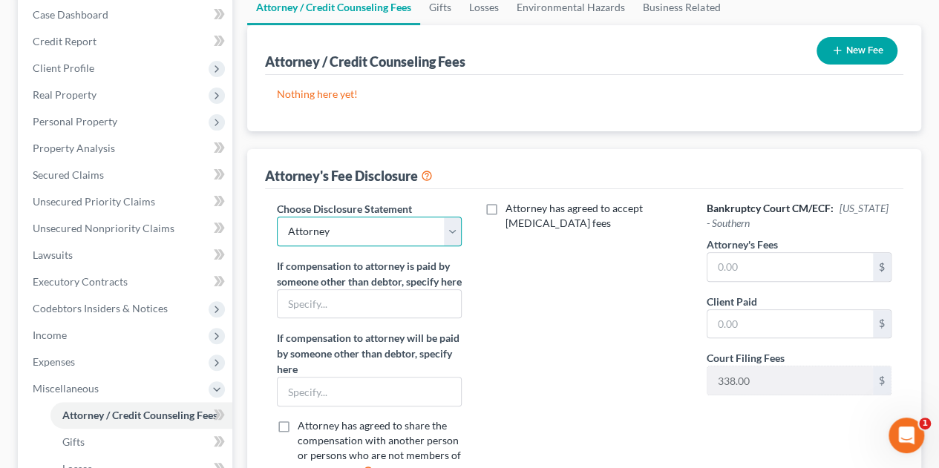
scroll to position [159, 0]
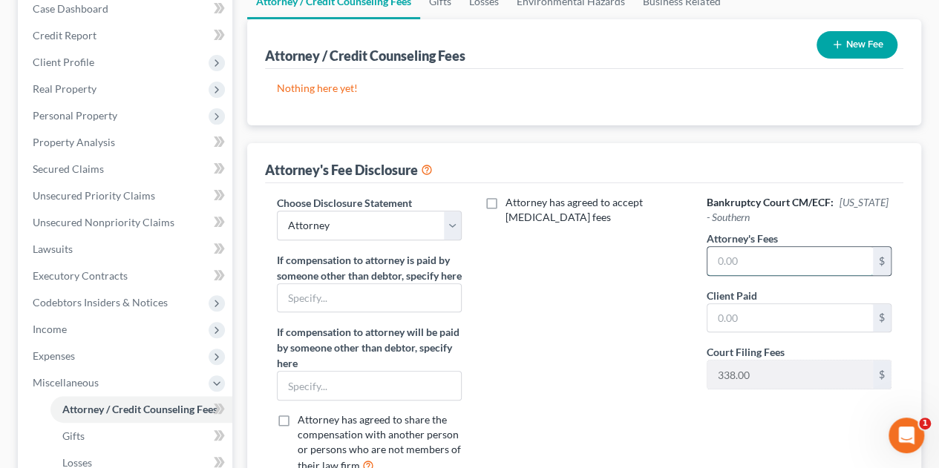
click at [724, 258] on input "text" at bounding box center [789, 261] width 165 height 28
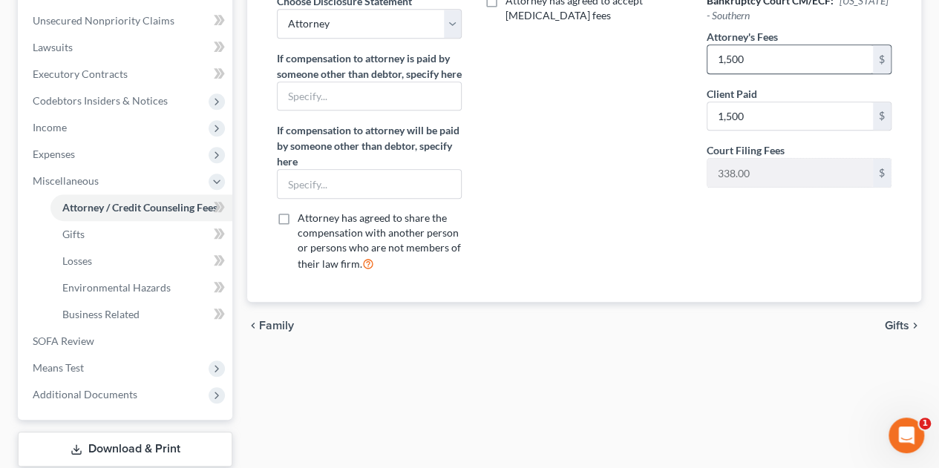
scroll to position [349, 0]
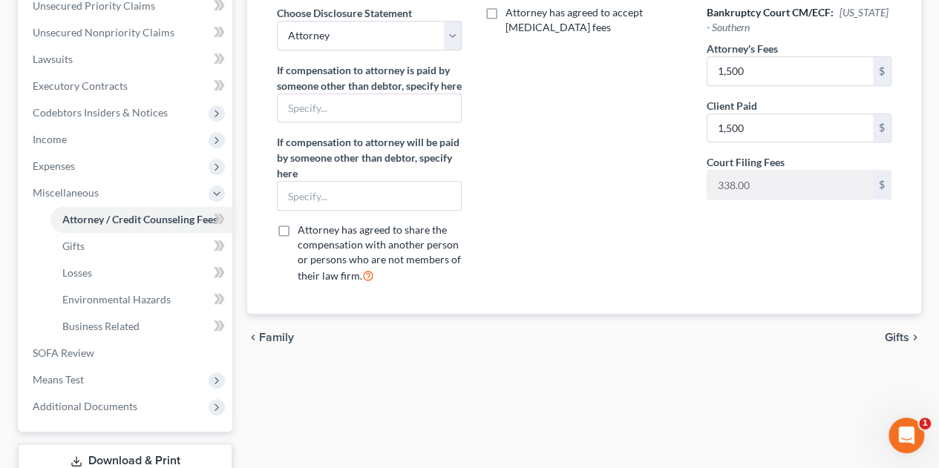
click at [894, 344] on span "Gifts" at bounding box center [896, 338] width 24 height 12
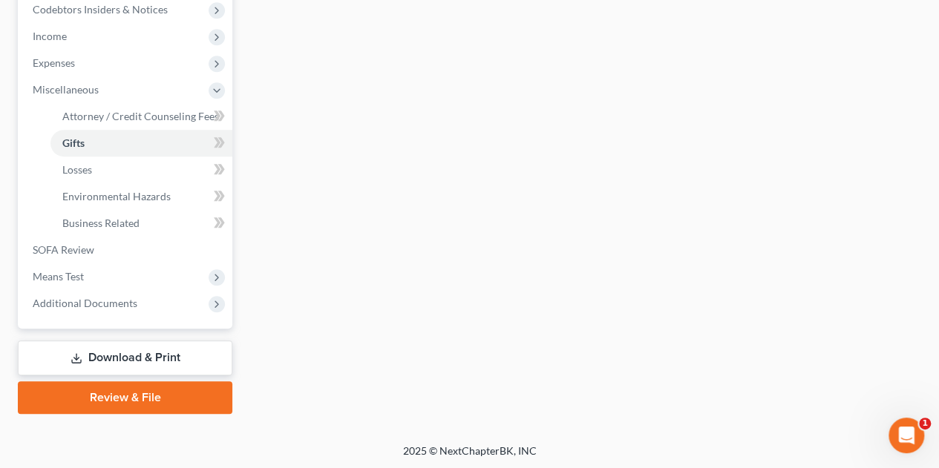
click at [58, 401] on link "Review & File" at bounding box center [125, 397] width 214 height 33
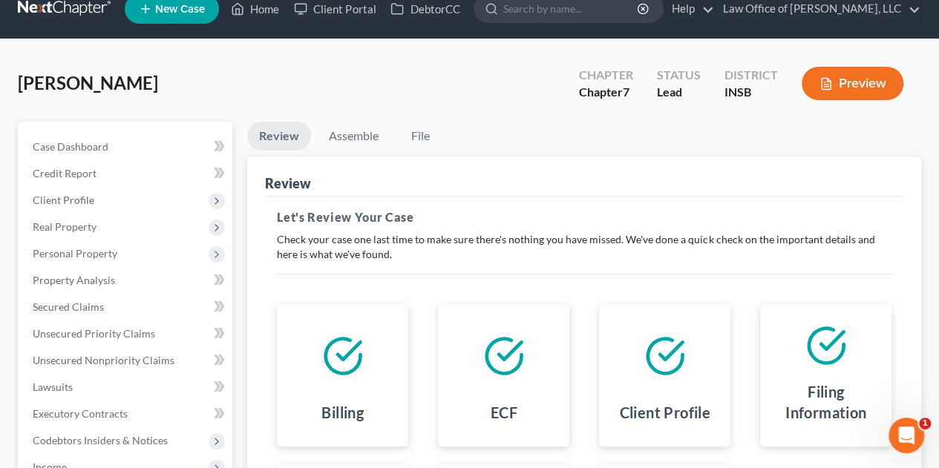
scroll to position [17, 0]
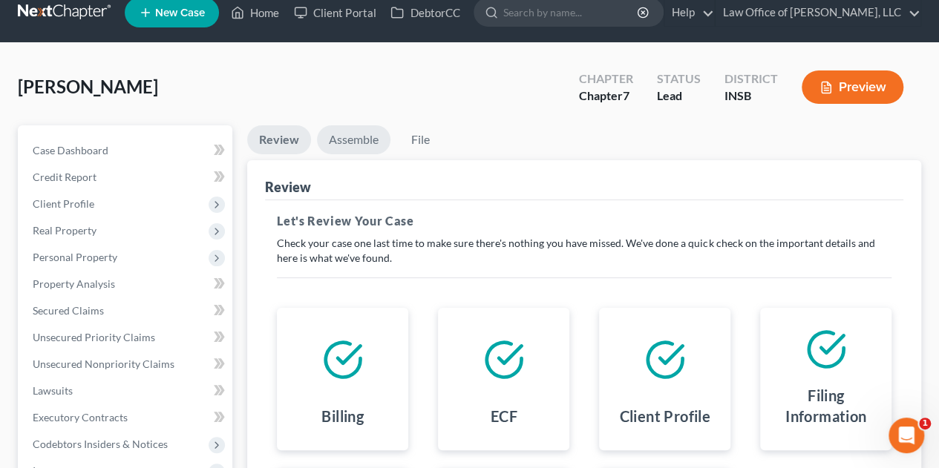
click at [352, 138] on link "Assemble" at bounding box center [353, 139] width 73 height 29
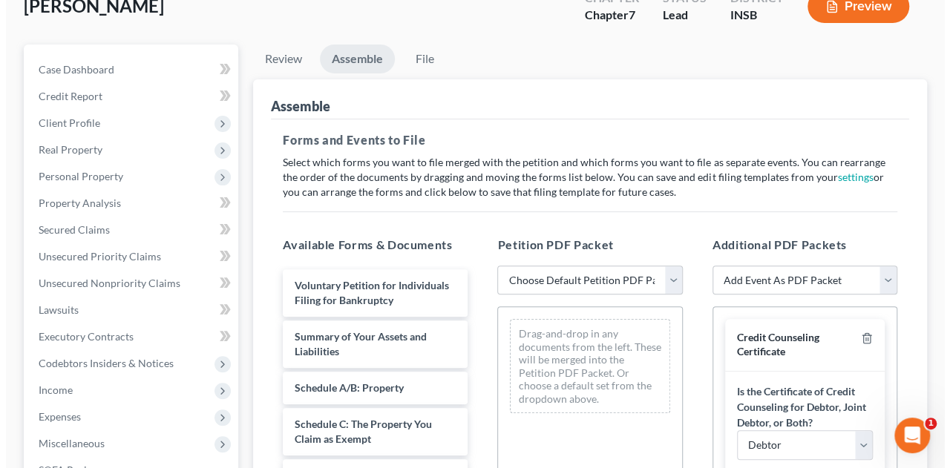
scroll to position [106, 0]
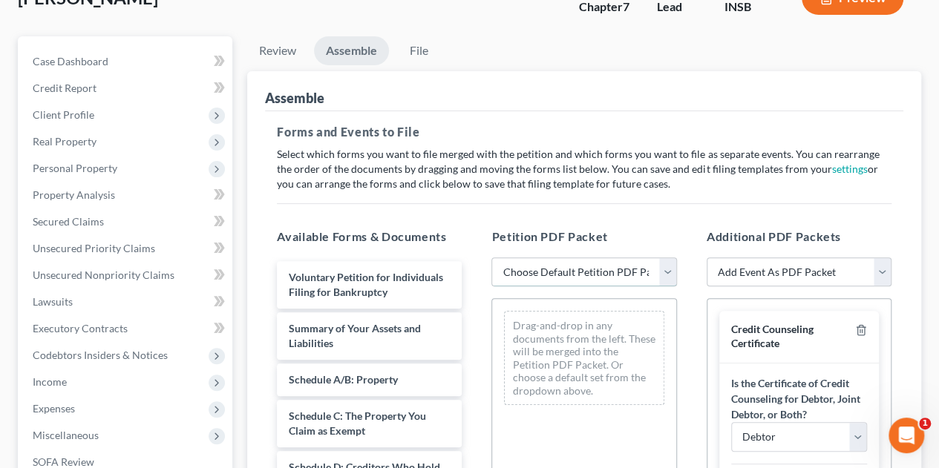
click at [519, 274] on select "Choose Default Petition PDF Packet Emergency Filing (Voluntary Petition and Cre…" at bounding box center [583, 272] width 185 height 30
click at [491, 257] on select "Choose Default Petition PDF Packet Emergency Filing (Voluntary Petition and Cre…" at bounding box center [583, 272] width 185 height 30
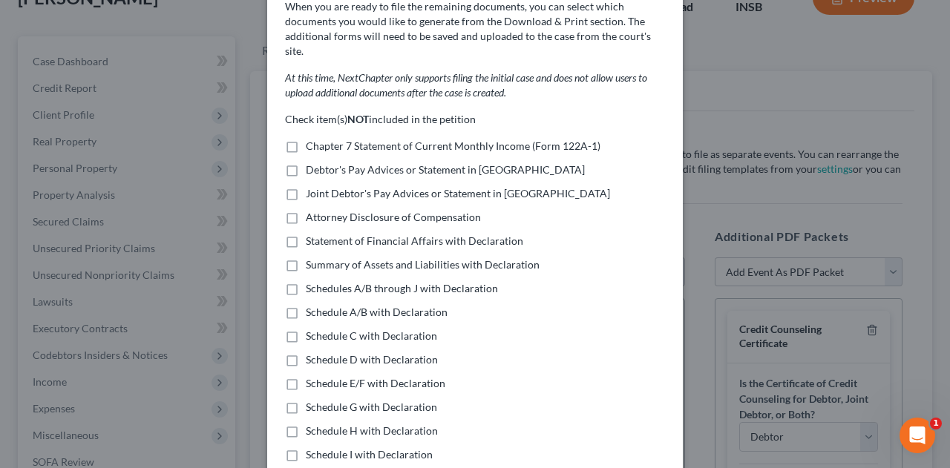
scroll to position [64, 0]
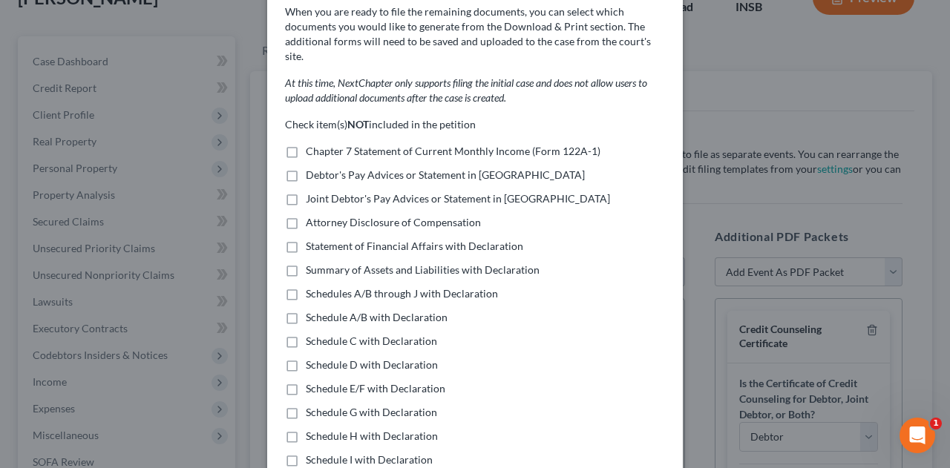
click at [306, 144] on label "Chapter 7 Statement of Current Monthly Income (Form 122A-1)" at bounding box center [453, 151] width 295 height 15
click at [312, 144] on input "Chapter 7 Statement of Current Monthly Income (Form 122A-1)" at bounding box center [317, 149] width 10 height 10
click at [306, 168] on label "Debtor's Pay Advices or Statement in Lieu" at bounding box center [445, 175] width 279 height 15
click at [312, 168] on input "Debtor's Pay Advices or Statement in Lieu" at bounding box center [317, 173] width 10 height 10
click at [306, 191] on label "Joint Debtor's Pay Advices or Statement in Lieu" at bounding box center [458, 198] width 304 height 15
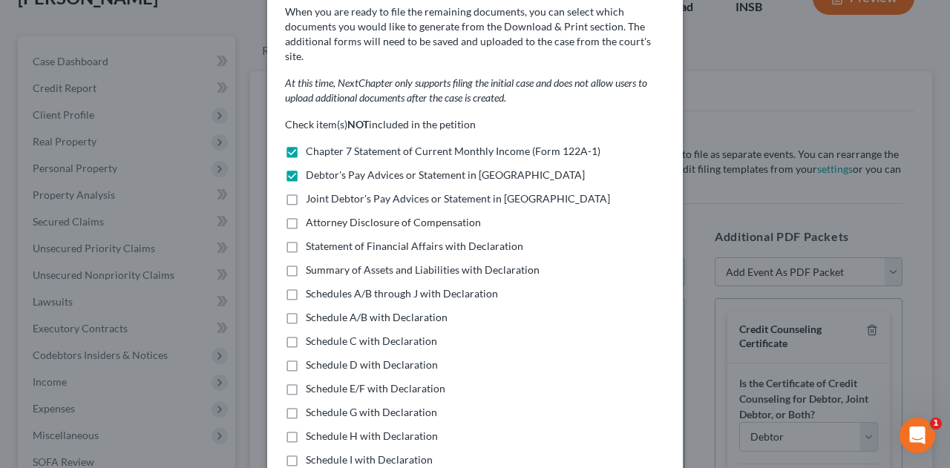
click at [312, 191] on input "Joint Debtor's Pay Advices or Statement in Lieu" at bounding box center [317, 196] width 10 height 10
click at [306, 191] on label "Joint Debtor's Pay Advices or Statement in Lieu" at bounding box center [458, 198] width 304 height 15
click at [312, 191] on input "Joint Debtor's Pay Advices or Statement in Lieu" at bounding box center [317, 196] width 10 height 10
click at [306, 191] on label "Joint Debtor's Pay Advices or Statement in Lieu" at bounding box center [458, 198] width 304 height 15
click at [312, 191] on input "Joint Debtor's Pay Advices or Statement in Lieu" at bounding box center [317, 196] width 10 height 10
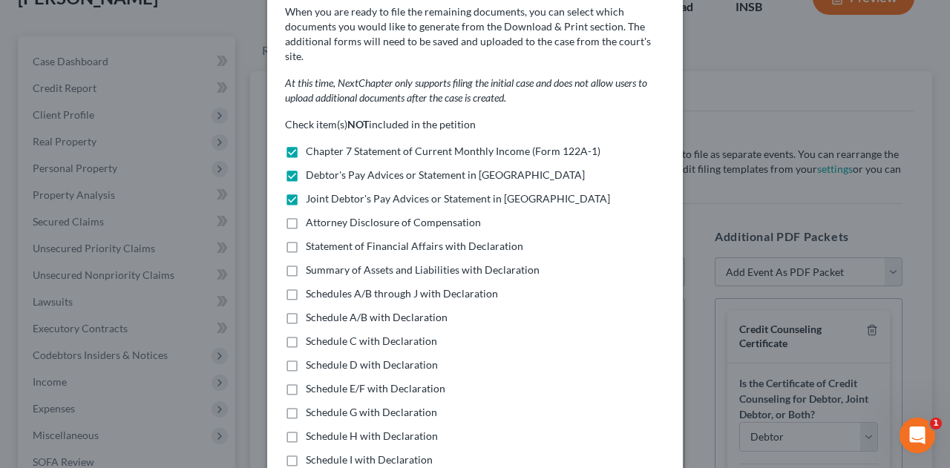
click at [306, 239] on label "Statement of Financial Affairs with Declaration" at bounding box center [414, 246] width 217 height 15
click at [312, 239] on input "Statement of Financial Affairs with Declaration" at bounding box center [317, 244] width 10 height 10
click at [306, 263] on label "Summary of Assets and Liabilities with Declaration" at bounding box center [423, 270] width 234 height 15
click at [312, 263] on input "Summary of Assets and Liabilities with Declaration" at bounding box center [317, 268] width 10 height 10
click at [306, 286] on label "Schedules A/B through J with Declaration" at bounding box center [402, 293] width 192 height 15
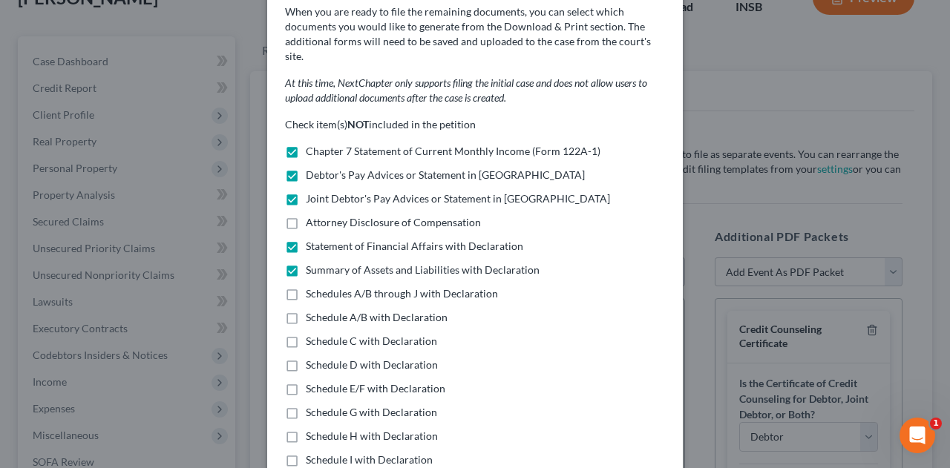
click at [312, 286] on input "Schedules A/B through J with Declaration" at bounding box center [317, 291] width 10 height 10
click at [306, 310] on label "Schedule A/B with Declaration" at bounding box center [377, 317] width 142 height 15
click at [312, 310] on input "Schedule A/B with Declaration" at bounding box center [317, 315] width 10 height 10
click at [306, 334] on label "Schedule C with Declaration" at bounding box center [371, 341] width 131 height 15
click at [312, 334] on input "Schedule C with Declaration" at bounding box center [317, 339] width 10 height 10
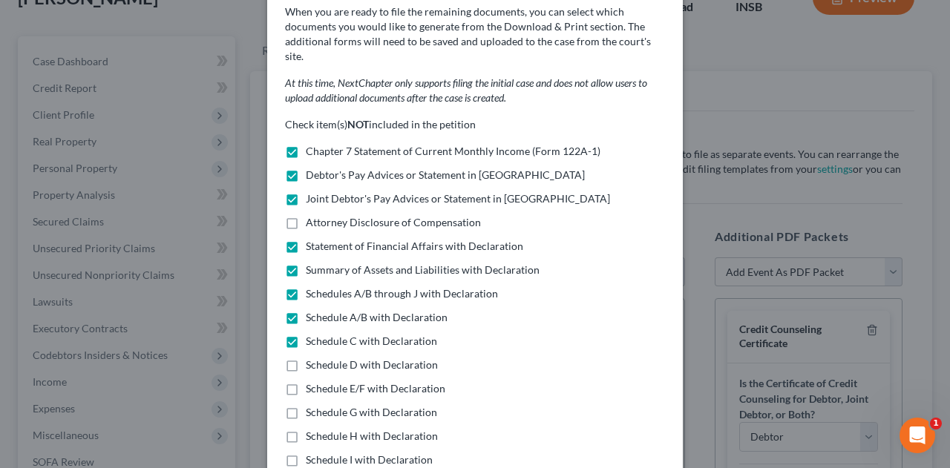
click at [306, 358] on label "Schedule D with Declaration" at bounding box center [372, 365] width 132 height 15
click at [312, 358] on input "Schedule D with Declaration" at bounding box center [317, 363] width 10 height 10
click at [306, 381] on label "Schedule E/F with Declaration" at bounding box center [375, 388] width 139 height 15
click at [312, 381] on input "Schedule E/F with Declaration" at bounding box center [317, 386] width 10 height 10
click at [306, 405] on label "Schedule G with Declaration" at bounding box center [371, 412] width 131 height 15
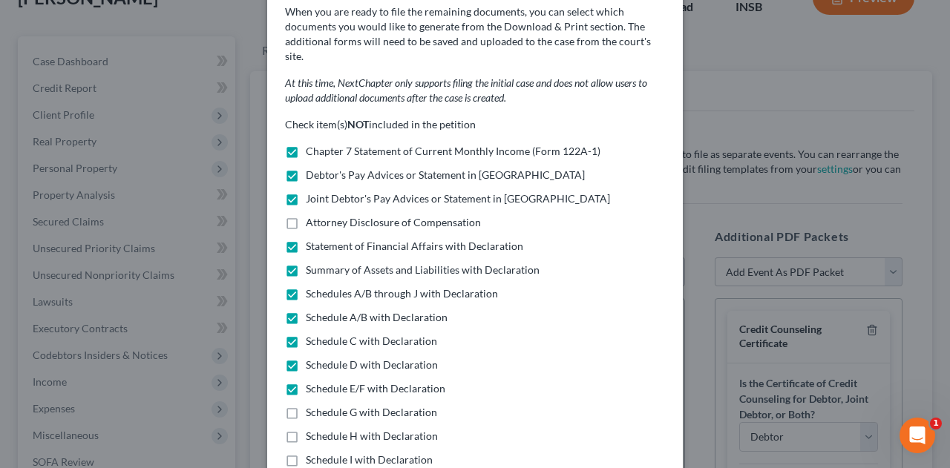
click at [312, 405] on input "Schedule G with Declaration" at bounding box center [317, 410] width 10 height 10
click at [306, 429] on label "Schedule H with Declaration" at bounding box center [372, 436] width 132 height 15
click at [312, 429] on input "Schedule H with Declaration" at bounding box center [317, 434] width 10 height 10
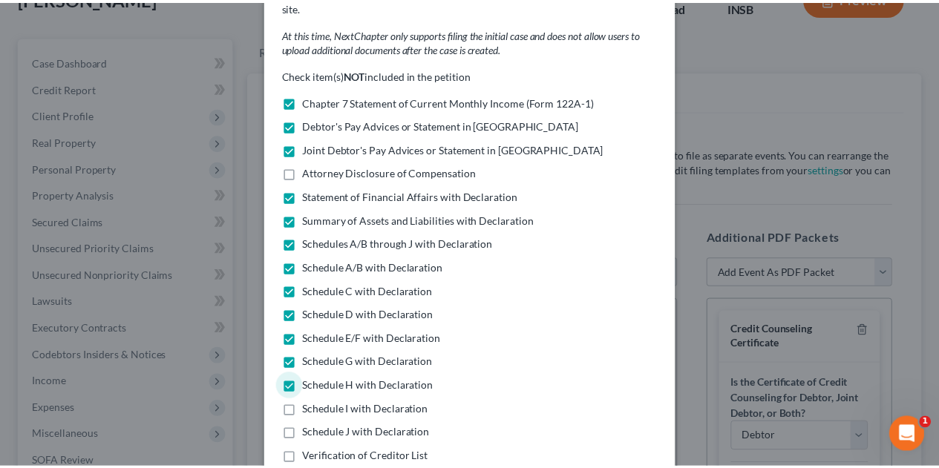
scroll to position [175, 0]
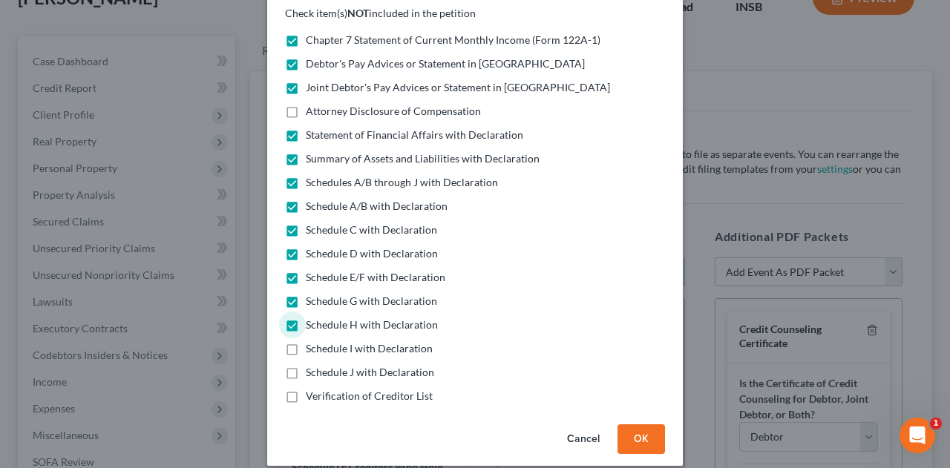
click at [306, 341] on label "Schedule I with Declaration" at bounding box center [369, 348] width 127 height 15
click at [312, 341] on input "Schedule I with Declaration" at bounding box center [317, 346] width 10 height 10
click at [306, 365] on label "Schedule J with Declaration" at bounding box center [370, 372] width 128 height 15
click at [312, 365] on input "Schedule J with Declaration" at bounding box center [317, 370] width 10 height 10
click at [631, 424] on button "OK" at bounding box center [640, 439] width 47 height 30
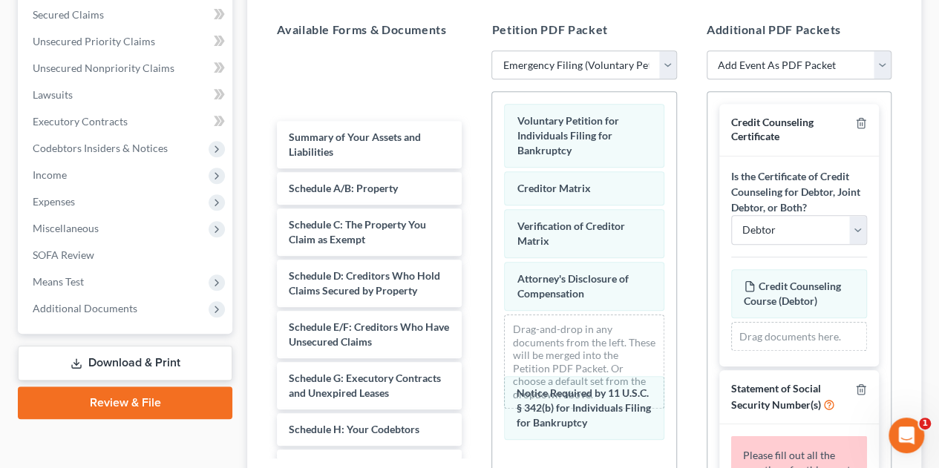
scroll to position [315, 0]
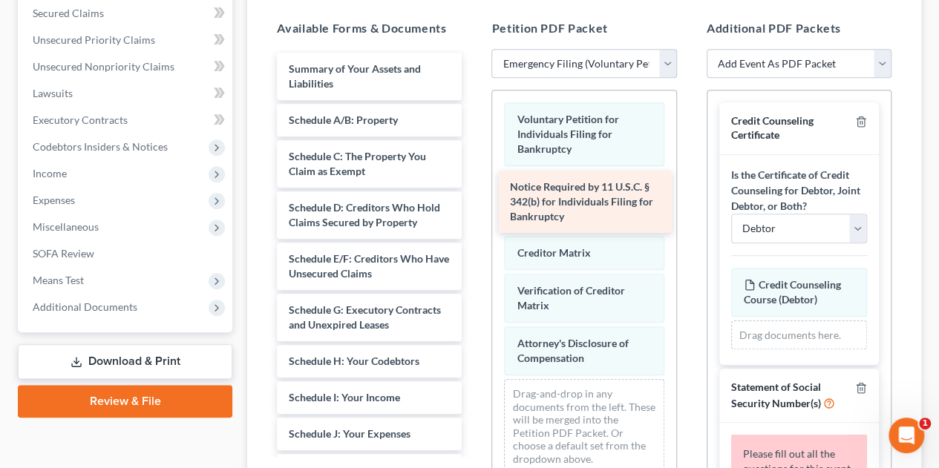
drag, startPoint x: 321, startPoint y: 112, endPoint x: 542, endPoint y: 232, distance: 251.3
click at [473, 232] on div "Notice Required by 11 U.S.C. § 342(b) for Individuals Filing for Bankruptcy Not…" at bounding box center [369, 369] width 209 height 632
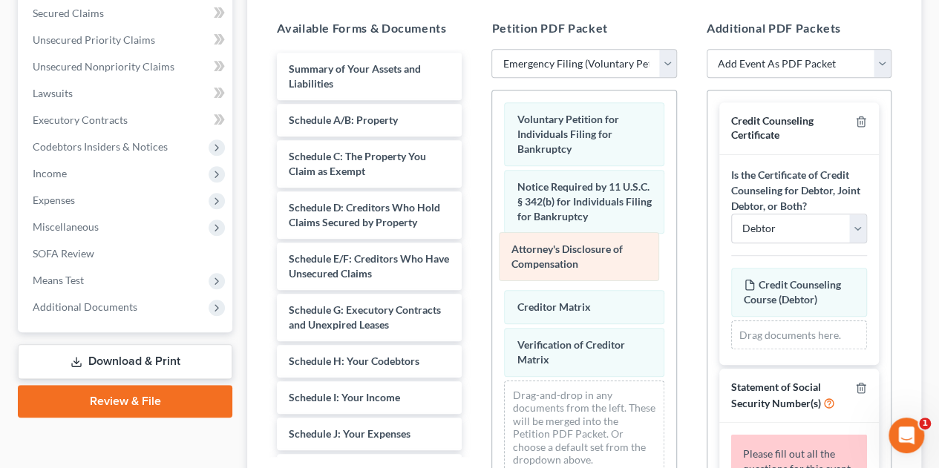
drag, startPoint x: 544, startPoint y: 347, endPoint x: 539, endPoint y: 255, distance: 92.2
click at [539, 255] on div "Attorney's Disclosure of Compensation Voluntary Petition for Individuals Filing…" at bounding box center [583, 288] width 183 height 395
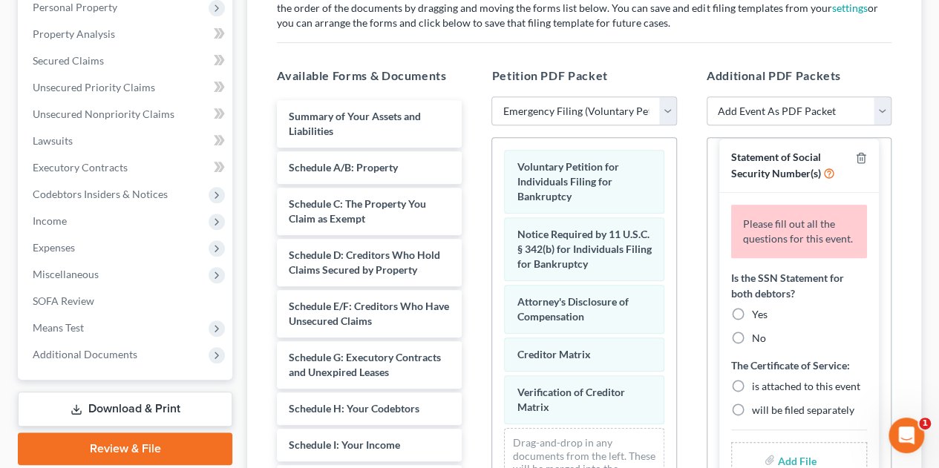
scroll to position [289, 0]
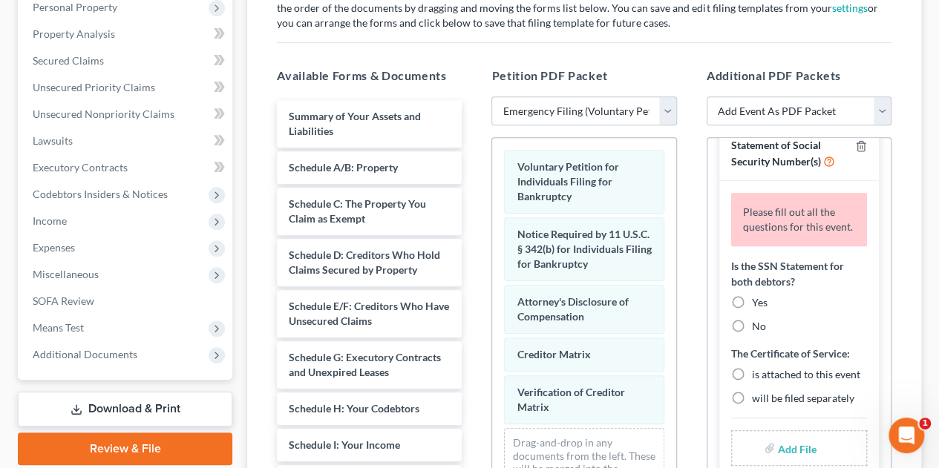
click at [752, 334] on label "No" at bounding box center [759, 326] width 14 height 15
click at [758, 329] on input "No" at bounding box center [763, 324] width 10 height 10
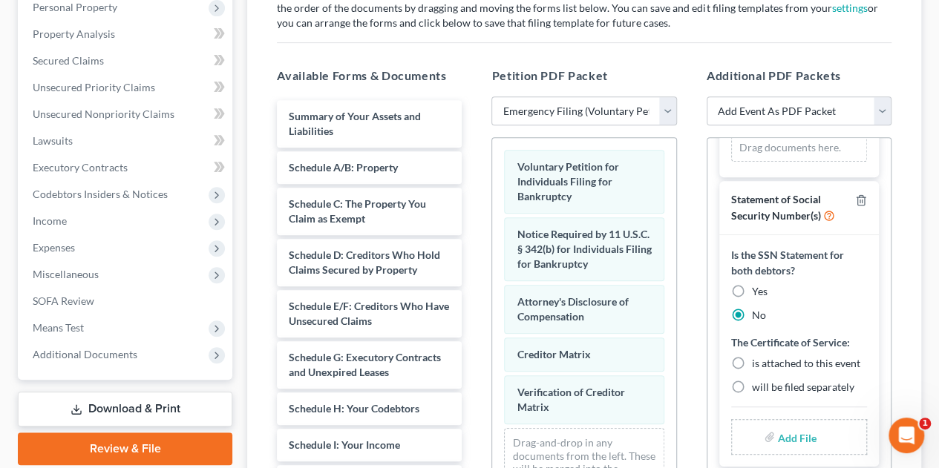
click at [752, 284] on label "Yes" at bounding box center [760, 291] width 16 height 15
click at [758, 284] on input "Yes" at bounding box center [763, 289] width 10 height 10
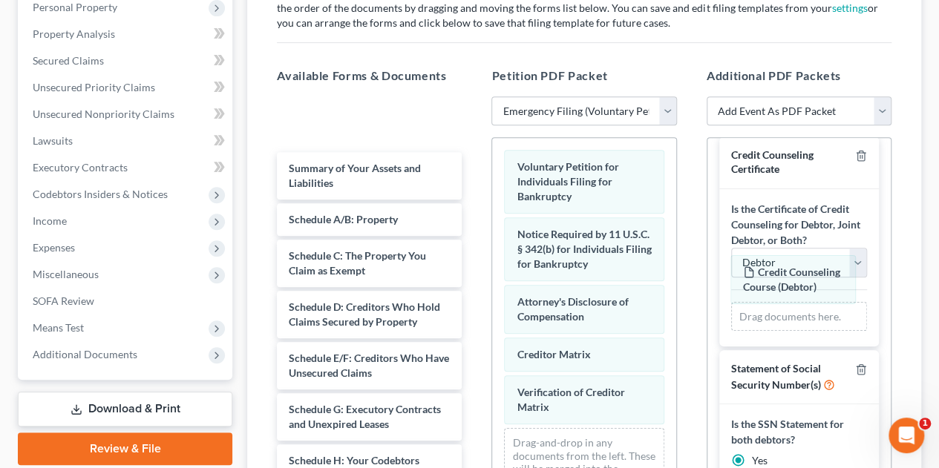
scroll to position [0, 0]
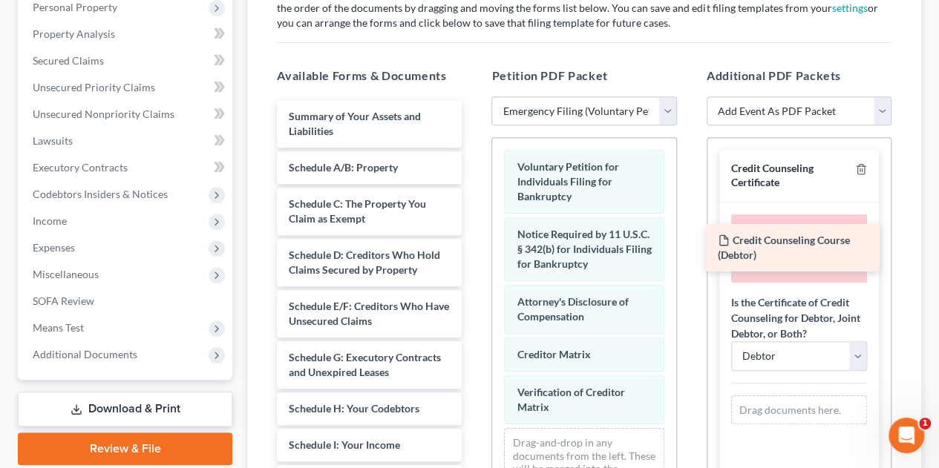
drag, startPoint x: 335, startPoint y: 117, endPoint x: 764, endPoint y: 243, distance: 446.8
click at [473, 243] on div "Credit Counseling Course (Debtor) Credit Counseling Course (Debtor) Summary of …" at bounding box center [369, 416] width 209 height 632
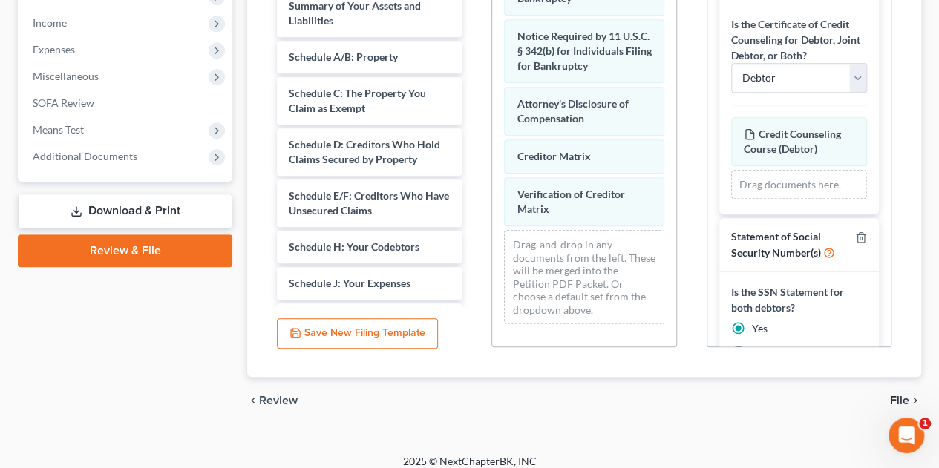
scroll to position [473, 0]
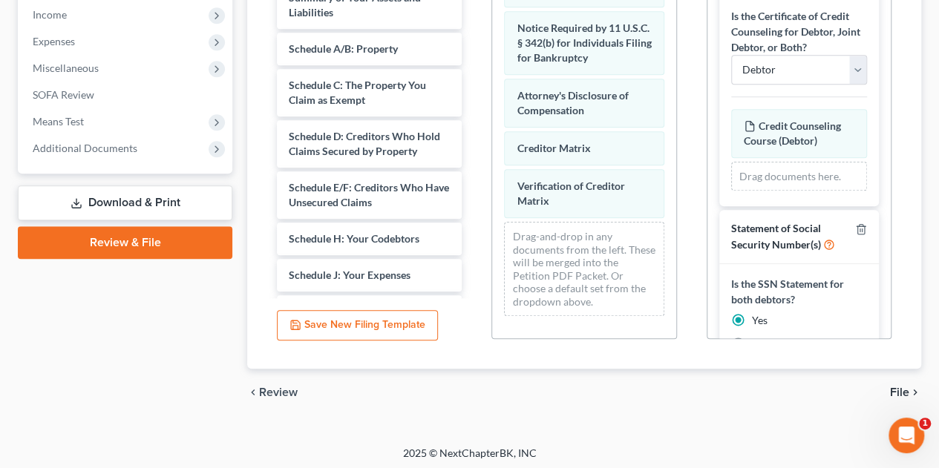
click at [897, 392] on span "File" at bounding box center [899, 393] width 19 height 12
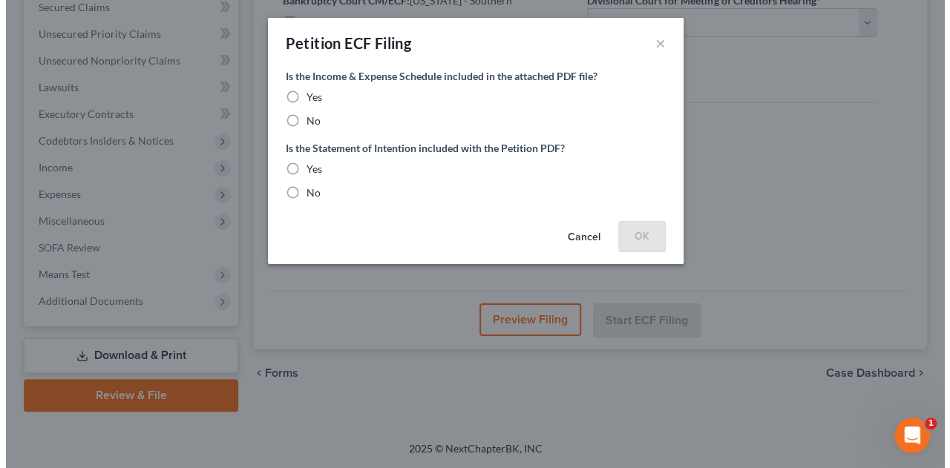
scroll to position [318, 0]
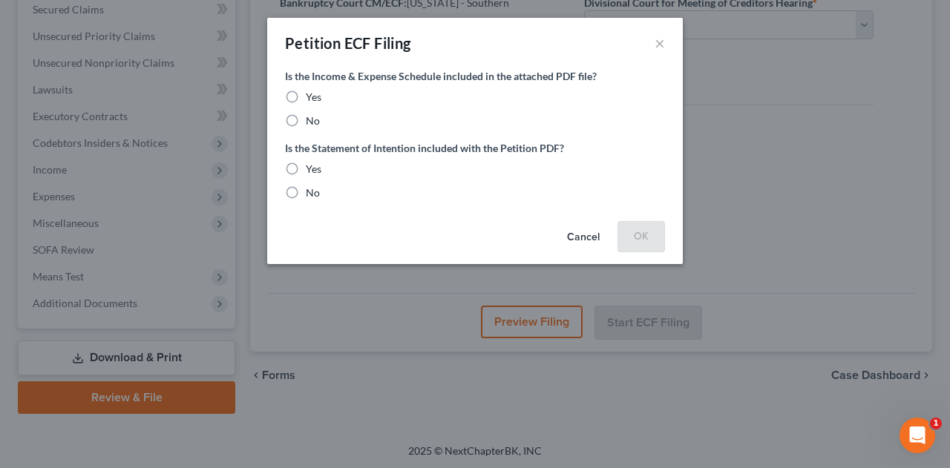
click at [306, 124] on label "No" at bounding box center [313, 121] width 14 height 15
click at [312, 123] on input "No" at bounding box center [317, 119] width 10 height 10
click at [306, 192] on label "No" at bounding box center [313, 192] width 14 height 15
click at [312, 192] on input "No" at bounding box center [317, 190] width 10 height 10
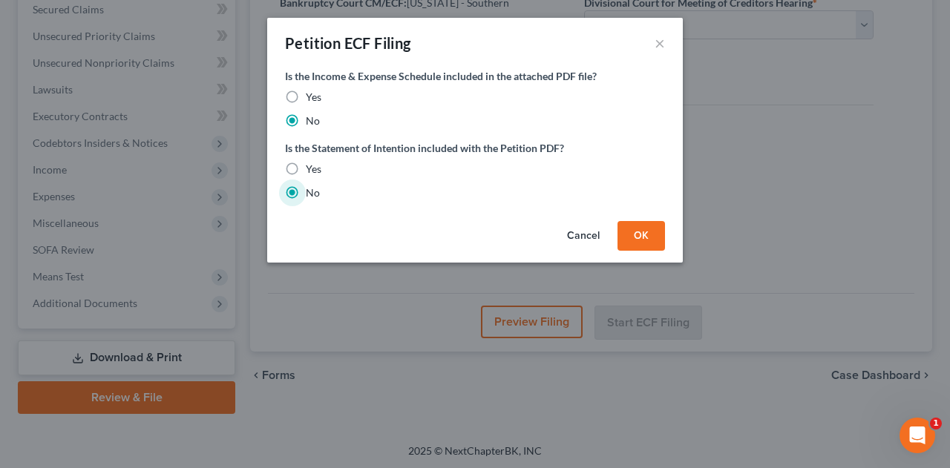
click at [640, 243] on button "OK" at bounding box center [640, 236] width 47 height 30
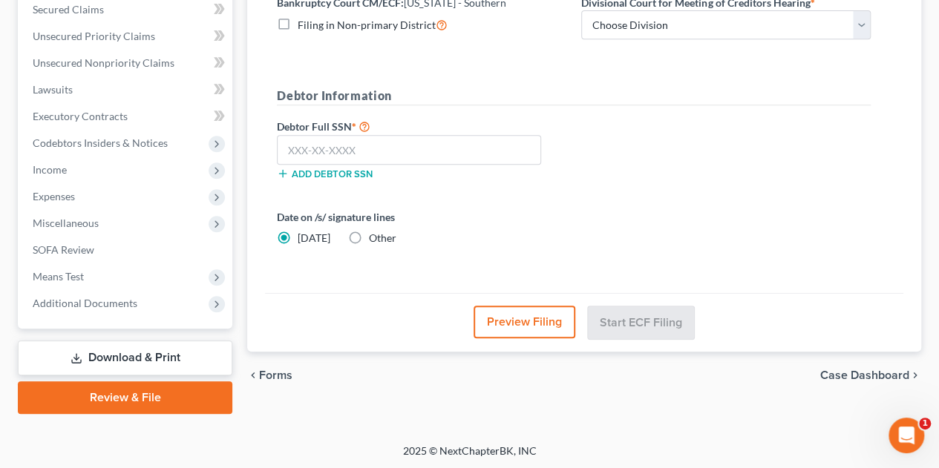
click at [526, 322] on button "Preview Filing" at bounding box center [524, 322] width 102 height 33
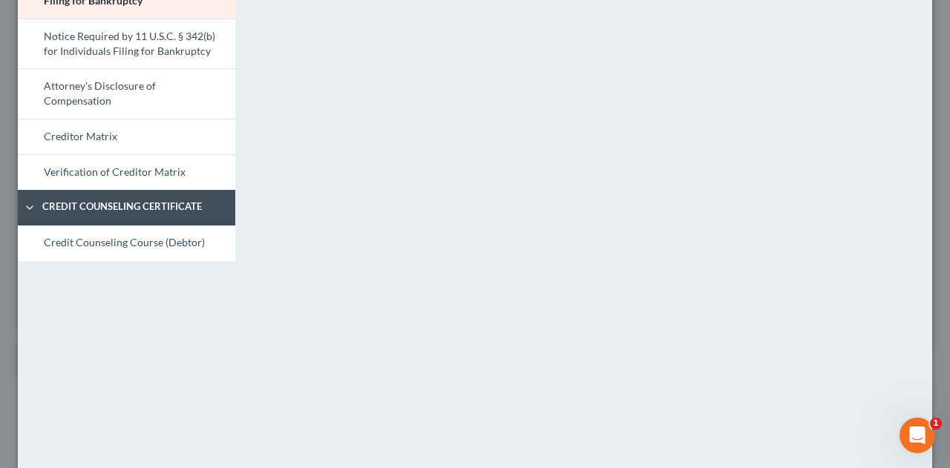
scroll to position [132, 0]
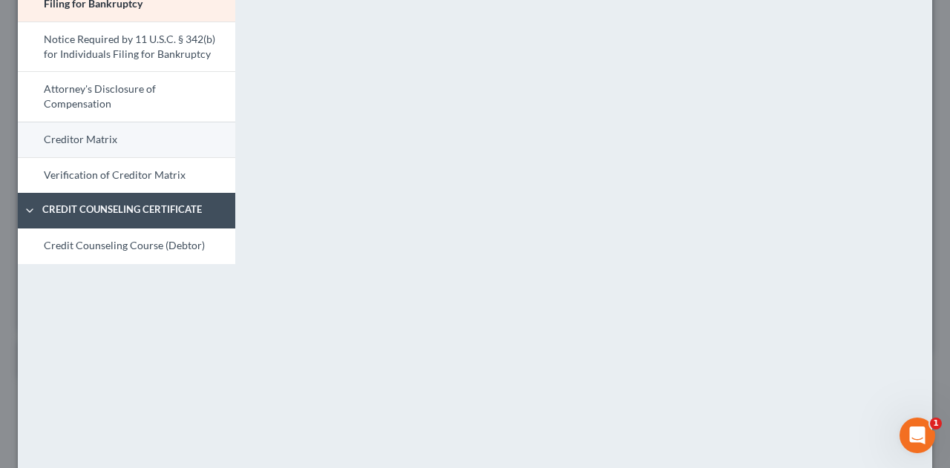
click at [68, 147] on link "Creditor Matrix" at bounding box center [126, 140] width 217 height 36
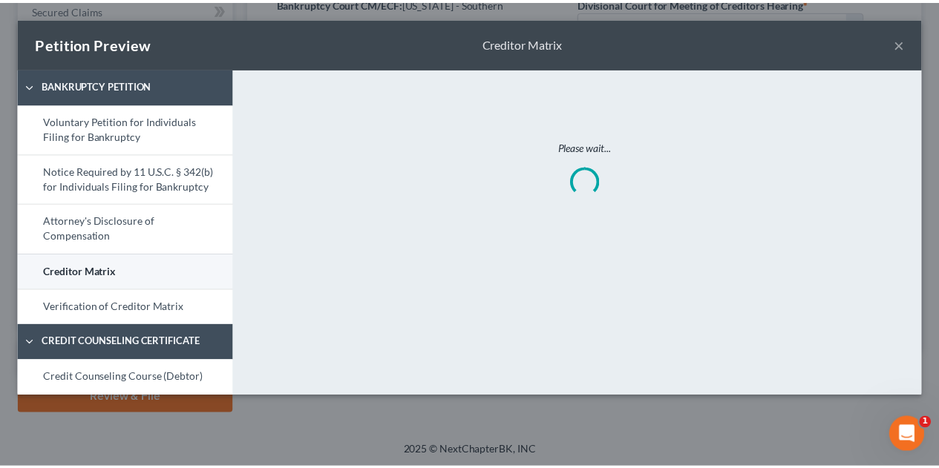
scroll to position [0, 0]
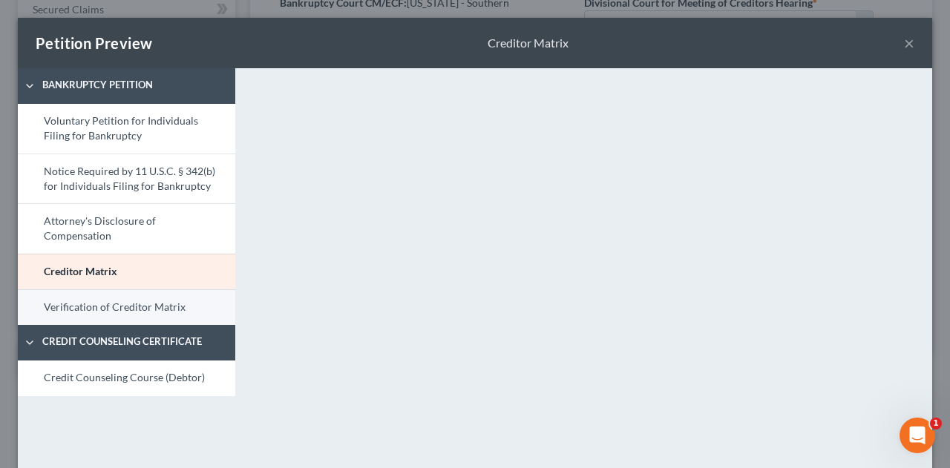
click at [55, 309] on link "Verification of Creditor Matrix" at bounding box center [126, 307] width 217 height 36
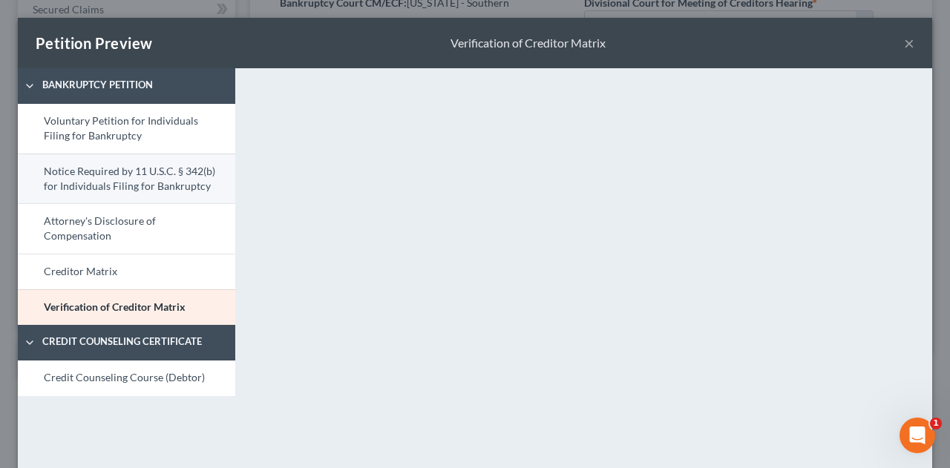
click at [59, 184] on link "Notice Required by 11 U.S.C. § 342(b) for Individuals Filing for Bankruptcy" at bounding box center [126, 179] width 217 height 50
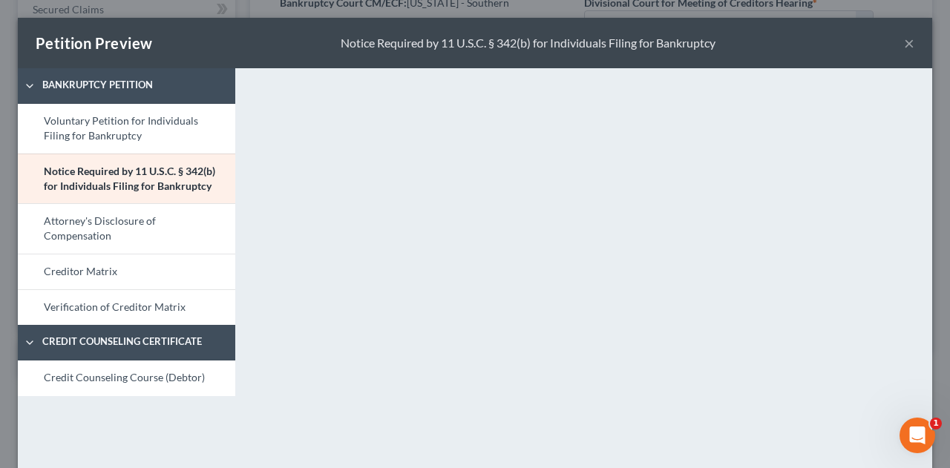
click at [904, 45] on button "×" at bounding box center [909, 43] width 10 height 18
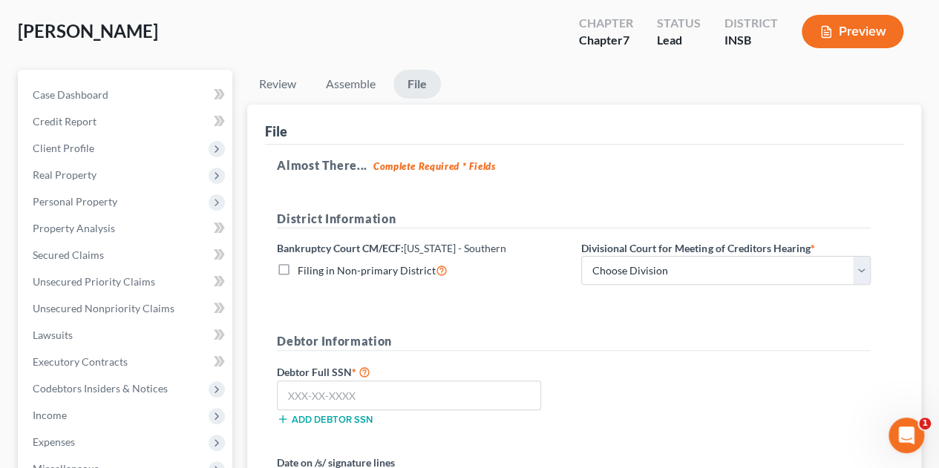
scroll to position [67, 0]
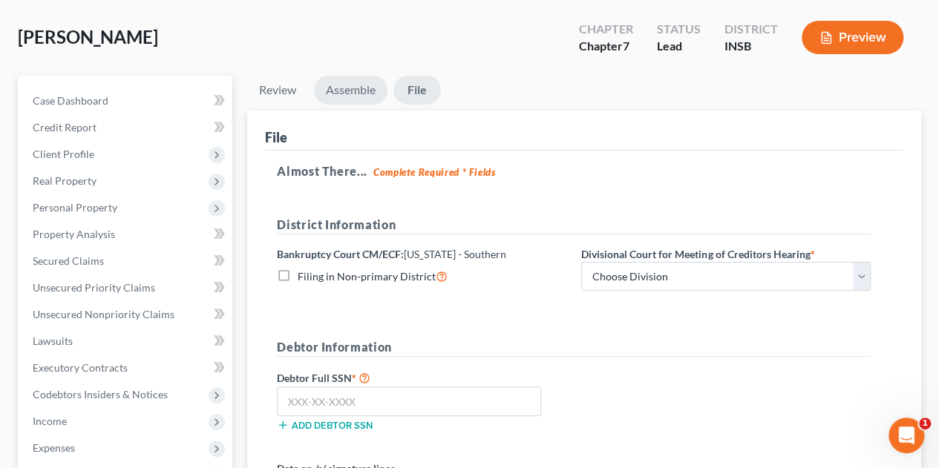
click at [338, 88] on link "Assemble" at bounding box center [350, 90] width 73 height 29
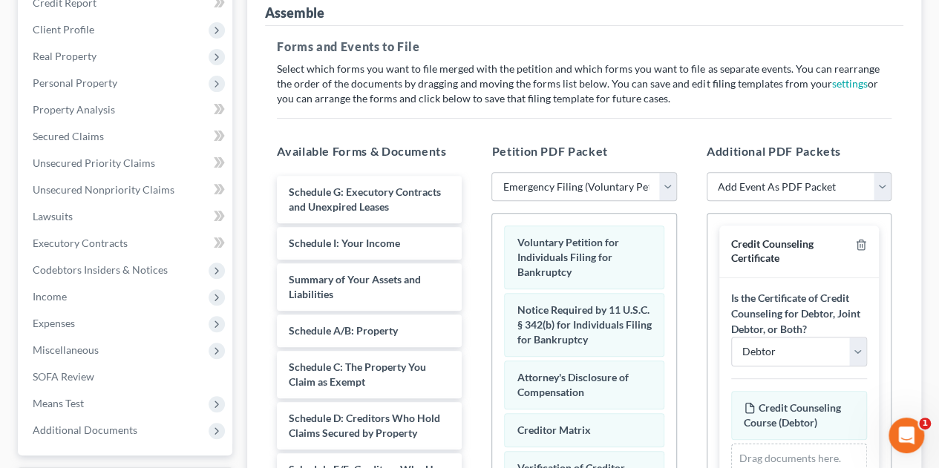
scroll to position [192, 0]
click at [857, 248] on icon "button" at bounding box center [860, 245] width 7 height 10
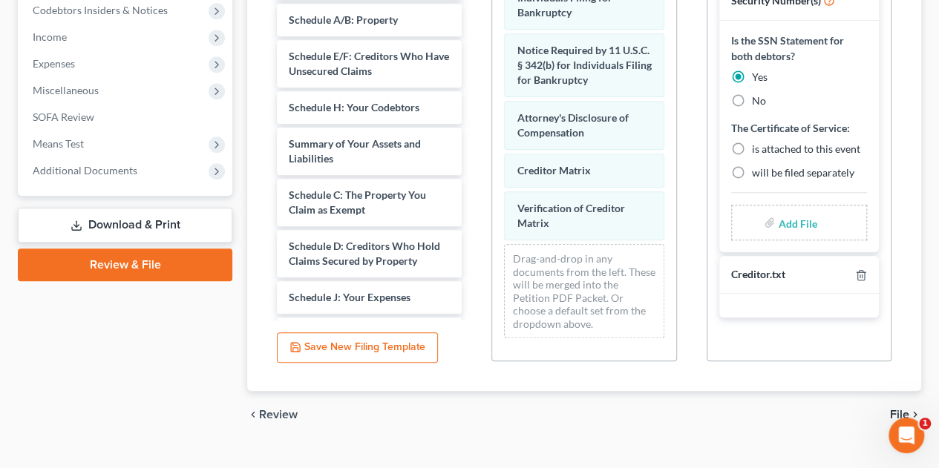
scroll to position [312, 0]
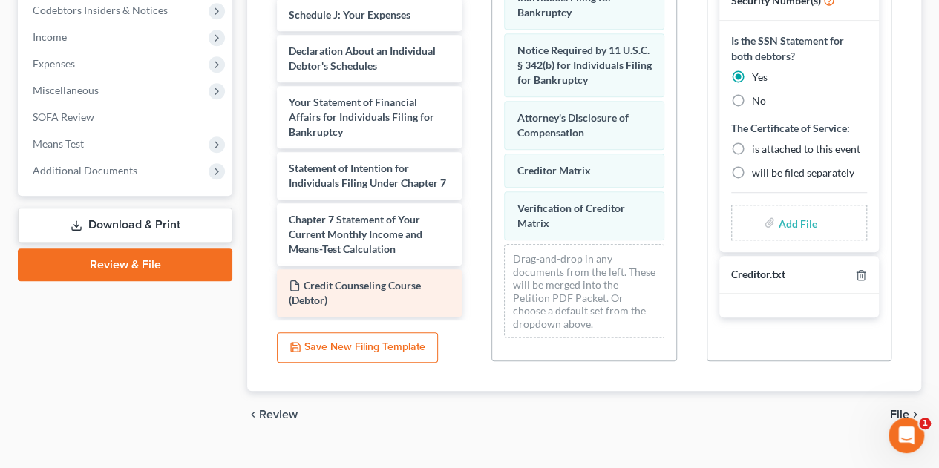
click at [392, 282] on span "Credit Counseling Course (Debtor)" at bounding box center [355, 292] width 132 height 27
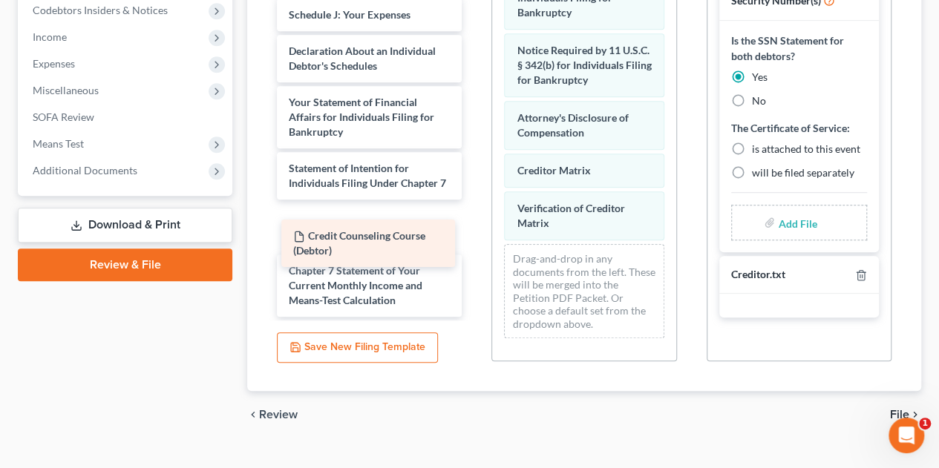
drag, startPoint x: 392, startPoint y: 282, endPoint x: 394, endPoint y: 222, distance: 60.1
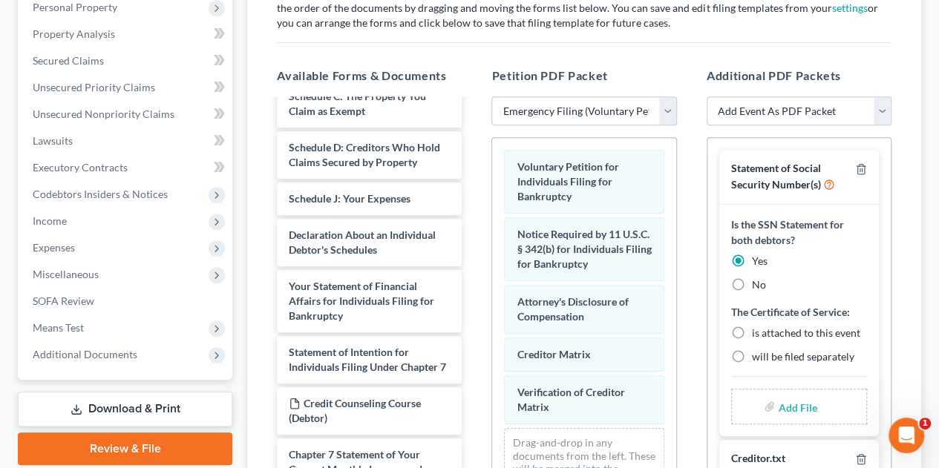
scroll to position [266, 0]
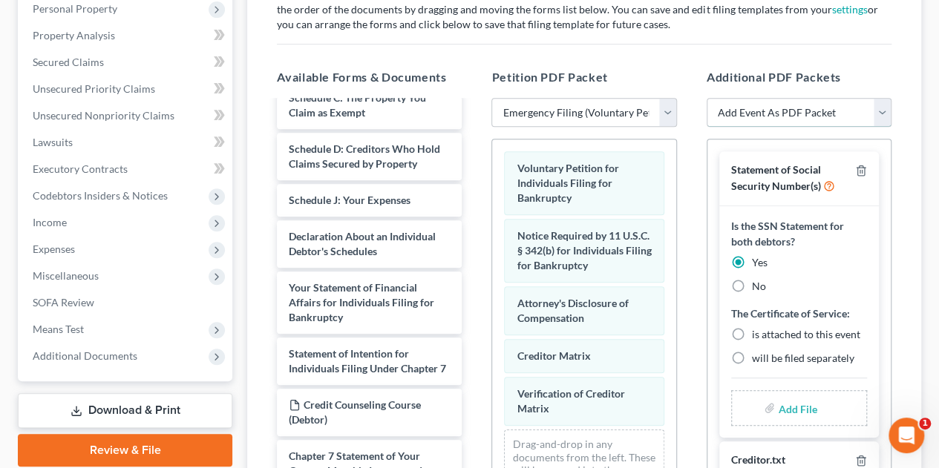
click at [809, 106] on select "Add Event As PDF Packet Amended/Corrected Petition Ch 7 Means Test Calculation …" at bounding box center [798, 113] width 185 height 30
click at [706, 128] on select "Add Event As PDF Packet Amended/Corrected Petition Ch 7 Means Test Calculation …" at bounding box center [798, 113] width 185 height 30
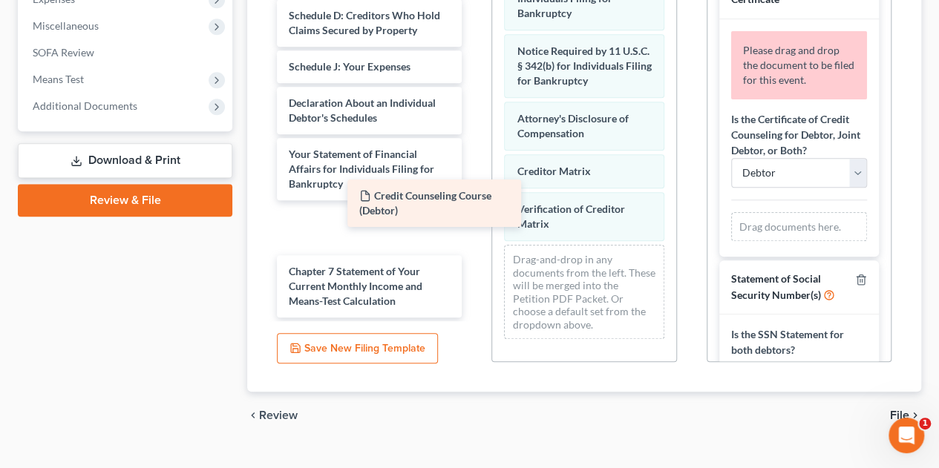
scroll to position [261, 0]
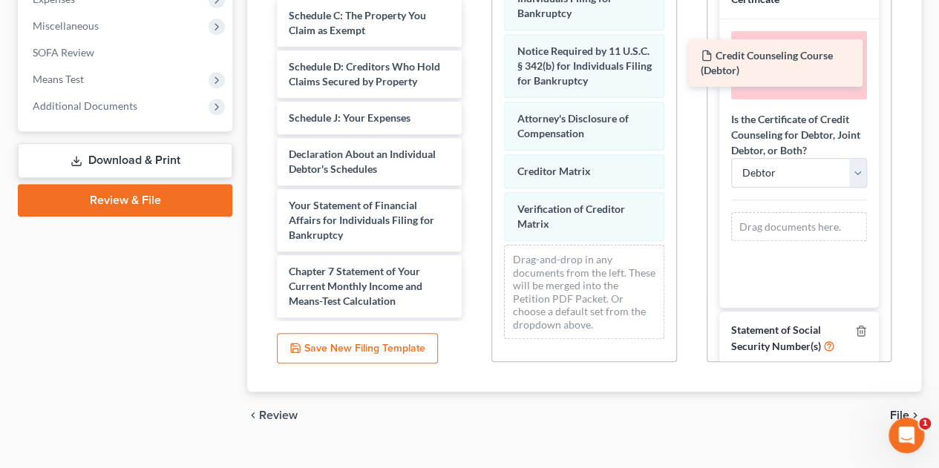
drag, startPoint x: 382, startPoint y: 223, endPoint x: 794, endPoint y: 60, distance: 443.0
click at [473, 60] on div "Credit Counseling Course (Debtor) Schedule G: Executory Contracts and Unexpired…" at bounding box center [369, 1] width 209 height 632
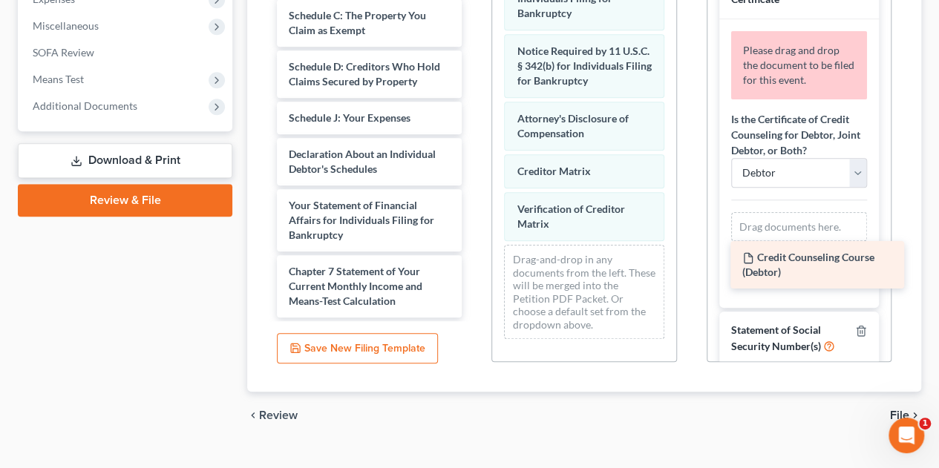
scroll to position [476, 0]
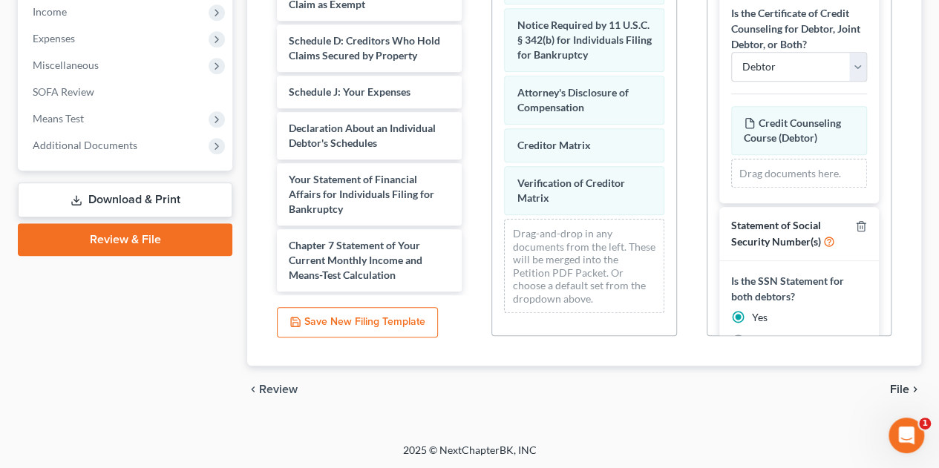
click at [902, 385] on span "File" at bounding box center [899, 390] width 19 height 12
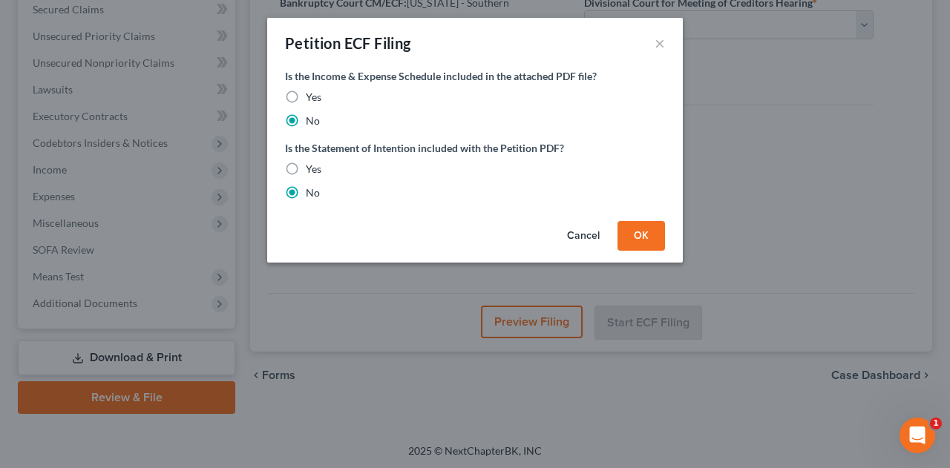
click at [638, 243] on button "OK" at bounding box center [640, 236] width 47 height 30
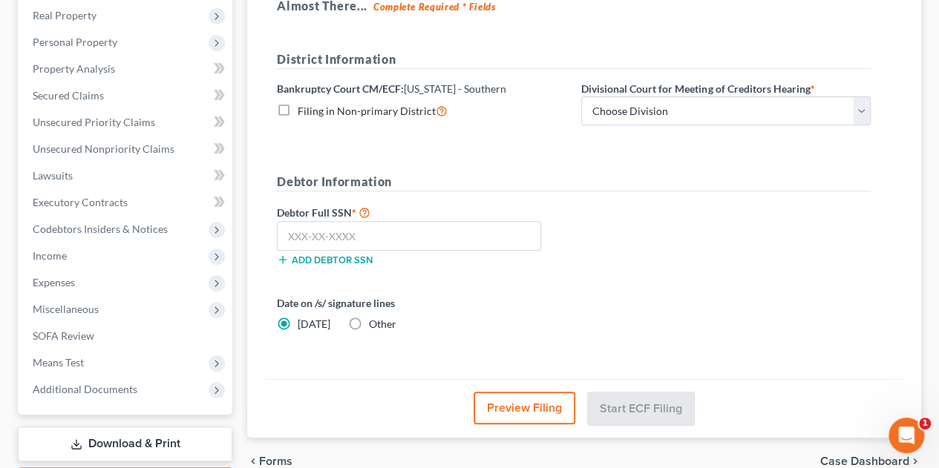
scroll to position [197, 0]
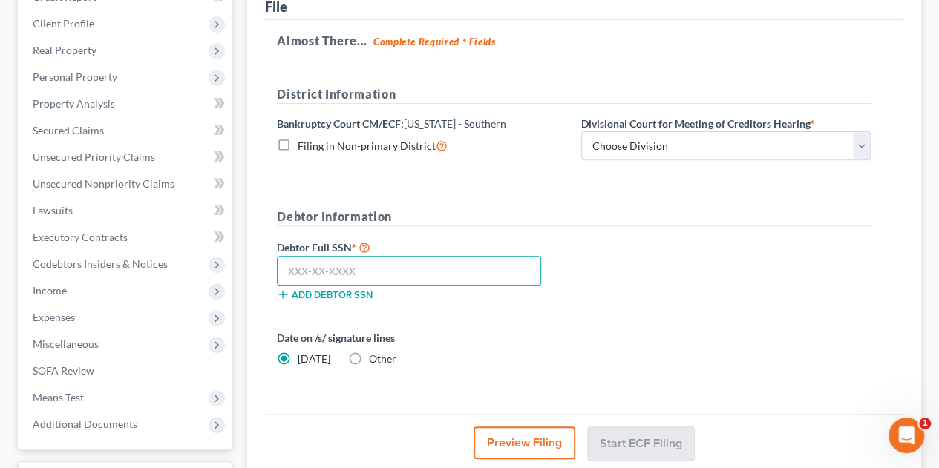
click at [312, 273] on input "text" at bounding box center [409, 271] width 264 height 30
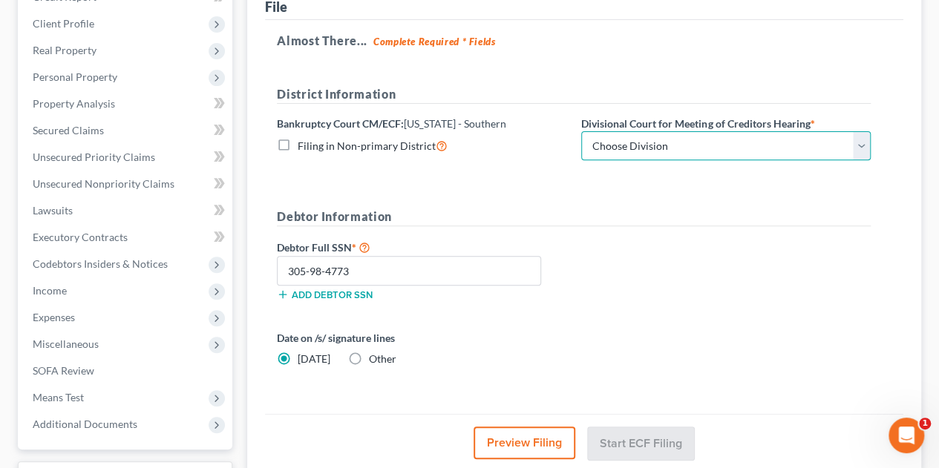
click at [595, 145] on select "Choose Division Evansville Indianapolis New Albany Terre Haute" at bounding box center [725, 146] width 289 height 30
click at [581, 131] on select "Choose Division Evansville Indianapolis New Albany Terre Haute" at bounding box center [725, 146] width 289 height 30
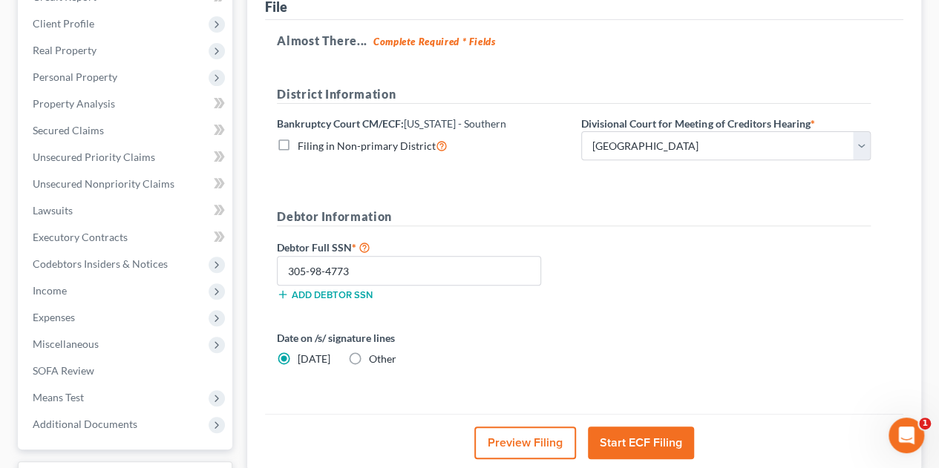
click at [619, 432] on button "Start ECF Filing" at bounding box center [641, 443] width 106 height 33
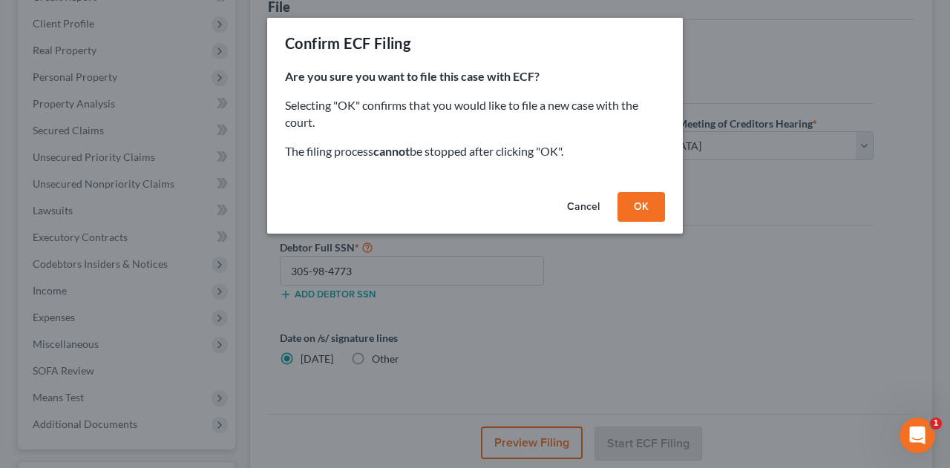
click at [637, 201] on button "OK" at bounding box center [640, 207] width 47 height 30
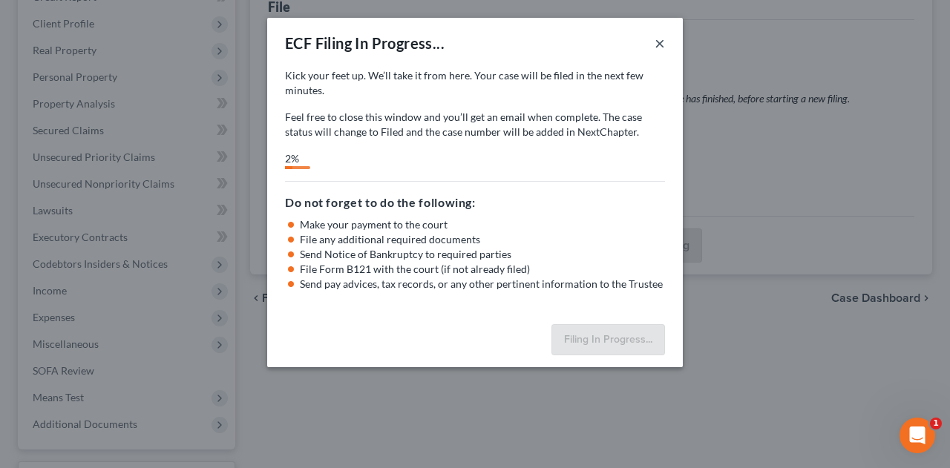
click at [656, 42] on button "×" at bounding box center [659, 43] width 10 height 18
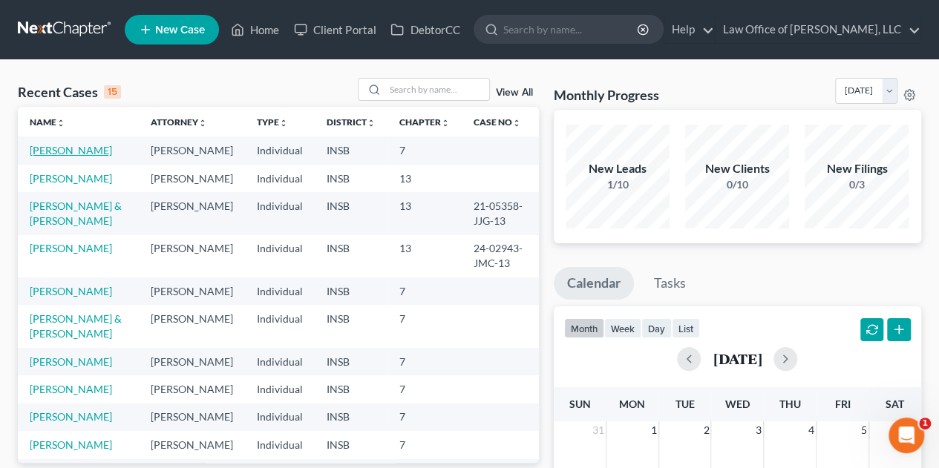
click at [70, 152] on link "[PERSON_NAME]" at bounding box center [71, 150] width 82 height 13
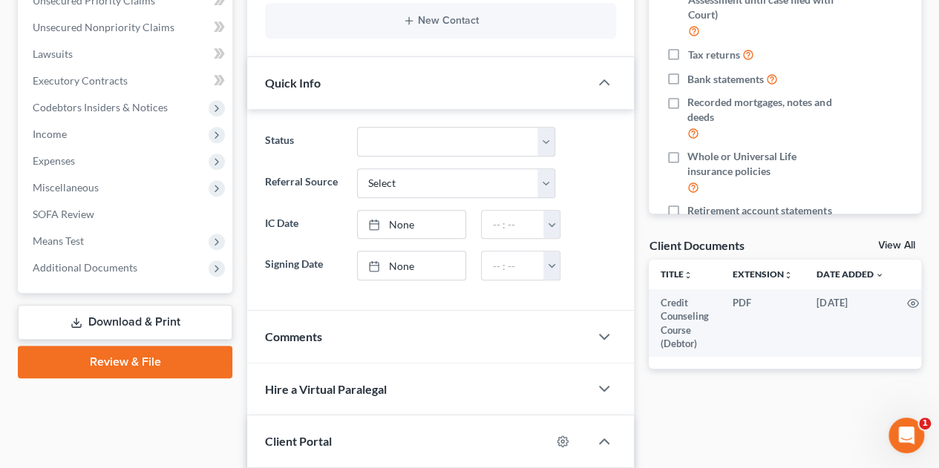
scroll to position [355, 0]
click at [54, 324] on link "Download & Print" at bounding box center [125, 321] width 214 height 35
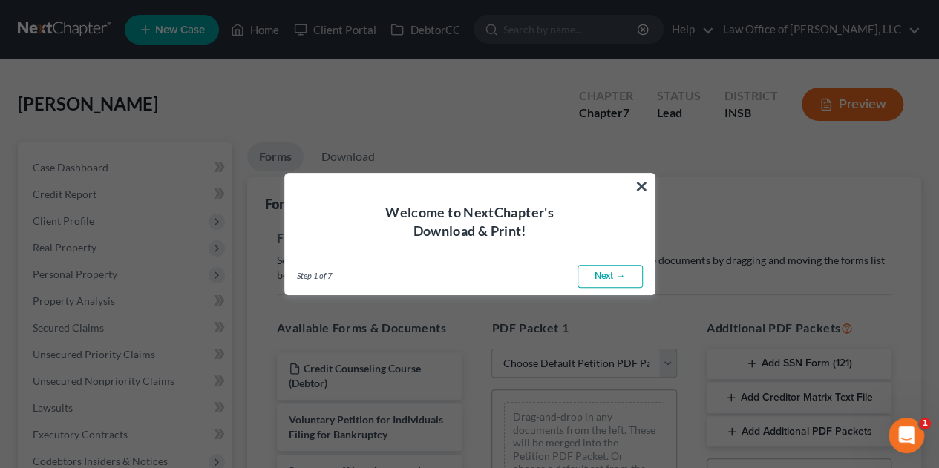
click at [605, 277] on link "Next →" at bounding box center [609, 277] width 65 height 24
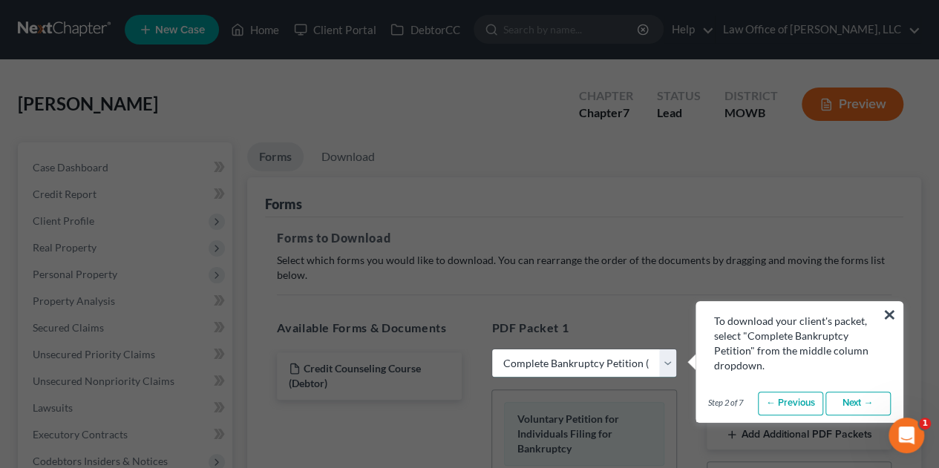
click at [517, 363] on select "Choose Default Petition PDF Packet Complete Bankruptcy Petition (all forms and …" at bounding box center [583, 364] width 185 height 30
select select "1"
click at [491, 349] on select "Choose Default Petition PDF Packet Complete Bankruptcy Petition (all forms and …" at bounding box center [583, 364] width 185 height 30
click at [884, 314] on button "×" at bounding box center [889, 315] width 14 height 24
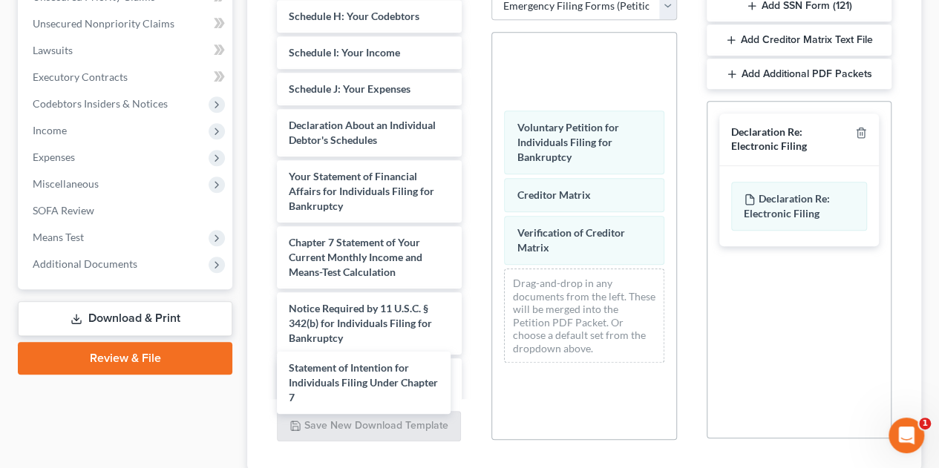
scroll to position [386, 0]
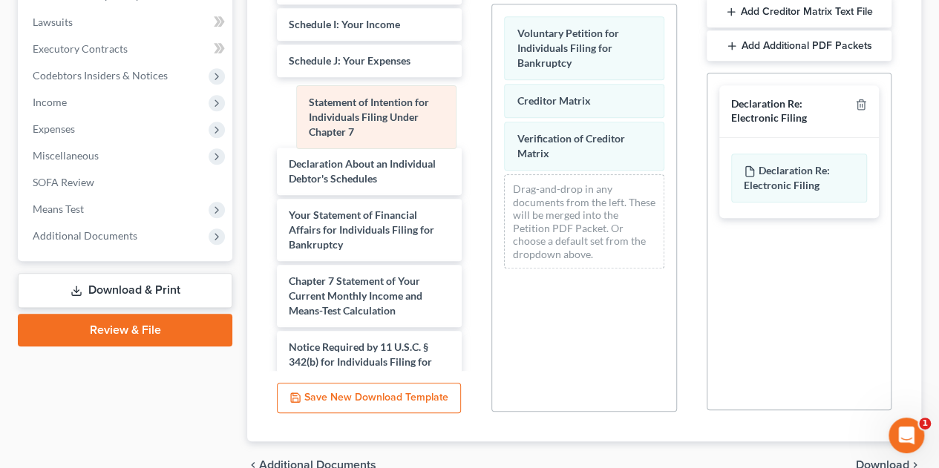
drag, startPoint x: 573, startPoint y: 44, endPoint x: 364, endPoint y: 116, distance: 220.6
click at [492, 116] on div "Statement of Intention for Individuals Filing Under Chapter 7 Statement of Inte…" at bounding box center [583, 142] width 183 height 276
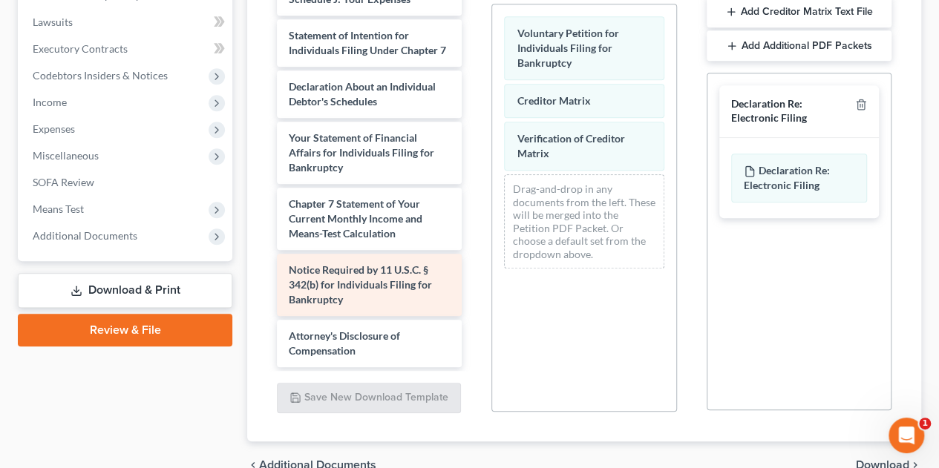
scroll to position [364, 0]
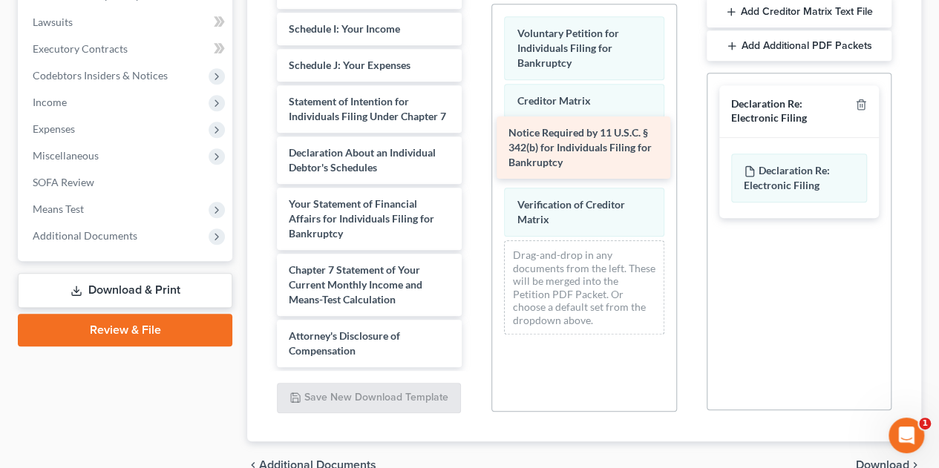
drag, startPoint x: 378, startPoint y: 266, endPoint x: 598, endPoint y: 131, distance: 257.8
click at [473, 131] on div "Notice Required by 11 U.S.C. § 342(b) for Individuals Filing for Bankruptcy Cre…" at bounding box center [369, 0] width 209 height 735
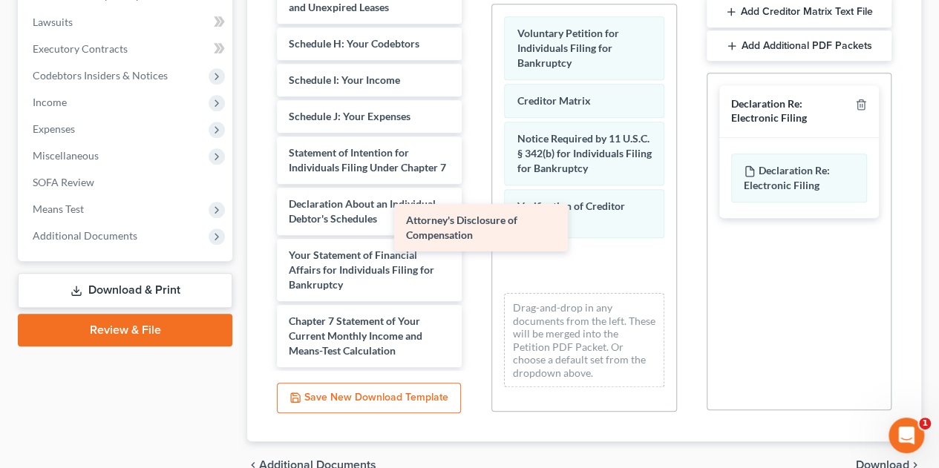
scroll to position [312, 0]
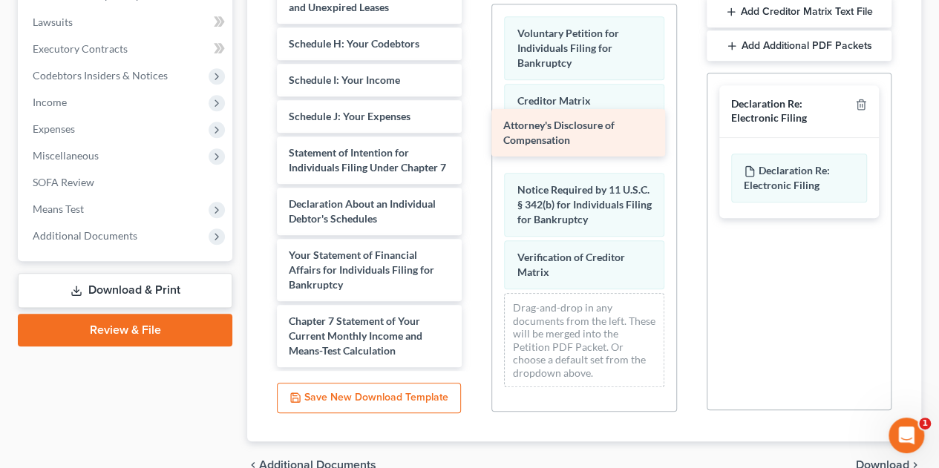
drag, startPoint x: 384, startPoint y: 344, endPoint x: 599, endPoint y: 134, distance: 299.6
click at [473, 134] on div "Attorney's Disclosure of Compensation Credit Counseling Course (Debtor) Summary…" at bounding box center [369, 25] width 209 height 683
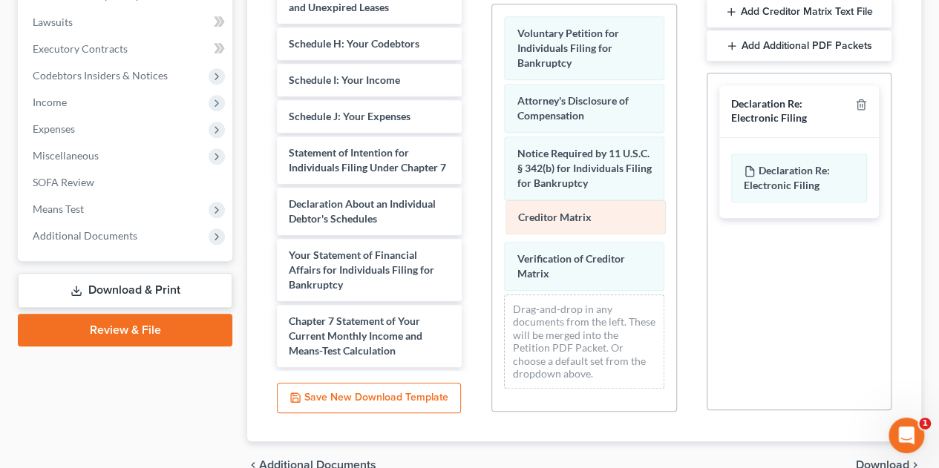
drag, startPoint x: 594, startPoint y: 101, endPoint x: 595, endPoint y: 220, distance: 118.7
click at [595, 220] on div "Creditor Matrix Voluntary Petition for Individuals Filing for Bankruptcy Credit…" at bounding box center [583, 201] width 183 height 395
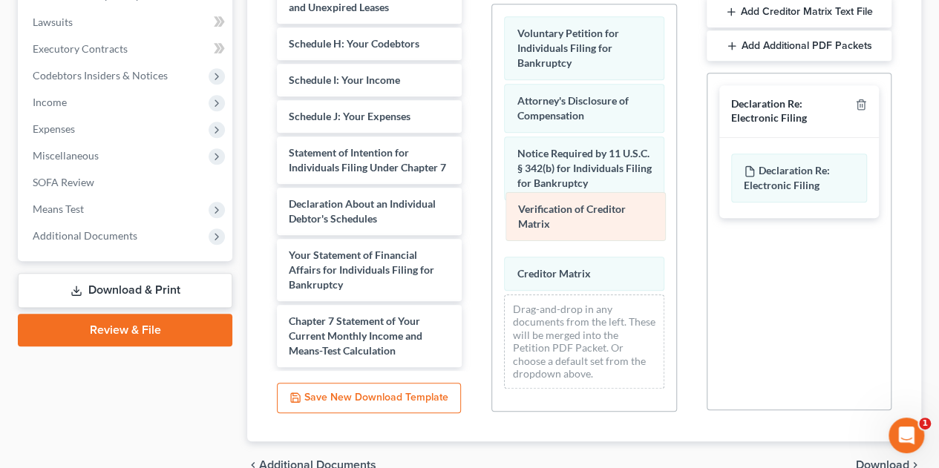
drag, startPoint x: 591, startPoint y: 254, endPoint x: 592, endPoint y: 208, distance: 46.0
click at [592, 208] on div "Verification of Creditor Matrix Voluntary Petition for Individuals Filing for B…" at bounding box center [583, 201] width 183 height 395
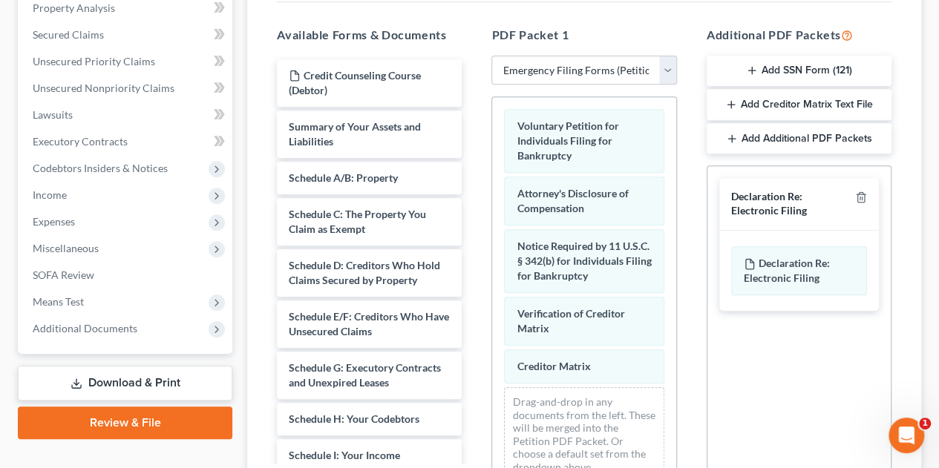
scroll to position [289, 0]
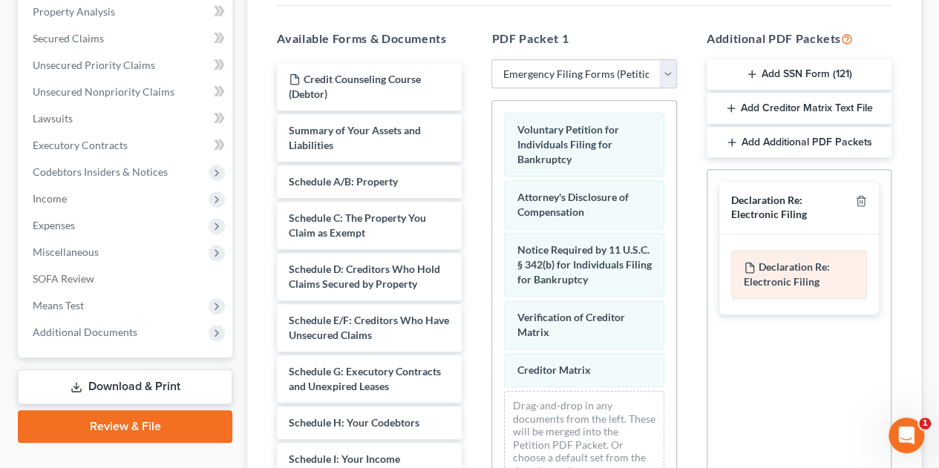
click at [800, 266] on span "Declaration Re: Electronic Filing" at bounding box center [786, 273] width 86 height 27
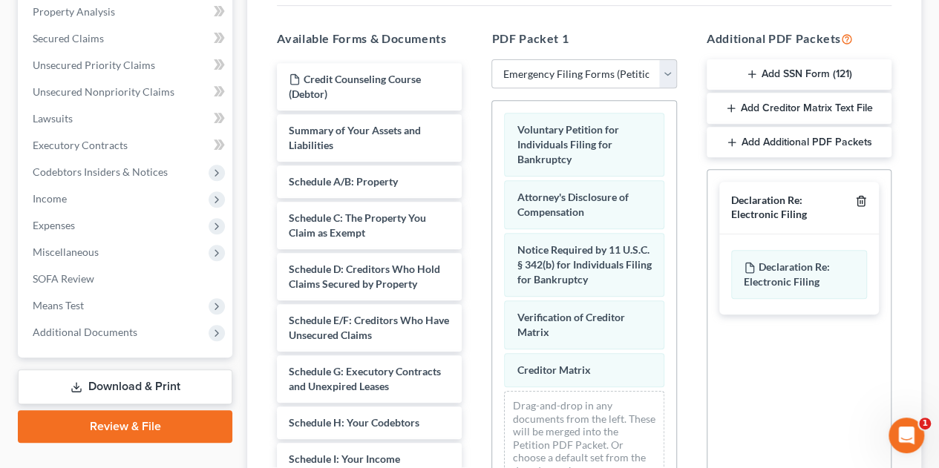
click at [858, 198] on icon "button" at bounding box center [860, 202] width 7 height 10
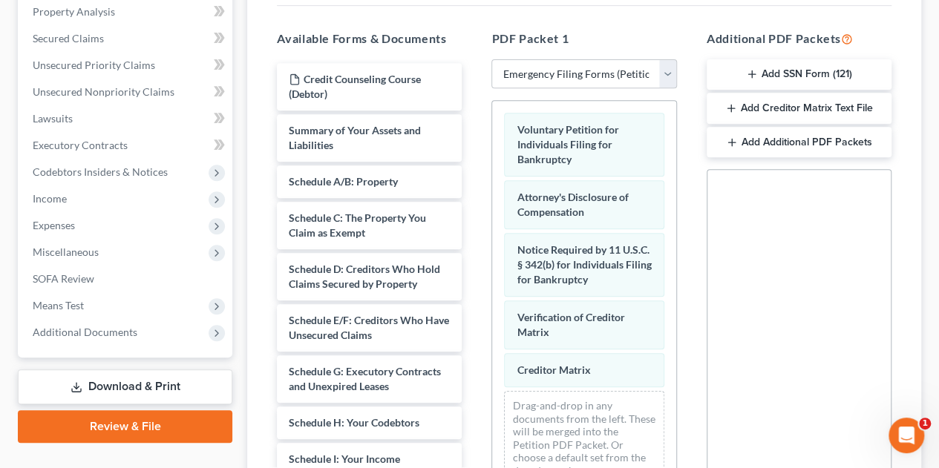
click at [800, 79] on button "Add SSN Form (121)" at bounding box center [798, 74] width 185 height 31
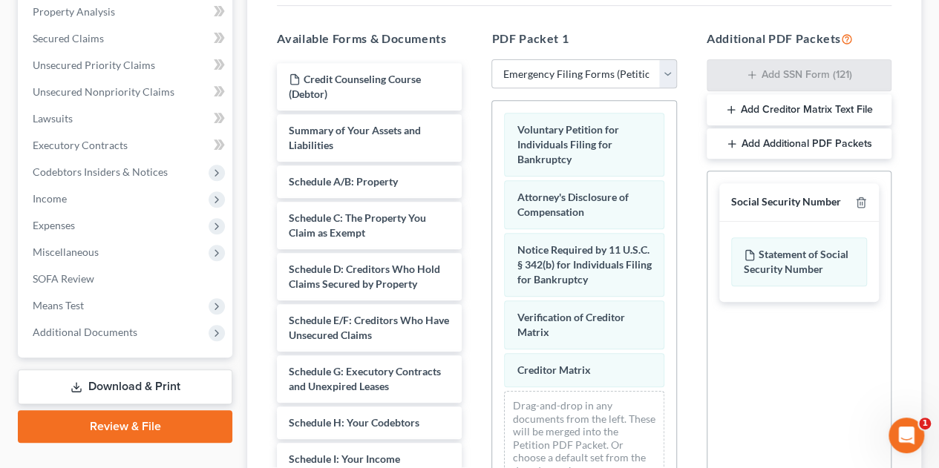
click at [781, 109] on button "Add Creditor Matrix Text File" at bounding box center [798, 109] width 185 height 31
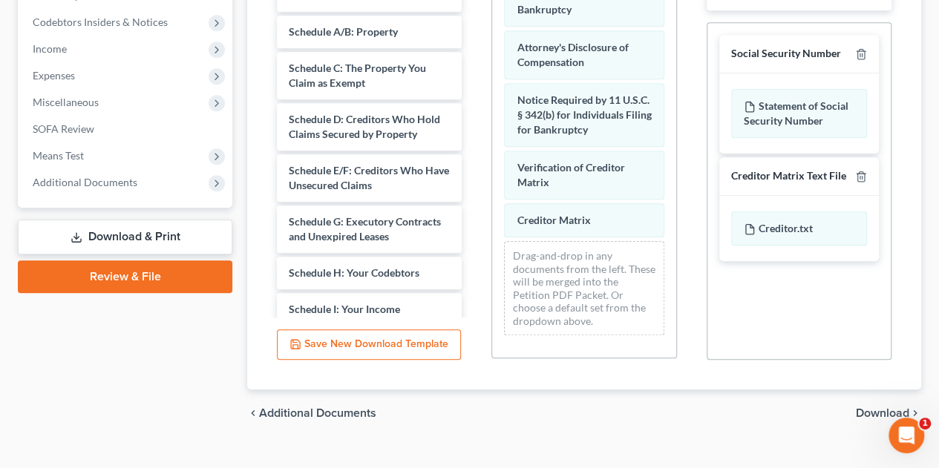
scroll to position [462, 0]
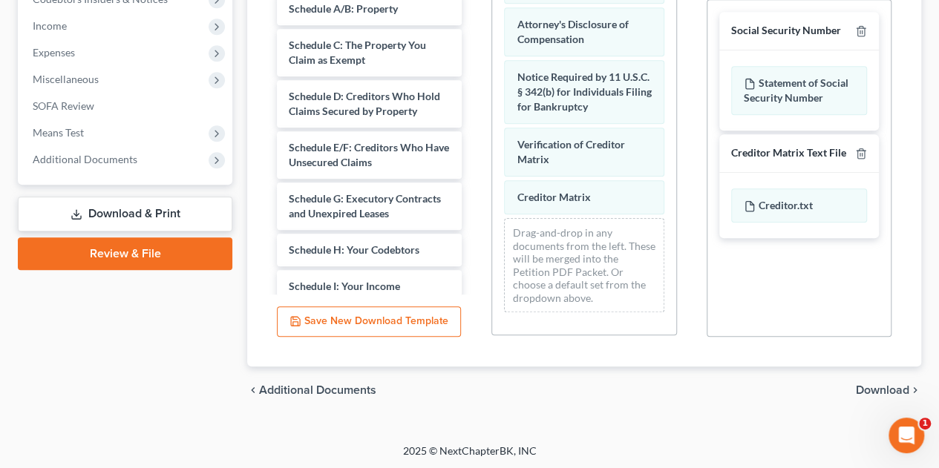
click at [879, 393] on span "Download" at bounding box center [882, 390] width 53 height 12
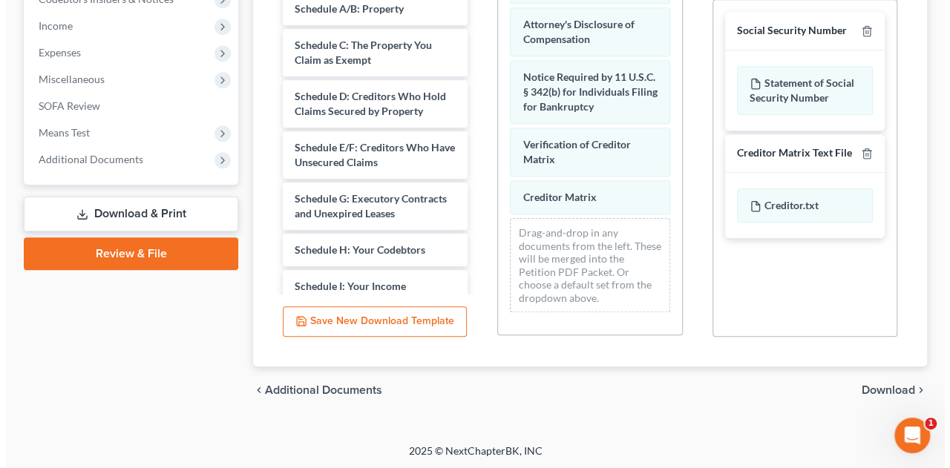
scroll to position [318, 0]
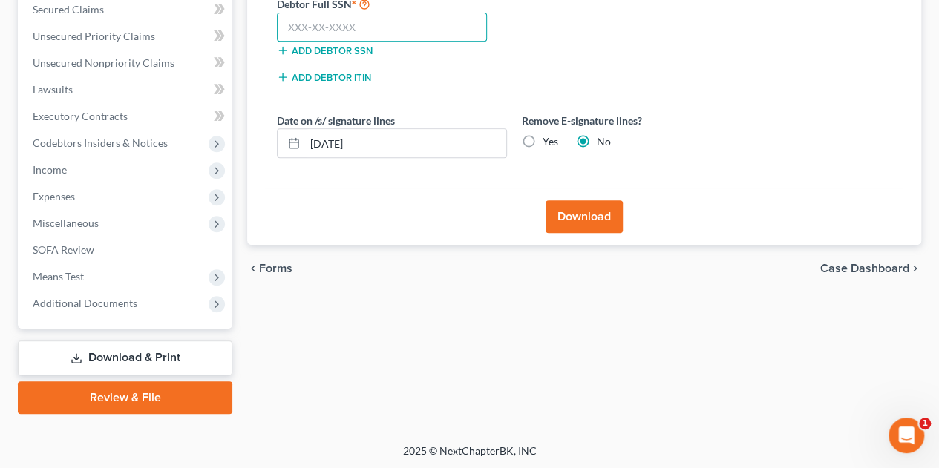
click at [336, 25] on input "text" at bounding box center [382, 28] width 210 height 30
type input "305-98-4773"
click at [569, 223] on button "Download" at bounding box center [583, 216] width 77 height 33
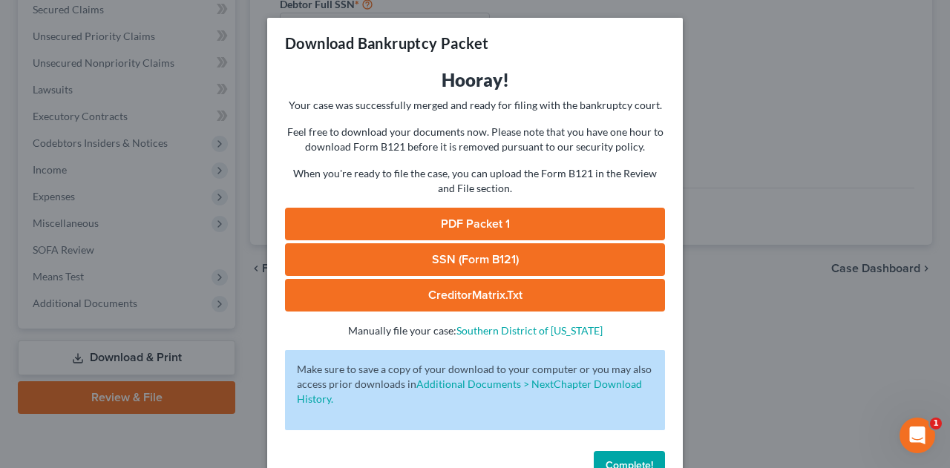
click at [569, 223] on link "PDF Packet 1" at bounding box center [475, 224] width 380 height 33
click at [446, 260] on link "SSN (Form B121)" at bounding box center [475, 259] width 380 height 33
click at [476, 289] on link "CreditorMatrix.txt" at bounding box center [475, 295] width 380 height 33
